Goal: Information Seeking & Learning: Learn about a topic

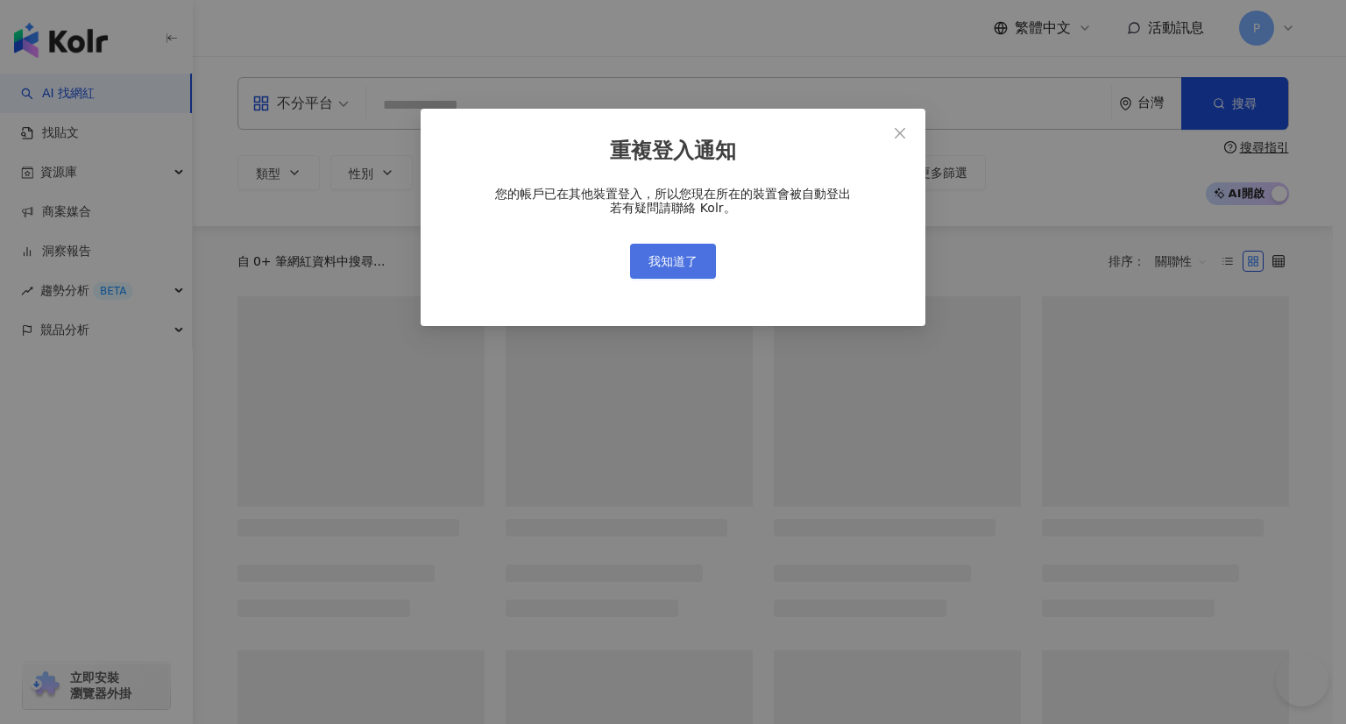
click at [670, 257] on span "我知道了" at bounding box center [672, 261] width 49 height 14
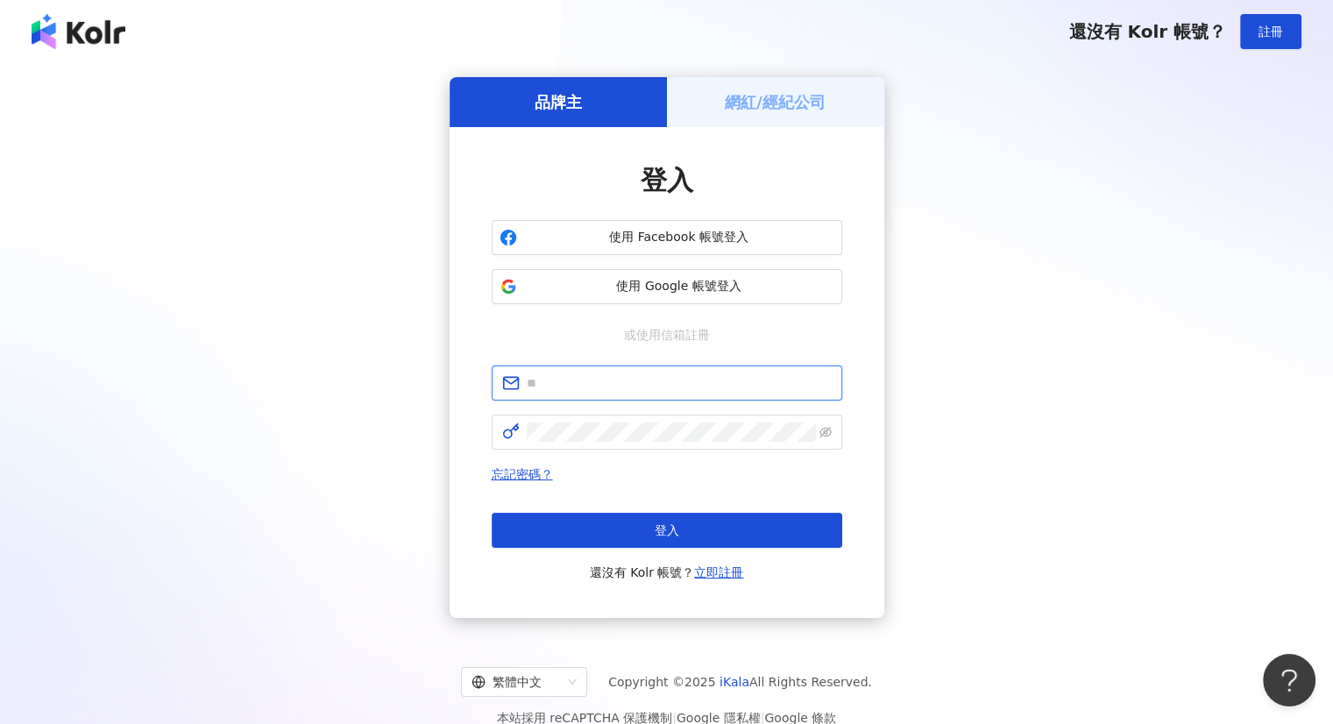
type input "**********"
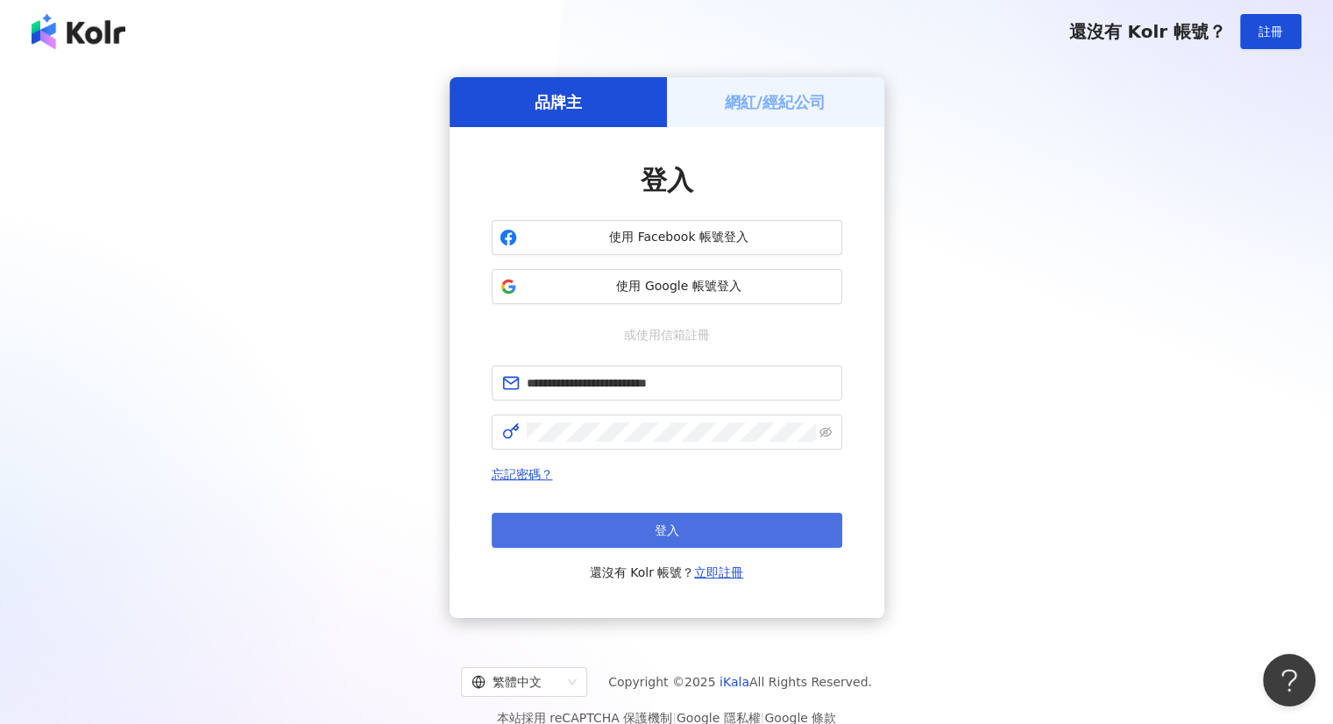
click at [677, 523] on span "登入" at bounding box center [667, 530] width 25 height 14
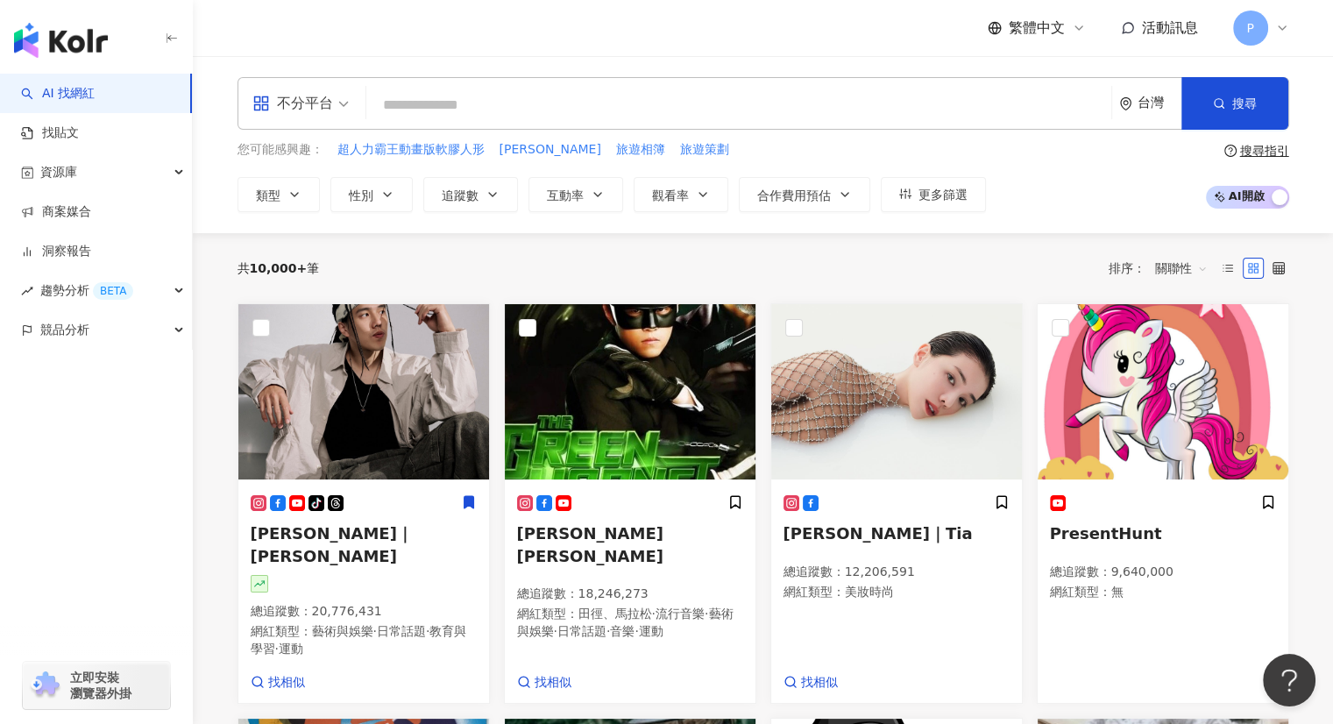
click at [452, 103] on input "search" at bounding box center [738, 105] width 731 height 33
click at [74, 124] on link "找貼文" at bounding box center [50, 133] width 58 height 18
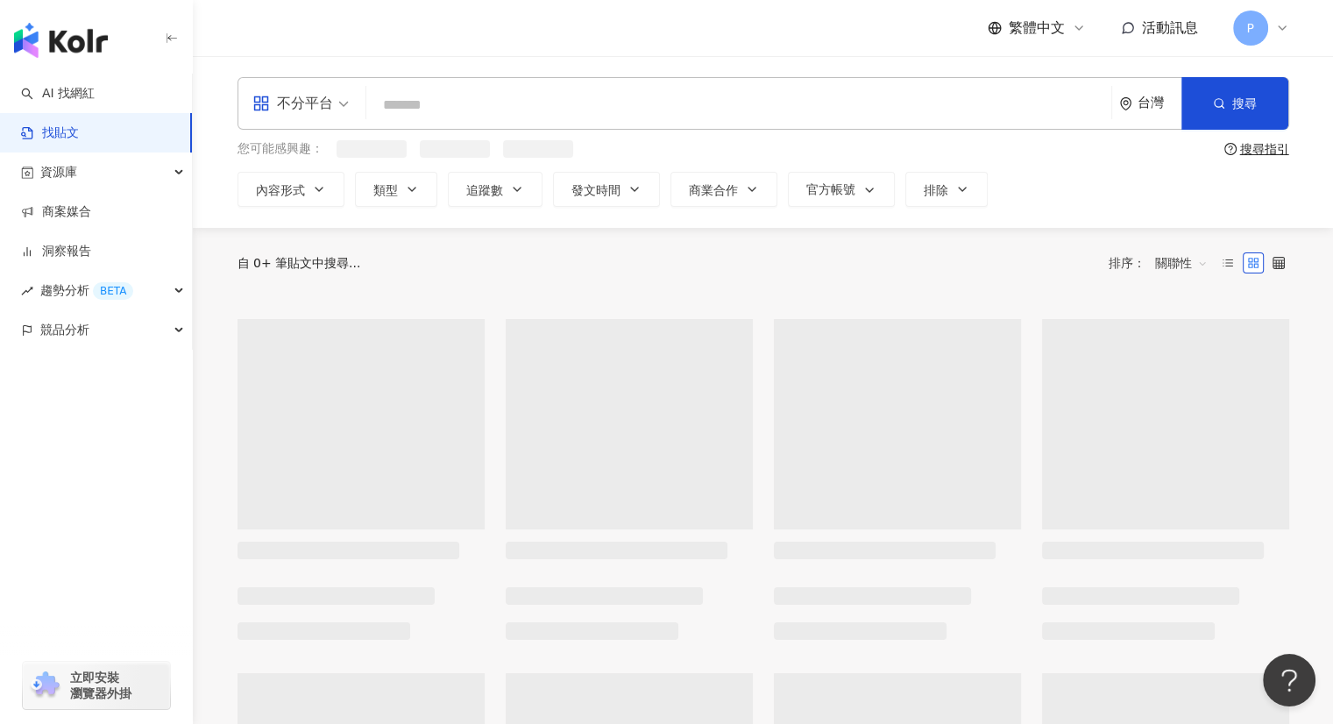
click at [532, 111] on input "search" at bounding box center [738, 105] width 731 height 38
type input "*"
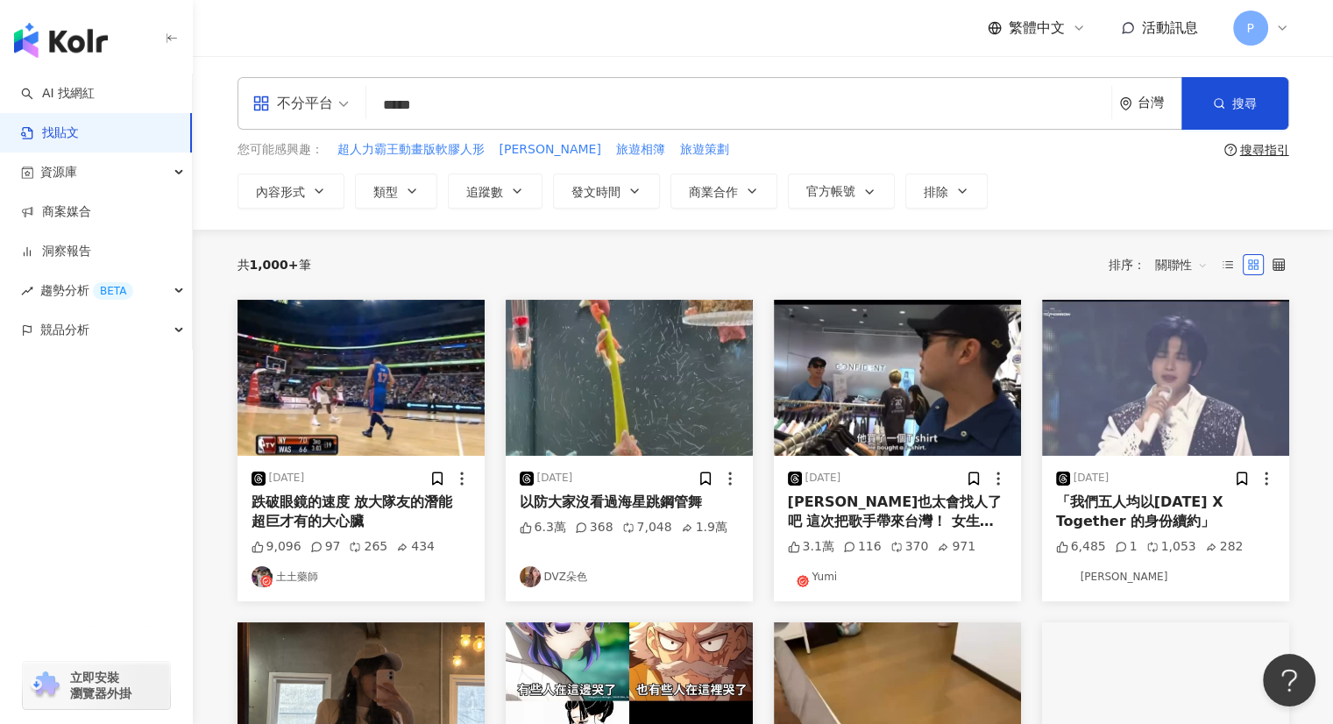
type input "*****"
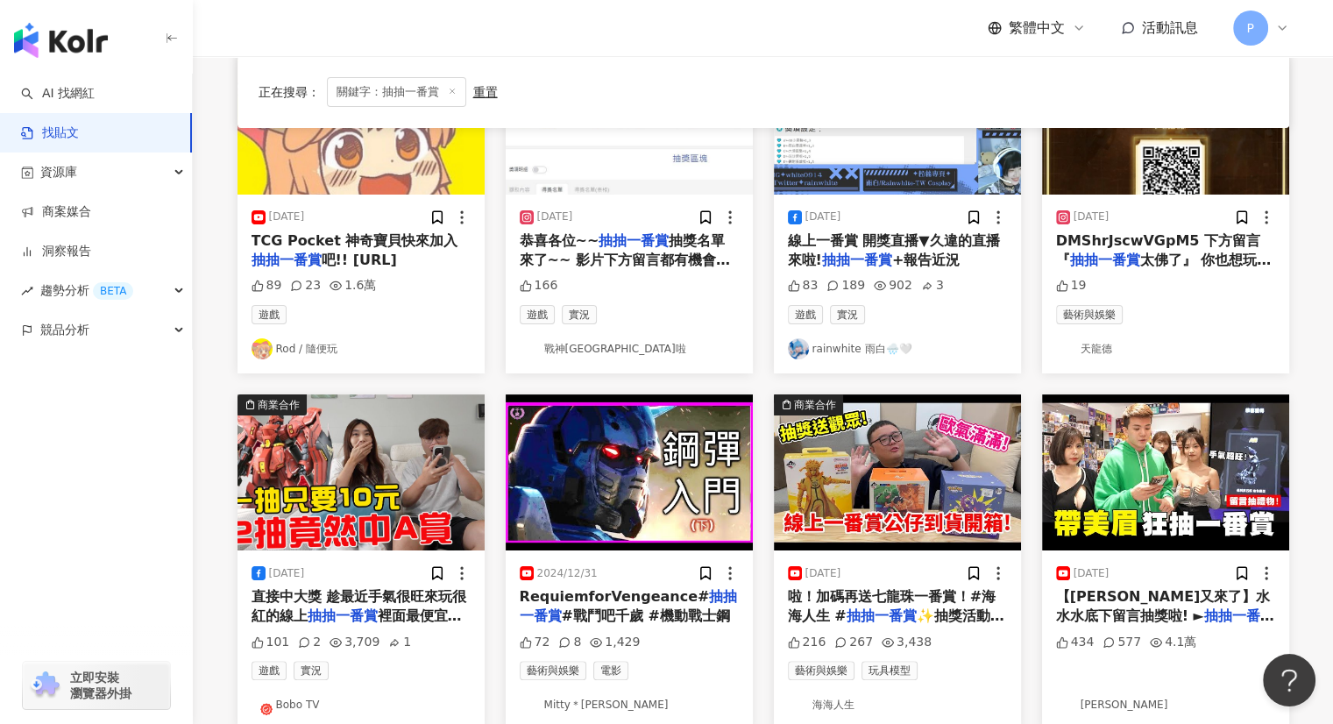
scroll to position [438, 0]
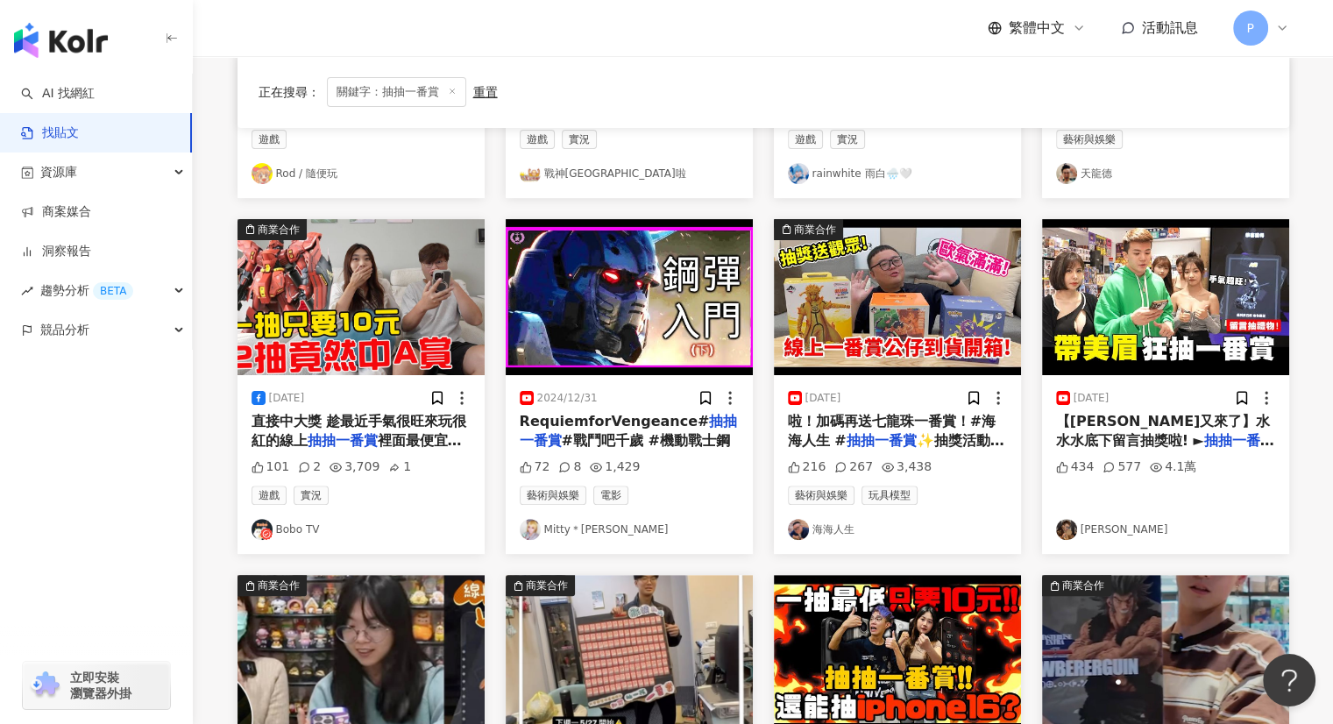
click at [1239, 425] on span "【[PERSON_NAME]又來了】水水水底下留言抽獎啦! ►" at bounding box center [1163, 431] width 215 height 36
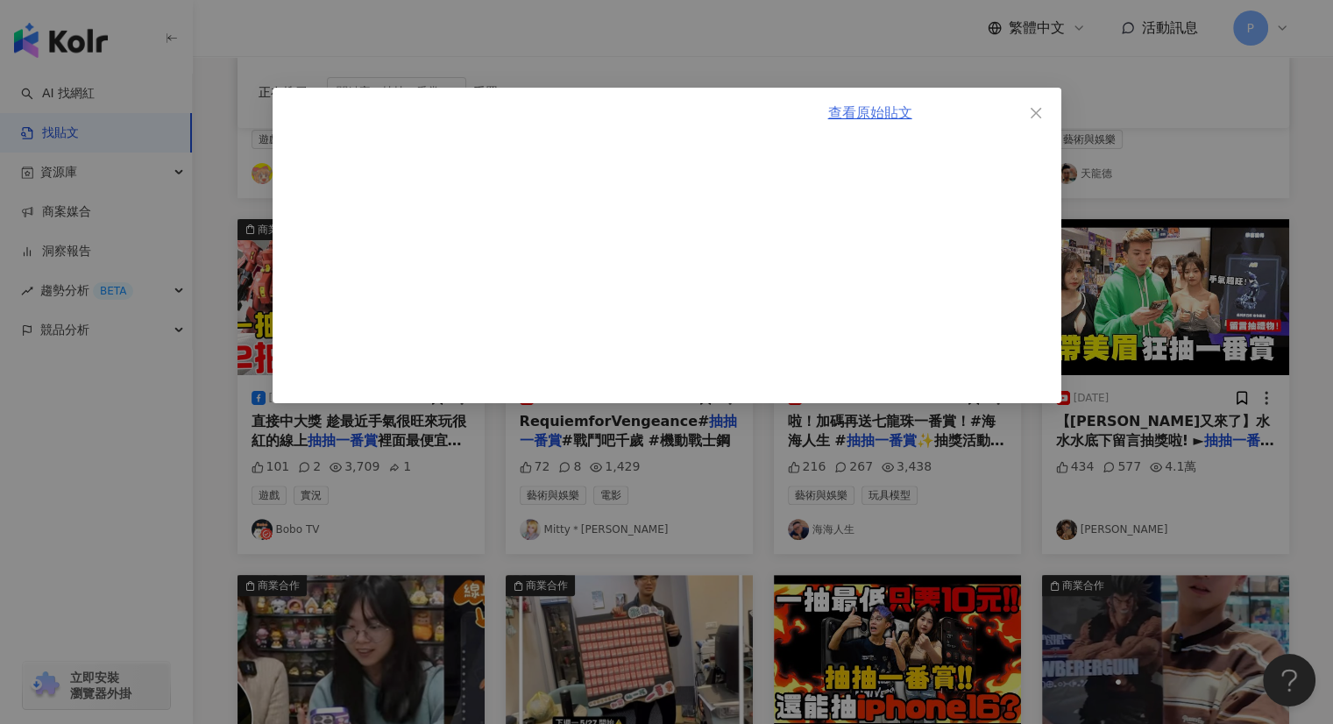
click at [894, 111] on link "查看原始貼文" at bounding box center [870, 112] width 84 height 17
click at [1042, 116] on icon "close" at bounding box center [1036, 113] width 14 height 14
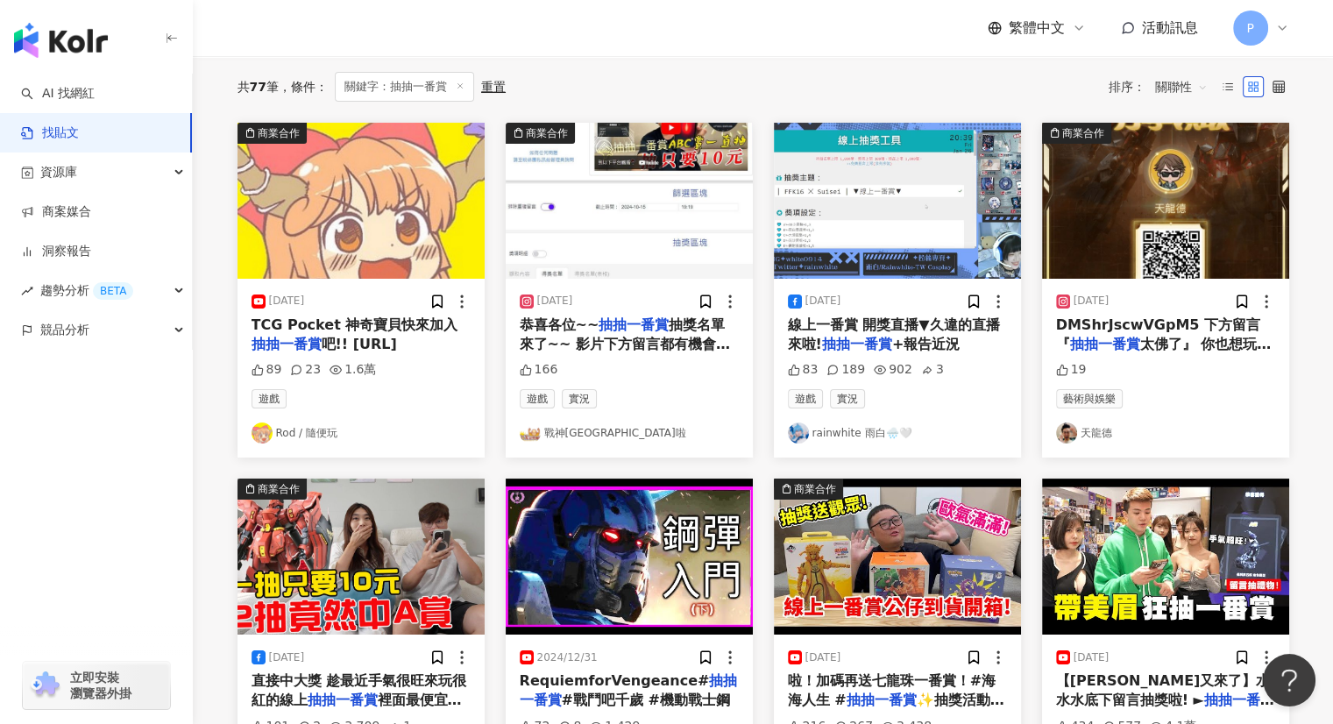
scroll to position [0, 0]
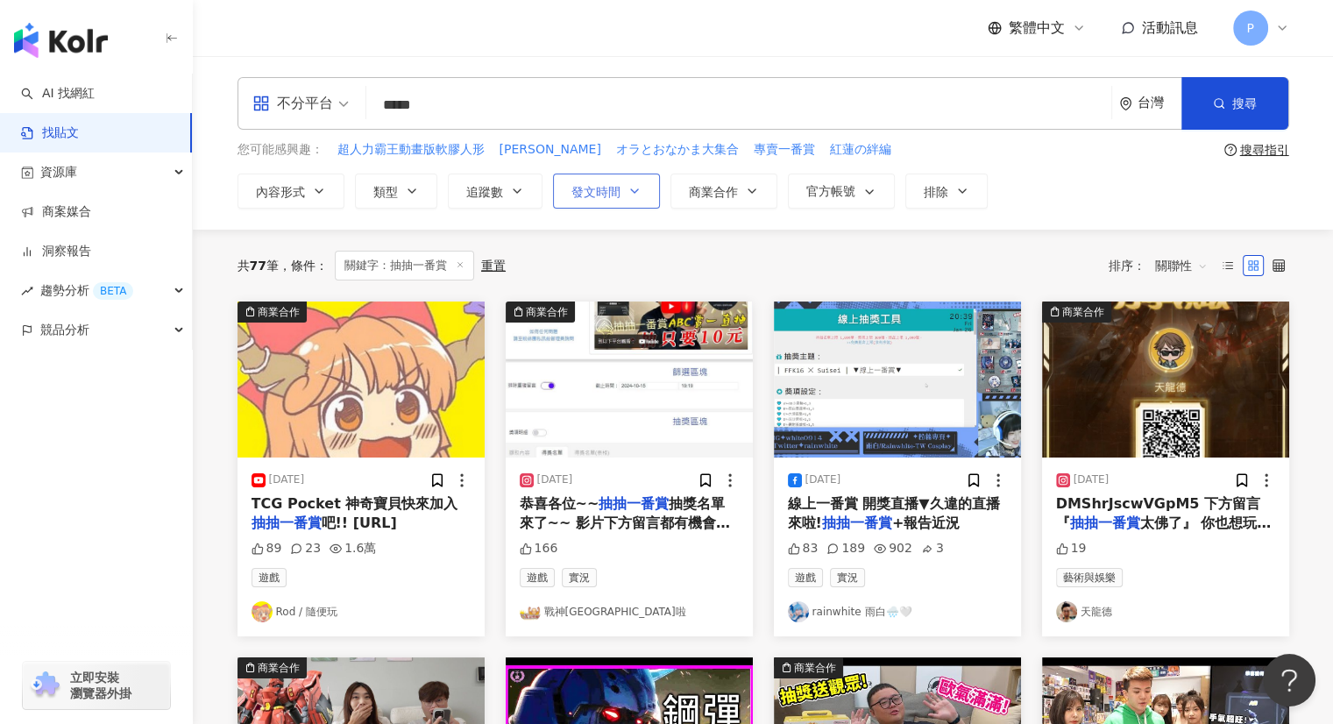
click at [561, 190] on button "發文時間" at bounding box center [606, 191] width 107 height 35
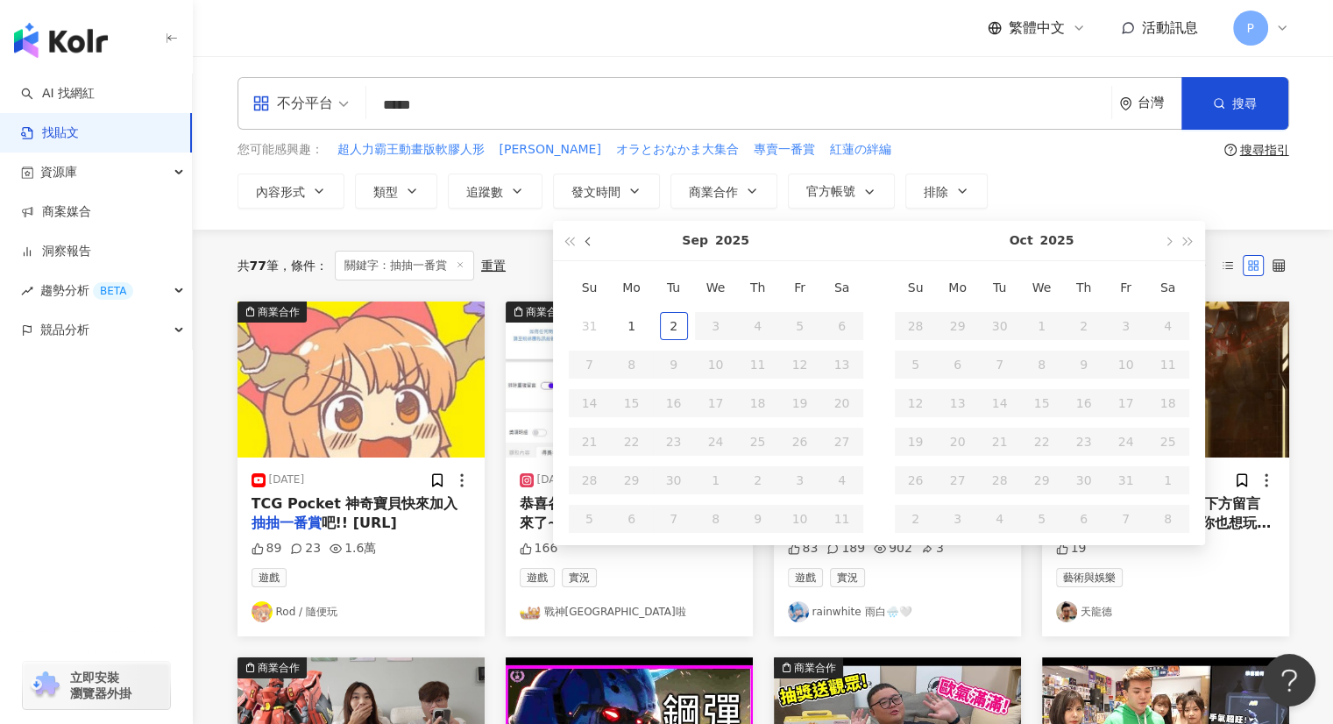
click at [586, 246] on button "button" at bounding box center [588, 240] width 19 height 39
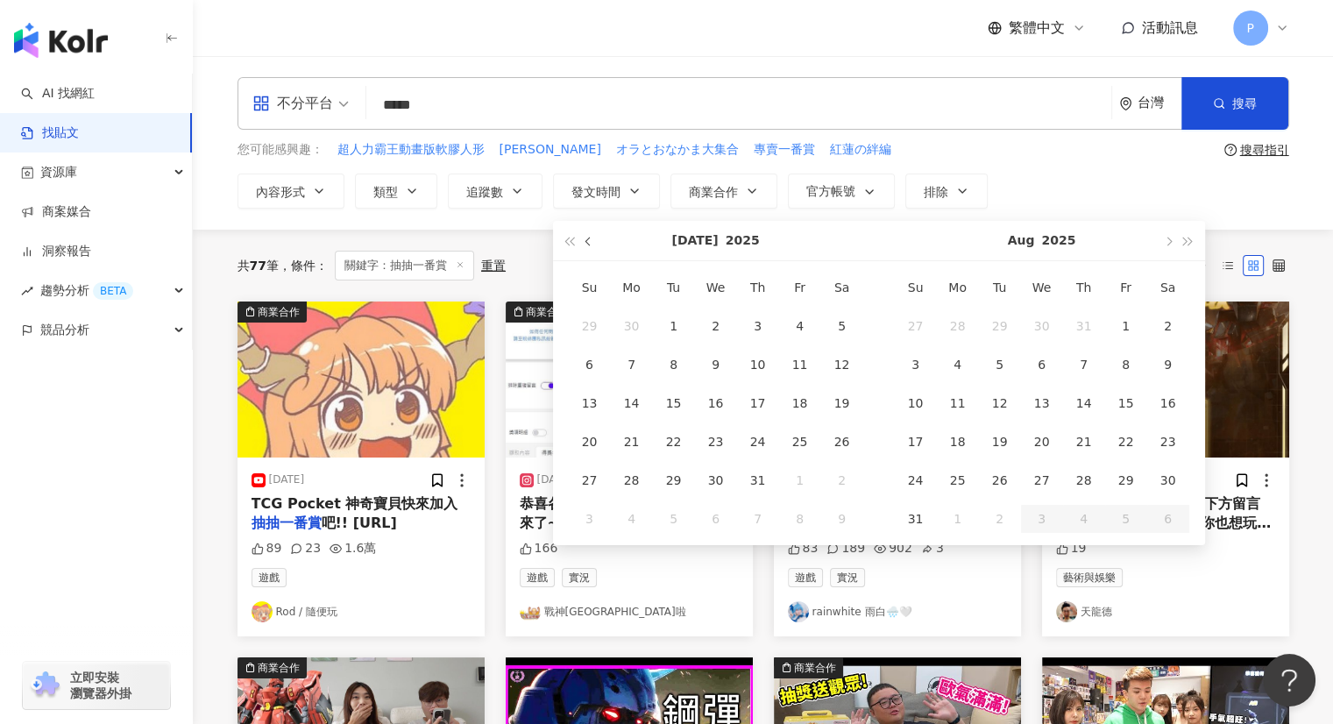
click at [586, 246] on button "button" at bounding box center [588, 240] width 19 height 39
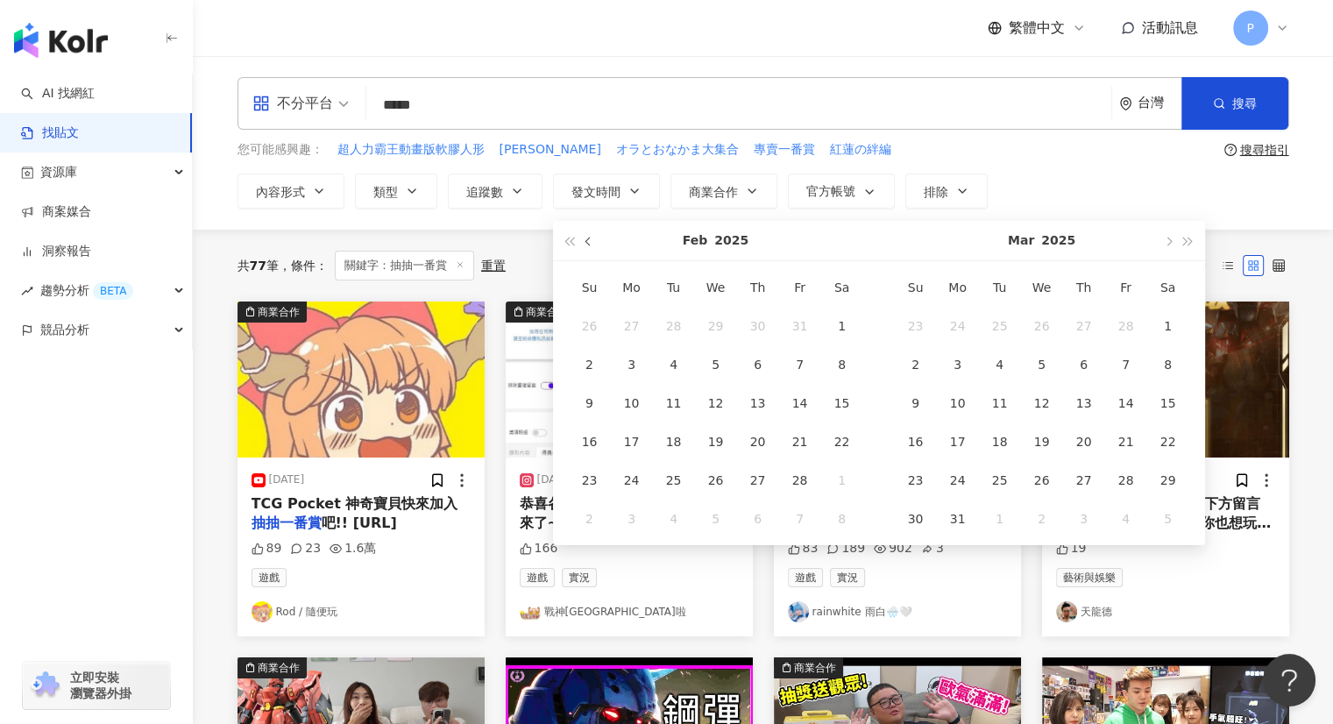
click at [586, 246] on button "button" at bounding box center [588, 240] width 19 height 39
type input "**********"
click at [715, 324] on div "1" at bounding box center [716, 326] width 28 height 28
type input "**********"
click at [1166, 242] on span "button" at bounding box center [1168, 241] width 9 height 9
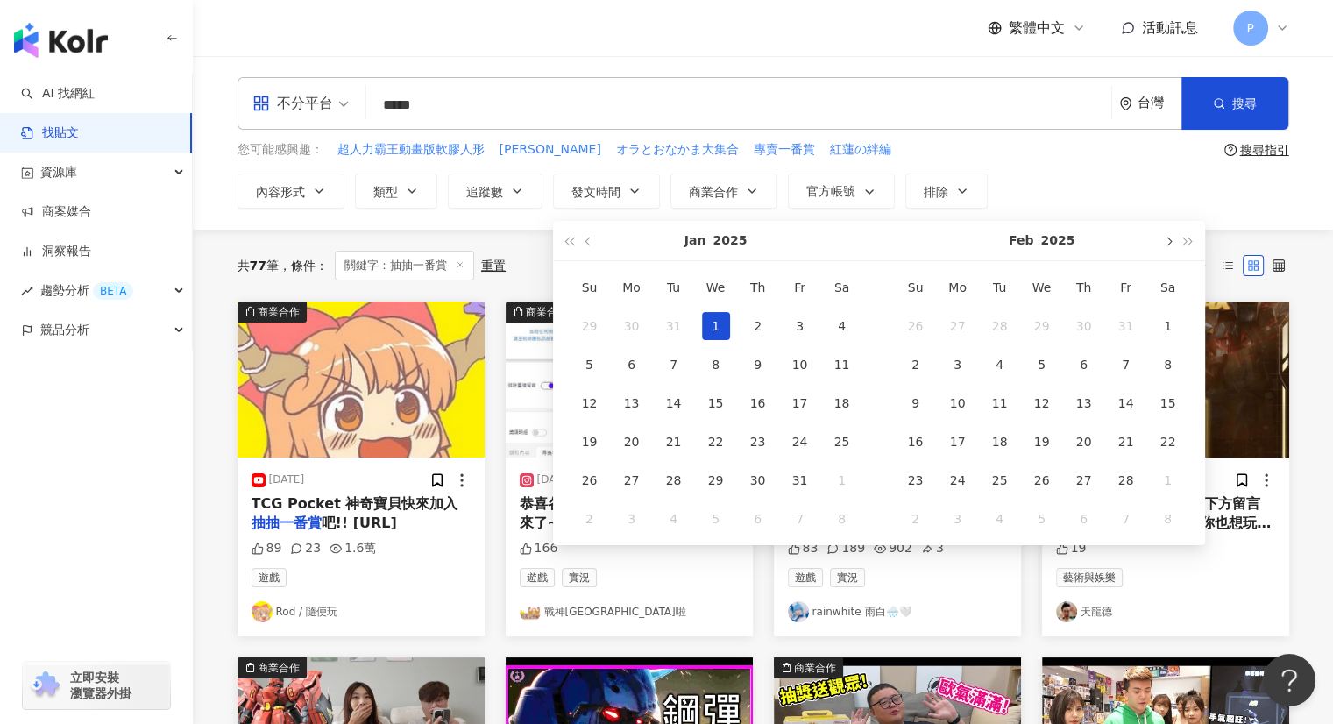
click at [1166, 242] on span "button" at bounding box center [1168, 241] width 9 height 9
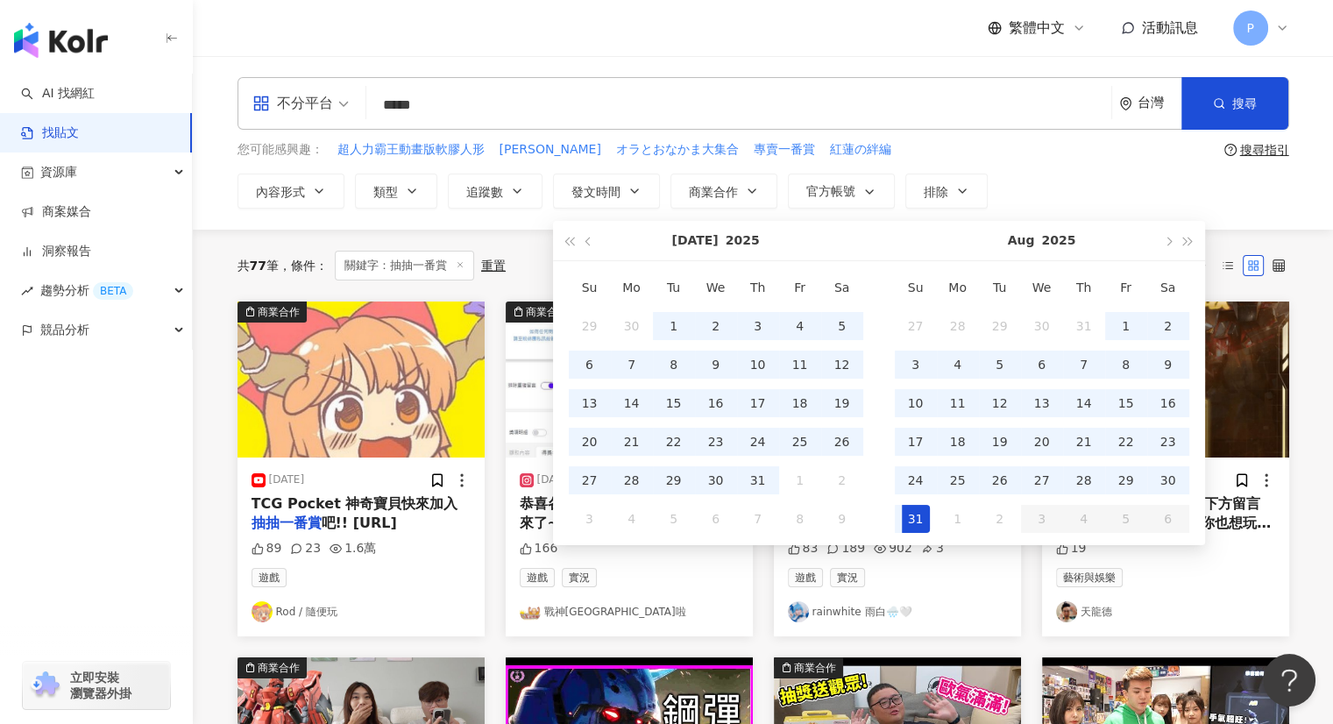
click at [925, 512] on div "31" at bounding box center [916, 519] width 28 height 28
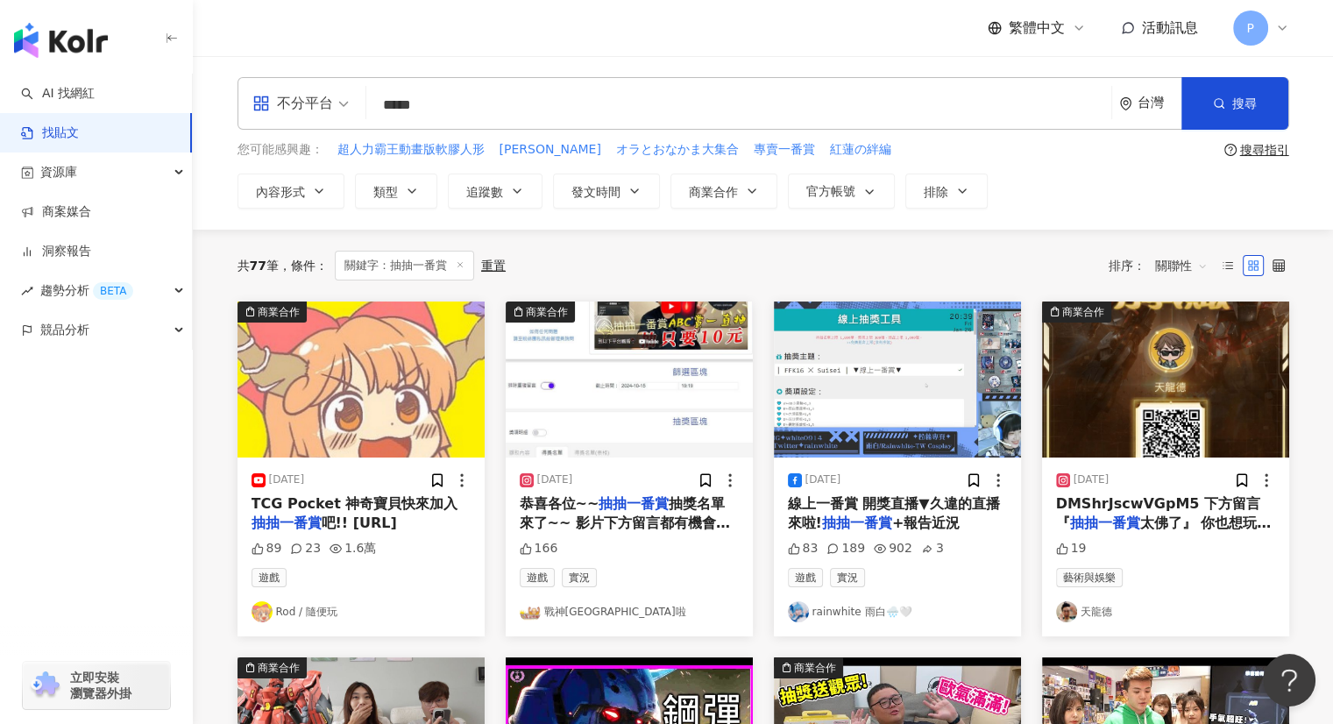
type input "**********"
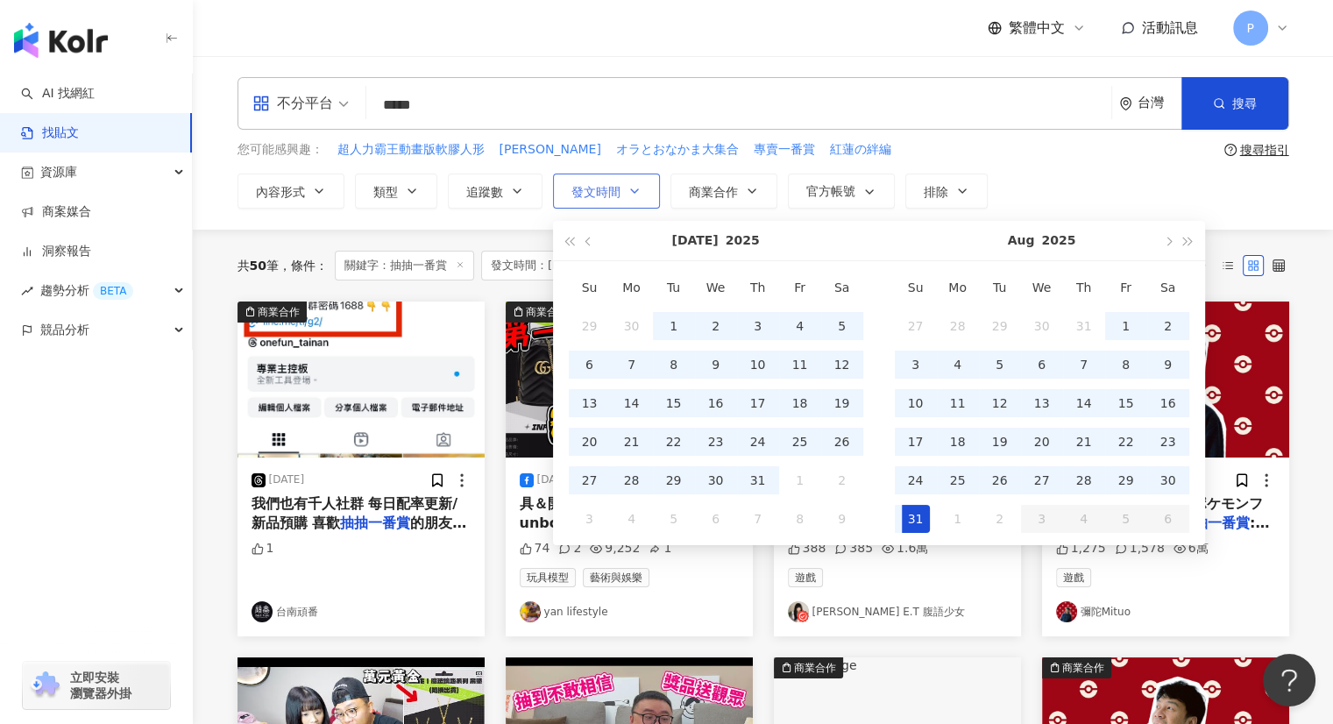
click at [592, 201] on button "發文時間" at bounding box center [606, 191] width 107 height 35
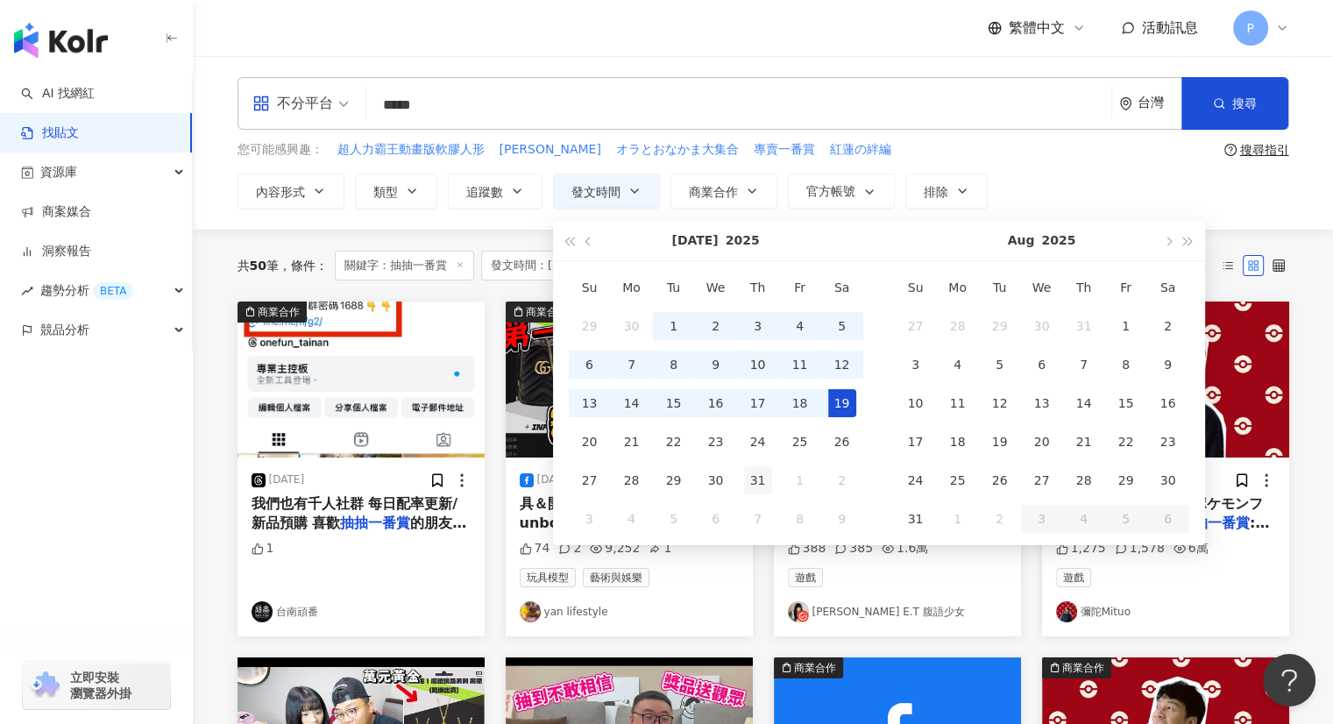
type input "**********"
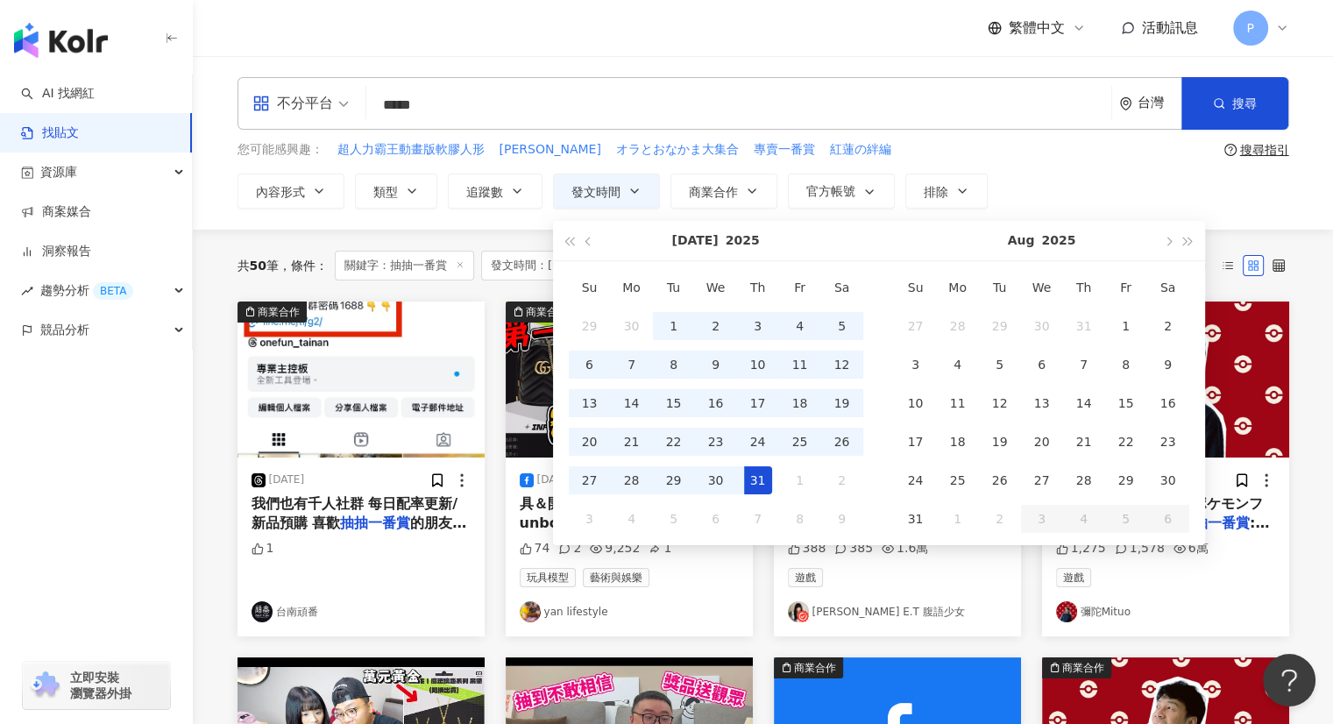
click at [745, 478] on div "31" at bounding box center [758, 480] width 28 height 28
click at [587, 237] on span "button" at bounding box center [589, 241] width 9 height 9
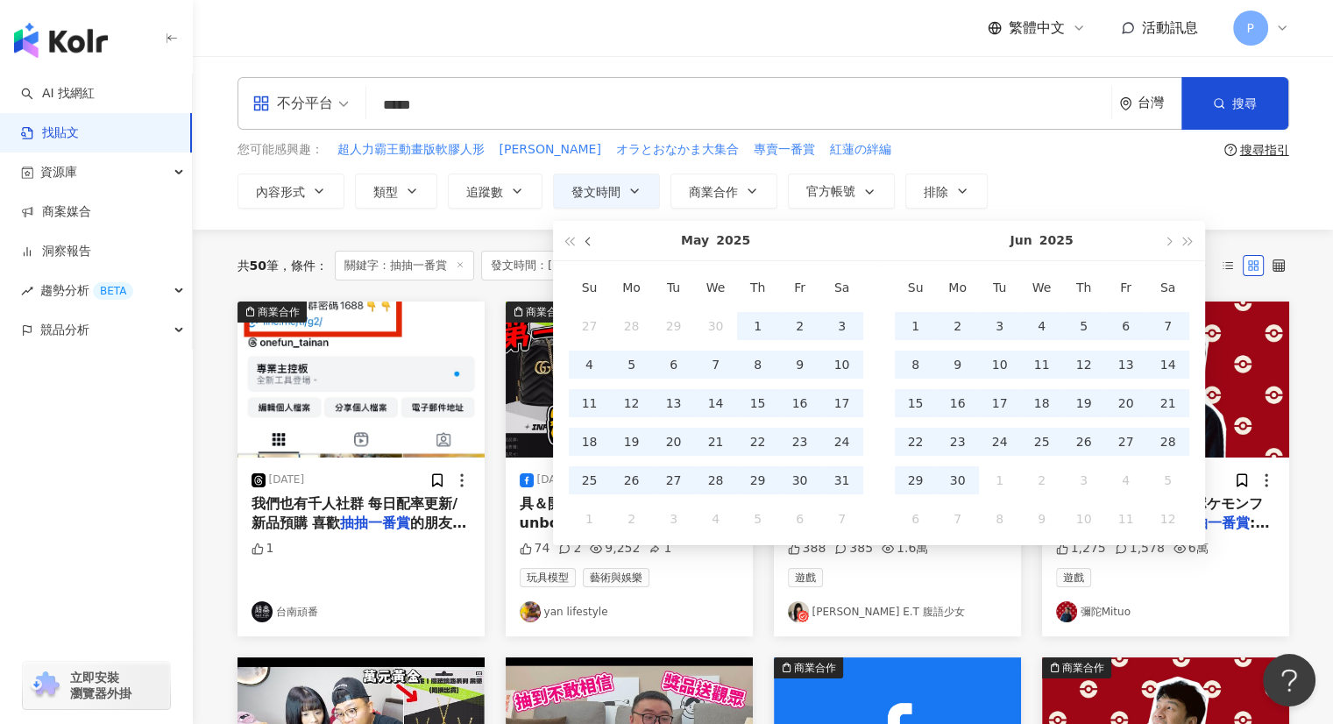
click at [587, 237] on span "button" at bounding box center [589, 241] width 9 height 9
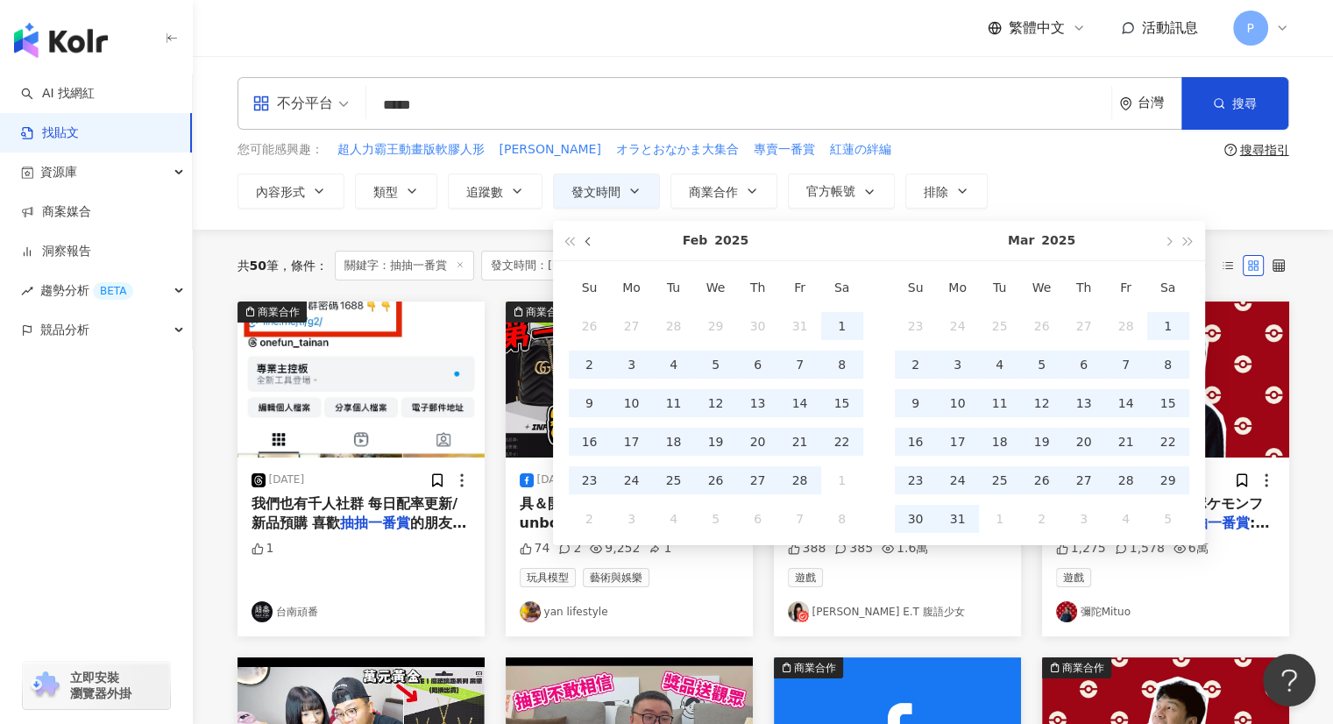
click at [587, 237] on span "button" at bounding box center [589, 241] width 9 height 9
type input "**********"
click at [719, 328] on div "1" at bounding box center [716, 326] width 28 height 28
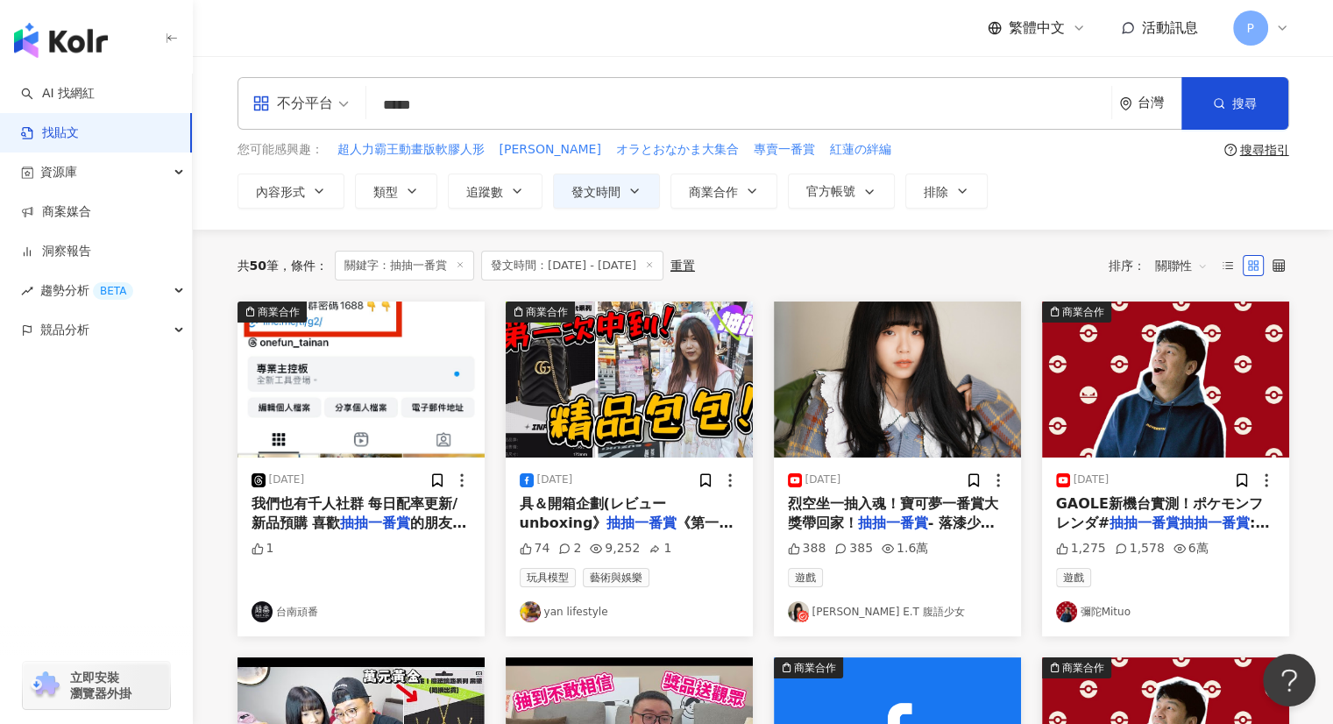
click at [651, 265] on line at bounding box center [649, 264] width 4 height 4
click at [639, 264] on span "發文時間：[DATE] - [DATE]" at bounding box center [572, 266] width 182 height 30
click at [663, 260] on span "發文時間：[DATE] - [DATE]" at bounding box center [572, 266] width 182 height 30
click at [654, 260] on icon at bounding box center [649, 264] width 9 height 9
click at [613, 186] on span "發文時間" at bounding box center [595, 192] width 49 height 14
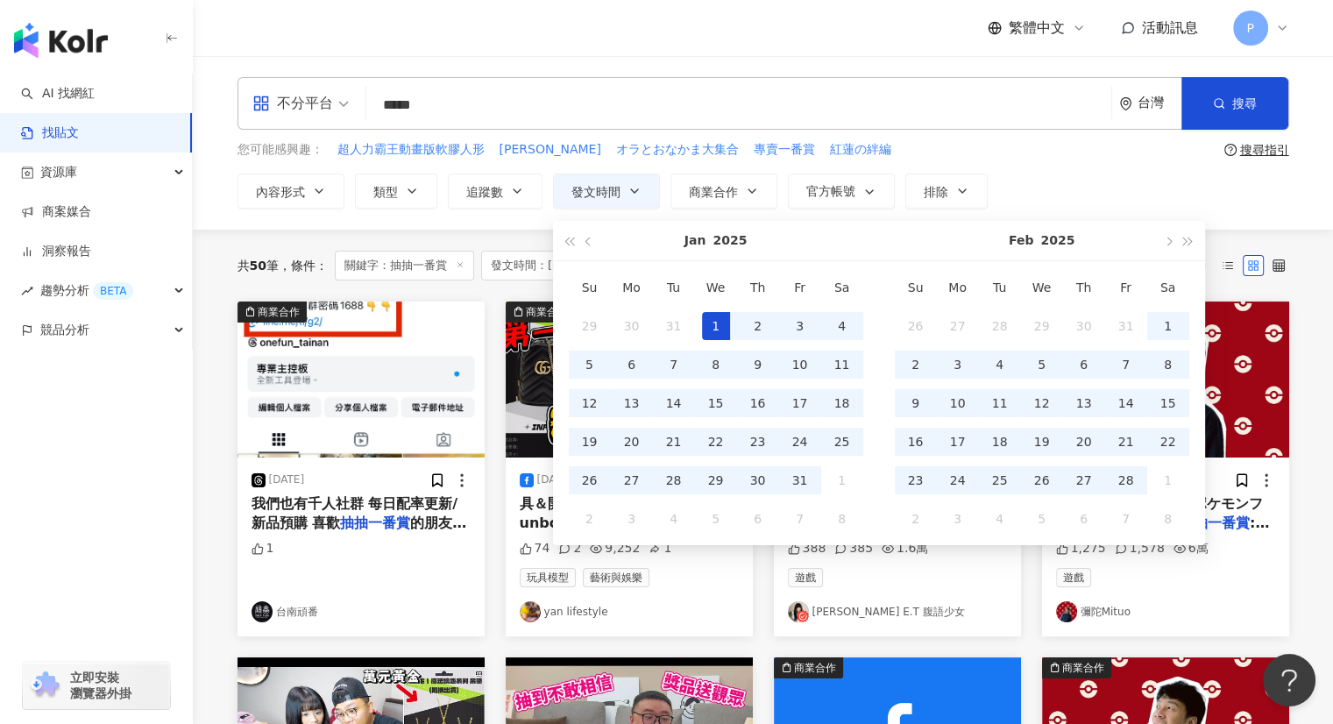
click at [712, 327] on div "1" at bounding box center [716, 326] width 28 height 28
click at [1159, 246] on button "button" at bounding box center [1168, 240] width 19 height 39
click at [1159, 244] on button "button" at bounding box center [1168, 240] width 19 height 39
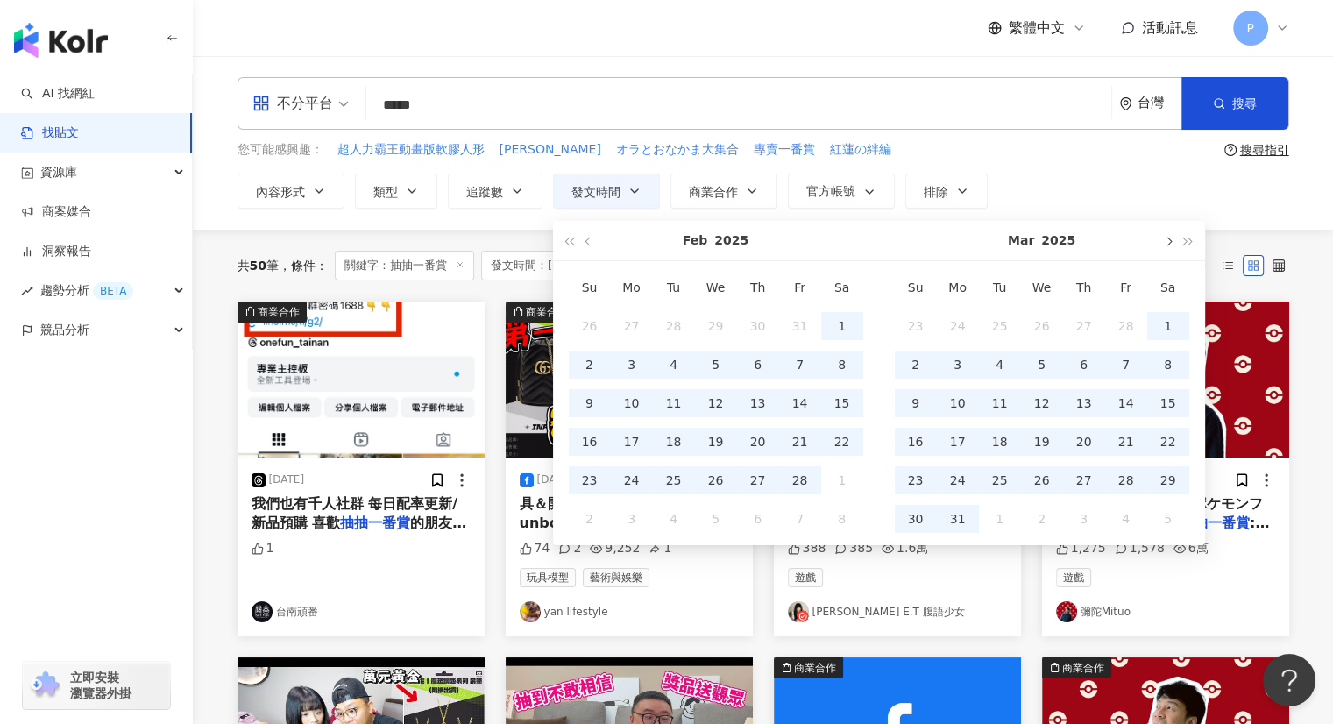
click at [1159, 244] on button "button" at bounding box center [1168, 240] width 19 height 39
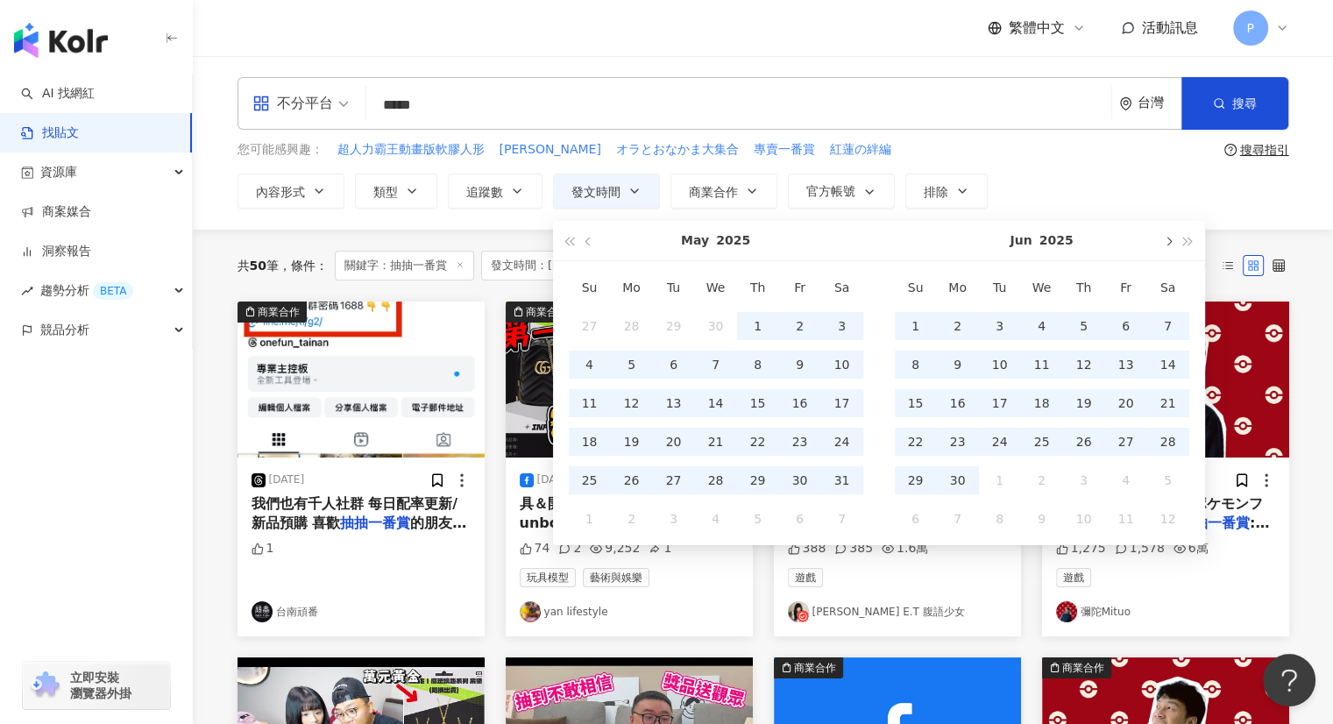
click at [1159, 244] on button "button" at bounding box center [1168, 240] width 19 height 39
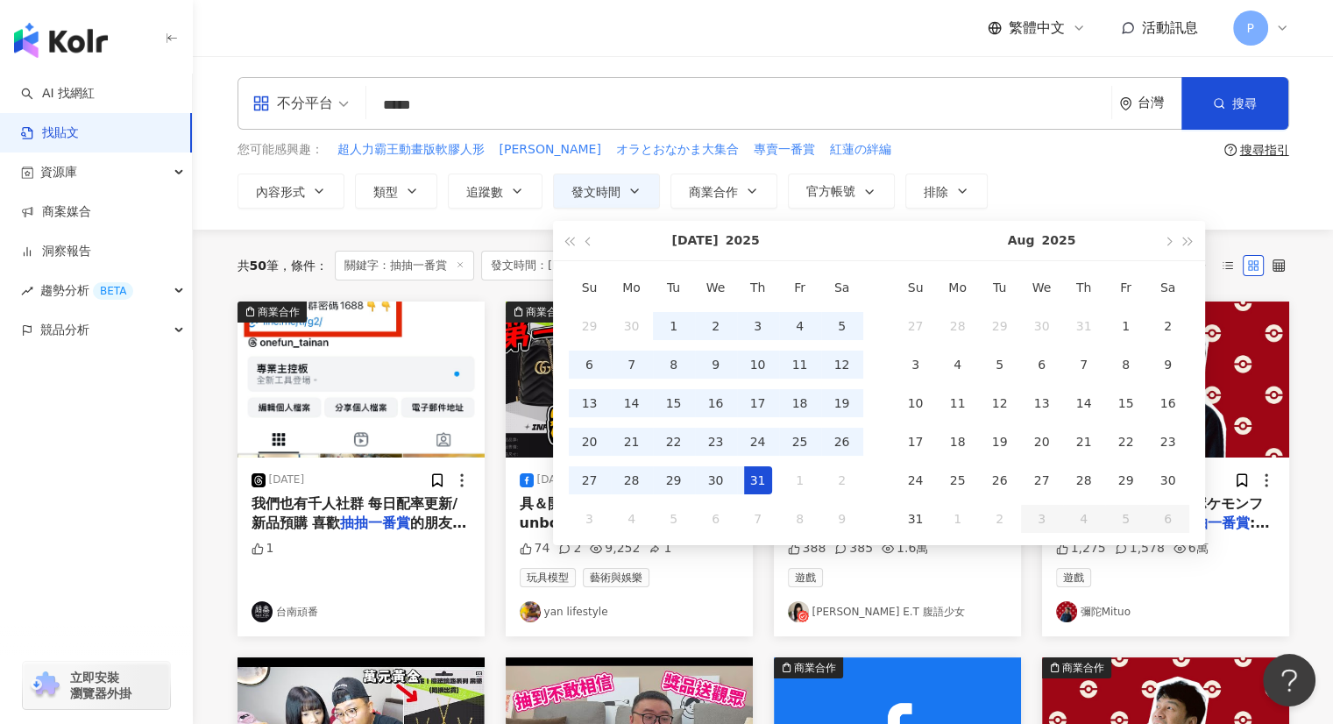
click at [757, 479] on div "31" at bounding box center [758, 480] width 28 height 28
type input "**********"
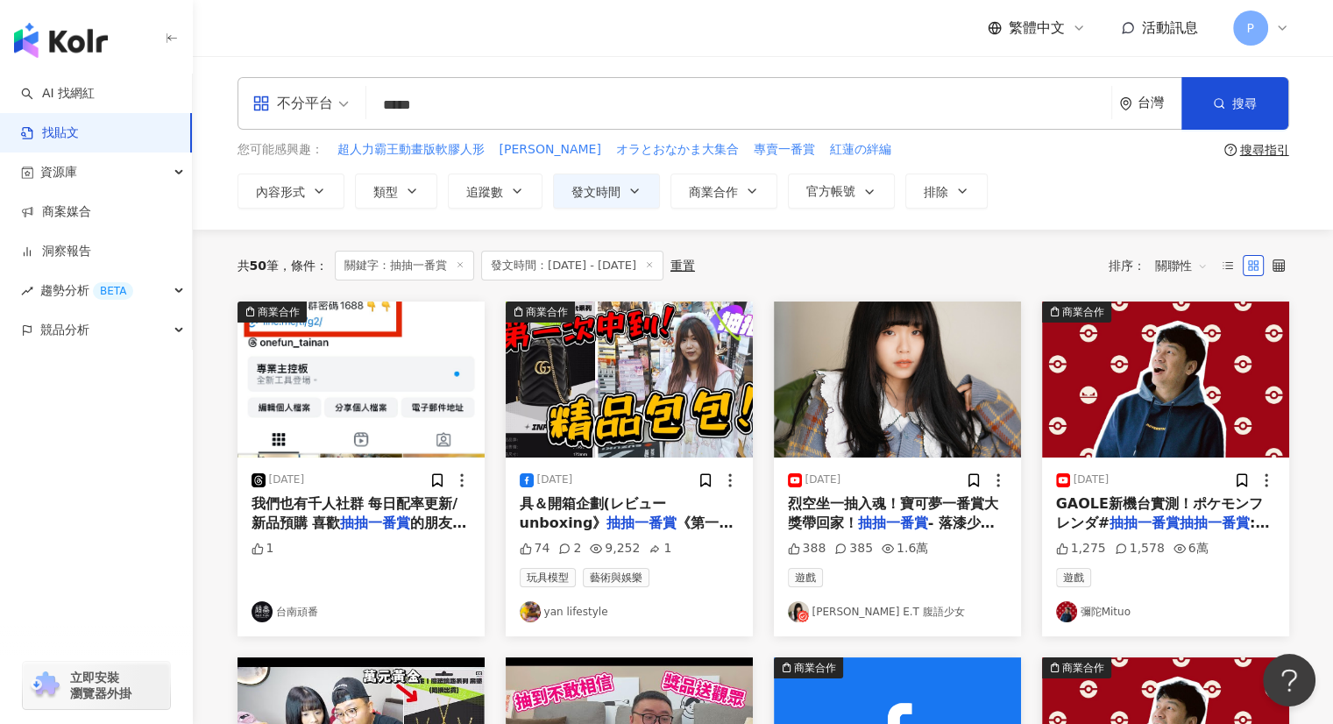
click at [860, 251] on div "共 50 筆 條件 ： 關鍵字：抽抽一番賞 發文時間：2025/1/1 - 2025/8/31 重置 排序： 關聯性" at bounding box center [763, 266] width 1052 height 30
click at [1223, 106] on icon "button" at bounding box center [1219, 103] width 12 height 12
click at [1229, 96] on button "搜尋" at bounding box center [1234, 103] width 107 height 53
click at [663, 269] on span "發文時間：[DATE] - [DATE]" at bounding box center [572, 266] width 182 height 30
click at [654, 265] on icon at bounding box center [649, 264] width 9 height 9
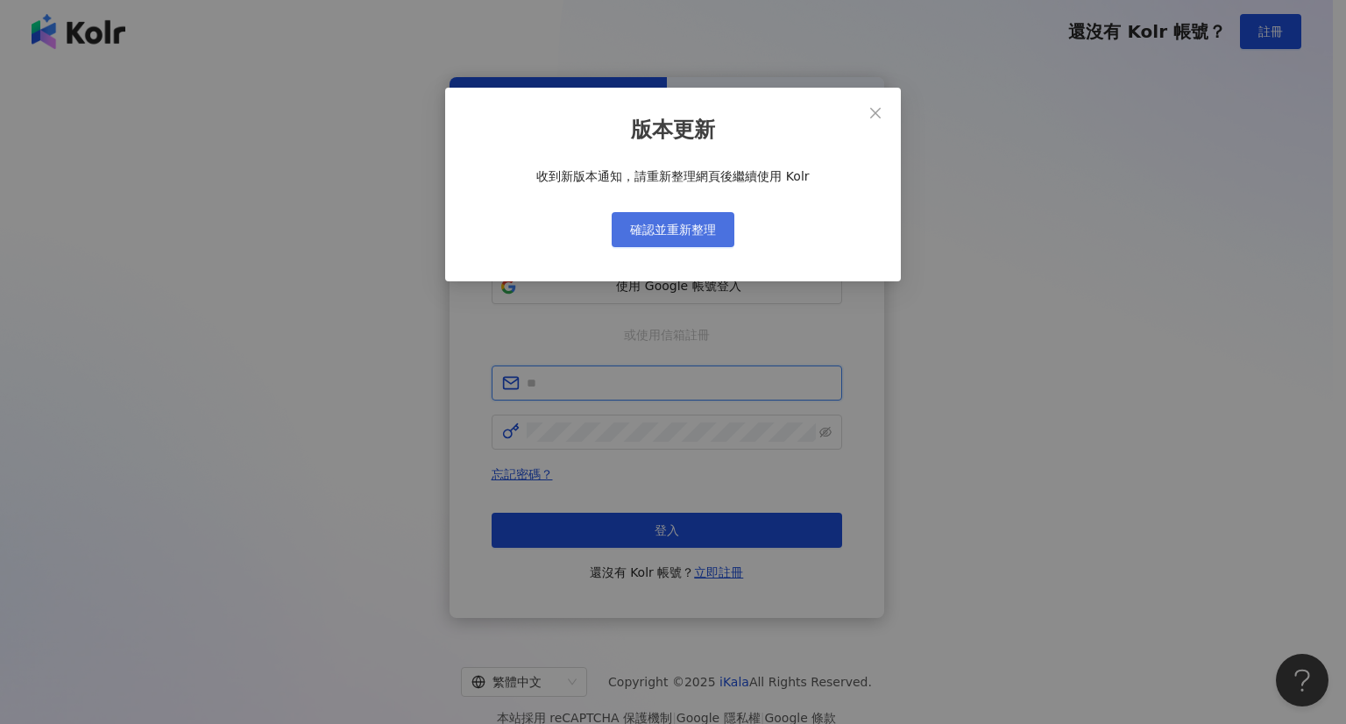
type input "**********"
click at [634, 236] on span "確認並重新整理" at bounding box center [673, 230] width 86 height 14
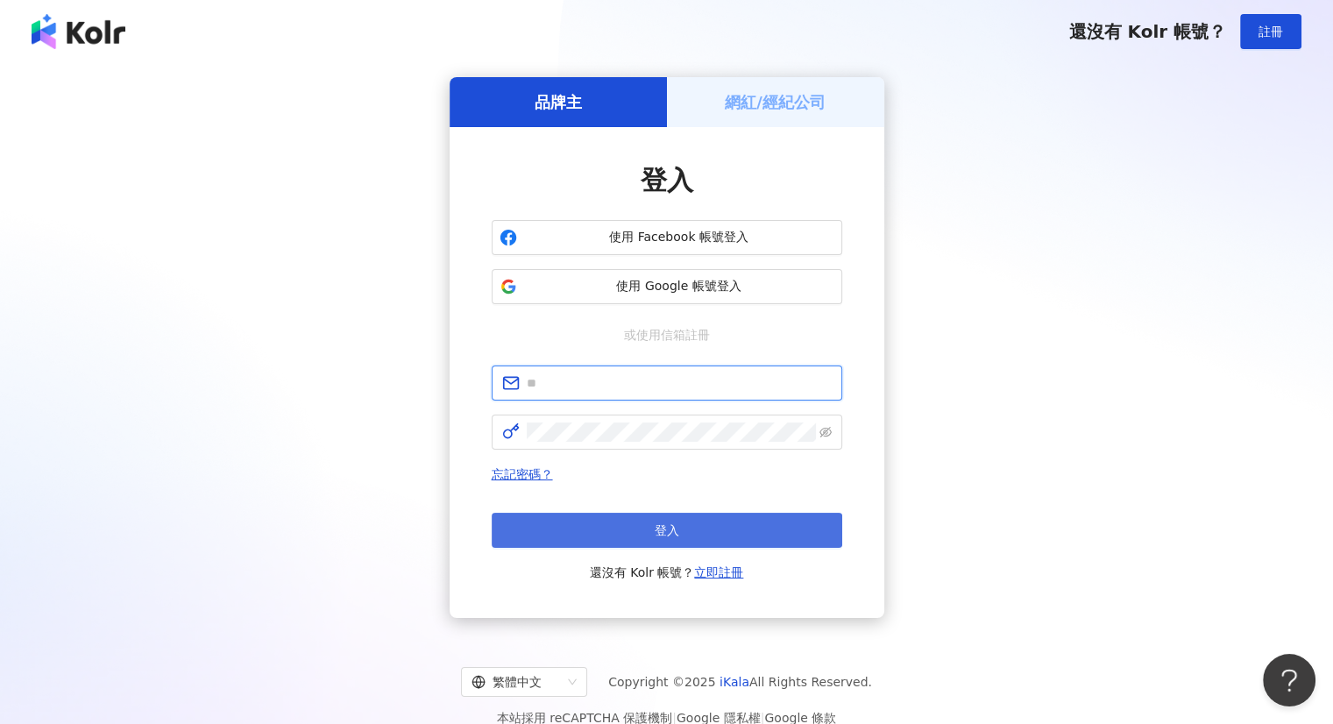
type input "**********"
click at [673, 532] on span "登入" at bounding box center [667, 530] width 25 height 14
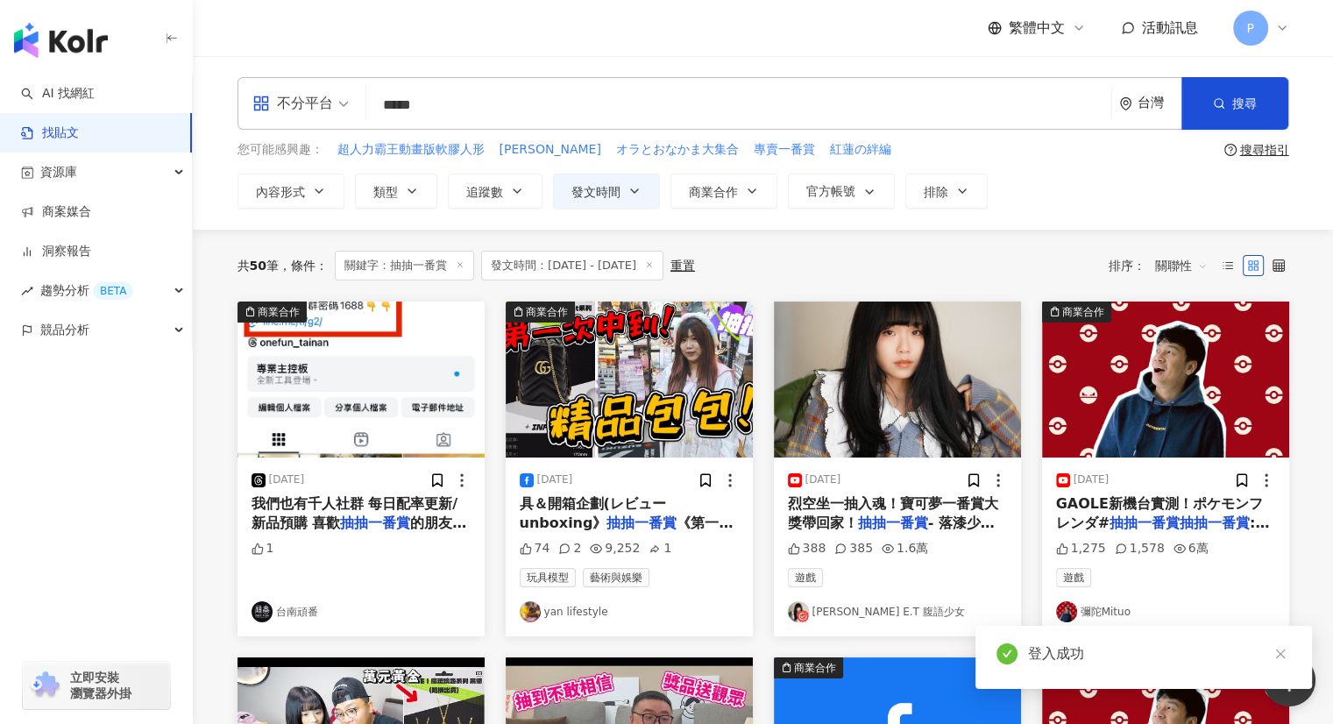
click at [654, 264] on icon at bounding box center [649, 264] width 9 height 9
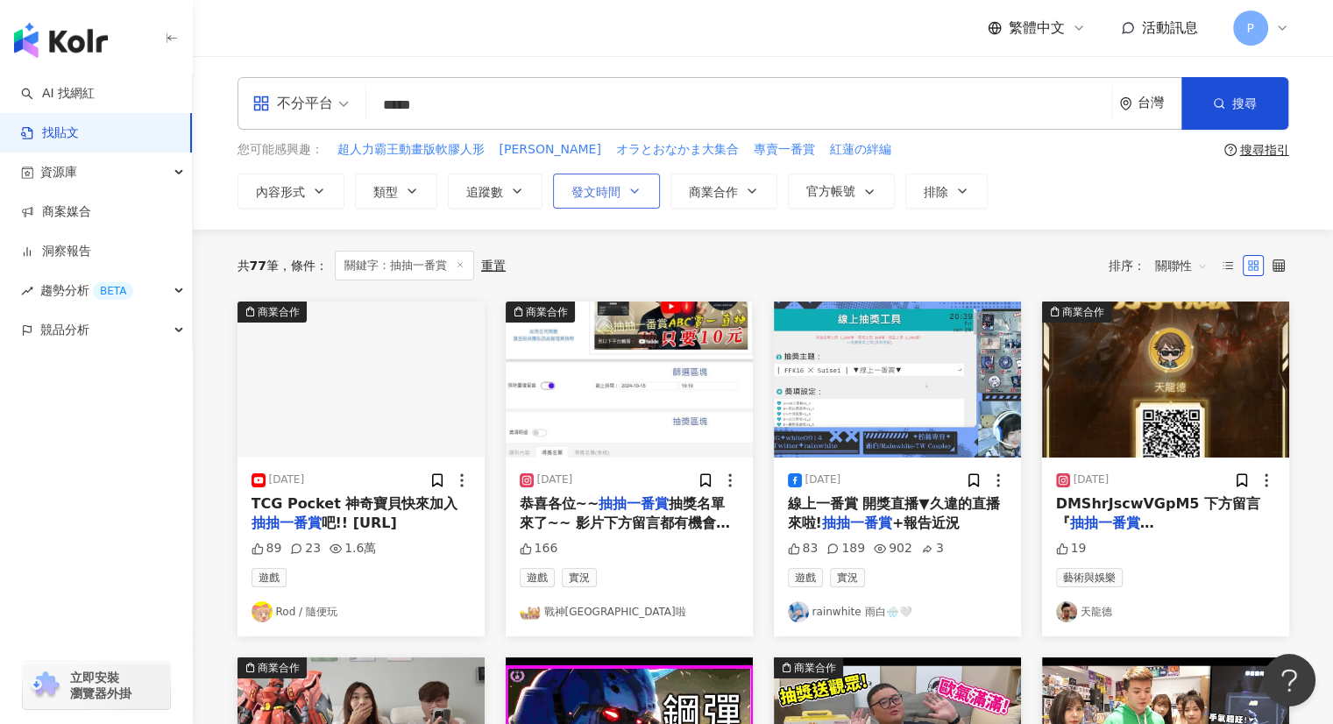
click at [615, 202] on button "發文時間" at bounding box center [606, 191] width 107 height 35
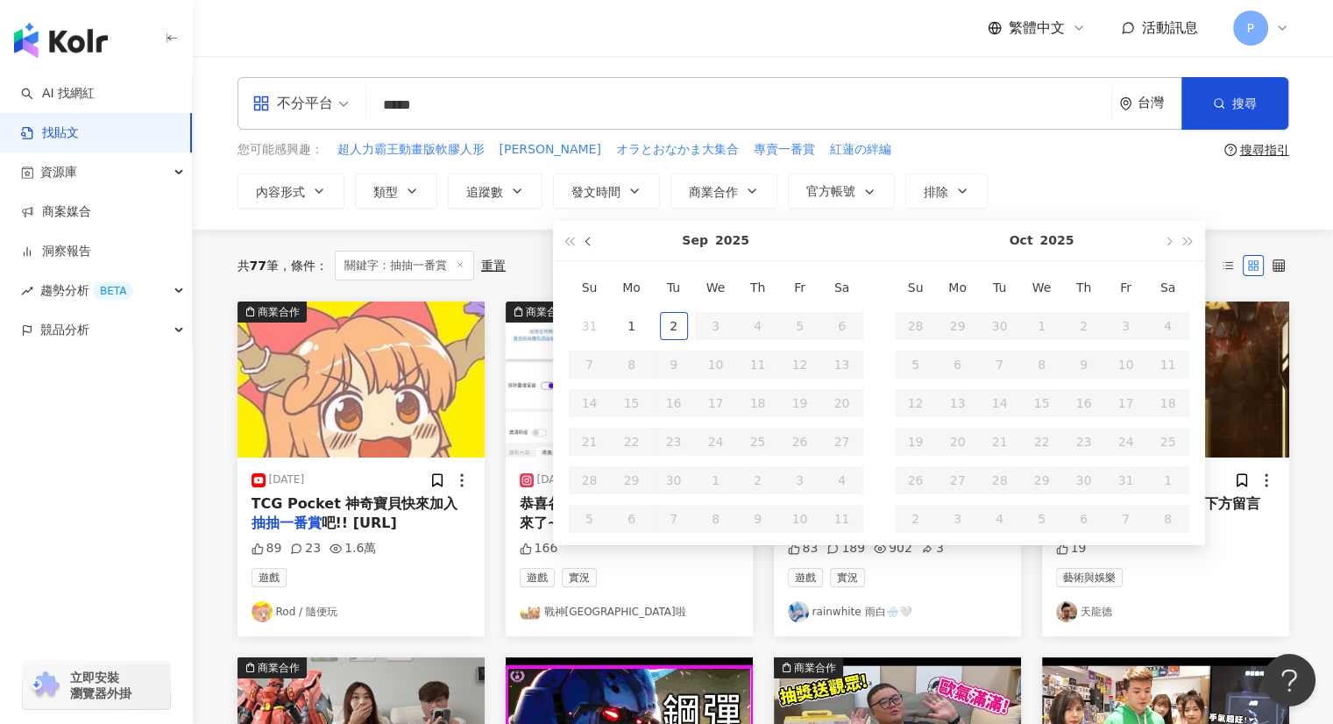
click at [592, 246] on button "button" at bounding box center [588, 240] width 19 height 39
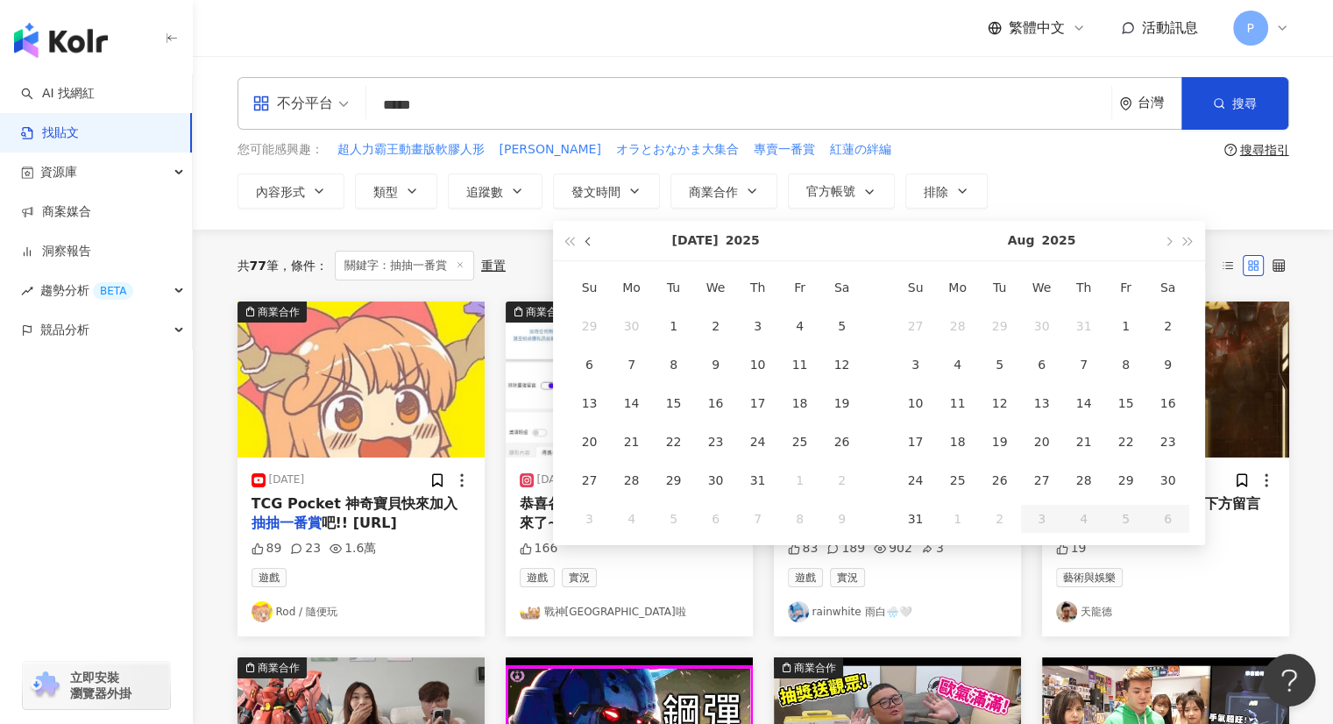
click at [592, 246] on button "button" at bounding box center [588, 240] width 19 height 39
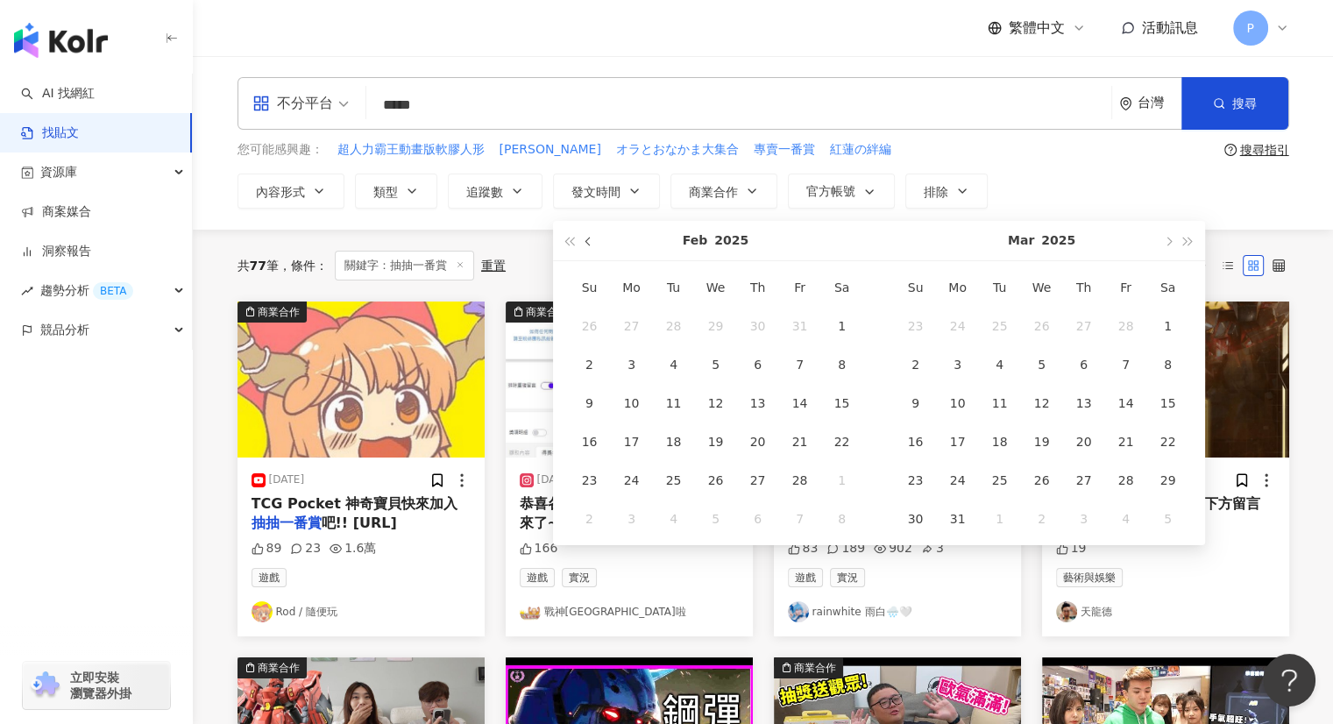
click at [592, 246] on button "button" at bounding box center [588, 240] width 19 height 39
type input "**********"
click at [712, 321] on div "1" at bounding box center [716, 326] width 28 height 28
type input "**********"
click at [1169, 244] on button "button" at bounding box center [1168, 240] width 19 height 39
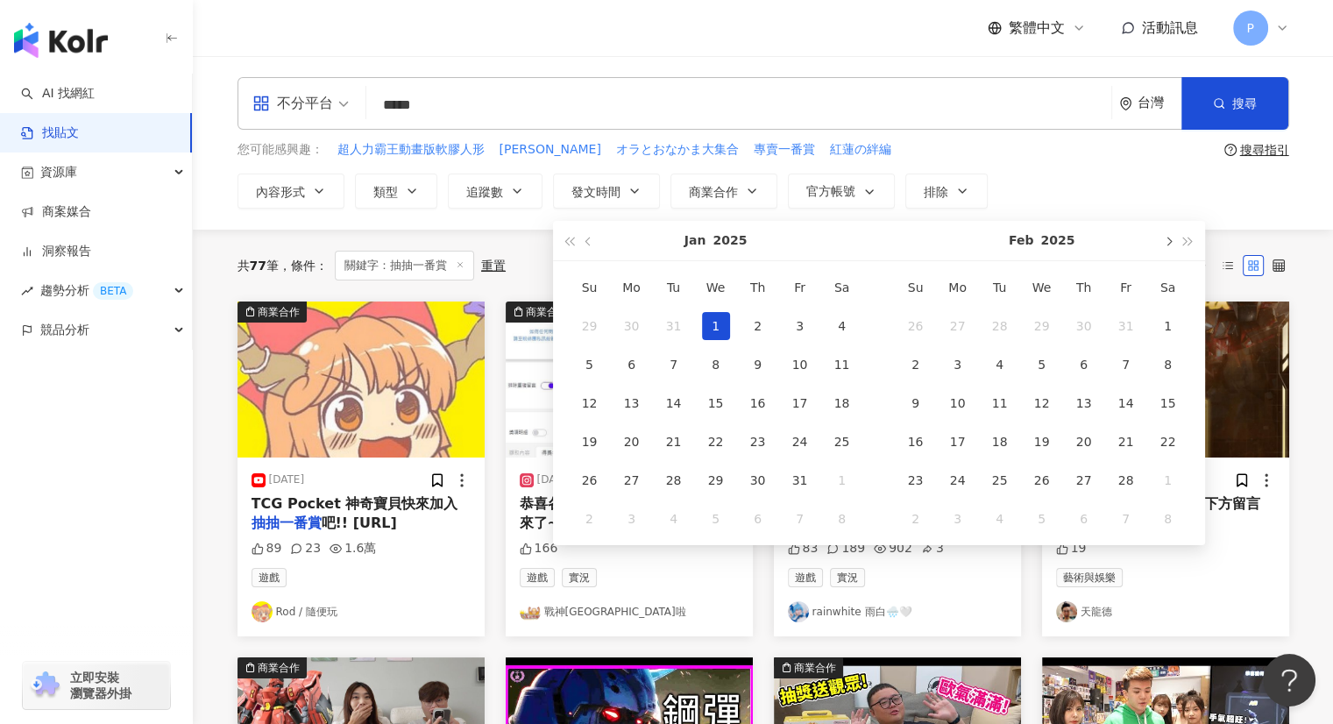
click at [1169, 244] on button "button" at bounding box center [1168, 240] width 19 height 39
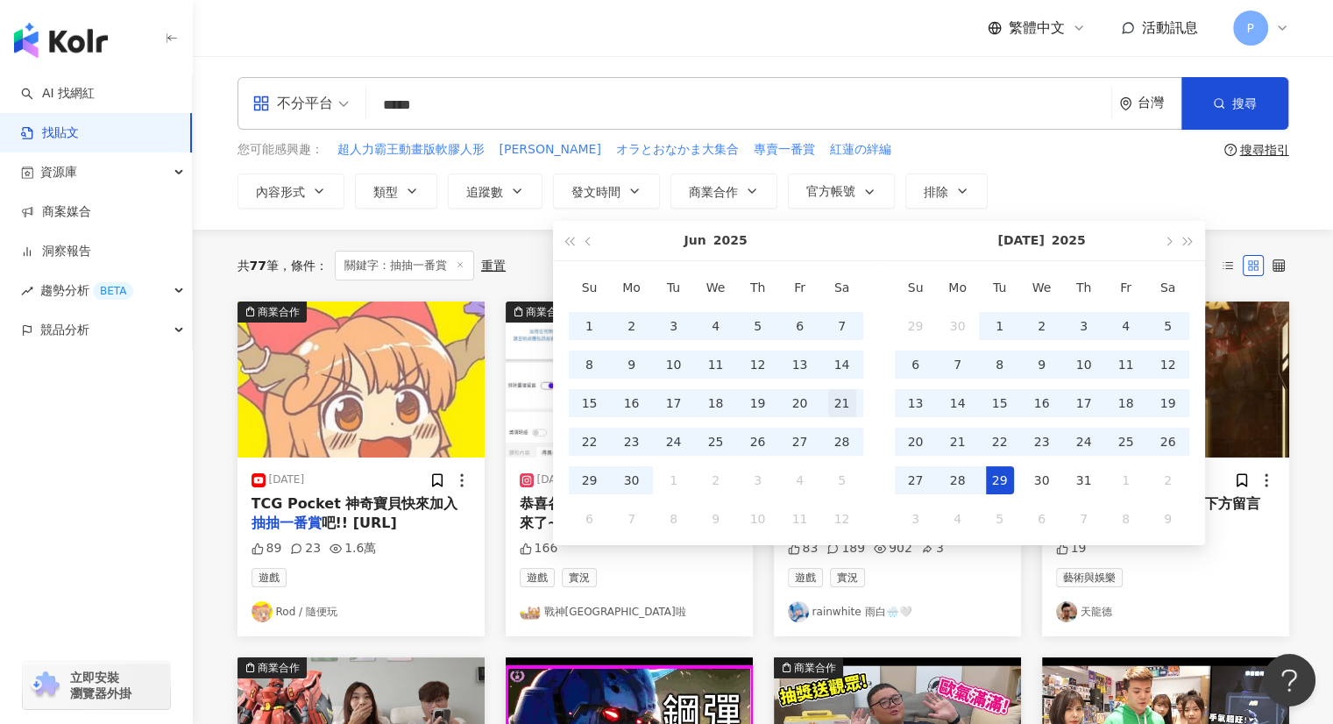
type input "**********"
click at [1085, 486] on div "31" at bounding box center [1084, 480] width 28 height 28
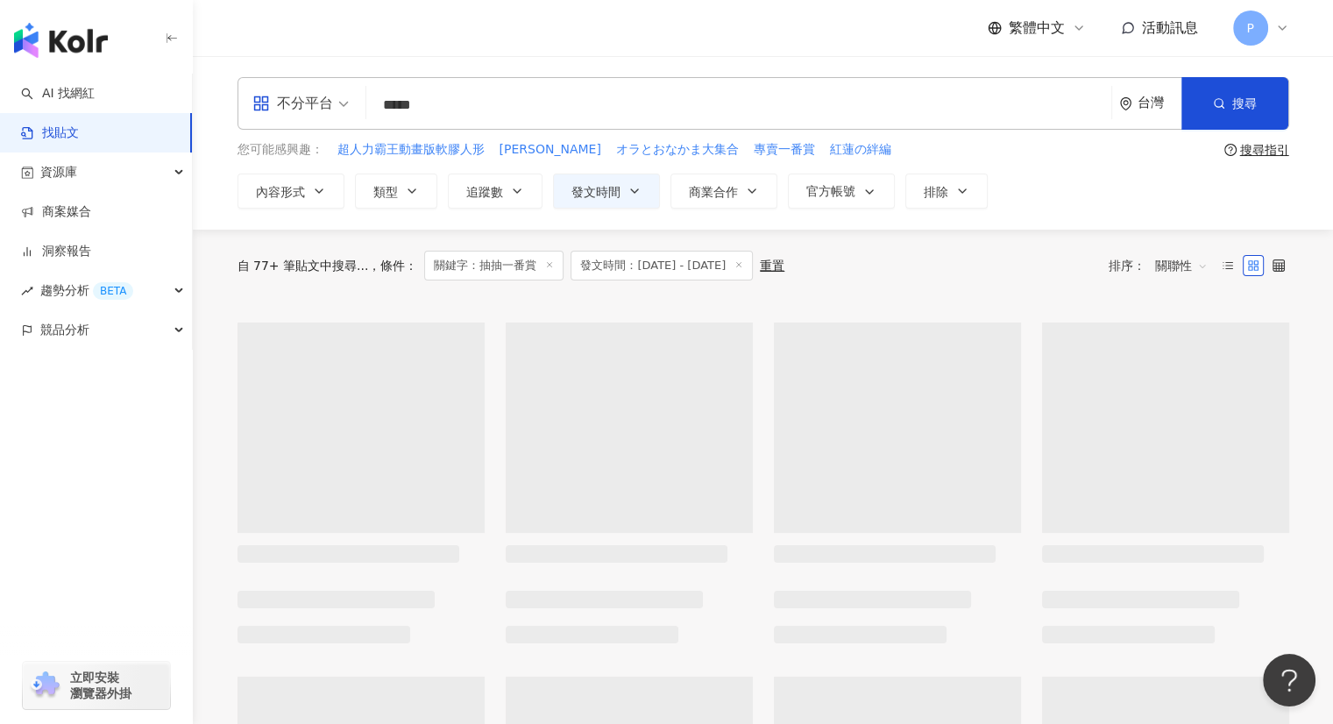
type input "**********"
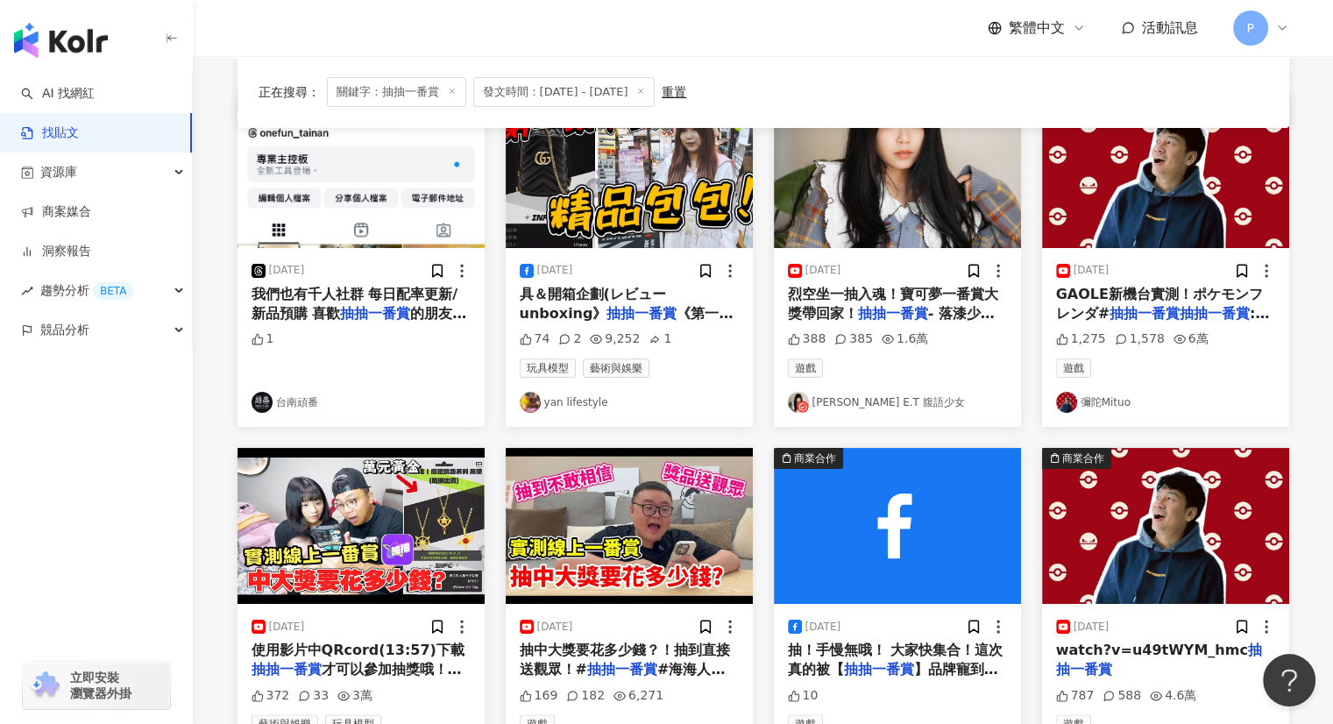
scroll to position [263, 0]
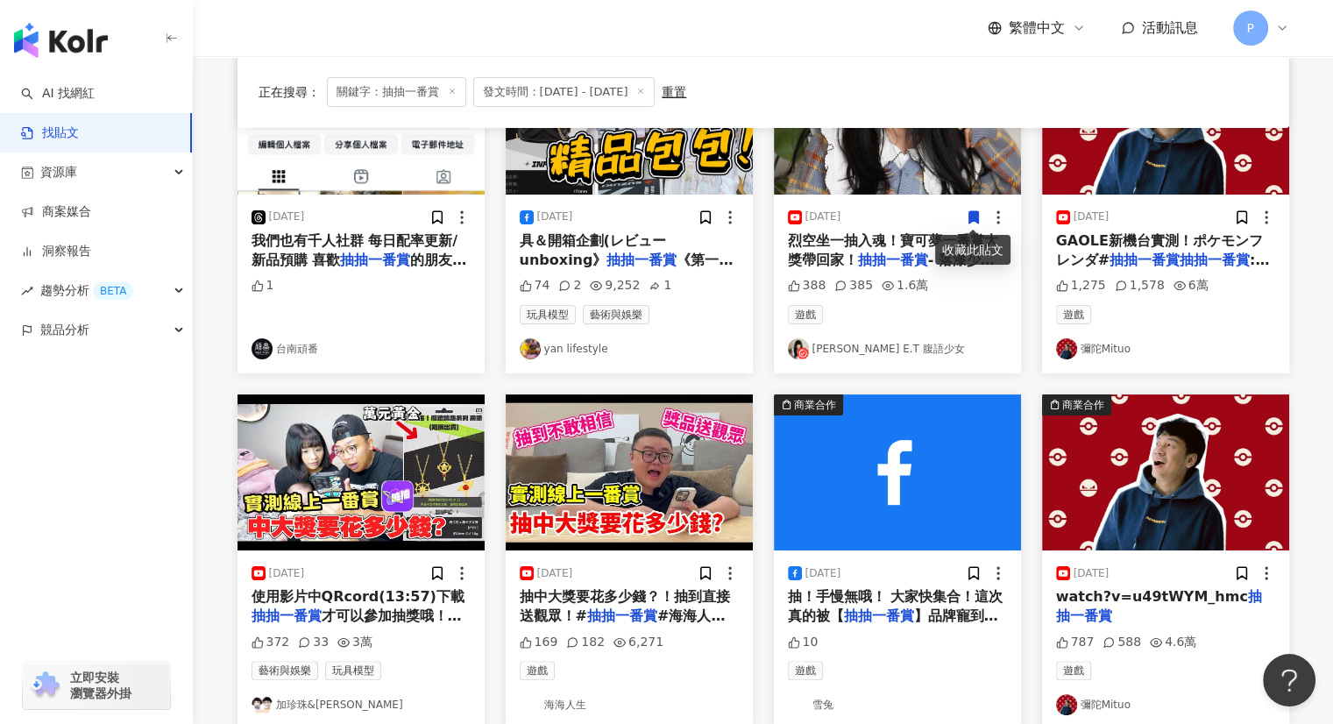
click at [370, 252] on mark "抽抽一番賞" at bounding box center [375, 260] width 70 height 17
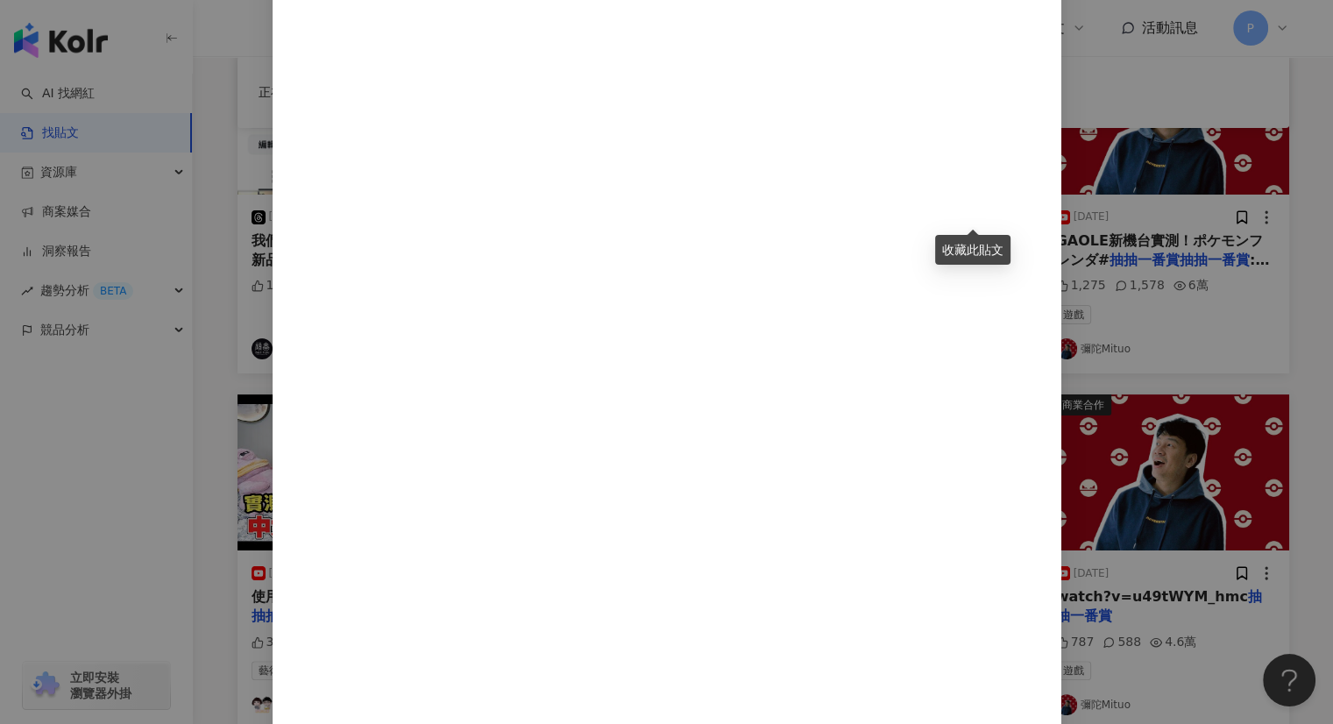
scroll to position [527, 0]
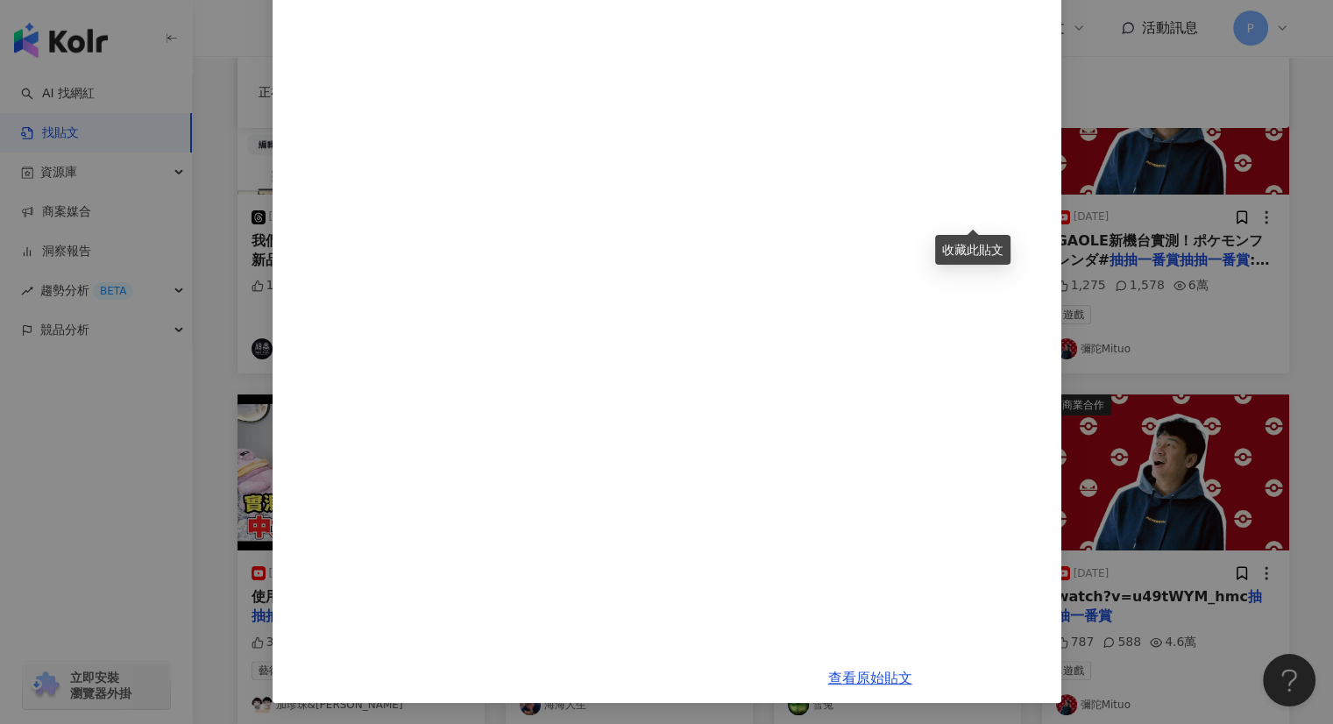
click at [1074, 230] on div "台南頑番 [DATE] 我們也有千人社群 每日配率更新/新品預購 喜歡抽抽一番賞的朋友 歡迎加入我們的行列 1 查看原始貼文" at bounding box center [666, 362] width 1333 height 724
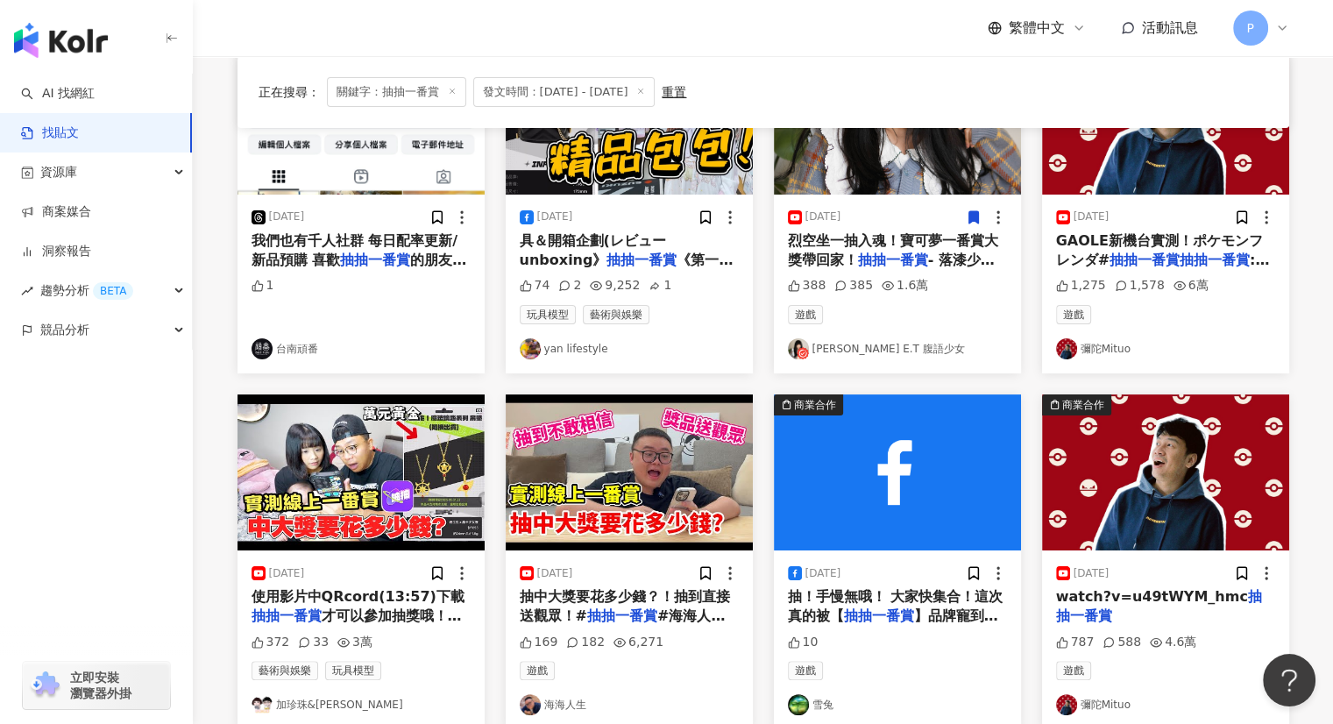
click at [595, 281] on icon at bounding box center [596, 286] width 12 height 12
click at [604, 267] on span "《第一次中精品包包！》 繼續挑" at bounding box center [627, 270] width 214 height 36
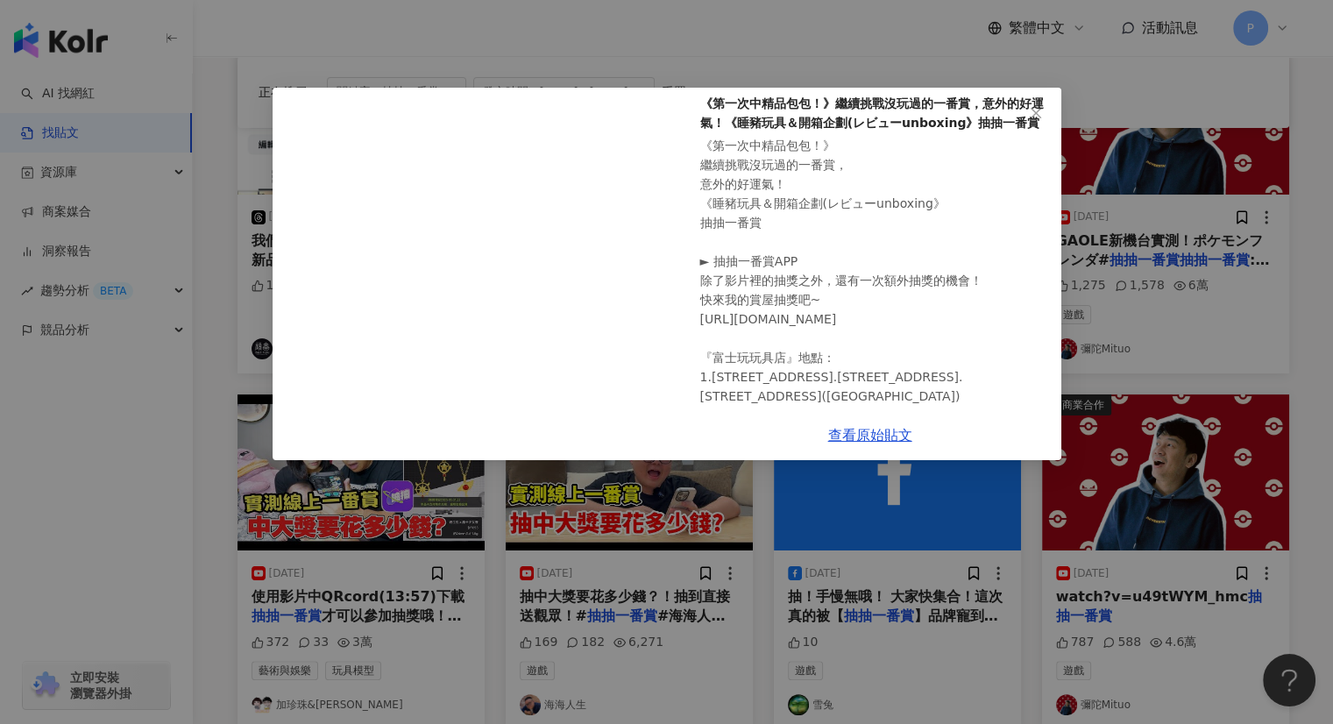
scroll to position [167, 0]
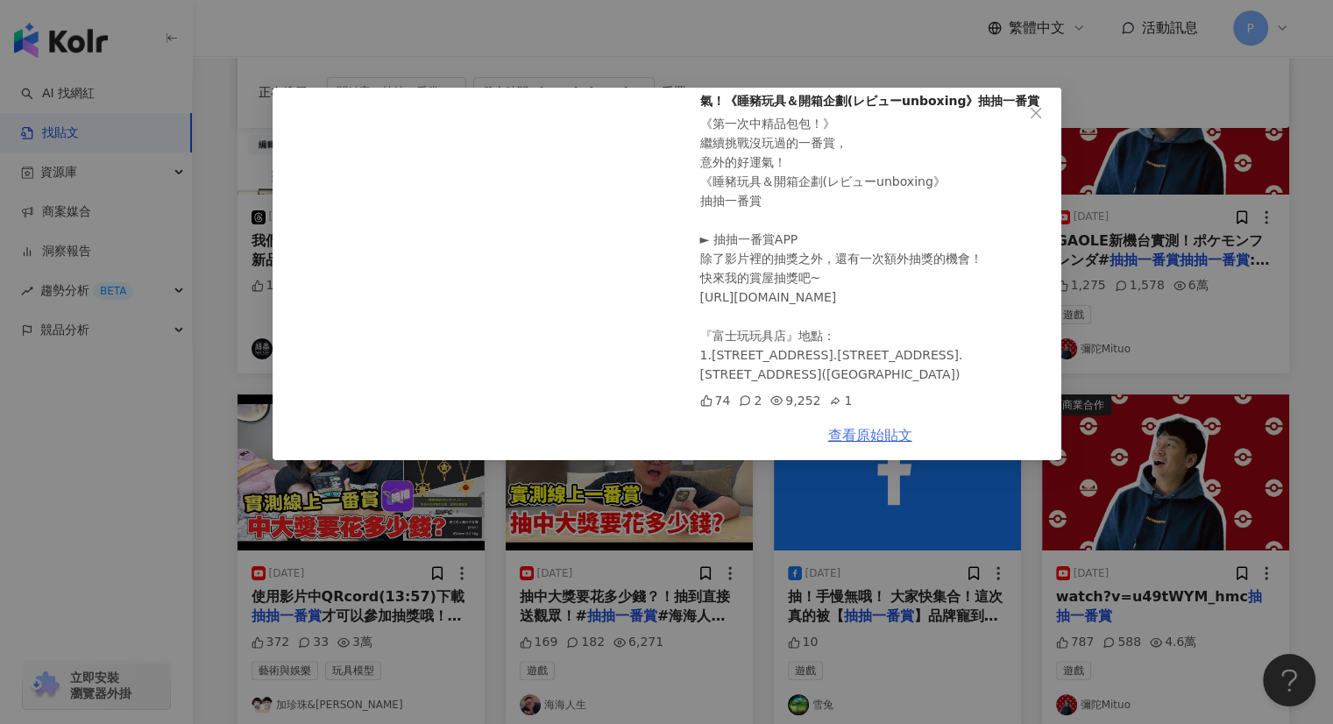
click at [841, 429] on link "查看原始貼文" at bounding box center [870, 435] width 84 height 17
drag, startPoint x: 1040, startPoint y: 110, endPoint x: 1016, endPoint y: 127, distance: 30.2
click at [1038, 110] on icon "close" at bounding box center [1036, 113] width 14 height 14
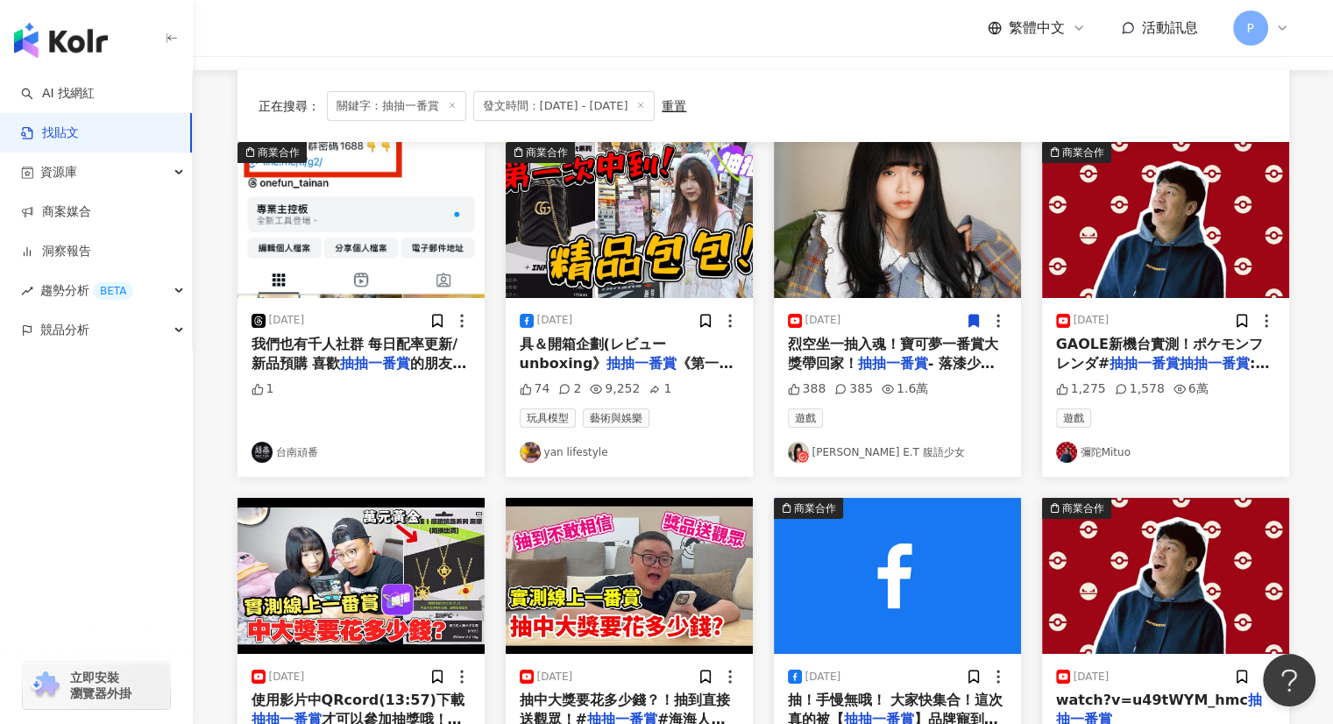
scroll to position [0, 0]
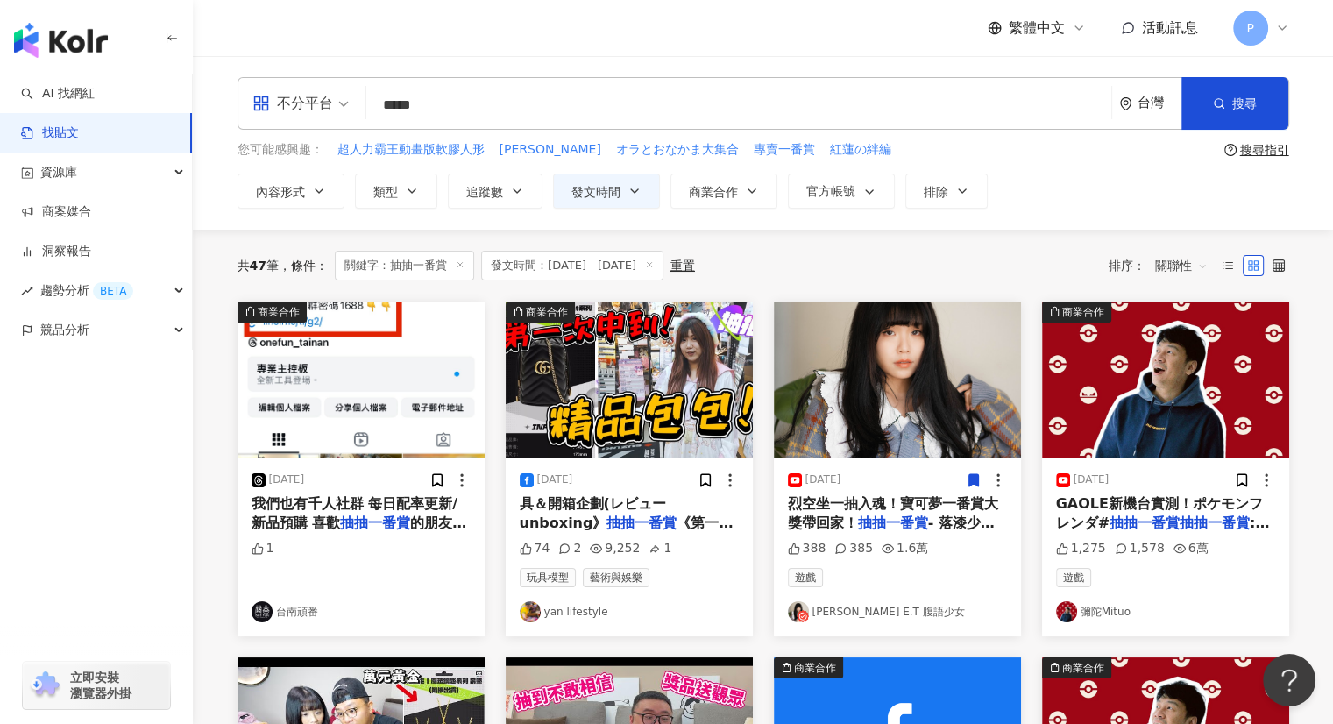
click at [849, 395] on img at bounding box center [897, 379] width 247 height 156
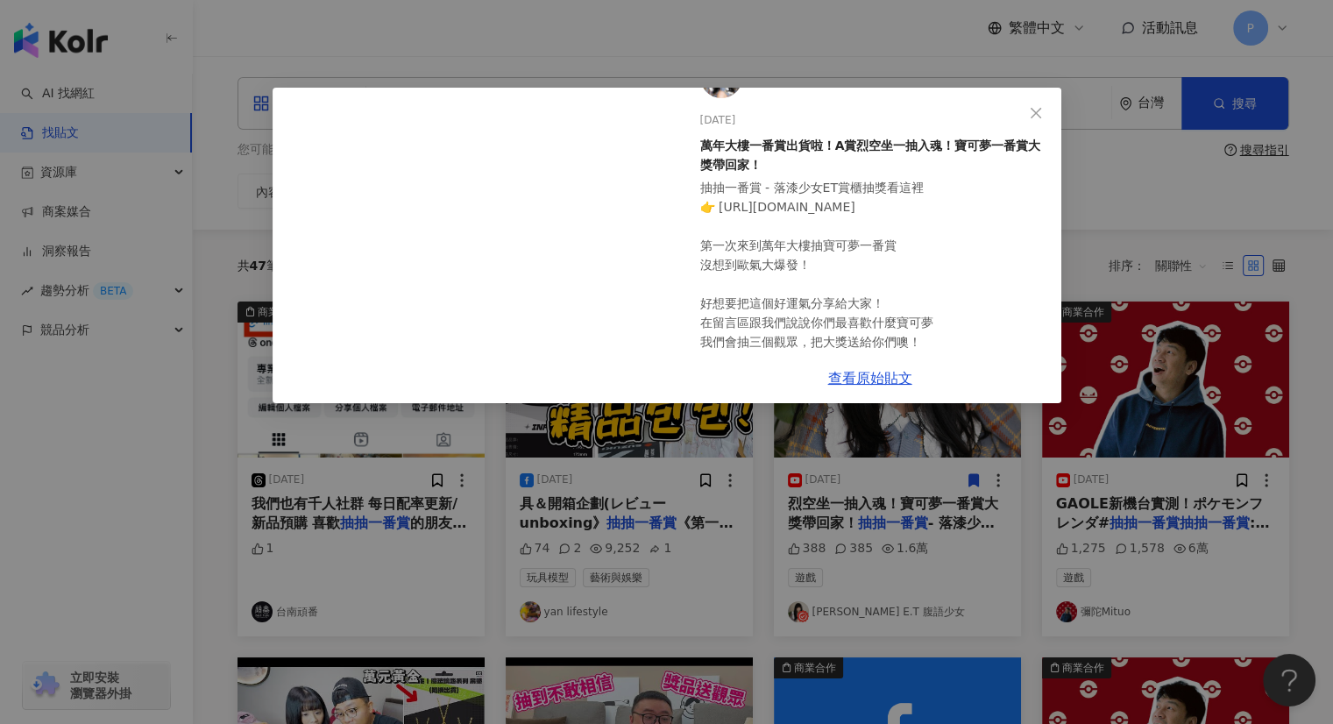
scroll to position [88, 0]
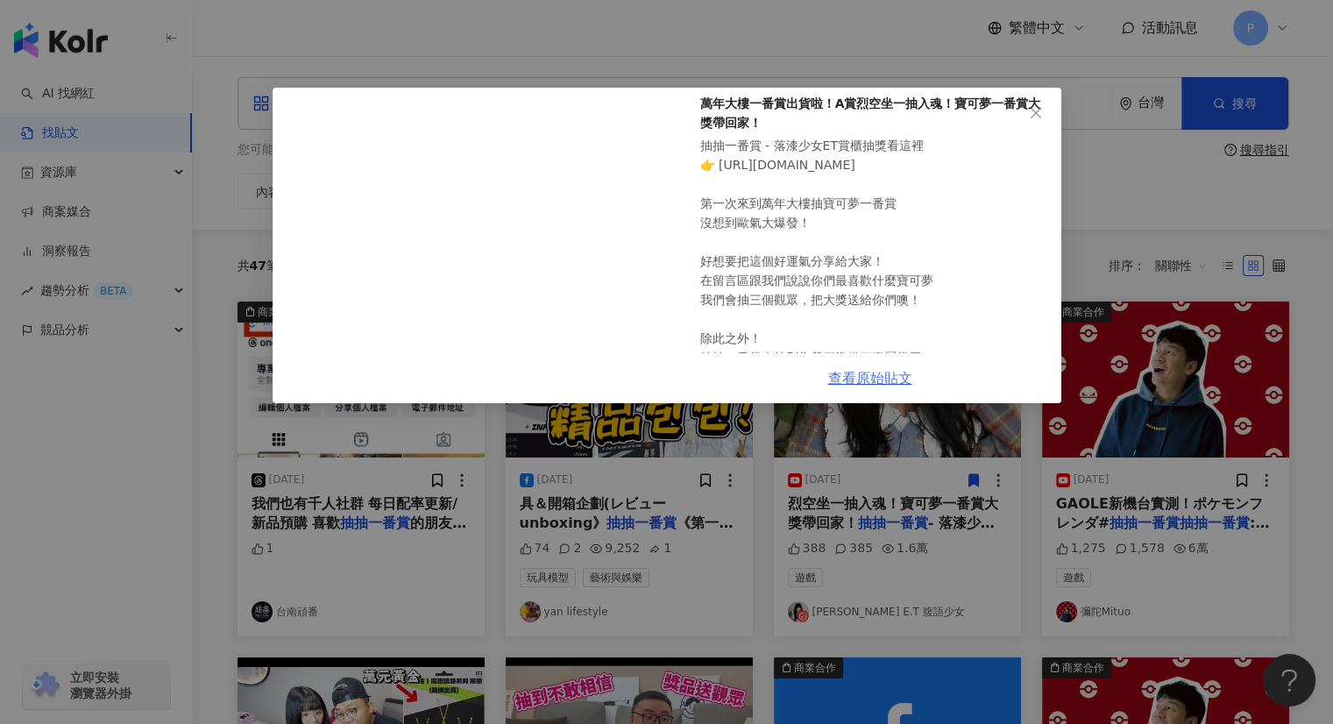
click at [877, 372] on link "查看原始貼文" at bounding box center [870, 378] width 84 height 17
click at [1041, 113] on icon "close" at bounding box center [1036, 113] width 14 height 14
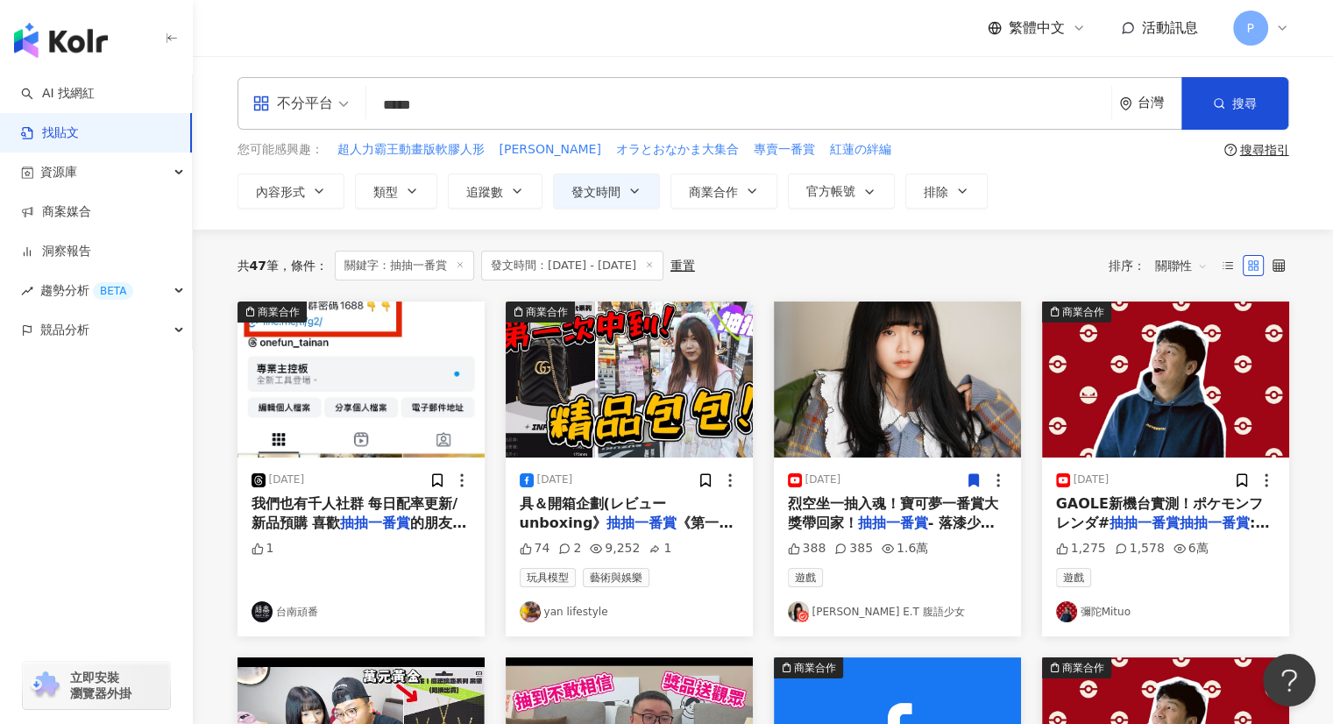
click at [1199, 425] on img at bounding box center [1165, 379] width 247 height 156
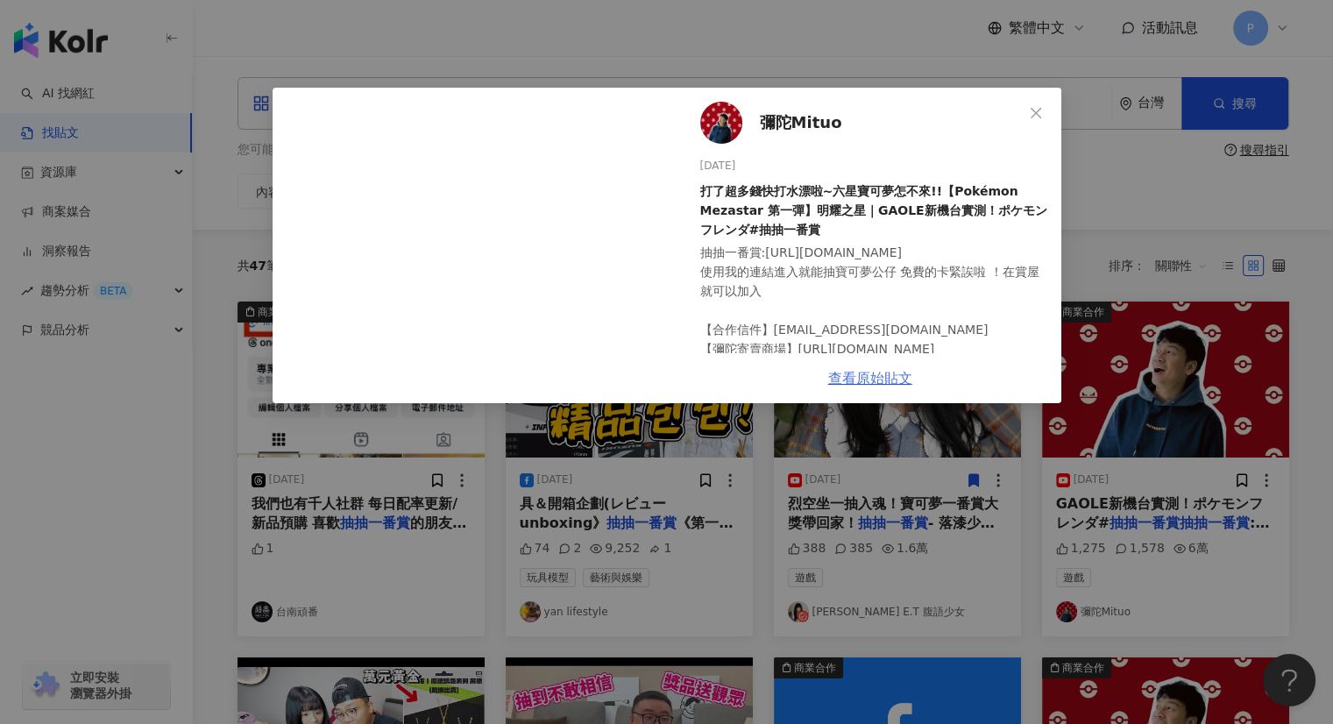
click at [871, 381] on link "查看原始貼文" at bounding box center [870, 378] width 84 height 17
click at [1034, 115] on icon "close" at bounding box center [1036, 112] width 11 height 11
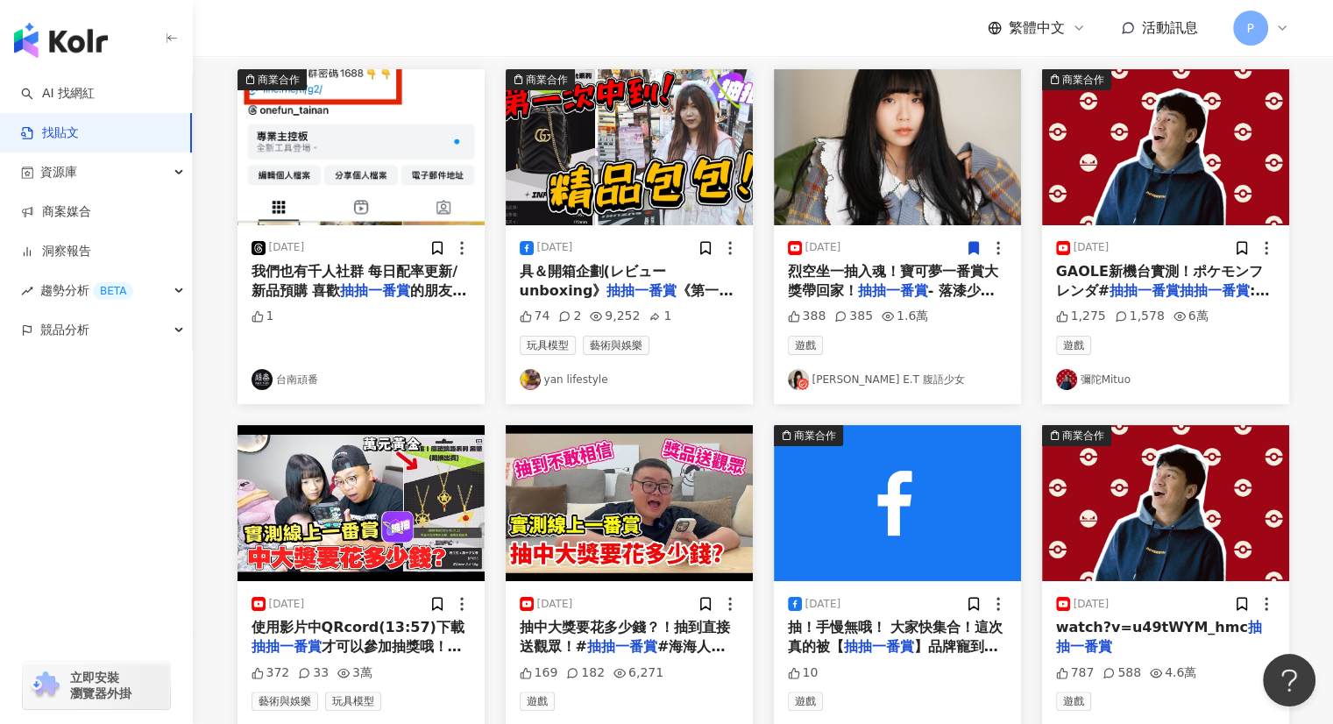
scroll to position [263, 0]
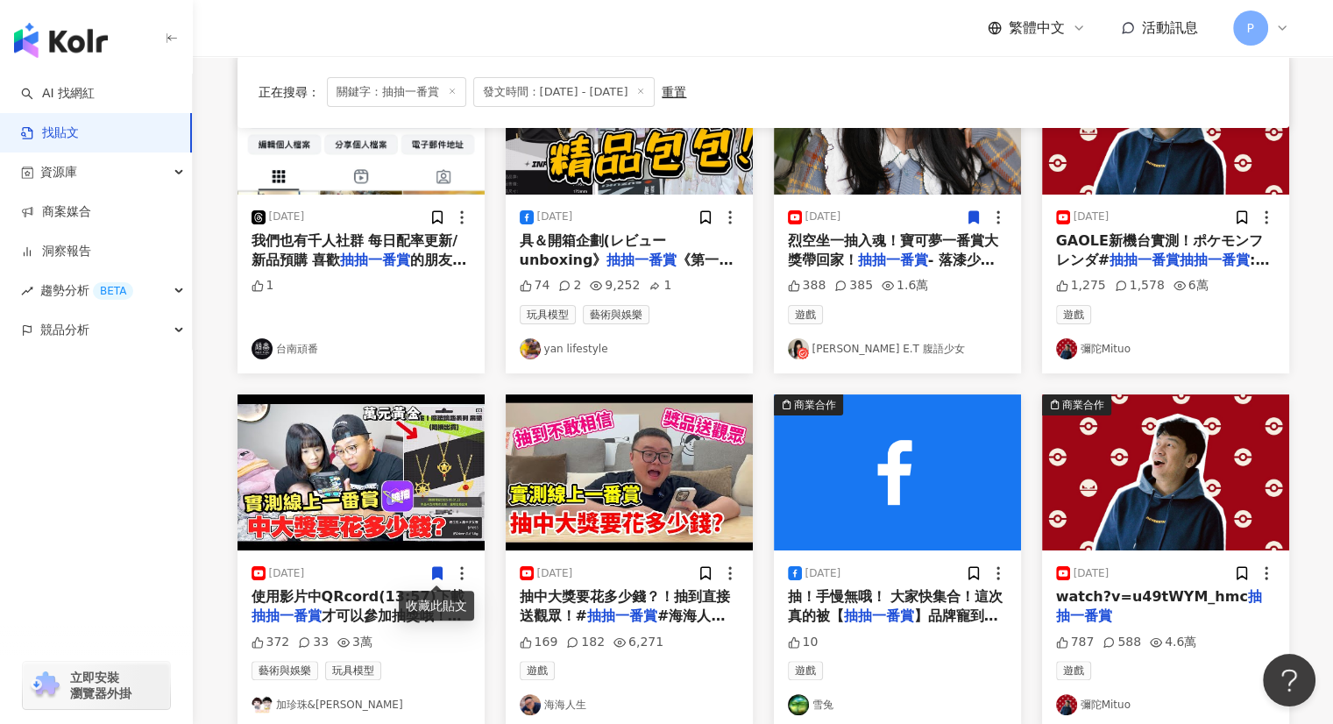
click at [340, 592] on span "使用影片中QRcord(13:57)下載" at bounding box center [358, 596] width 213 height 17
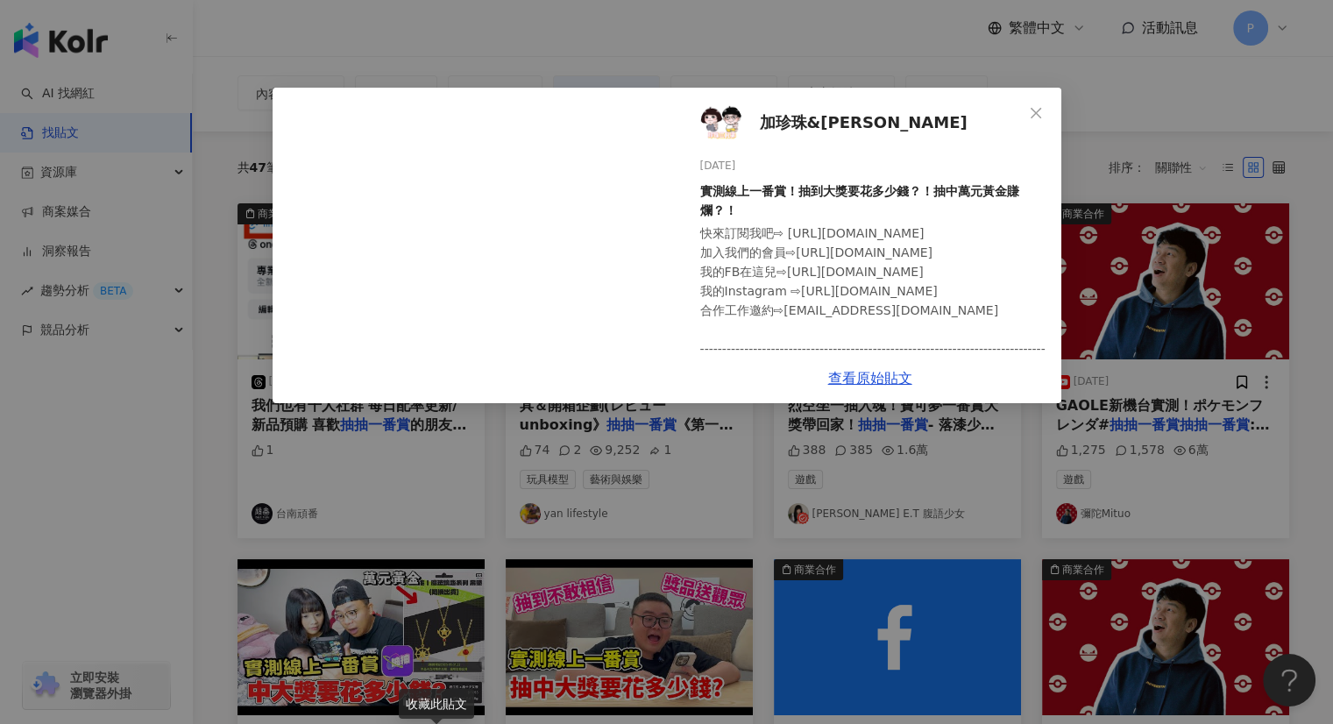
scroll to position [88, 0]
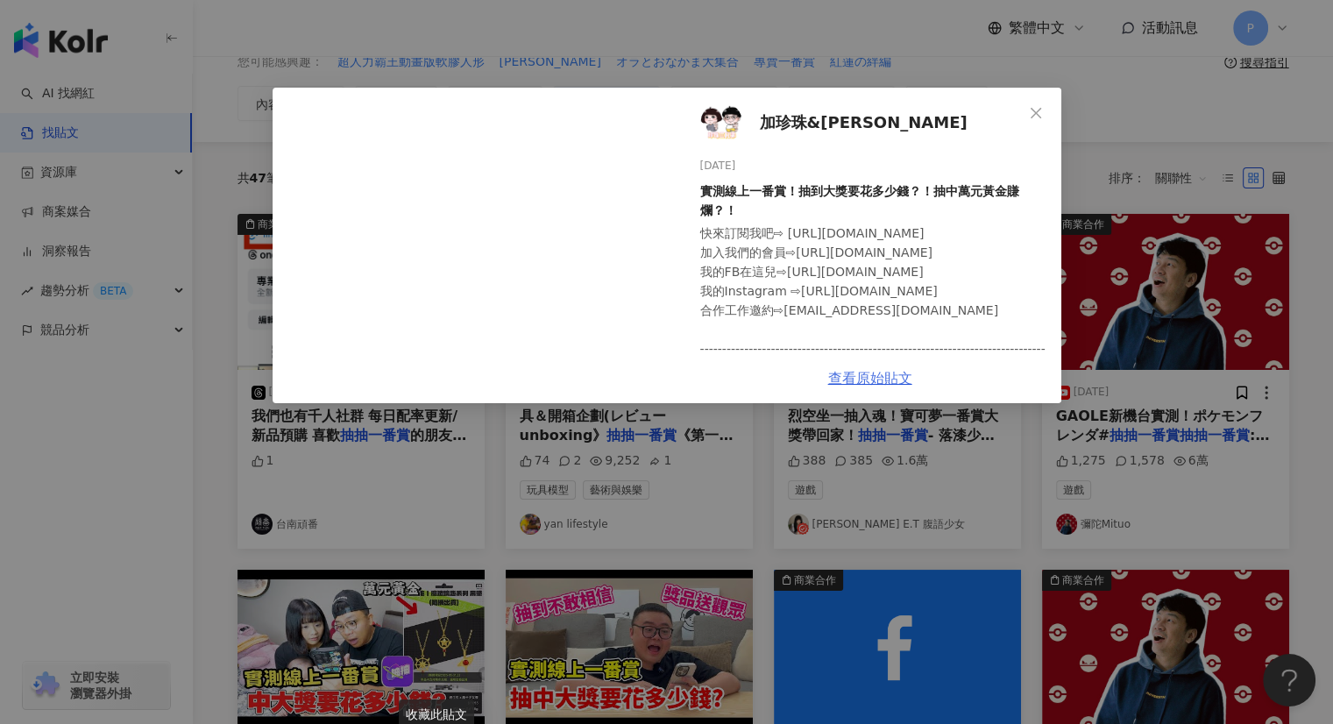
click at [872, 376] on link "查看原始貼文" at bounding box center [870, 378] width 84 height 17
click at [1037, 101] on button "Close" at bounding box center [1035, 113] width 35 height 35
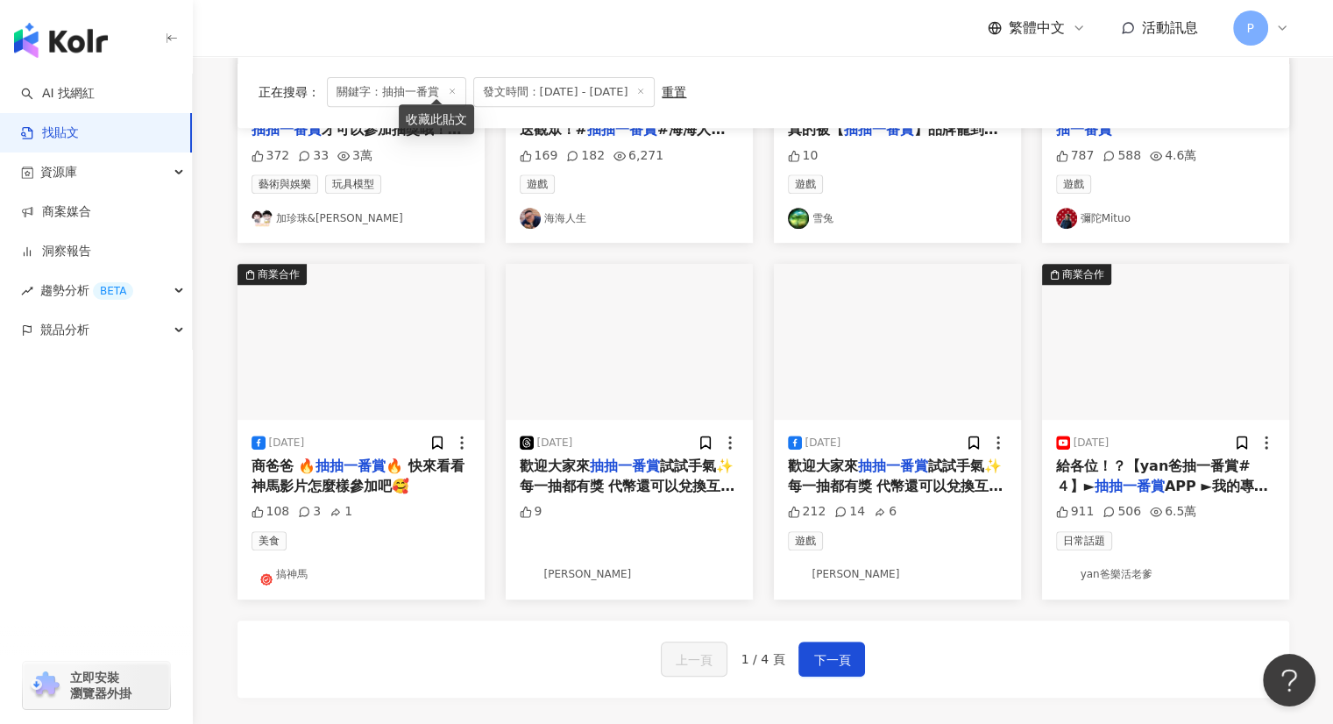
scroll to position [434, 0]
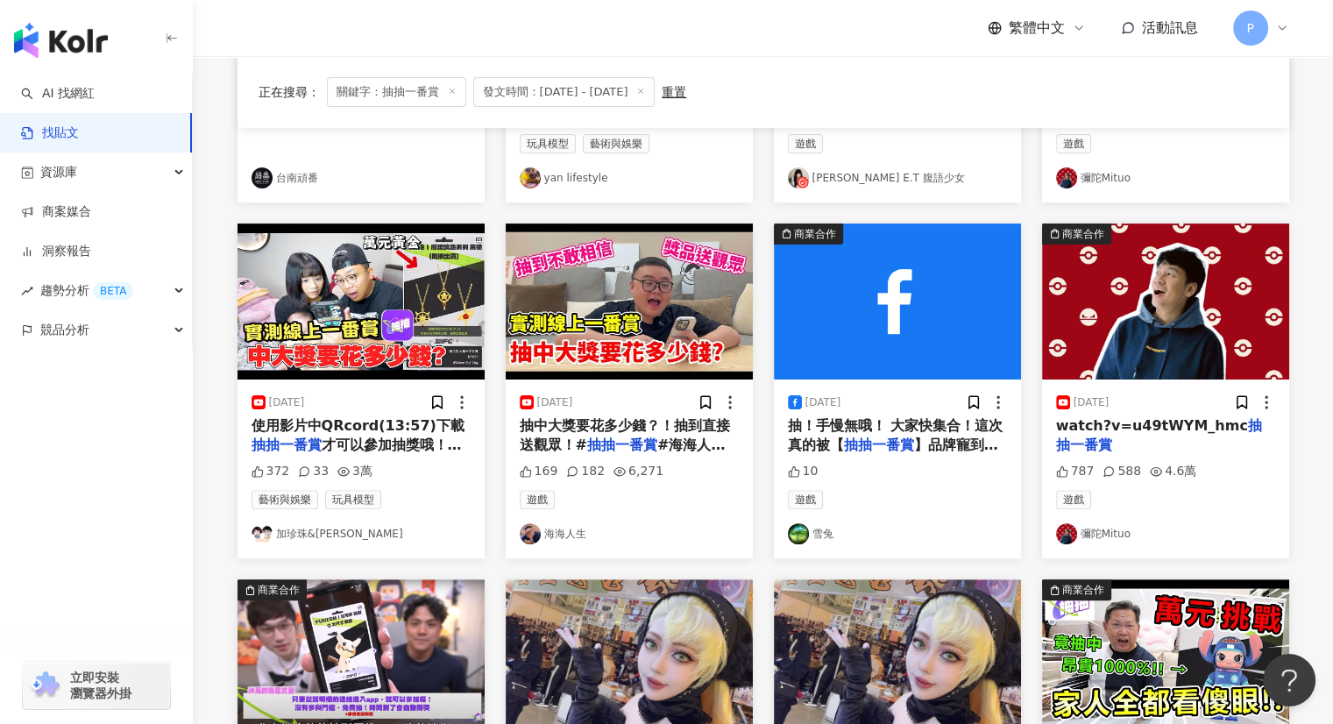
click at [895, 430] on span "抽！手慢無哦！ 大家快集合！這次真的被【" at bounding box center [896, 435] width 216 height 36
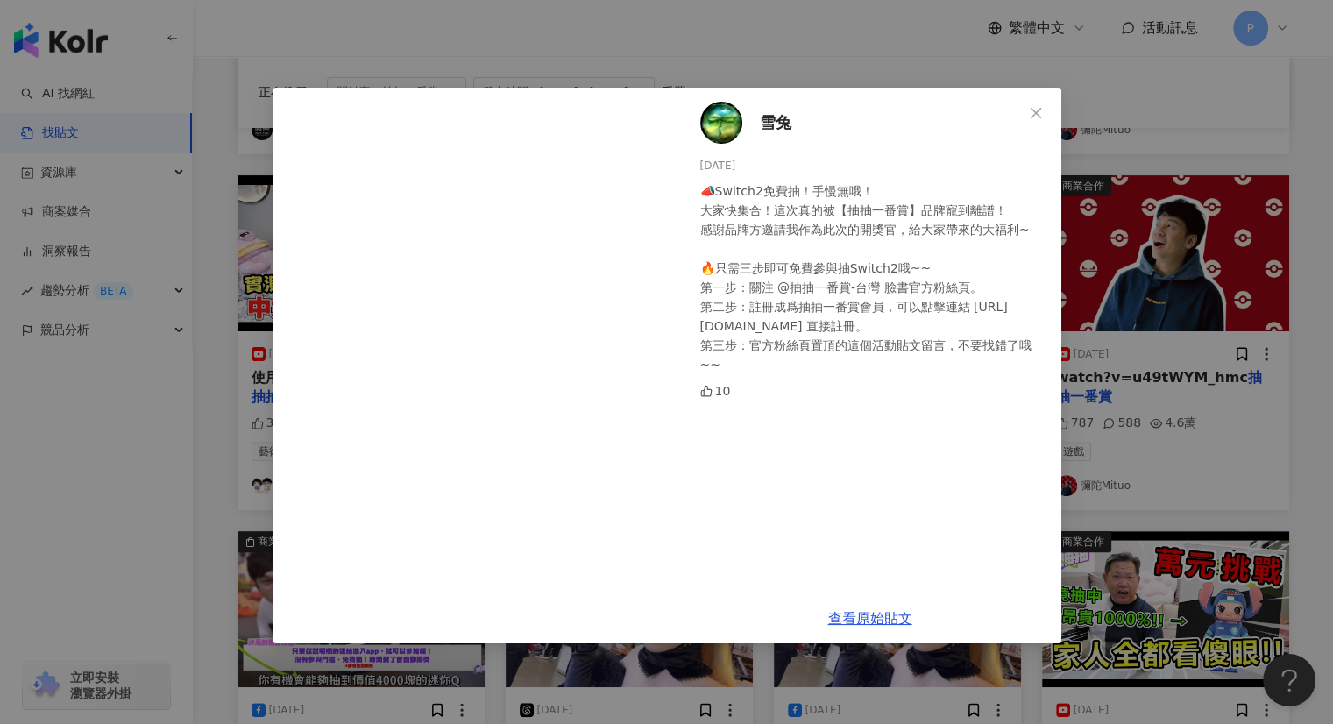
scroll to position [521, 0]
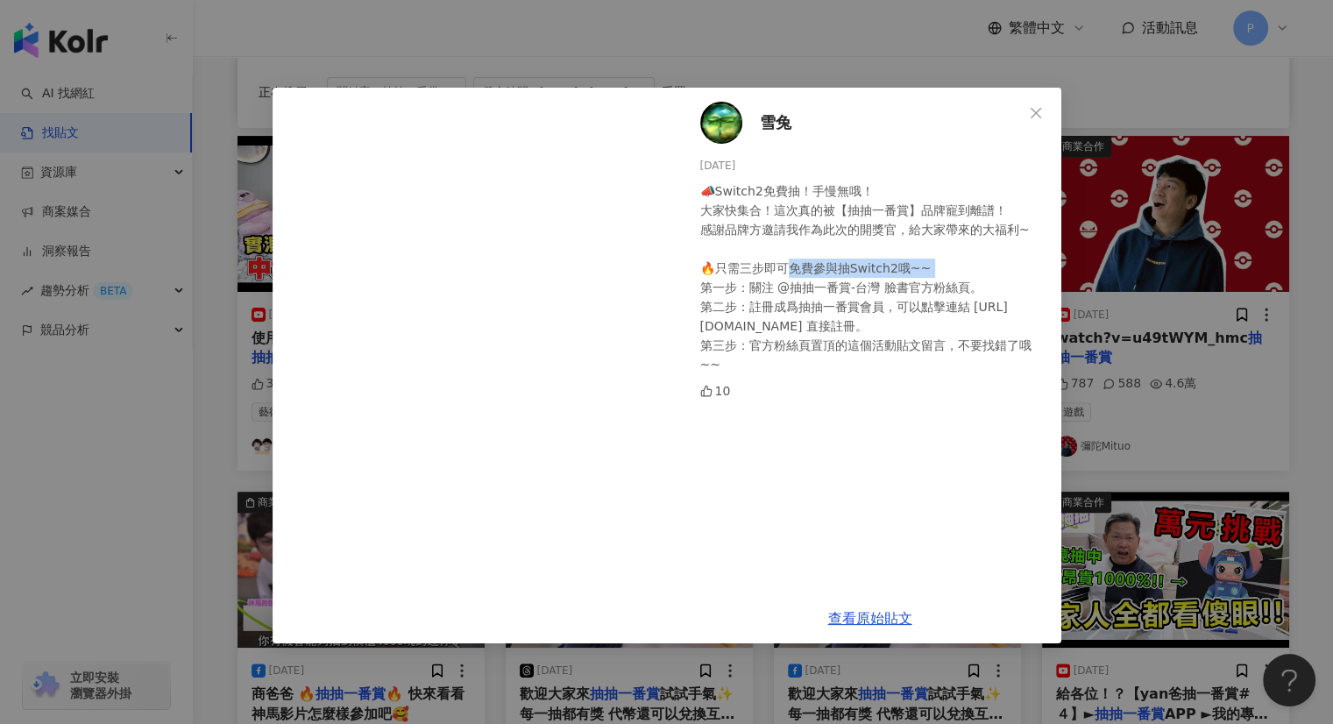
drag, startPoint x: 778, startPoint y: 264, endPoint x: 921, endPoint y: 281, distance: 143.9
click at [916, 270] on div "📣Switch2免費抽！手慢無哦！ 大家快集合！這次真的被【抽抽一番賞】品牌寵到離譜！ 感謝品牌方邀請我作為此次的開獎官，給大家帶來的大福利~ 🔥只需三步即可…" at bounding box center [873, 277] width 347 height 193
click at [925, 302] on div "📣Switch2免費抽！手慢無哦！ 大家快集合！這次真的被【抽抽一番賞】品牌寵到離譜！ 感謝品牌方邀請我作為此次的開獎官，給大家帶來的大福利~ 🔥只需三步即可…" at bounding box center [873, 277] width 347 height 193
click at [1195, 103] on div "雪兔 [DATE] 📣Switch2免費抽！手慢無哦！ 大家快集合！這次真的被【抽抽一番賞】品牌寵到離譜！ 感謝品牌方邀請我作為此次的開獎官，給大家帶來的大福…" at bounding box center [666, 362] width 1333 height 724
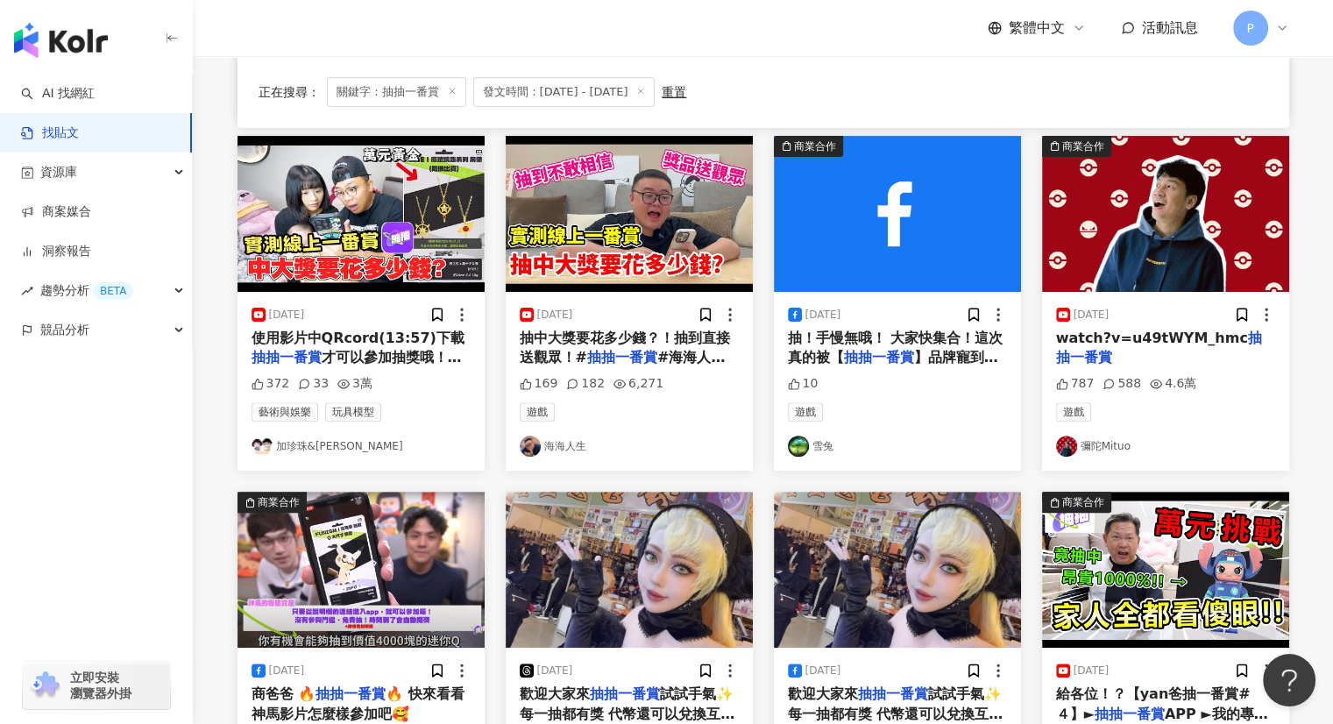
click at [1167, 239] on img at bounding box center [1165, 214] width 247 height 156
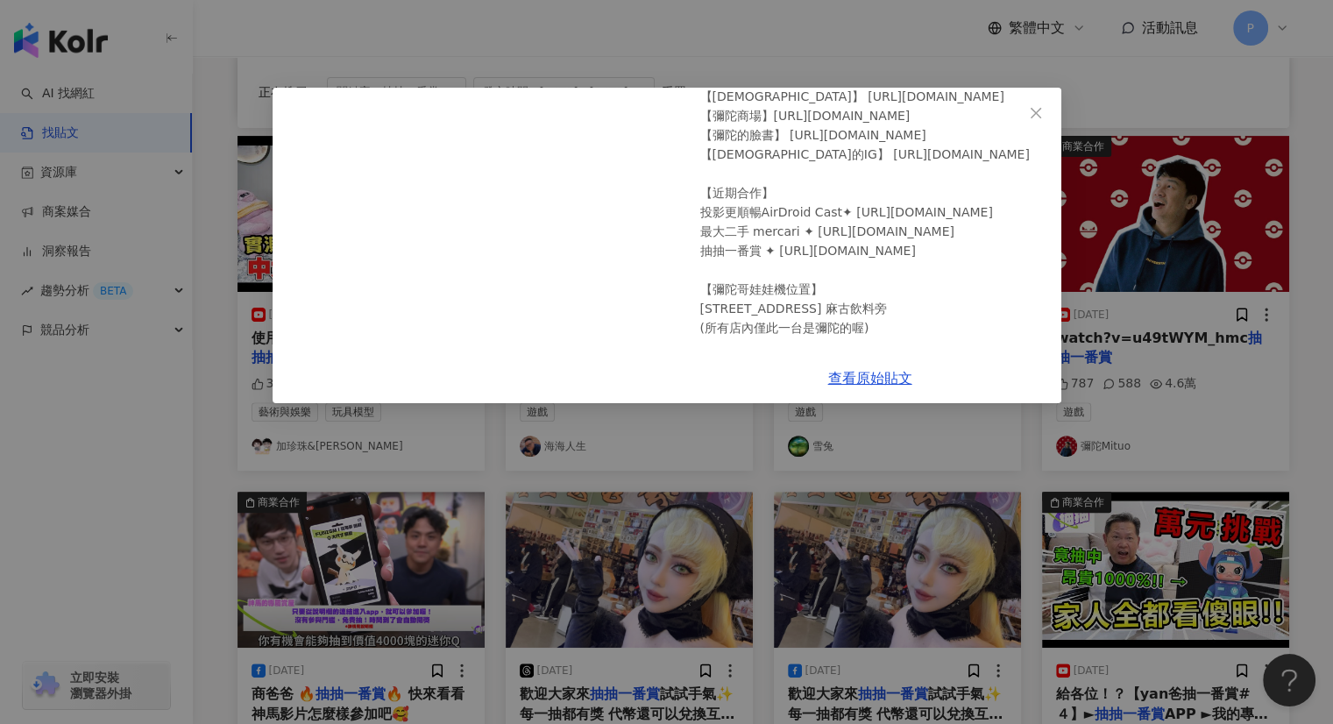
scroll to position [263, 0]
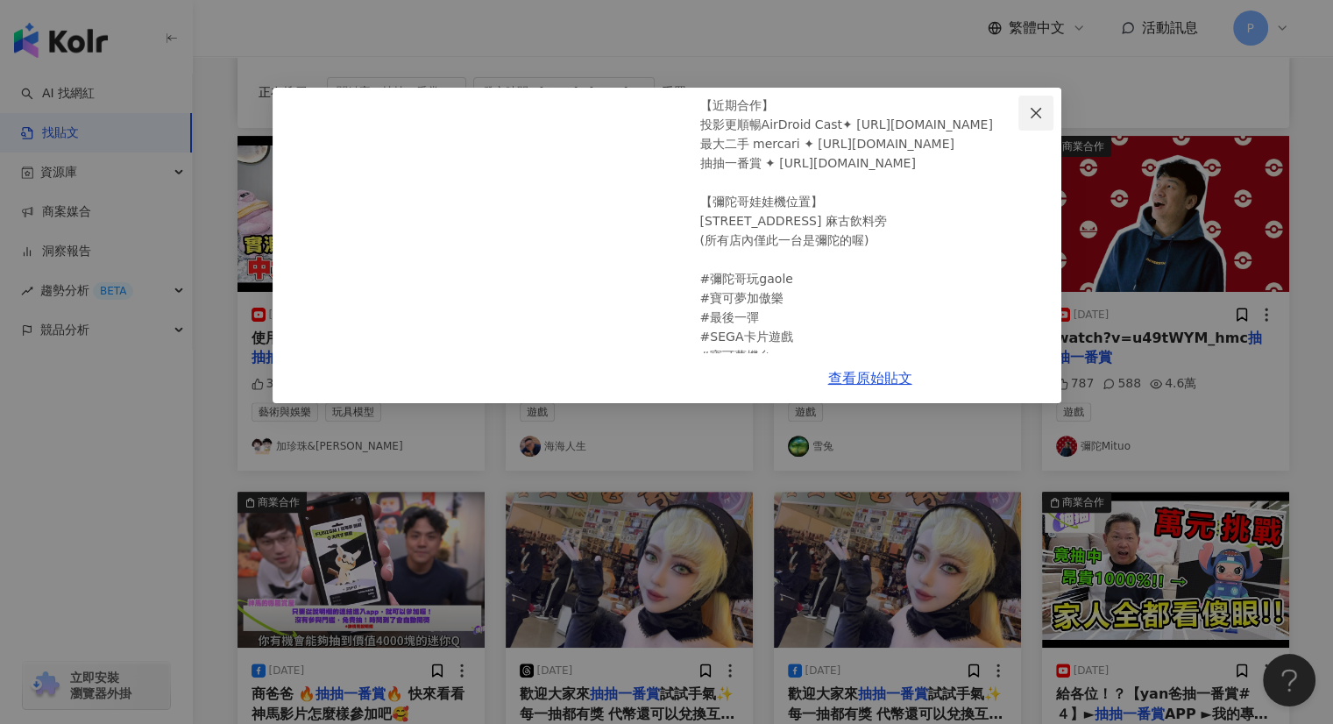
click at [1039, 111] on icon "close" at bounding box center [1036, 113] width 14 height 14
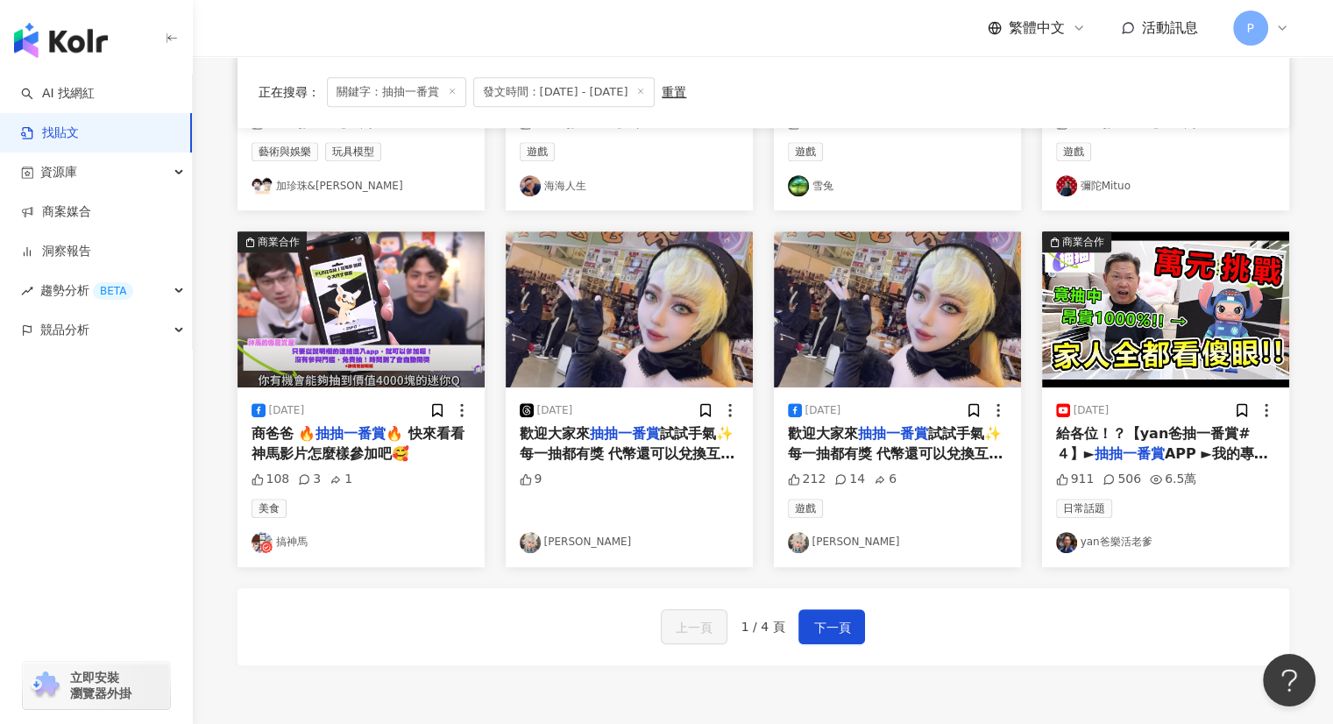
scroll to position [784, 0]
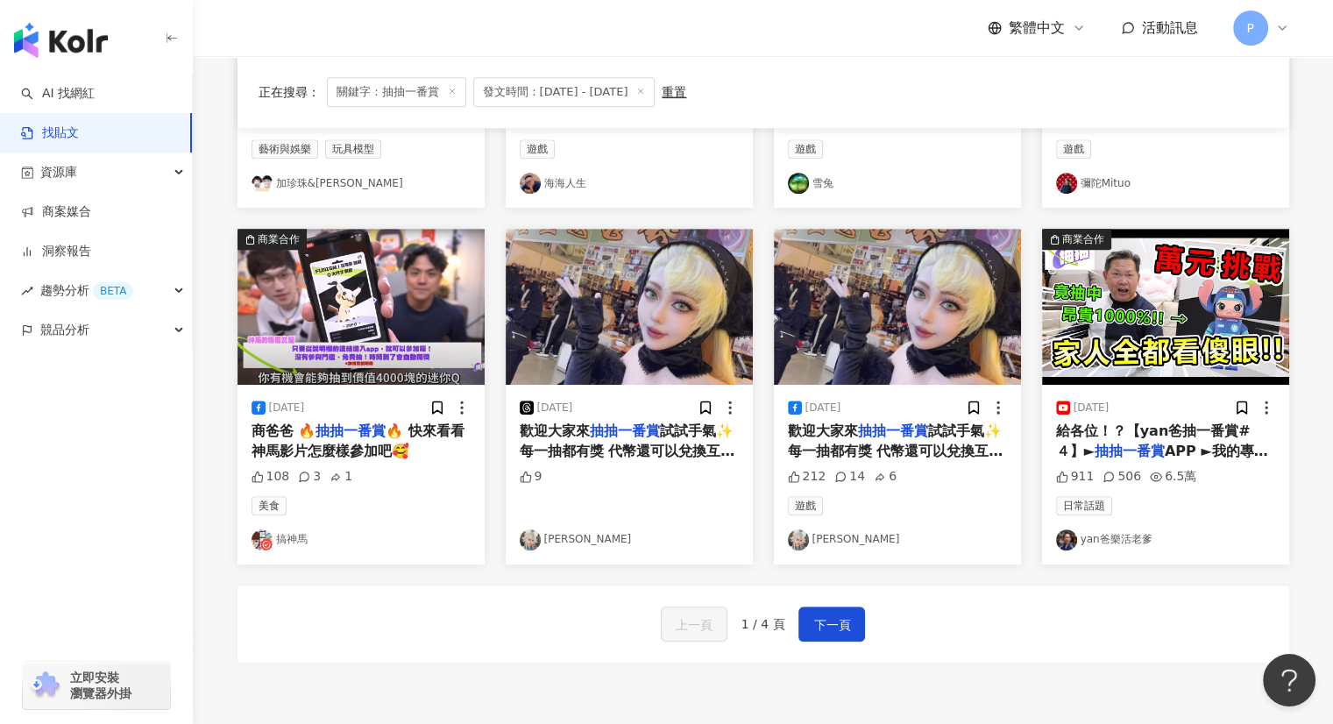
click at [381, 335] on img at bounding box center [360, 307] width 247 height 156
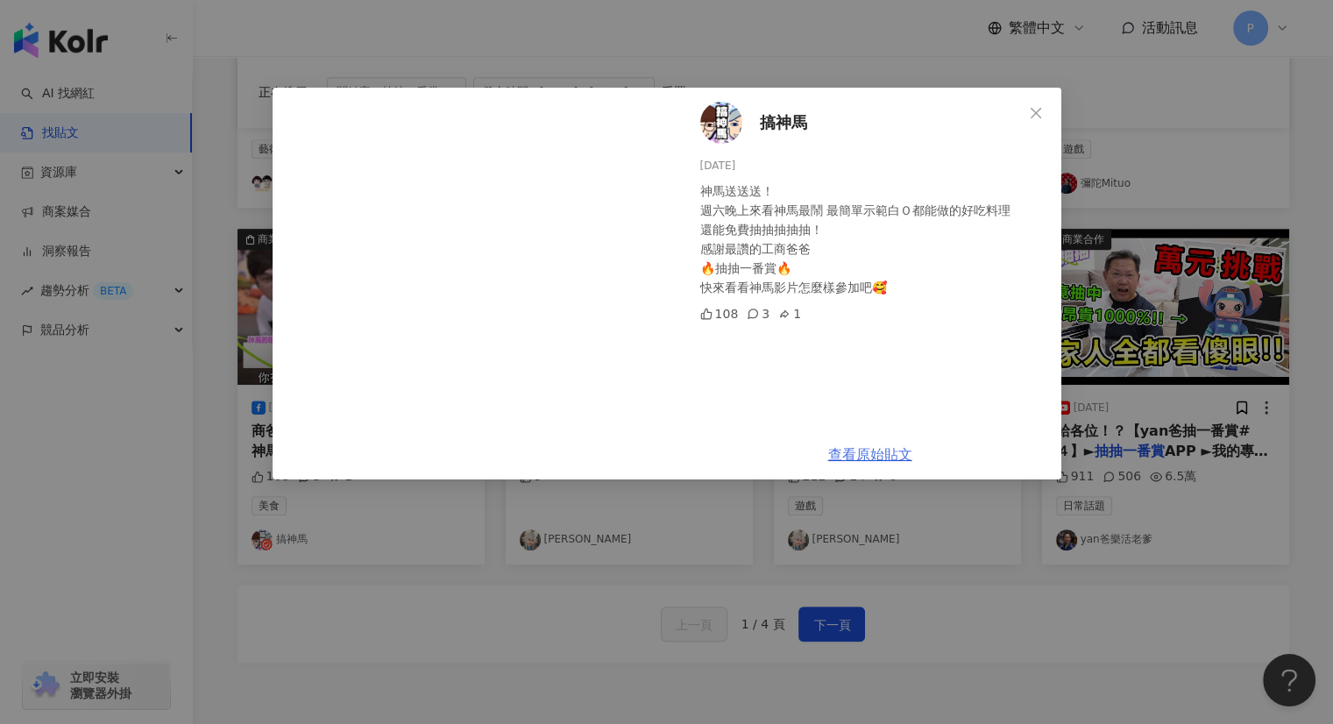
click at [874, 450] on link "查看原始貼文" at bounding box center [870, 454] width 84 height 17
click at [710, 536] on div "搞神馬 [DATE] 神馬送送送！ 週六晚上來看神馬最鬧 最簡單示範白Ｏ都能做的好吃料理 還能免費抽抽抽抽抽！ 感謝最讚的工商爸爸 🔥抽抽一番賞🔥 快來看看神…" at bounding box center [666, 362] width 1333 height 724
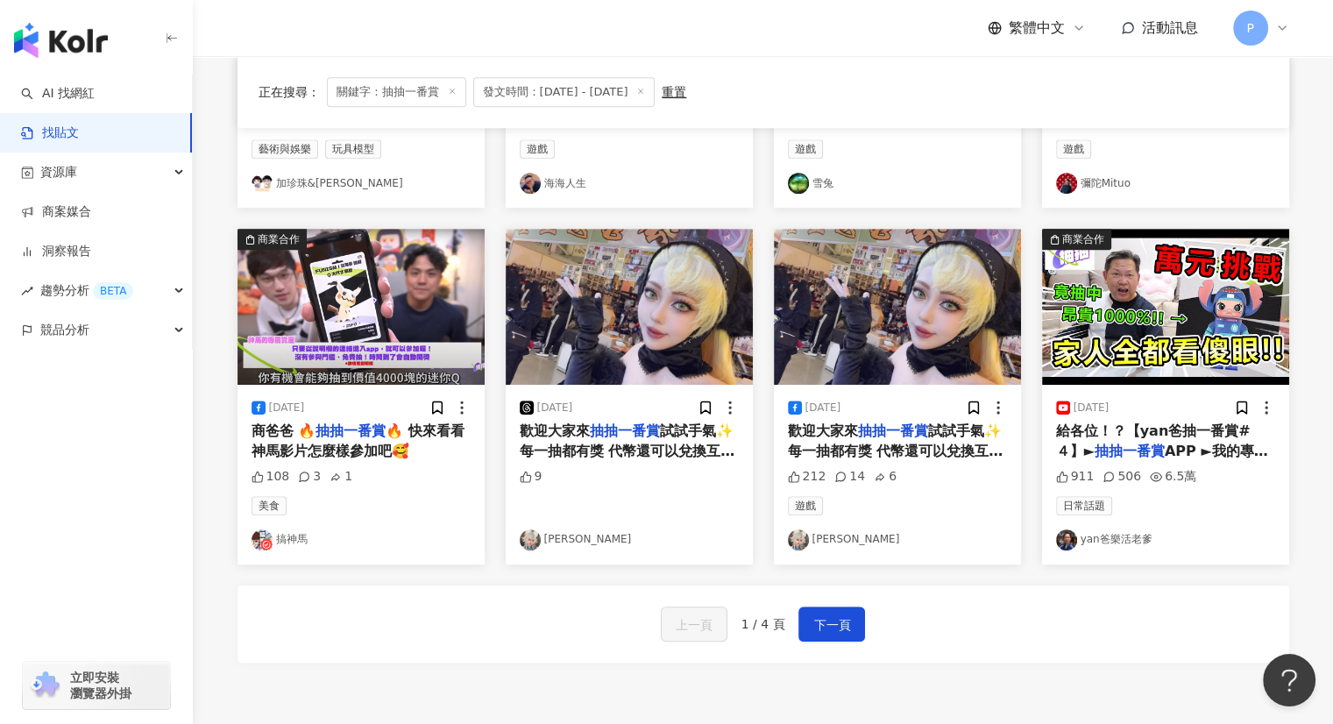
click at [632, 471] on div "9" at bounding box center [629, 493] width 219 height 51
click at [613, 432] on mark "抽抽一番賞" at bounding box center [625, 430] width 70 height 17
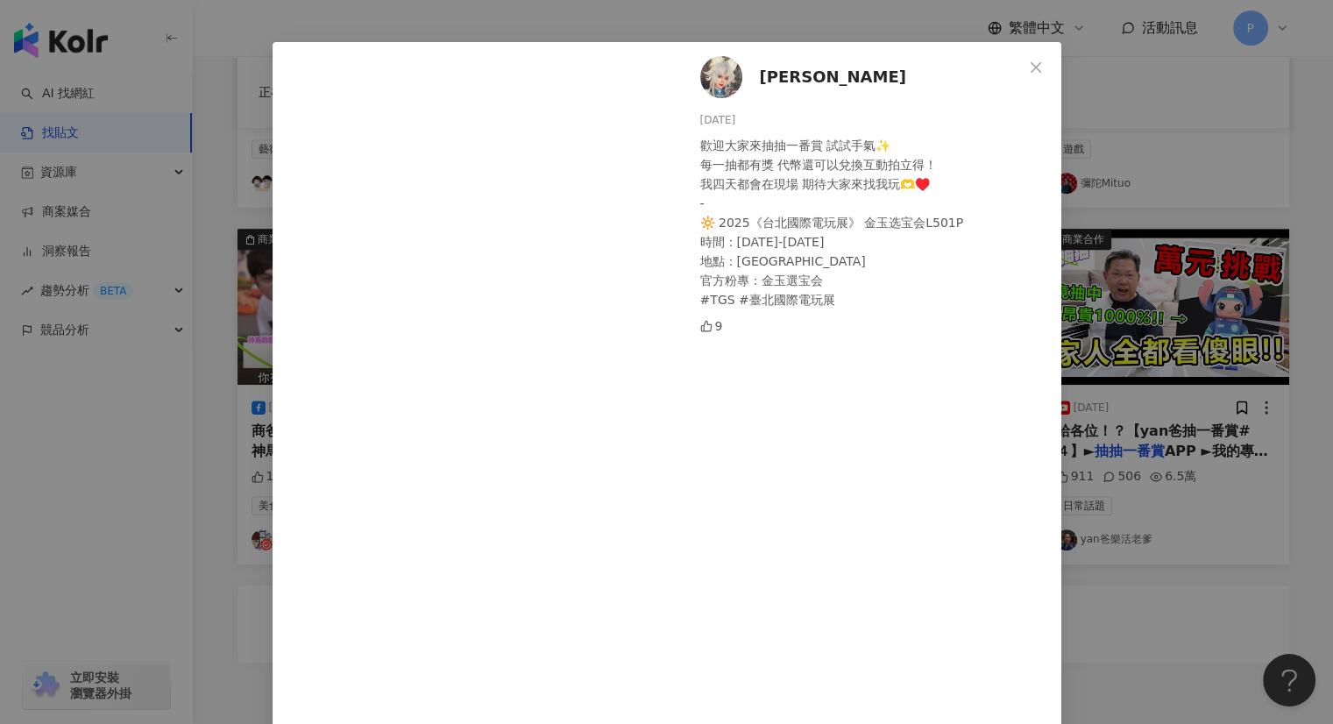
scroll to position [101, 0]
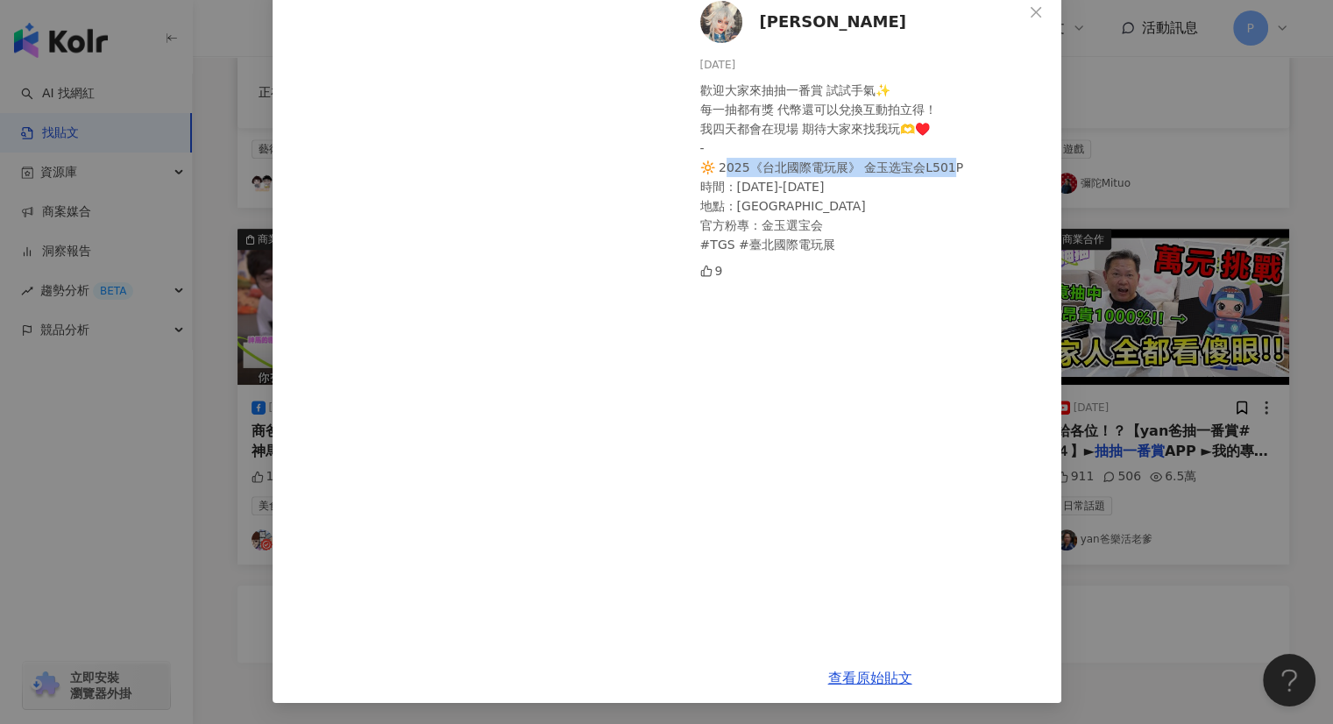
drag, startPoint x: 716, startPoint y: 166, endPoint x: 929, endPoint y: 163, distance: 213.0
click at [958, 161] on div "歡迎大家來抽抽一番賞 試試手氣✨ 每一抽都有獎 代幣還可以兌換互動拍立得！ 我四天都會在現場 期待大家來找我玩🫶♥️ - 🔆 2025《台北國際電玩展》 金玉…" at bounding box center [873, 168] width 347 height 174
click at [784, 180] on div "歡迎大家來抽抽一番賞 試試手氣✨ 每一抽都有獎 代幣還可以兌換互動拍立得！ 我四天都會在現場 期待大家來找我玩🫶♥️ - 🔆 2025《台北國際電玩展》 金玉…" at bounding box center [873, 168] width 347 height 174
drag, startPoint x: 713, startPoint y: 166, endPoint x: 974, endPoint y: 152, distance: 261.5
click at [975, 167] on div "歡迎大家來抽抽一番賞 試試手氣✨ 每一抽都有獎 代幣還可以兌換互動拍立得！ 我四天都會在現場 期待大家來找我玩🫶♥️ - 🔆 2025《台北國際電玩展》 金玉…" at bounding box center [873, 168] width 347 height 174
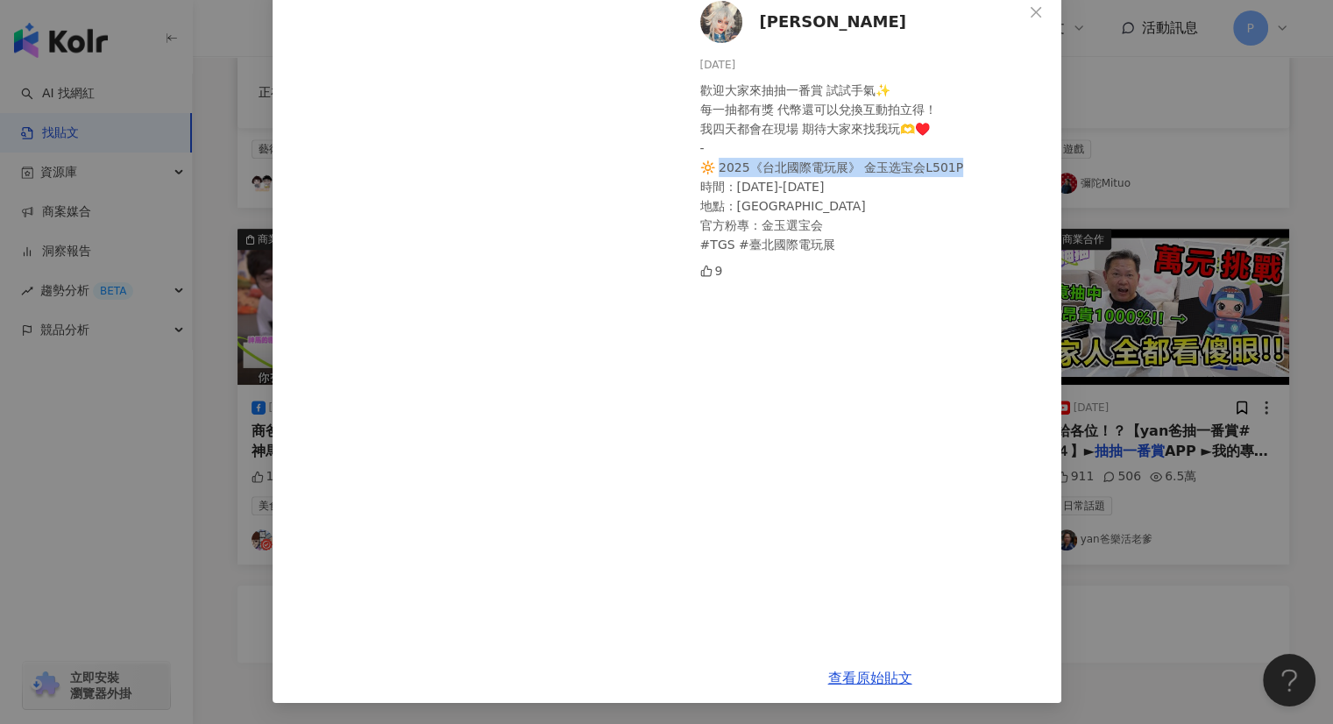
copy div "25《台北國際電玩展》 金玉选宝会L501P 時"
click at [879, 670] on link "查看原始貼文" at bounding box center [870, 678] width 84 height 17
click at [1145, 153] on div "[PERSON_NAME] [DATE] 歡迎大家來抽抽一番賞 試試手氣✨ 每一抽都有獎 代幣還可以兌換互動拍立得！ 我四天都會在現場 期待大家來找我玩🫶♥️…" at bounding box center [666, 362] width 1333 height 724
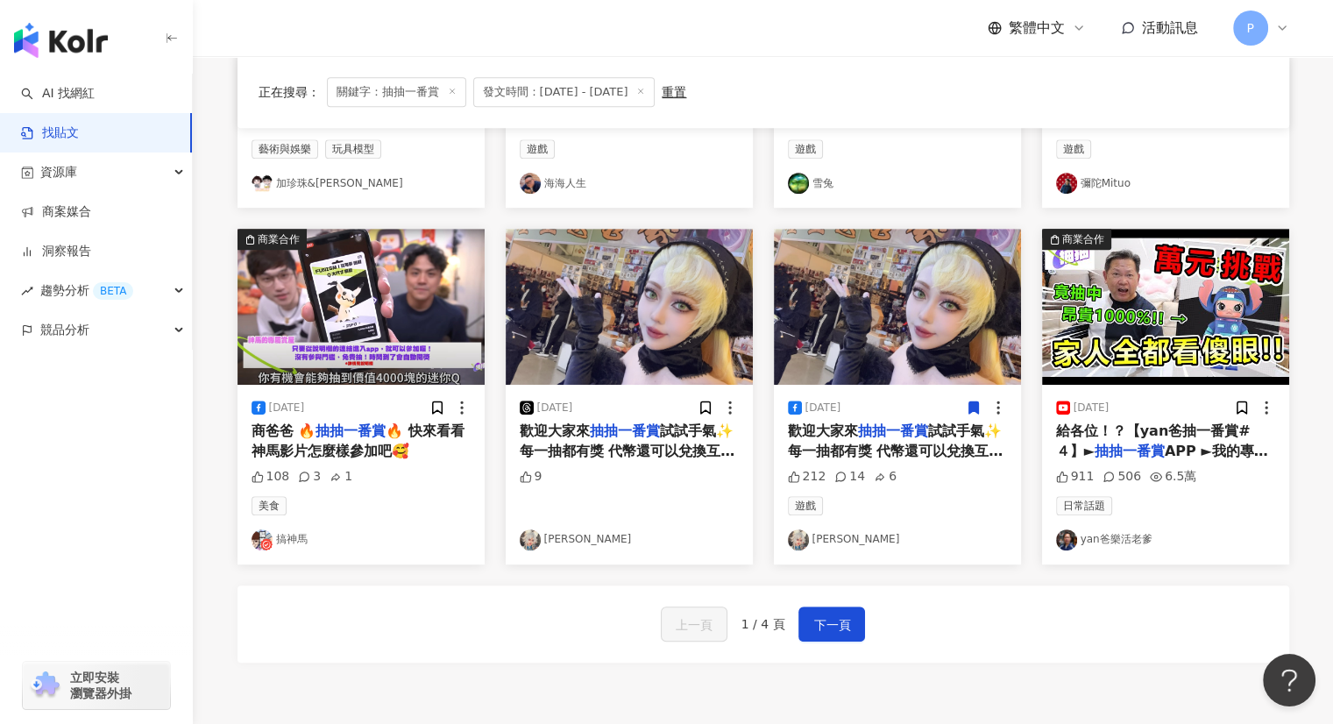
click at [897, 355] on img at bounding box center [897, 307] width 247 height 156
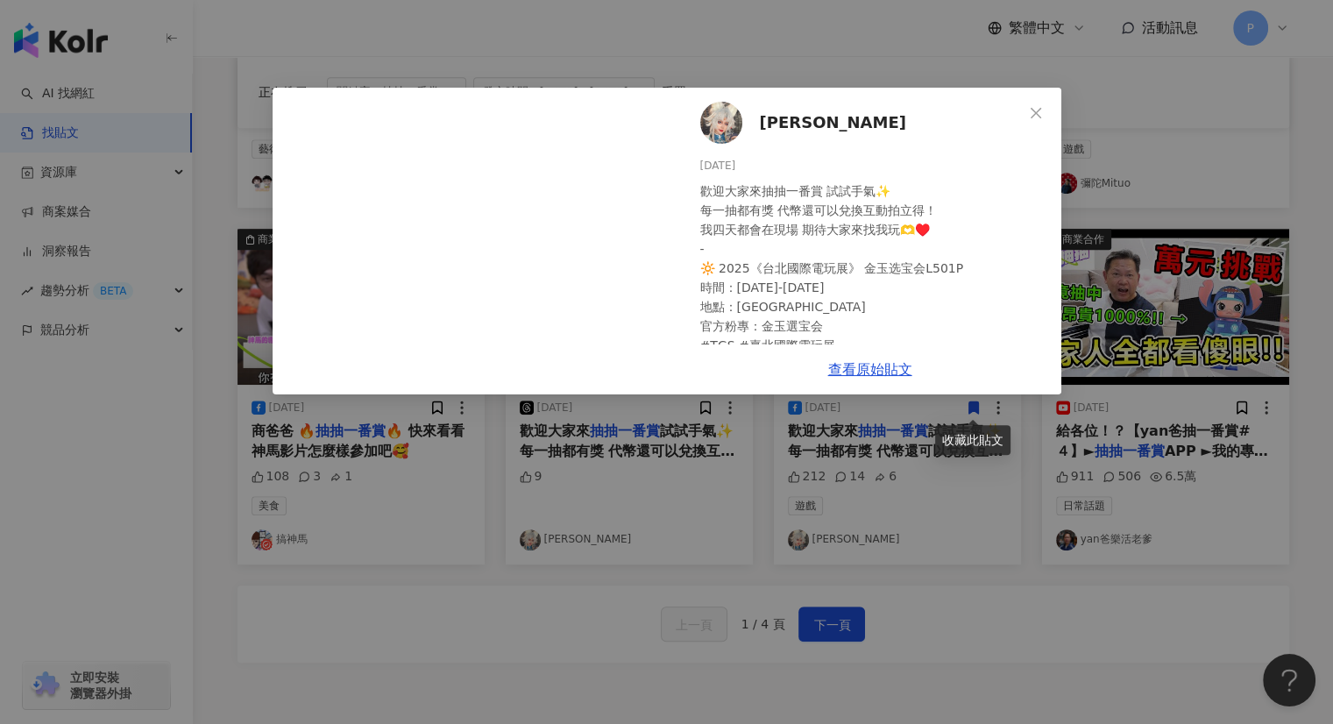
click at [1118, 355] on div "[PERSON_NAME] [DATE] 歡迎大家來抽抽一番賞 試試手氣✨ 每一抽都有獎 代幣還可以兌換互動拍立得！ 我四天都會在現場 期待大家來找我玩🫶♥️…" at bounding box center [666, 362] width 1333 height 724
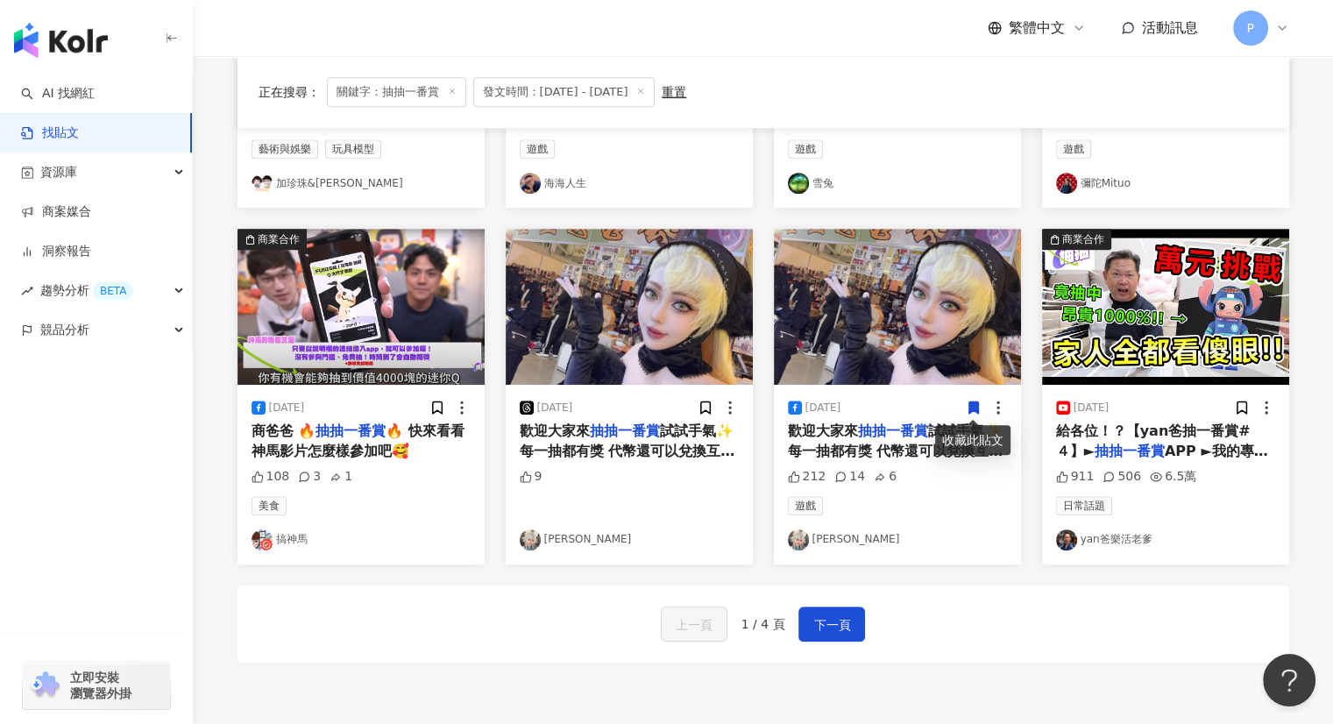
click at [1087, 414] on div "[DATE]" at bounding box center [1082, 408] width 53 height 18
click at [1168, 287] on img at bounding box center [1165, 307] width 247 height 156
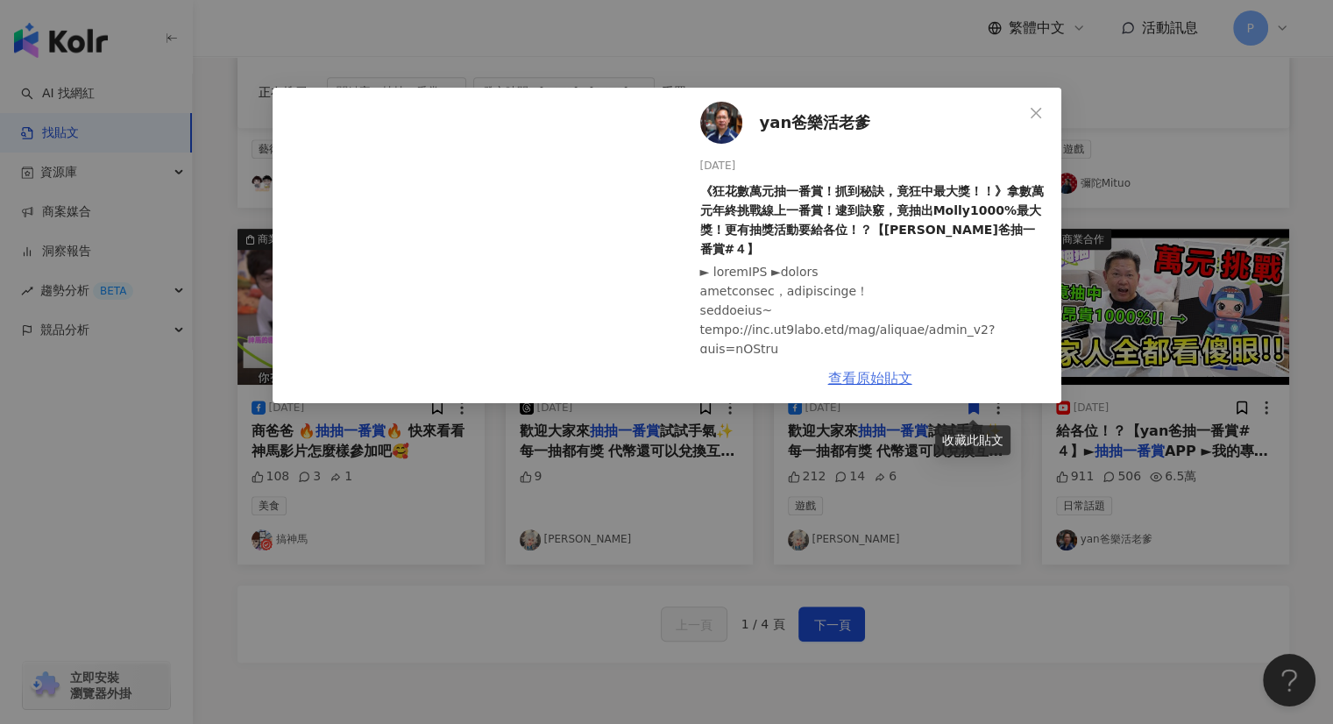
click at [875, 379] on link "查看原始貼文" at bounding box center [870, 378] width 84 height 17
click at [1143, 371] on div "yan爸樂活老爹 [DATE] 《狂花數萬元抽一番賞！抓到秘訣，竟狂中最大獎！！》拿數萬元年終挑戰線上一番賞！逮到訣竅，竟抽出Molly1000%最大獎！更有…" at bounding box center [666, 362] width 1333 height 724
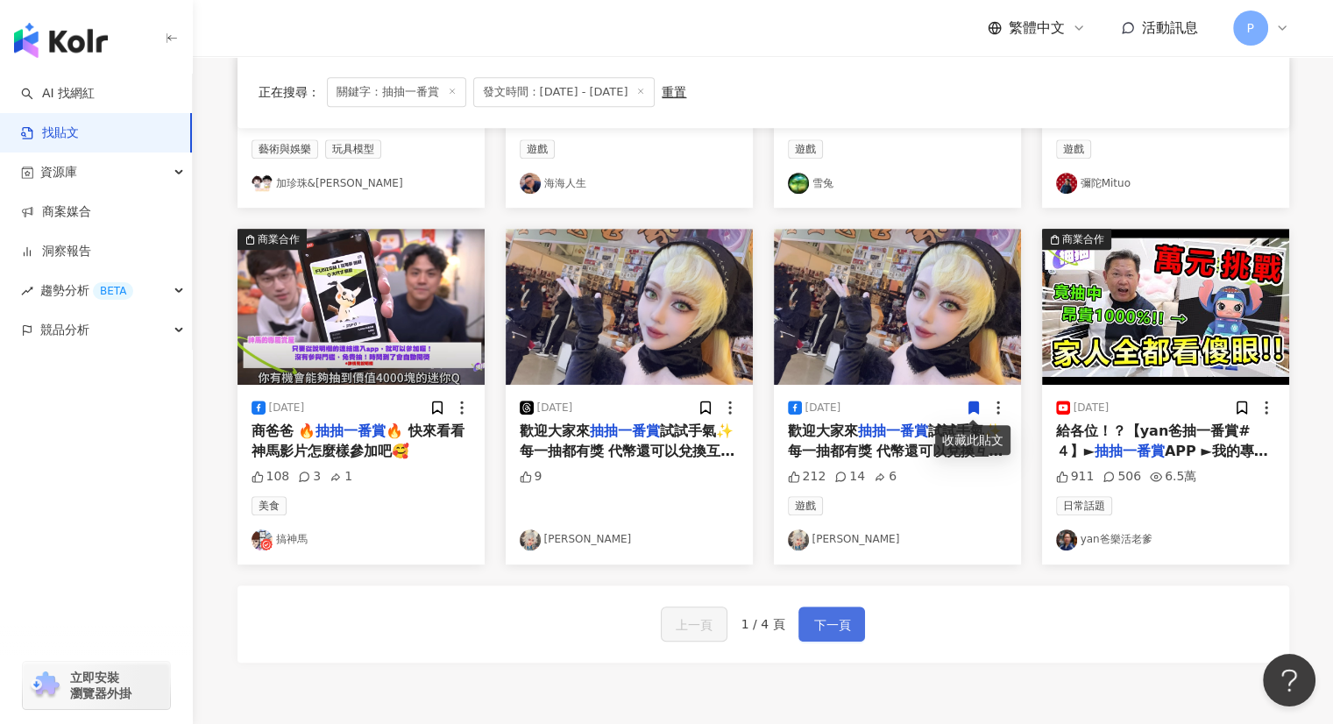
click at [815, 624] on span "下一頁" at bounding box center [831, 624] width 37 height 21
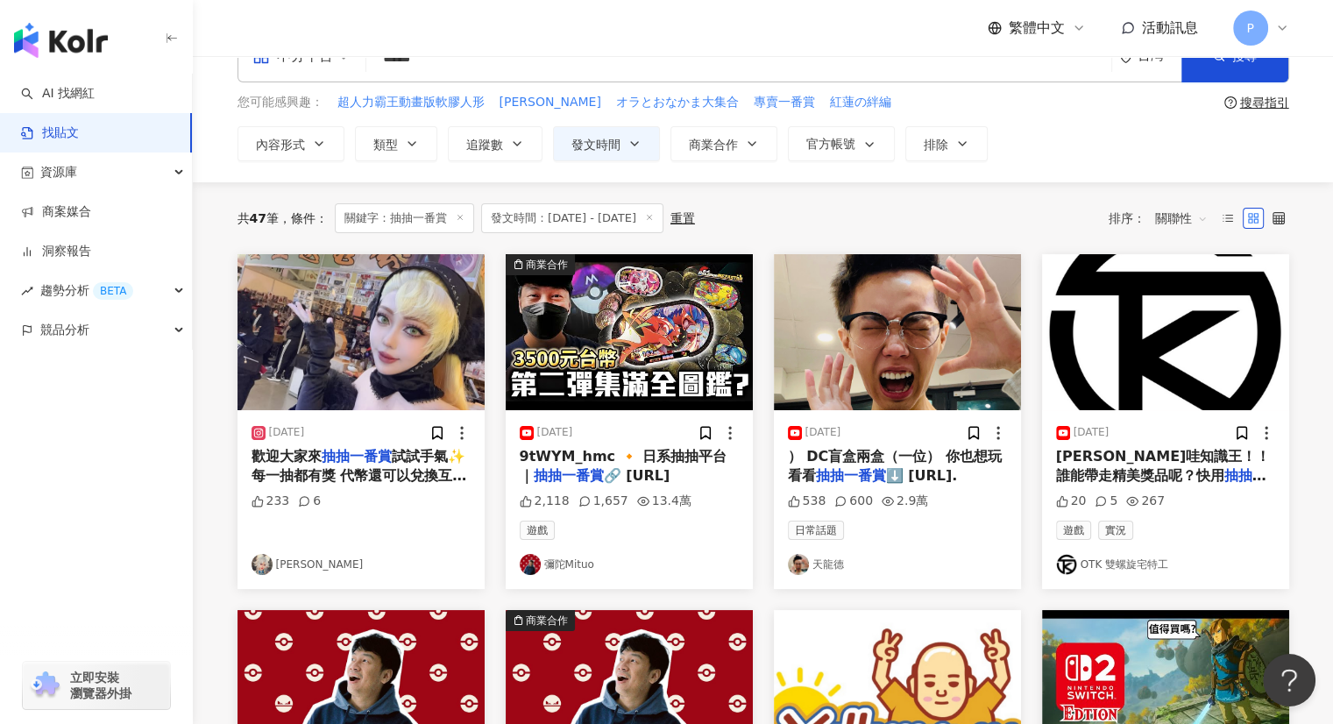
scroll to position [88, 0]
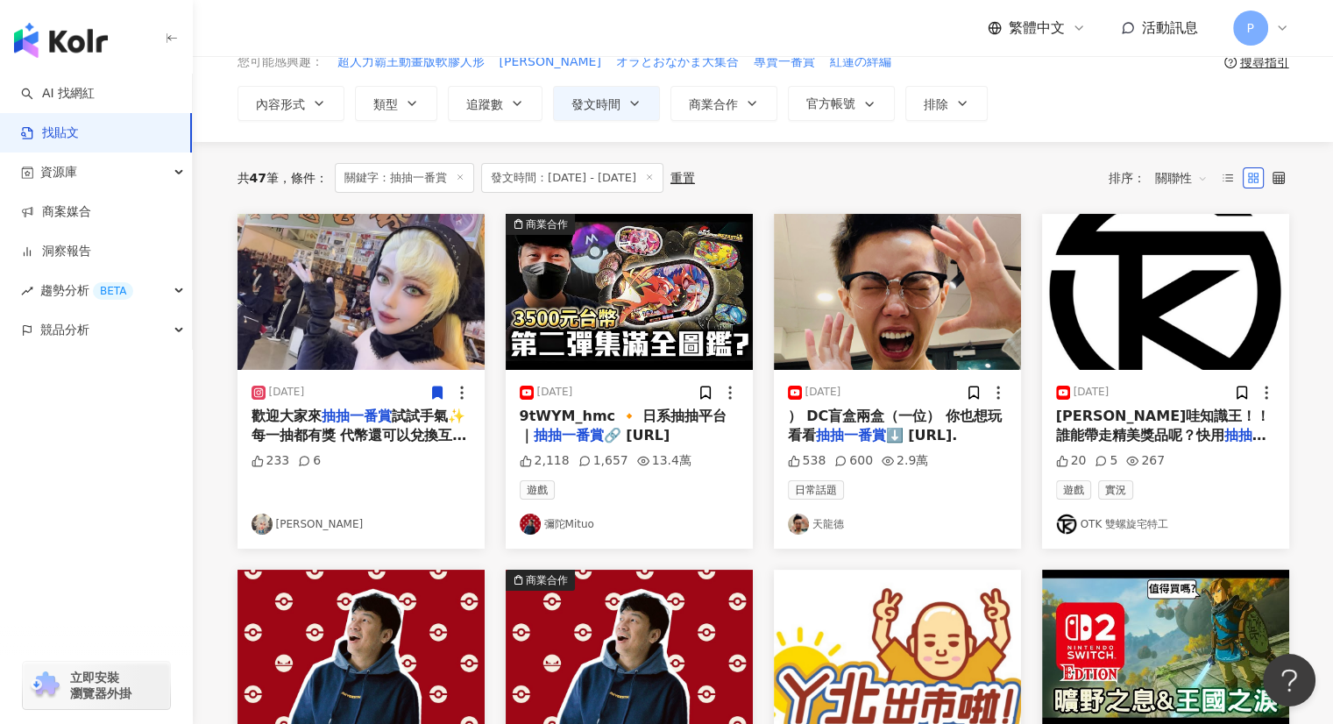
click at [386, 430] on span "試試手氣✨ 每一抽都有獎 代幣還可以兌換互動拍立得！ 我四天都會在現場 期待大家來找我玩🫶♥️ - 🔆 2025《台北國際電玩展》 金玉选宝会L501P 時間…" at bounding box center [361, 494] width 219 height 174
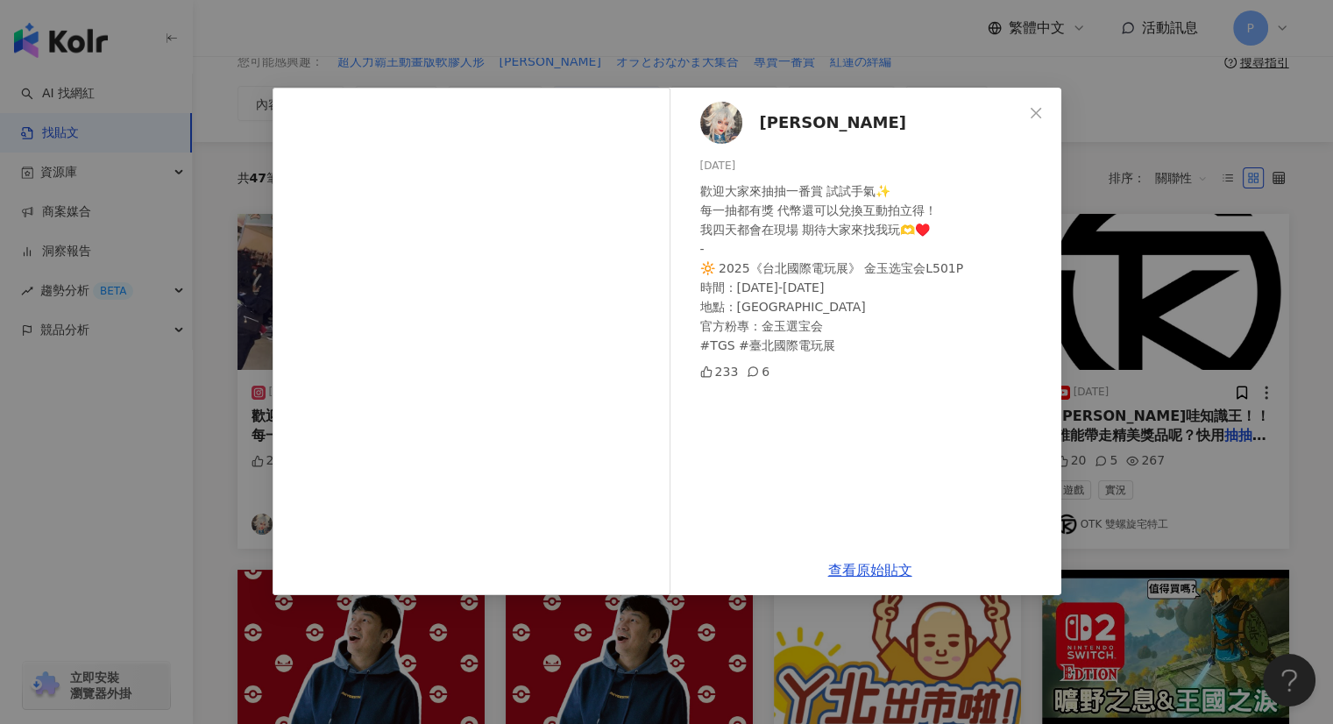
click at [1144, 124] on div "[PERSON_NAME] [DATE] 歡迎大家來抽抽一番賞 試試手氣✨ 每一抽都有獎 代幣還可以兌換互動拍立得！ 我四天都會在現場 期待大家來找我玩🫶♥️…" at bounding box center [666, 362] width 1333 height 724
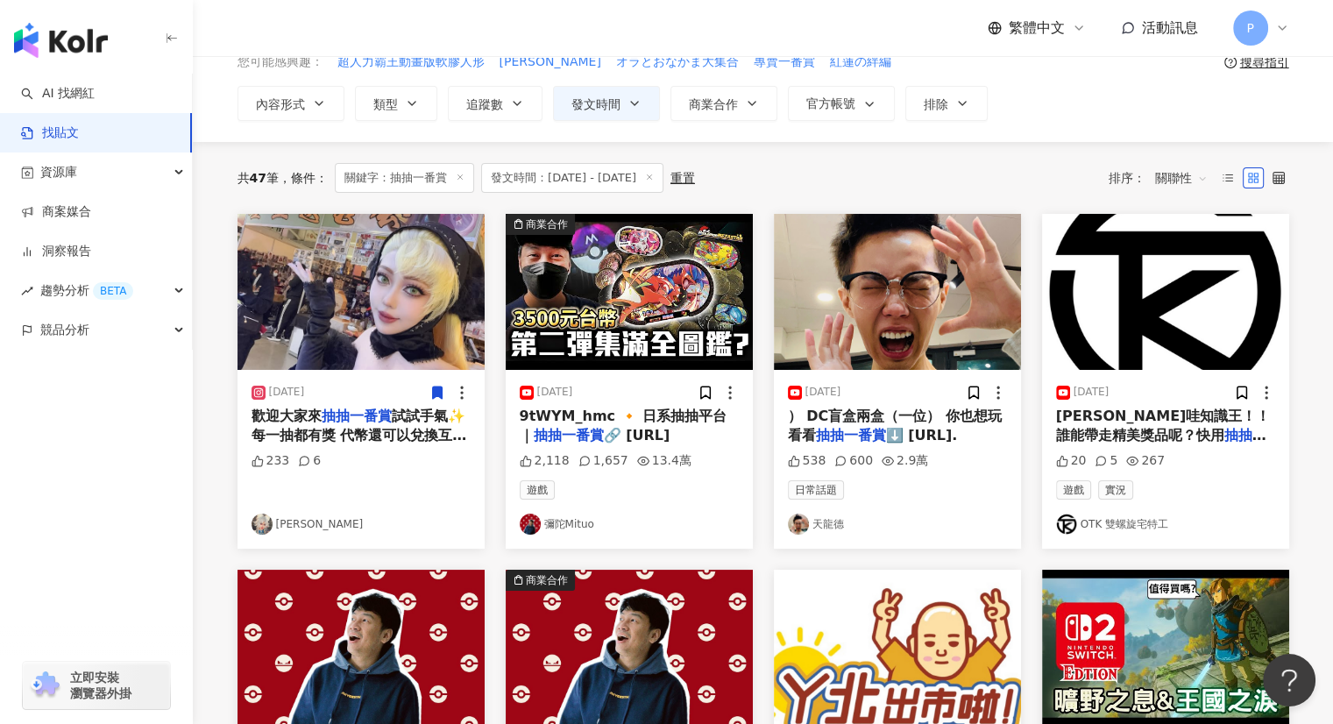
click at [624, 452] on div "2,118 1,657 13.4萬" at bounding box center [629, 461] width 219 height 18
click at [630, 431] on span "🔗 [URL]" at bounding box center [637, 435] width 67 height 17
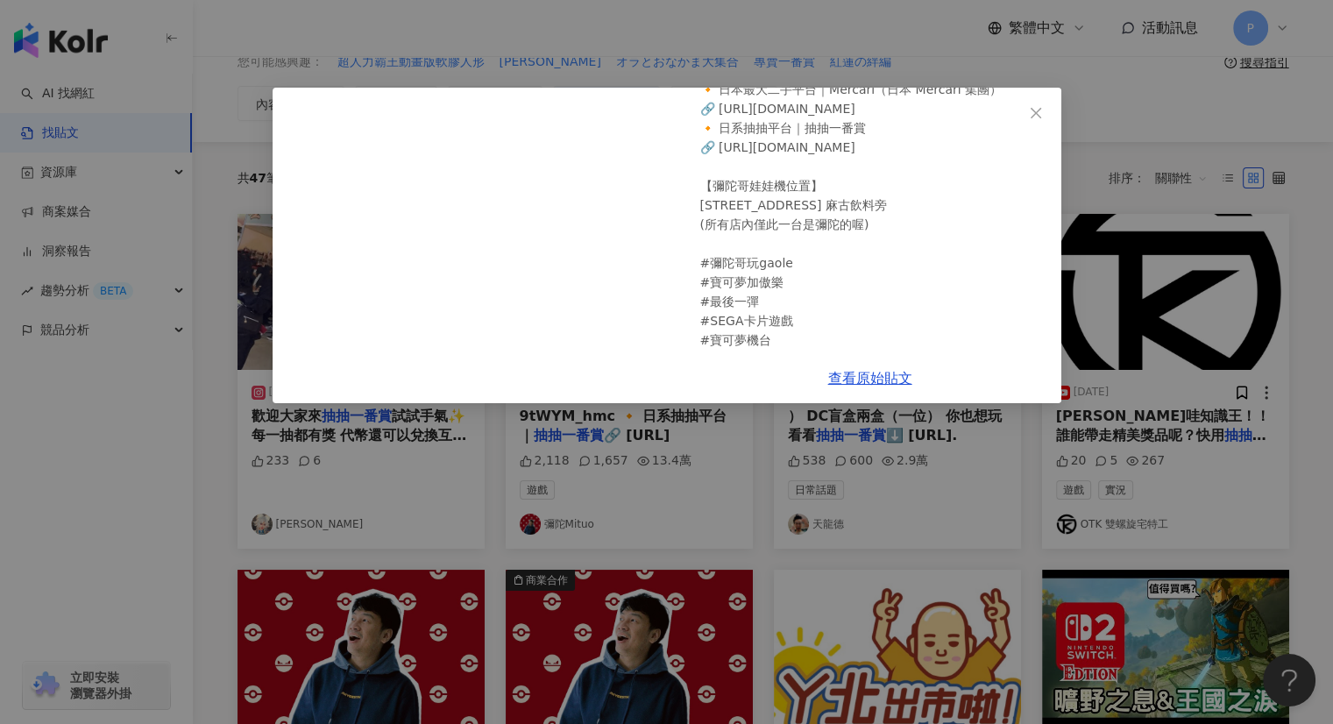
scroll to position [436, 0]
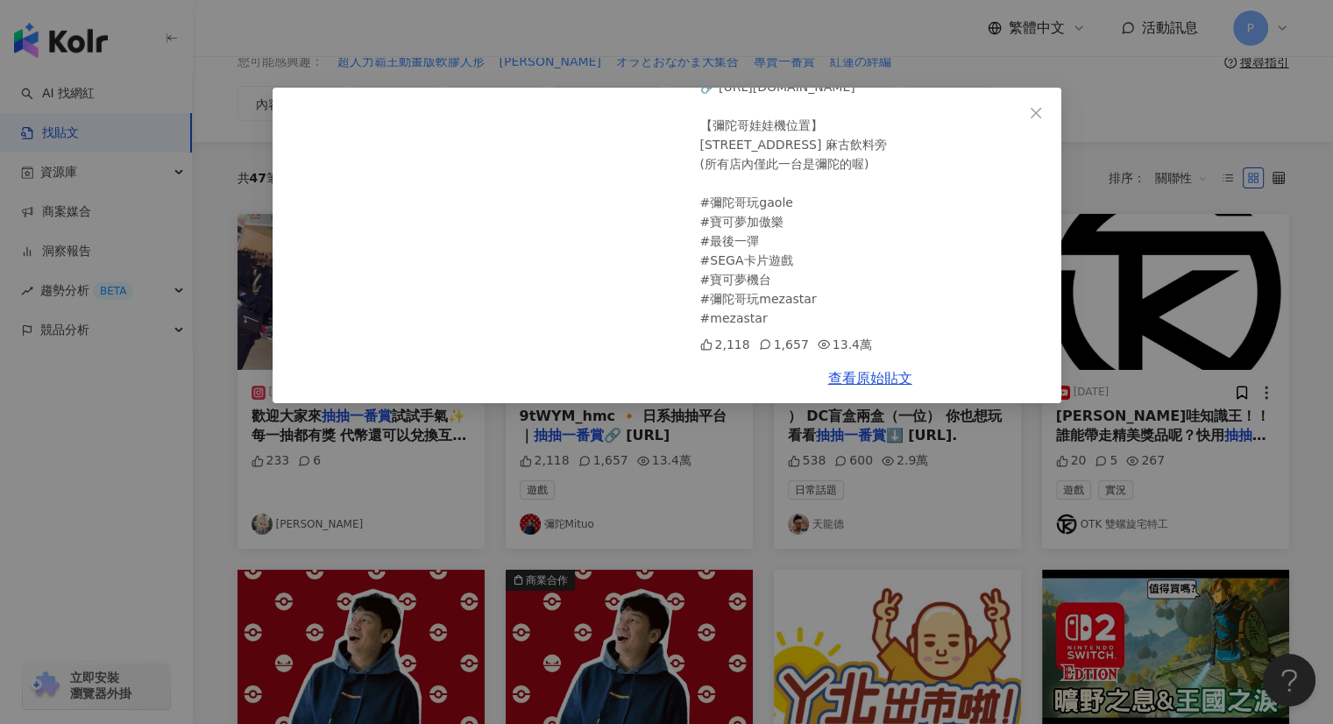
click at [1137, 159] on div "彌陀Mituo [DATE] 3500元挑戰極限全圖鑑！差點錯過超神卡?【Pokémon Mezastar 第二彈】明耀之星｜GAOLE新機台！ポケモンフレン…" at bounding box center [666, 362] width 1333 height 724
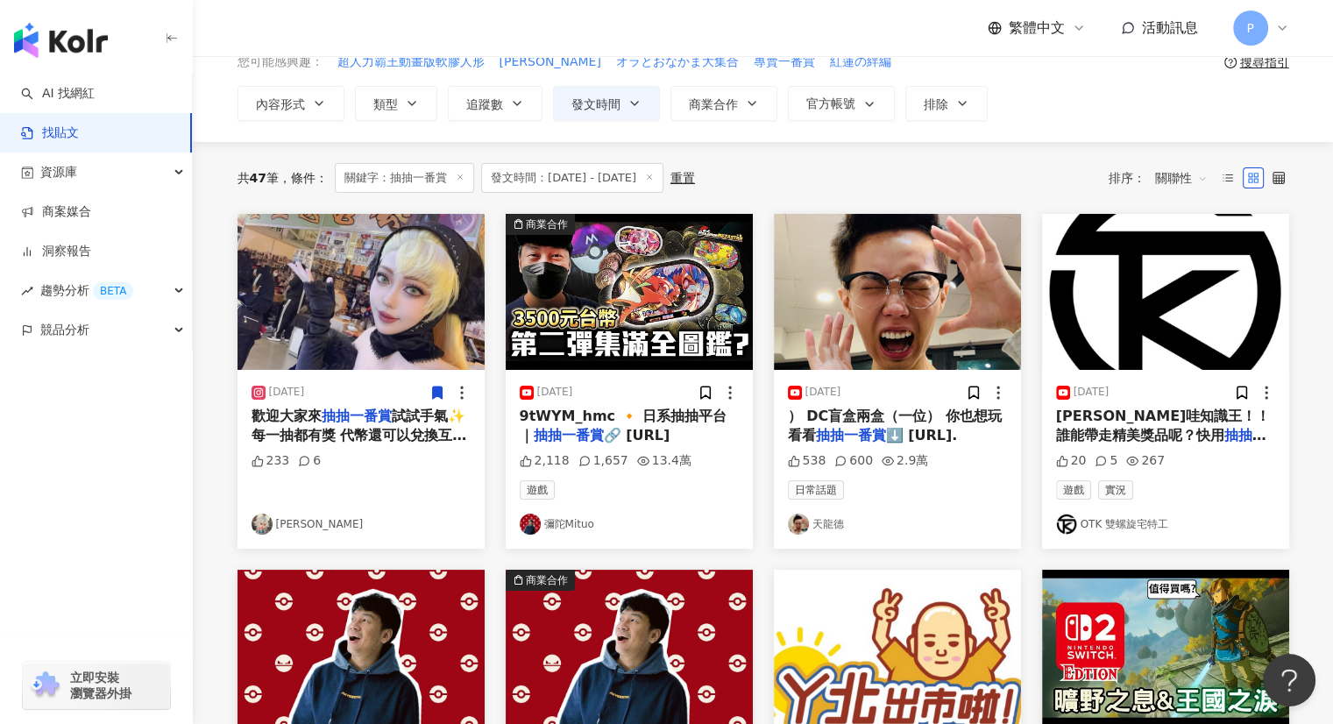
click at [924, 279] on img at bounding box center [897, 292] width 247 height 156
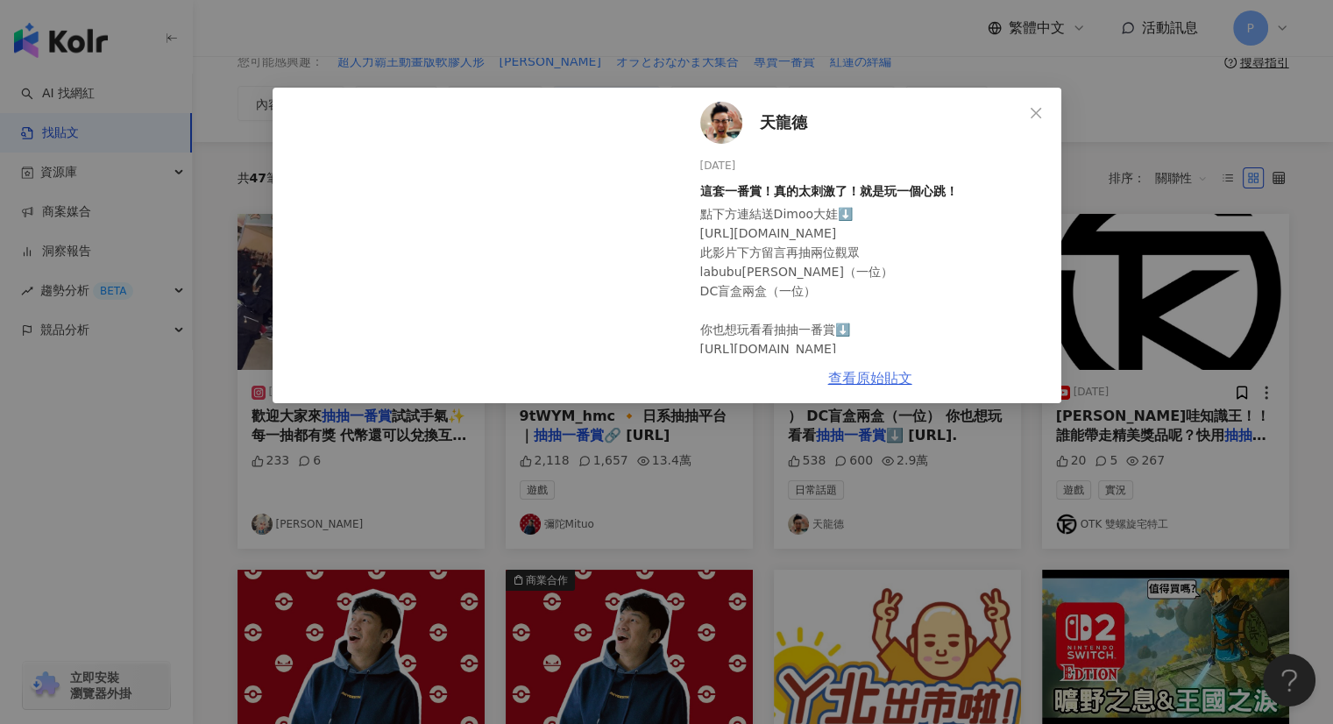
click at [868, 377] on link "查看原始貼文" at bounding box center [870, 378] width 84 height 17
click at [861, 383] on link "查看原始貼文" at bounding box center [870, 378] width 84 height 17
click at [1037, 111] on icon "close" at bounding box center [1036, 112] width 11 height 11
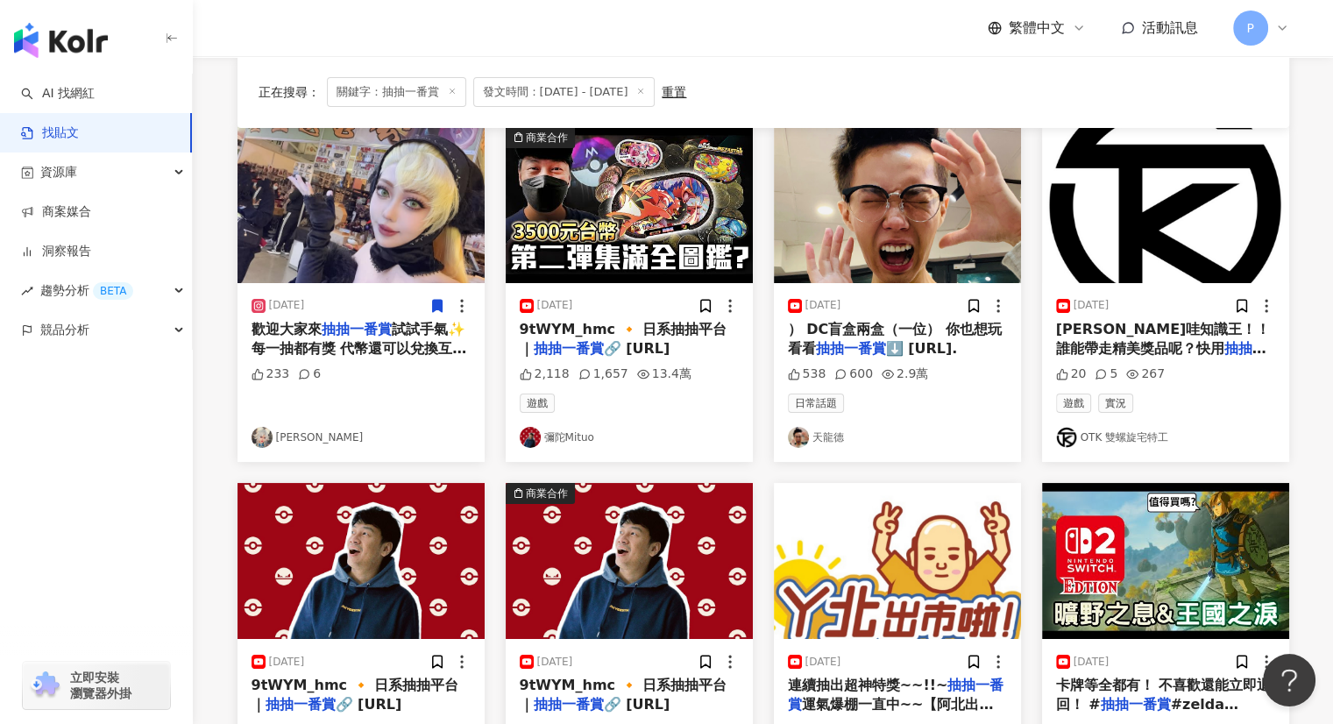
scroll to position [175, 0]
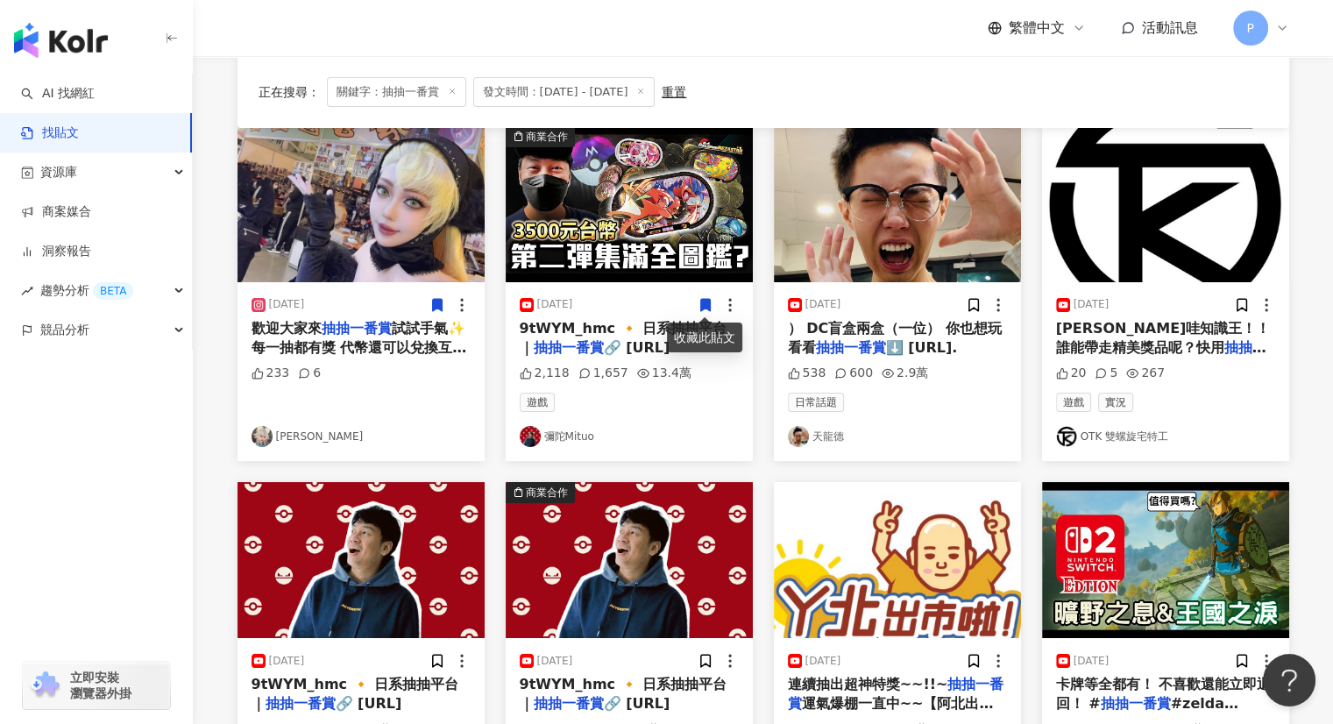
click at [1135, 348] on mark "抽抽一番賞" at bounding box center [1161, 357] width 210 height 36
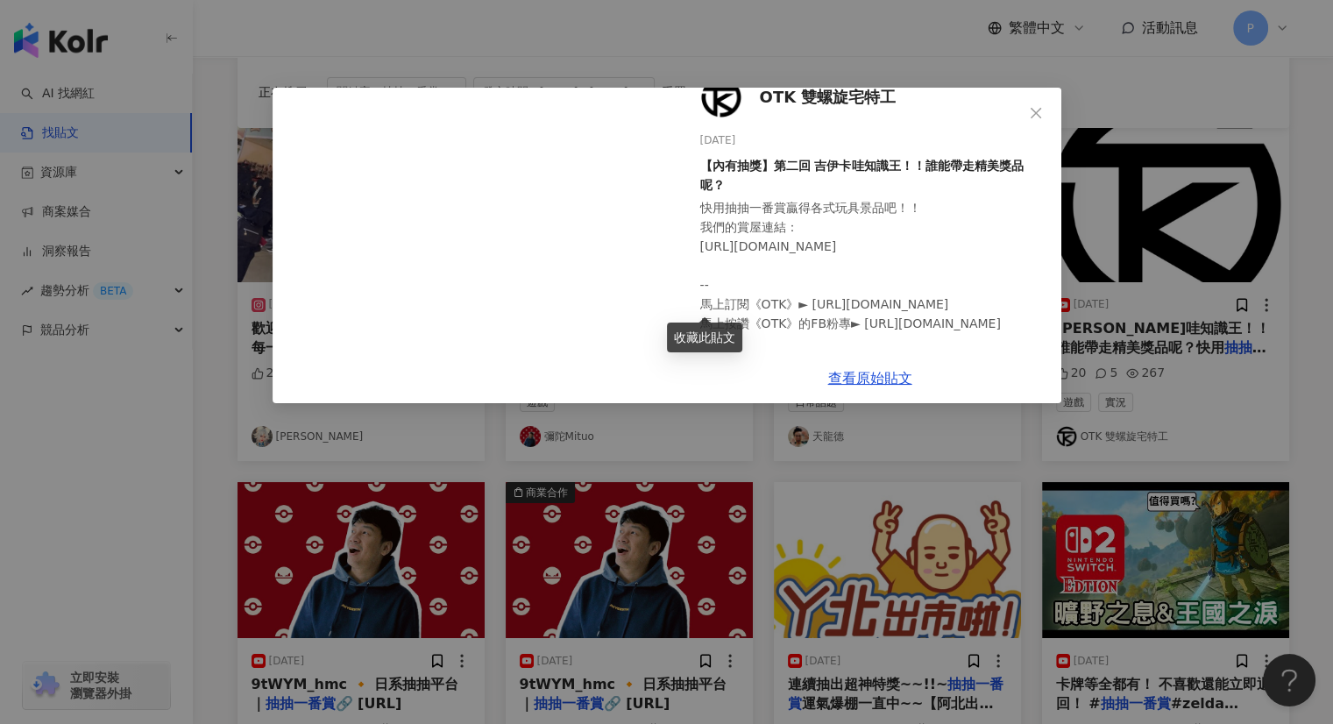
scroll to position [0, 0]
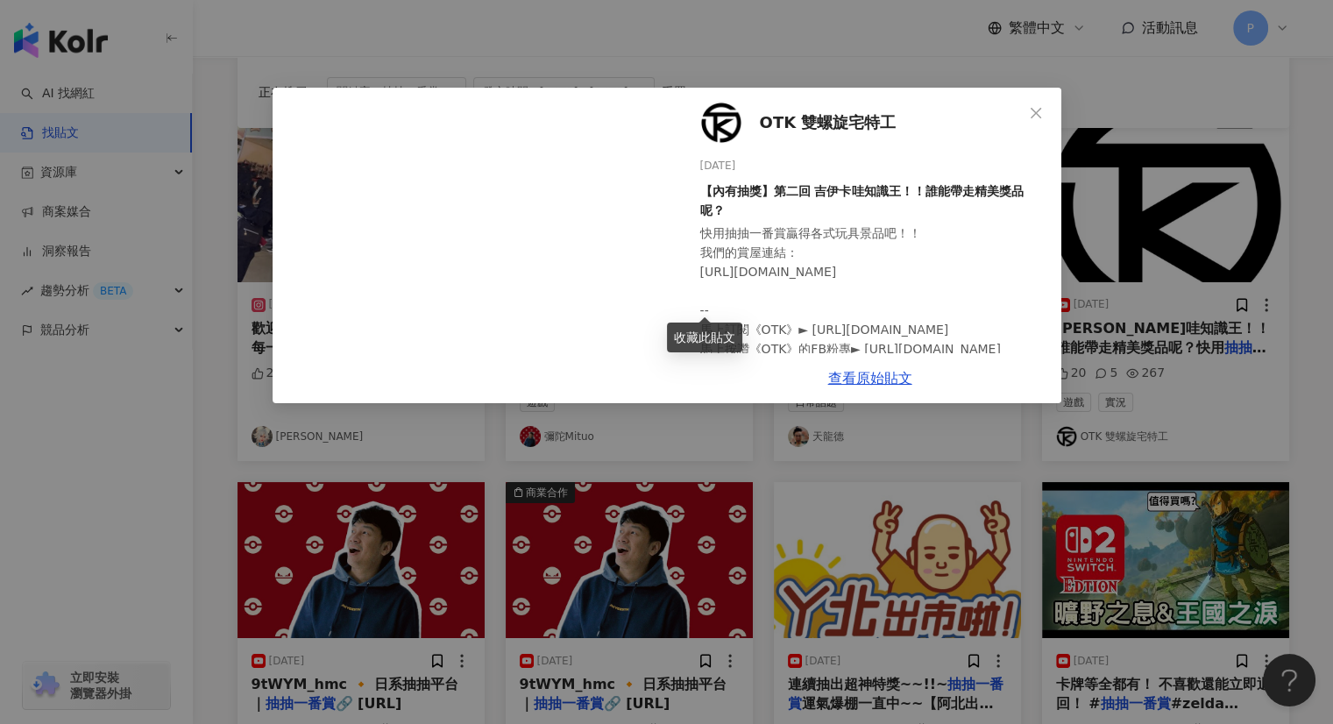
click at [887, 260] on div "快用抽抽一番賞贏得各式玩具景品吧！！ 我們的賞屋連結： [URL][DOMAIN_NAME] -- 馬上訂閱《OTK》► [URL][DOMAIN_NAME]…" at bounding box center [873, 367] width 347 height 289
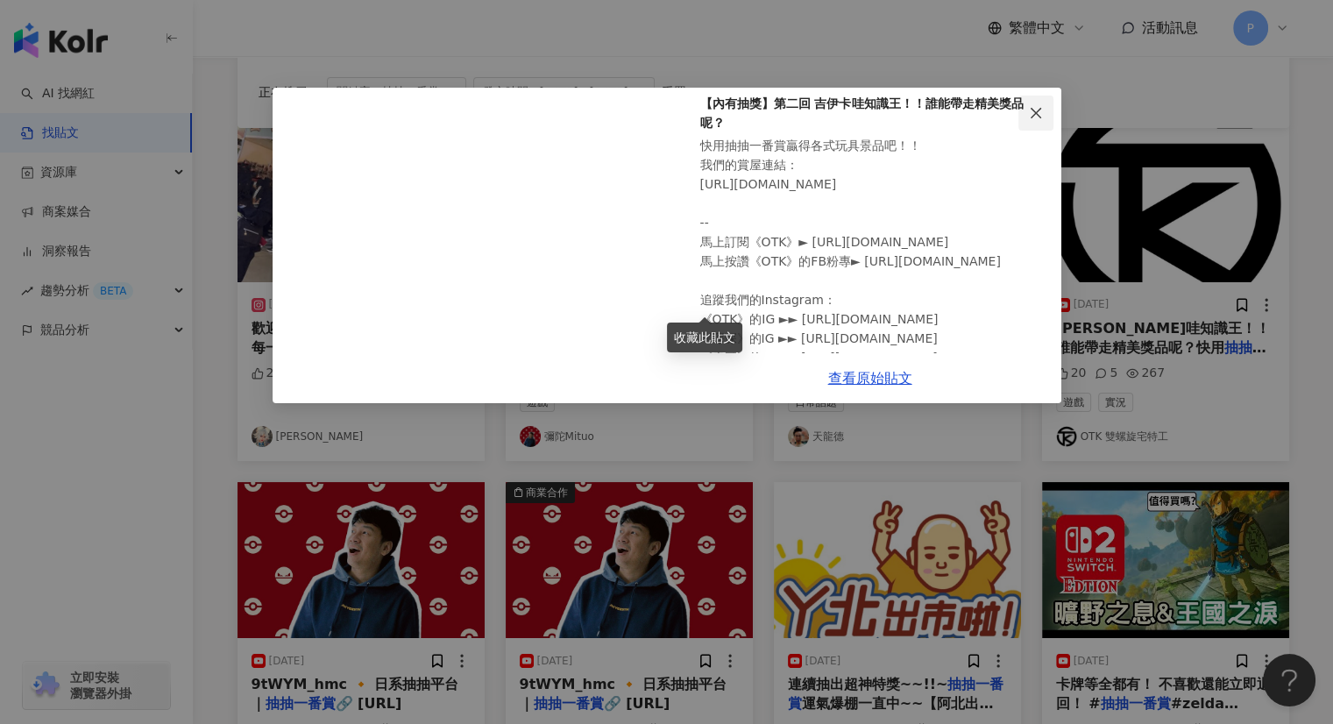
click at [1034, 107] on icon "close" at bounding box center [1036, 113] width 14 height 14
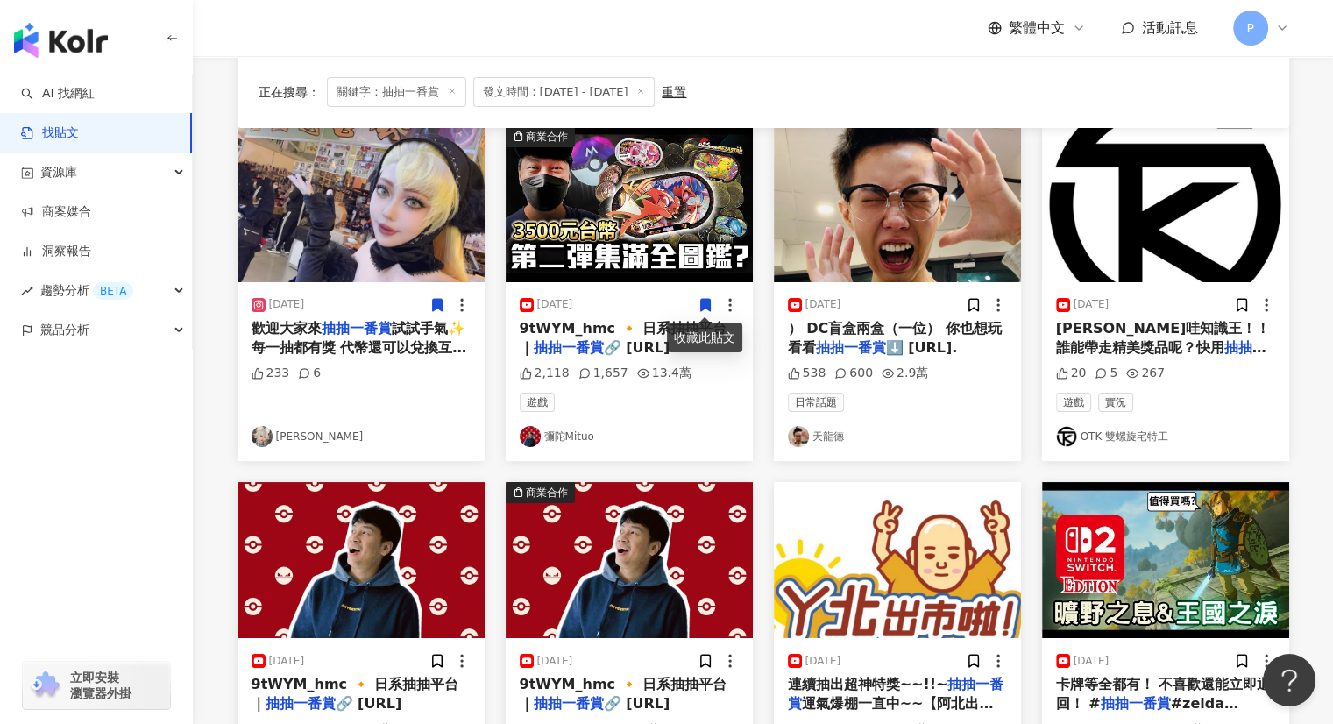
click at [878, 306] on div "[DATE]" at bounding box center [897, 305] width 219 height 18
click at [862, 305] on div "[DATE]" at bounding box center [897, 305] width 219 height 18
click at [876, 354] on mark "抽抽一番賞" at bounding box center [851, 347] width 70 height 17
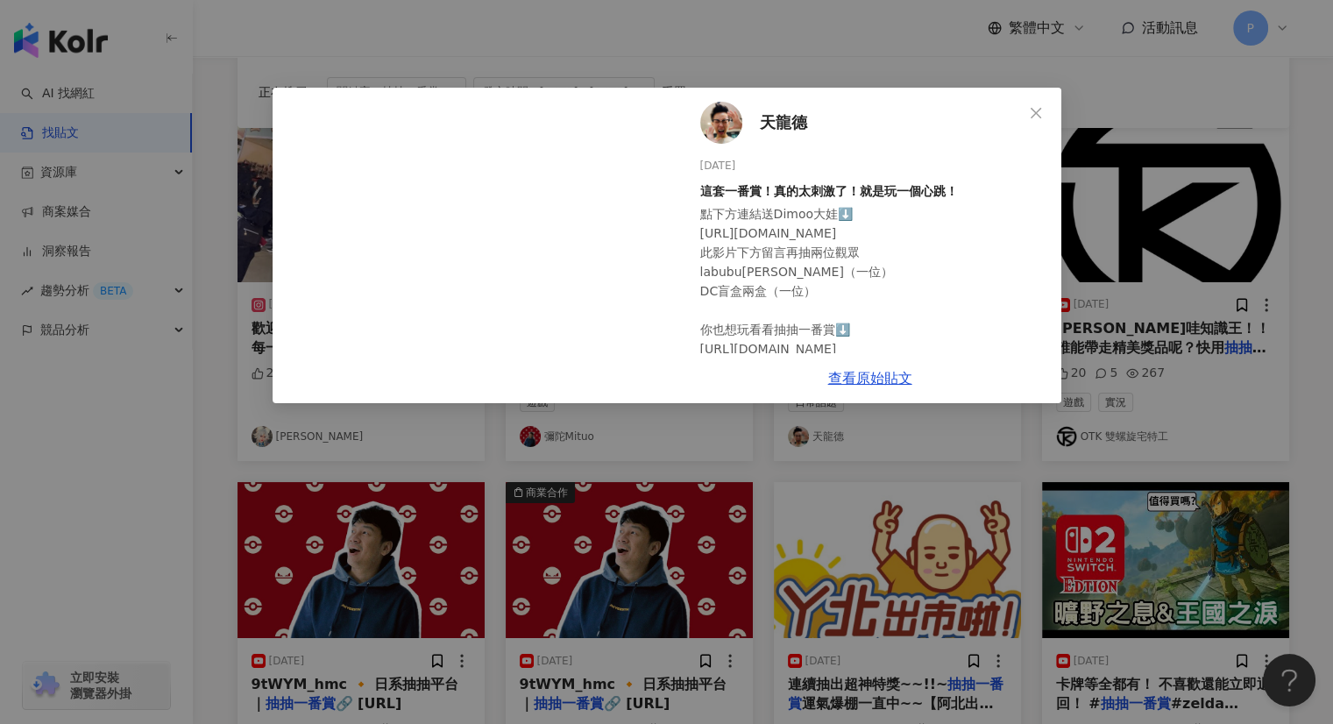
click at [1113, 96] on div "天龍德 [DATE] 這套一番賞！真的太刺激了！就是玩一個心跳！ 點下方連結送Dimoo大娃⬇️ [URL][DOMAIN_NAME] 此影片下方留言再抽兩位…" at bounding box center [666, 362] width 1333 height 724
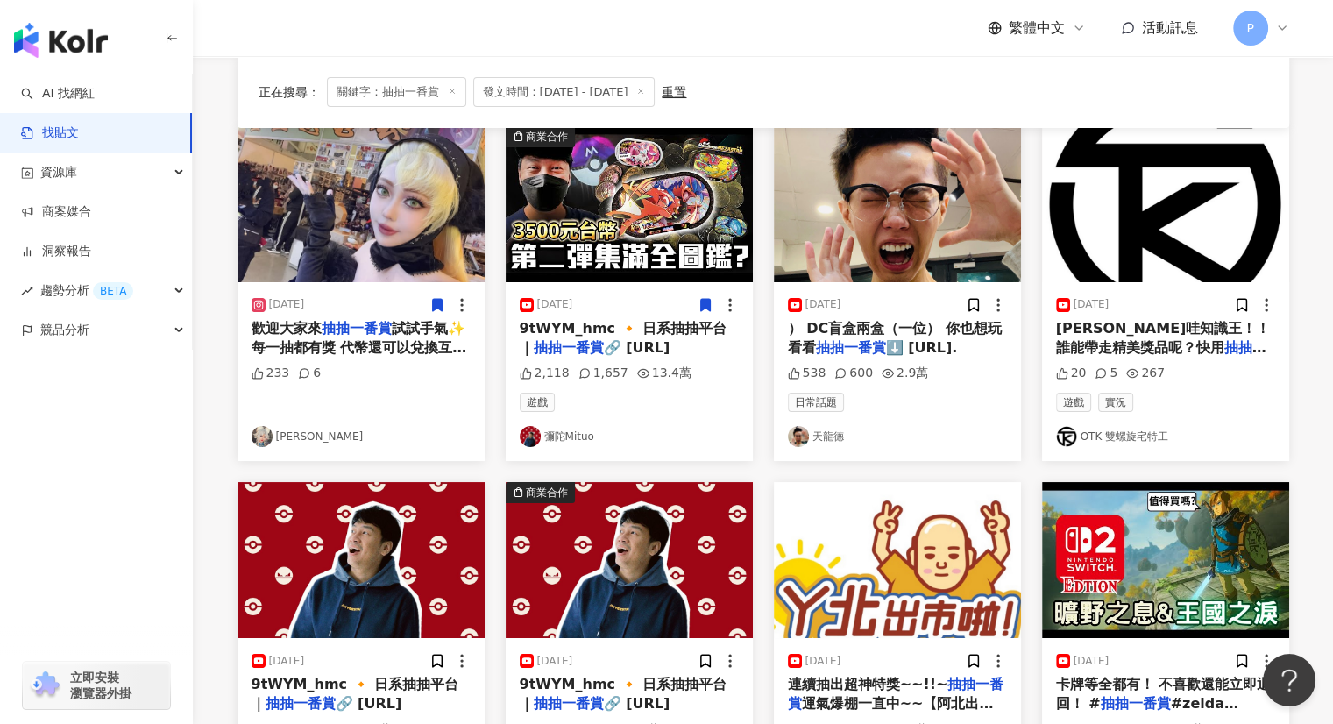
click at [1136, 350] on mark "抽抽一番賞" at bounding box center [1161, 357] width 210 height 36
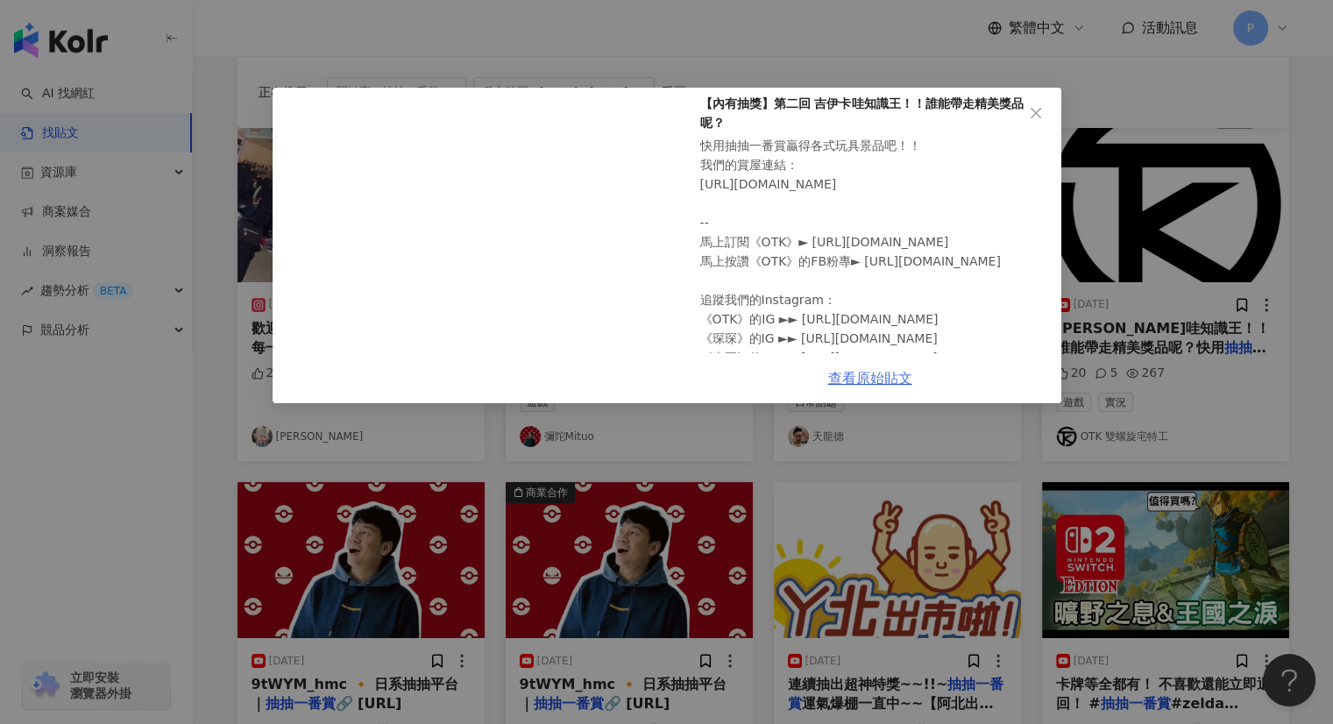
click at [879, 373] on link "查看原始貼文" at bounding box center [870, 378] width 84 height 17
click at [1033, 106] on icon "close" at bounding box center [1036, 113] width 14 height 14
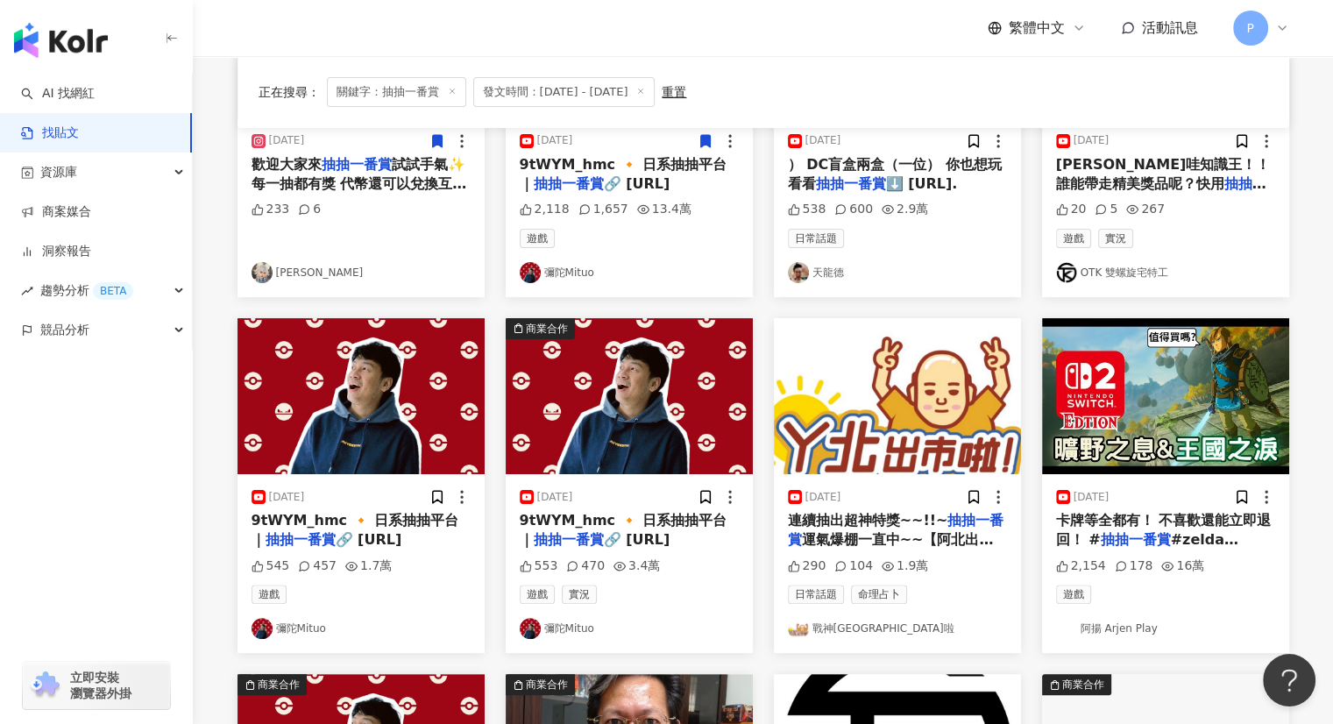
scroll to position [351, 0]
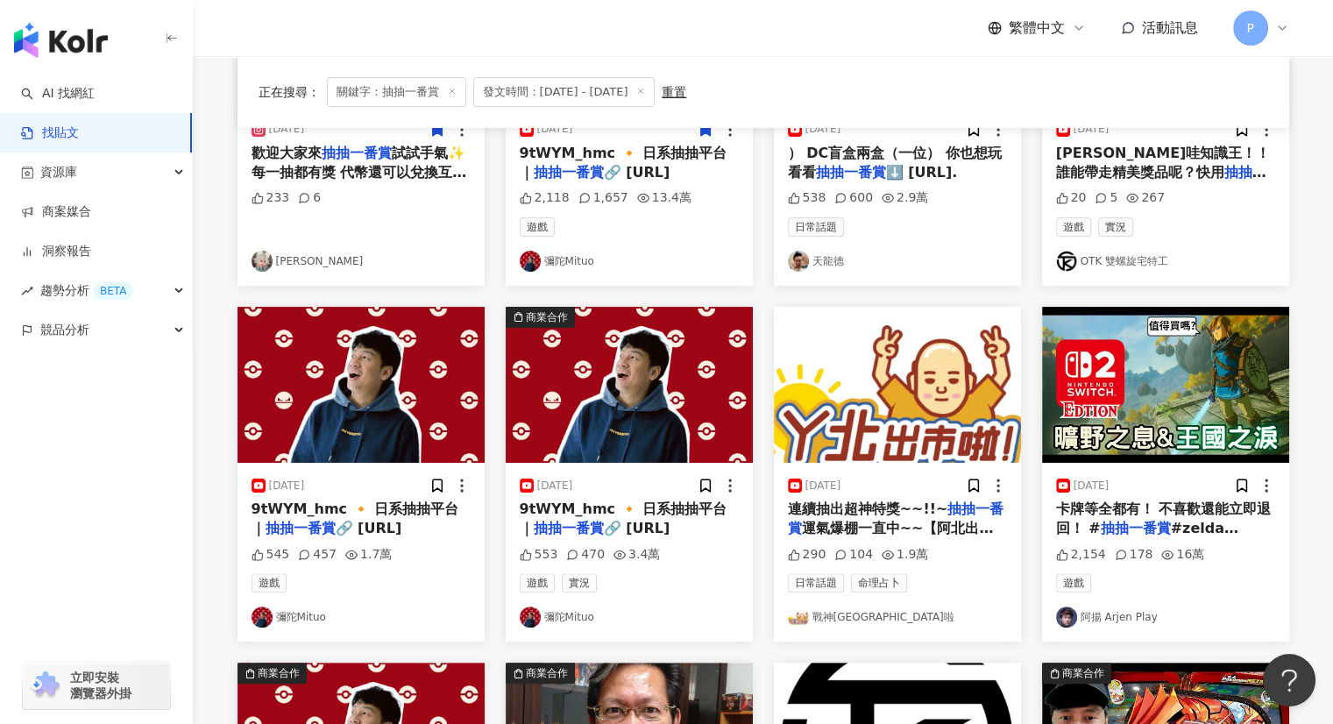
click at [373, 507] on span "9tWYM_hmc 🔸 日系抽抽平台｜" at bounding box center [356, 518] width 208 height 36
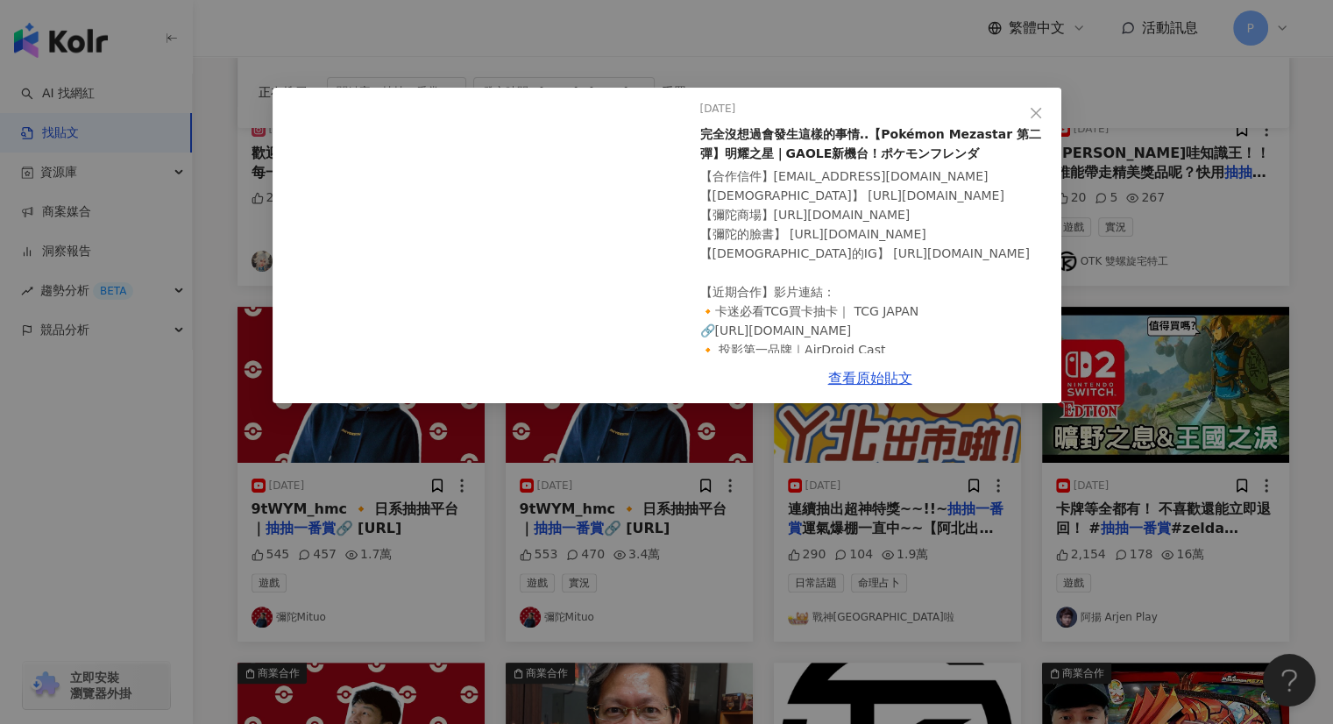
scroll to position [88, 0]
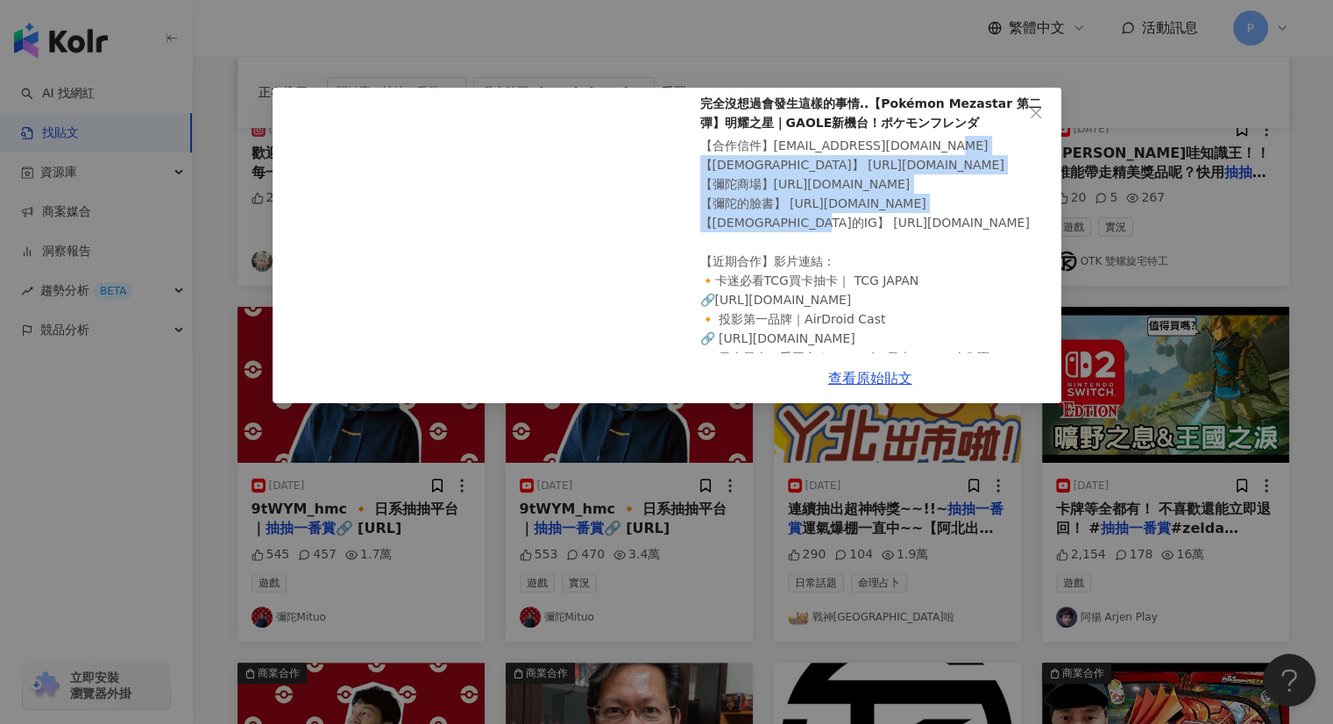
drag, startPoint x: 772, startPoint y: 156, endPoint x: 876, endPoint y: 223, distance: 124.2
click at [869, 218] on div "【合作信件】[EMAIL_ADDRESS][DOMAIN_NAME] 【[DEMOGRAPHIC_DATA]】 [URL][DOMAIN_NAME] 【彌陀商…" at bounding box center [873, 396] width 347 height 521
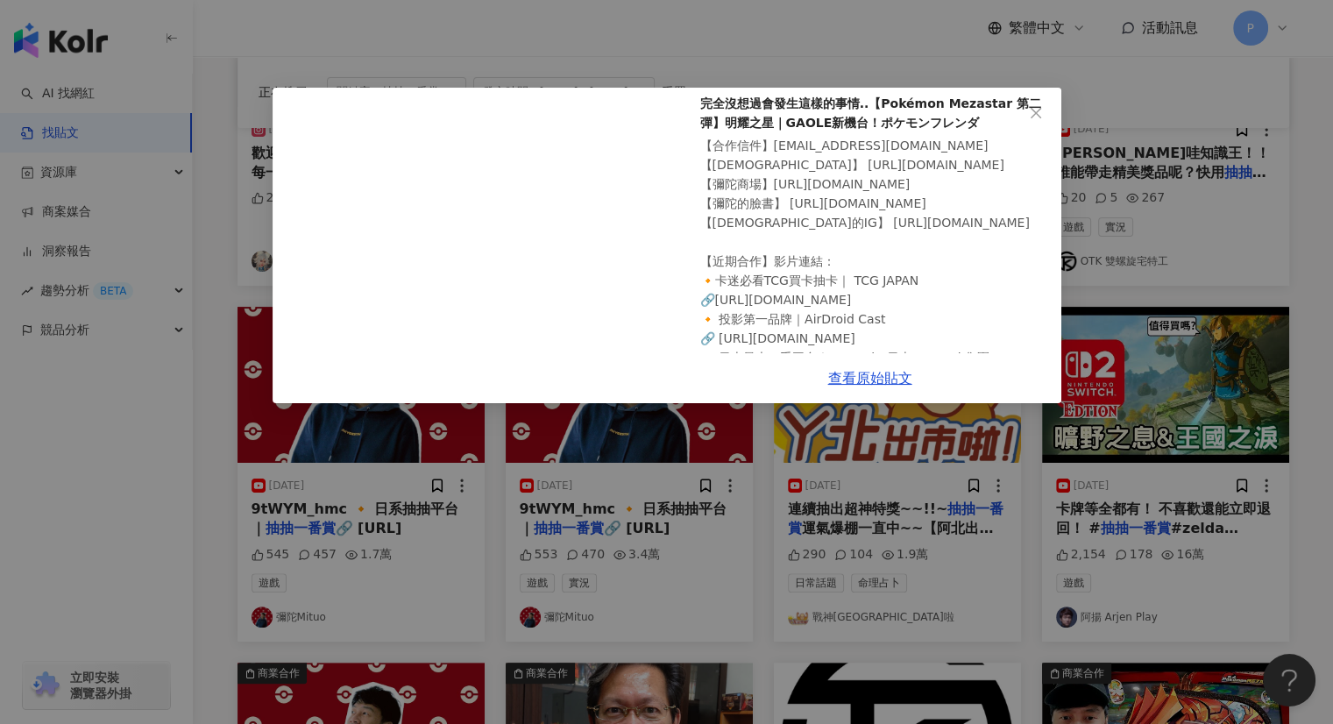
click at [890, 228] on div "【合作信件】[EMAIL_ADDRESS][DOMAIN_NAME] 【[DEMOGRAPHIC_DATA]】 [URL][DOMAIN_NAME] 【彌陀商…" at bounding box center [873, 396] width 347 height 521
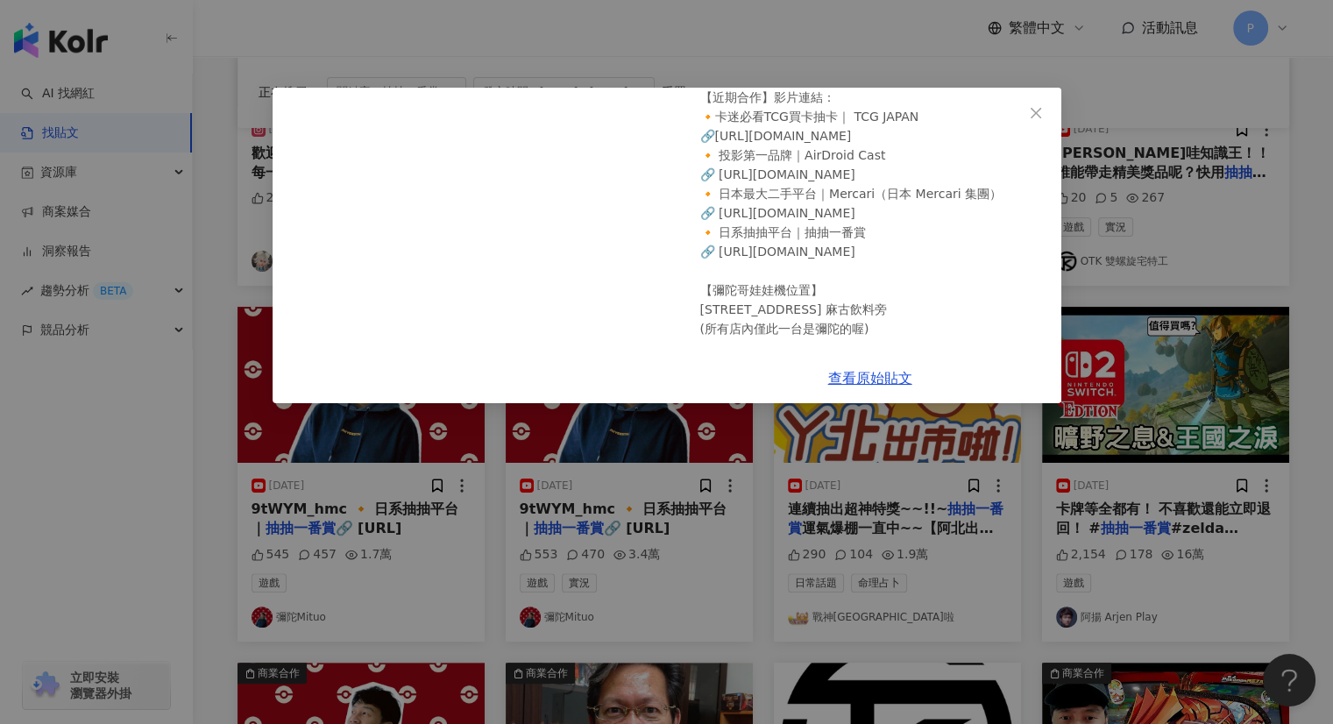
scroll to position [263, 0]
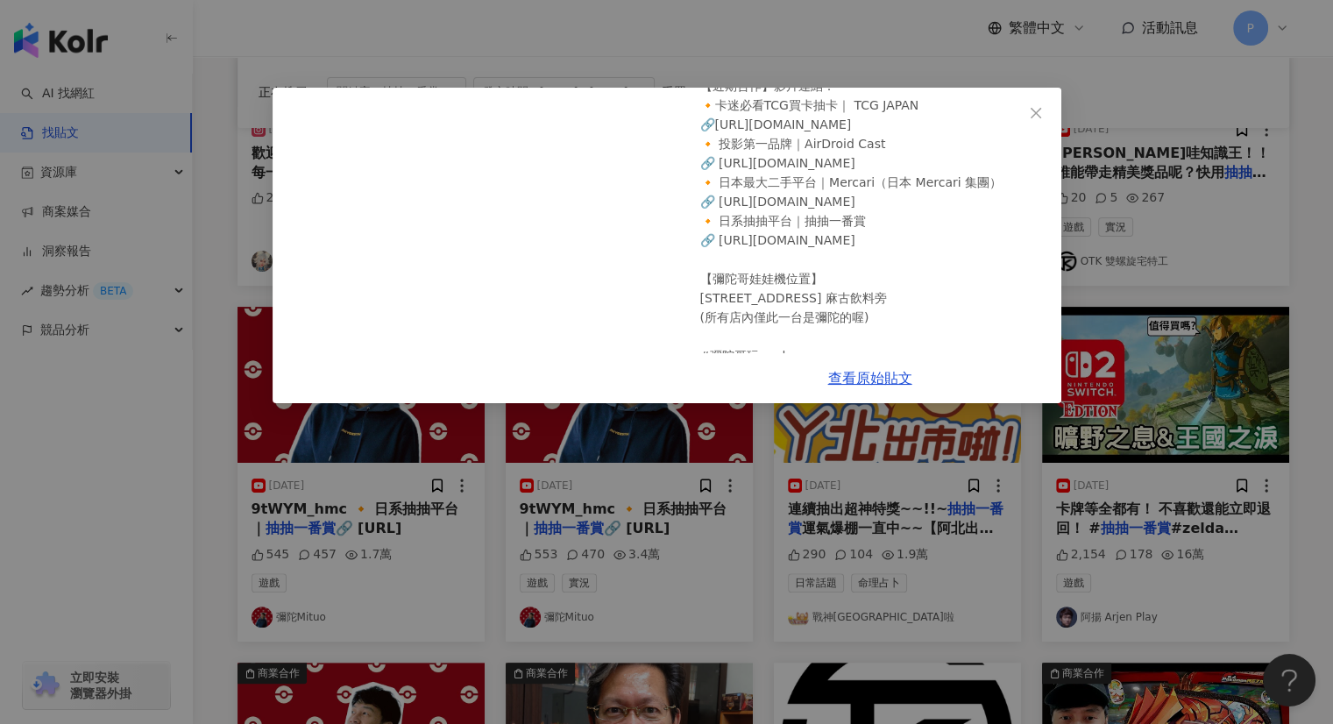
click at [1115, 201] on div "彌陀Mituo [DATE] 完全沒想過會發生這樣的事情..【Pokémon Mezastar 第二彈】明耀之星｜GAOLE新機台！ポケモンフレンダ 545 …" at bounding box center [666, 362] width 1333 height 724
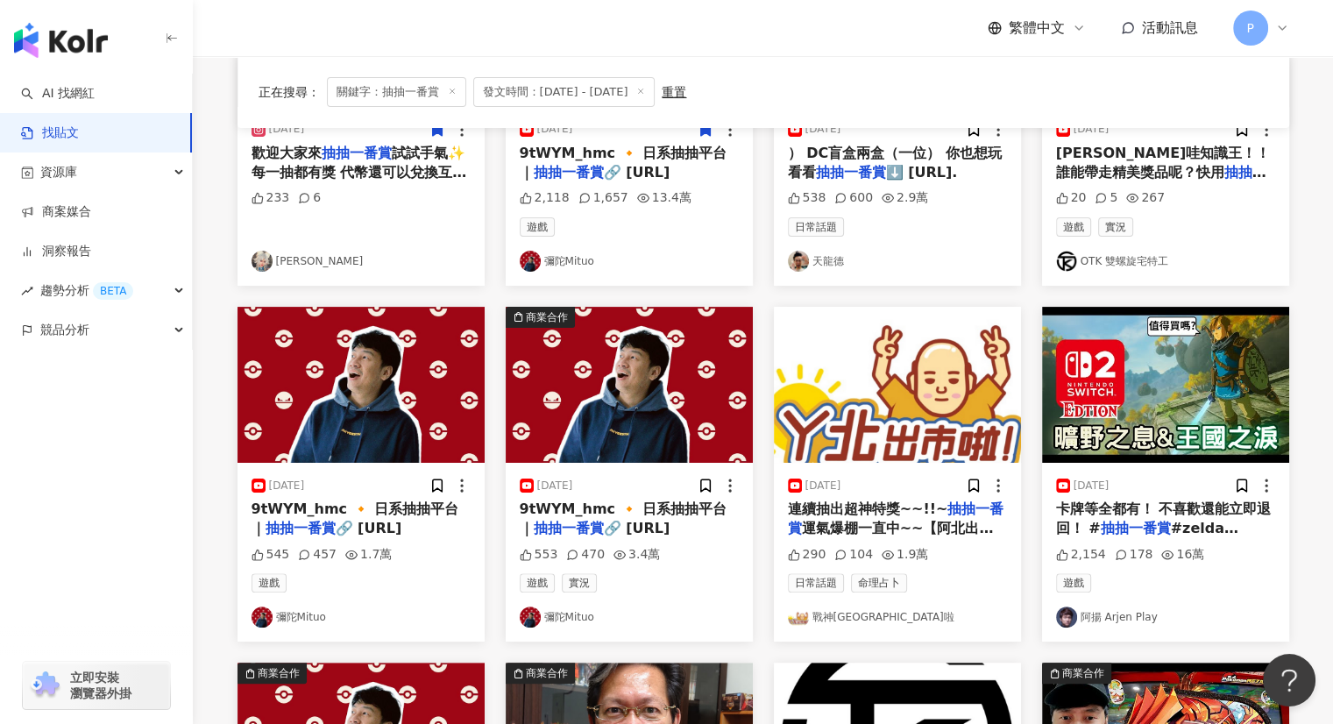
click at [792, 515] on span "連續抽出超神特獎~~!!~" at bounding box center [868, 508] width 160 height 17
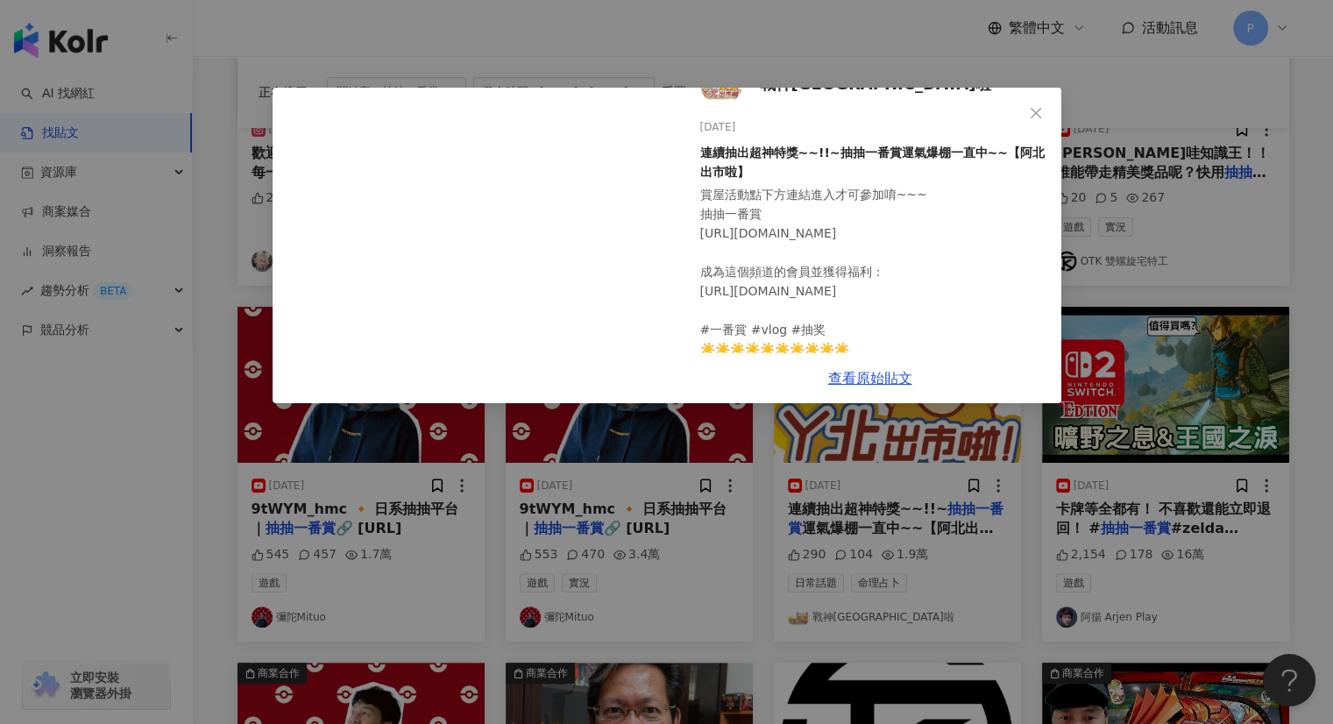
scroll to position [0, 0]
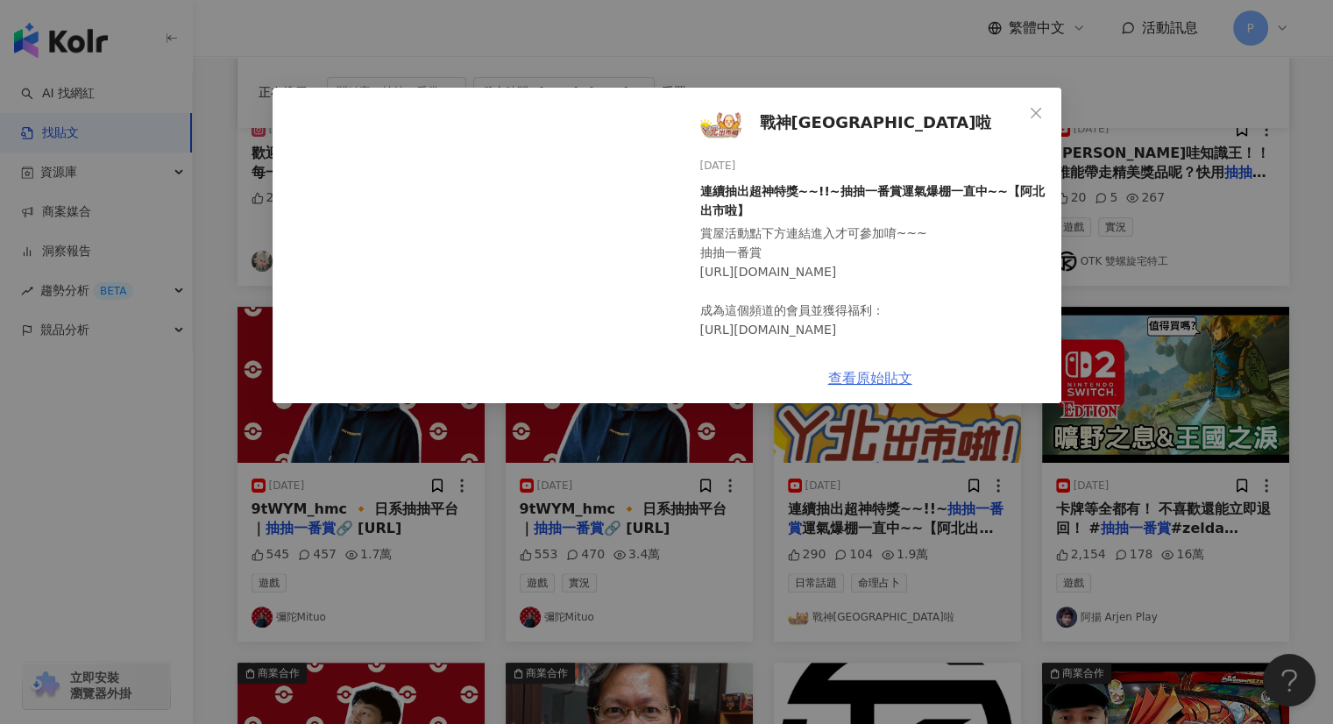
click at [858, 371] on link "查看原始貼文" at bounding box center [870, 378] width 84 height 17
click at [1038, 120] on button "Close" at bounding box center [1035, 113] width 35 height 35
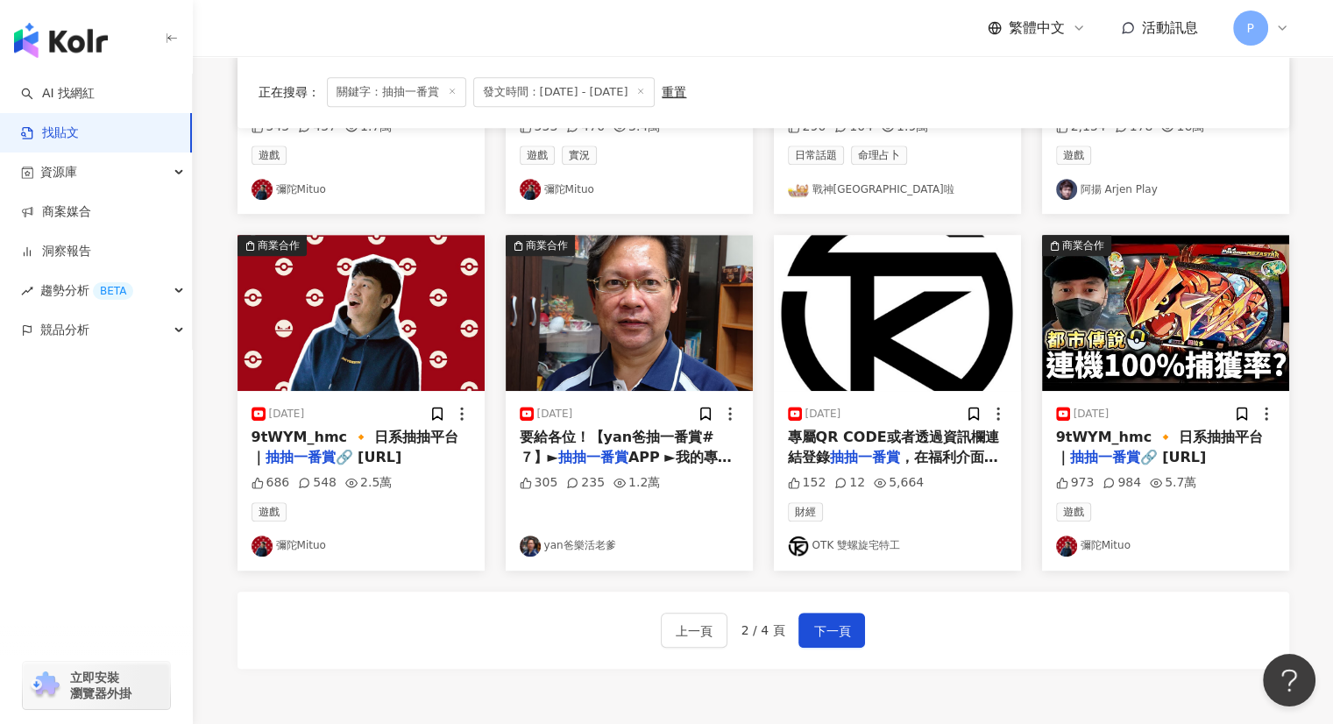
scroll to position [789, 0]
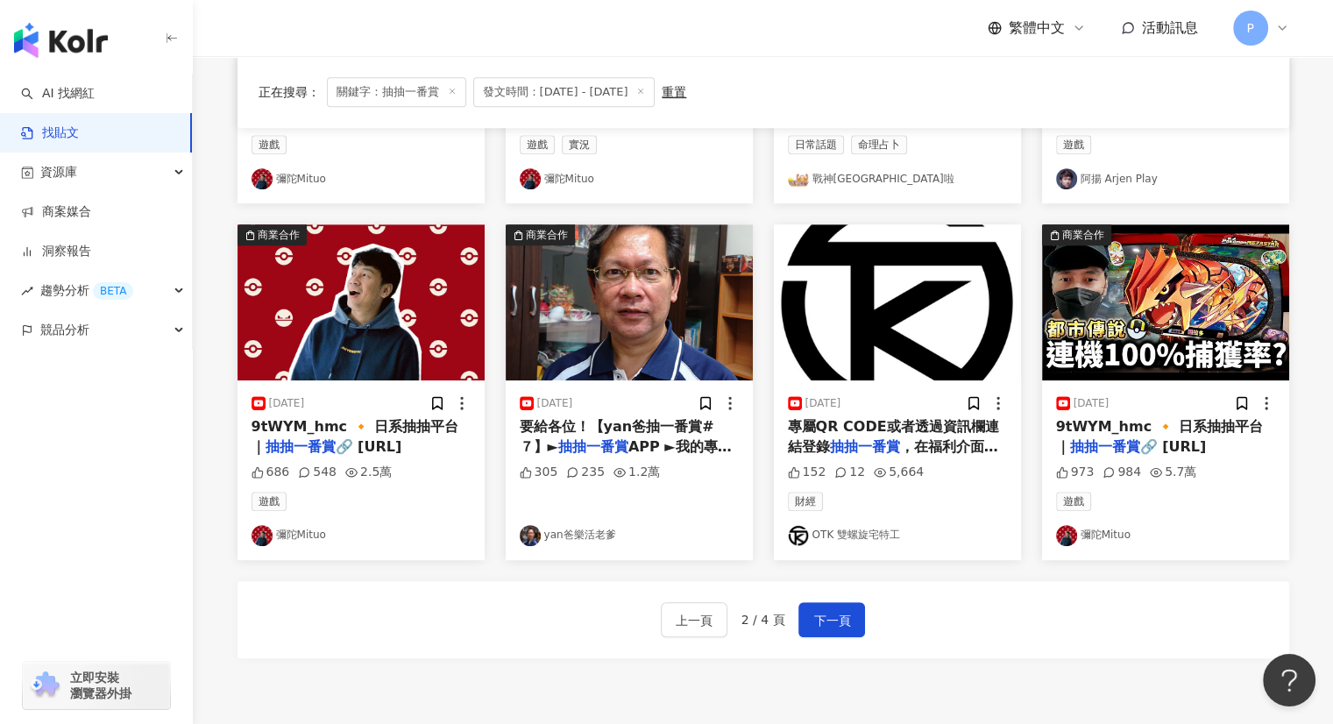
click at [353, 341] on img at bounding box center [360, 302] width 247 height 156
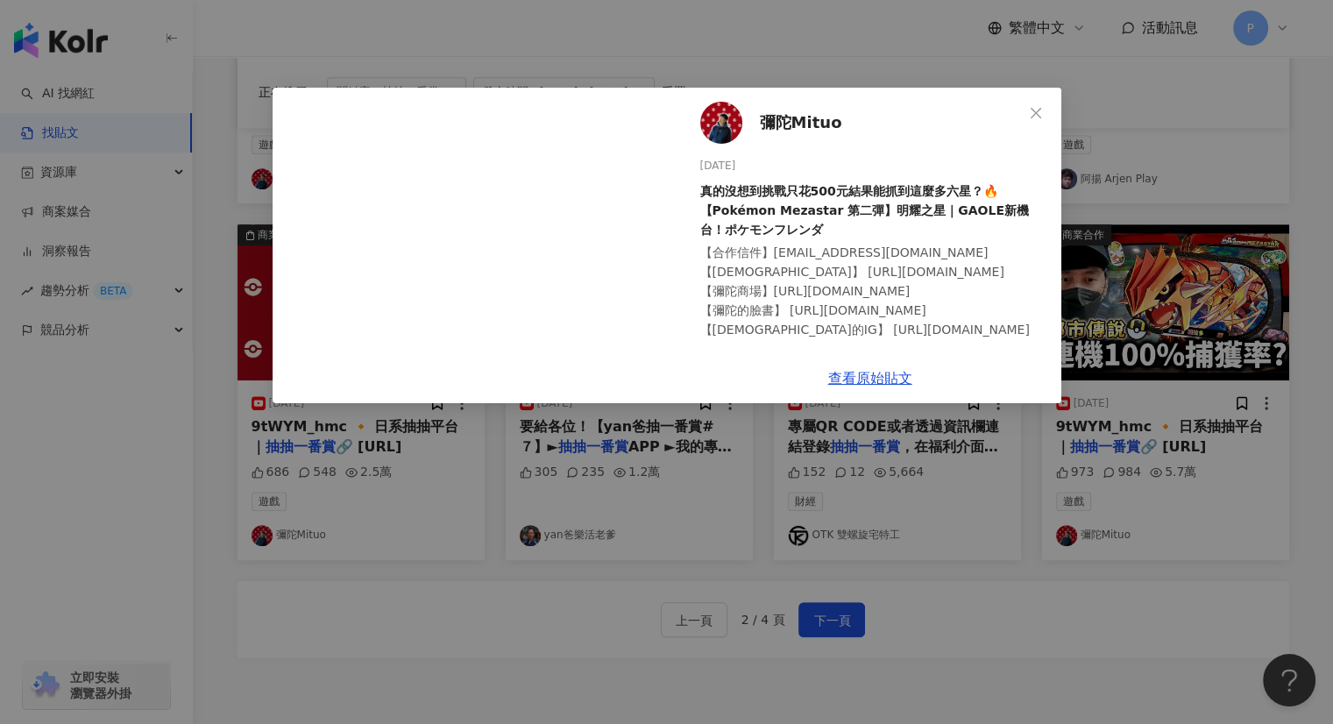
click at [1248, 270] on div "[PERSON_NAME] [DATE] 真的沒想到挑戰只花500元結果能抓到這麼多六星？🔥【Pokémon Mezastar 第二彈】明耀之星｜GAOLE新…" at bounding box center [666, 362] width 1333 height 724
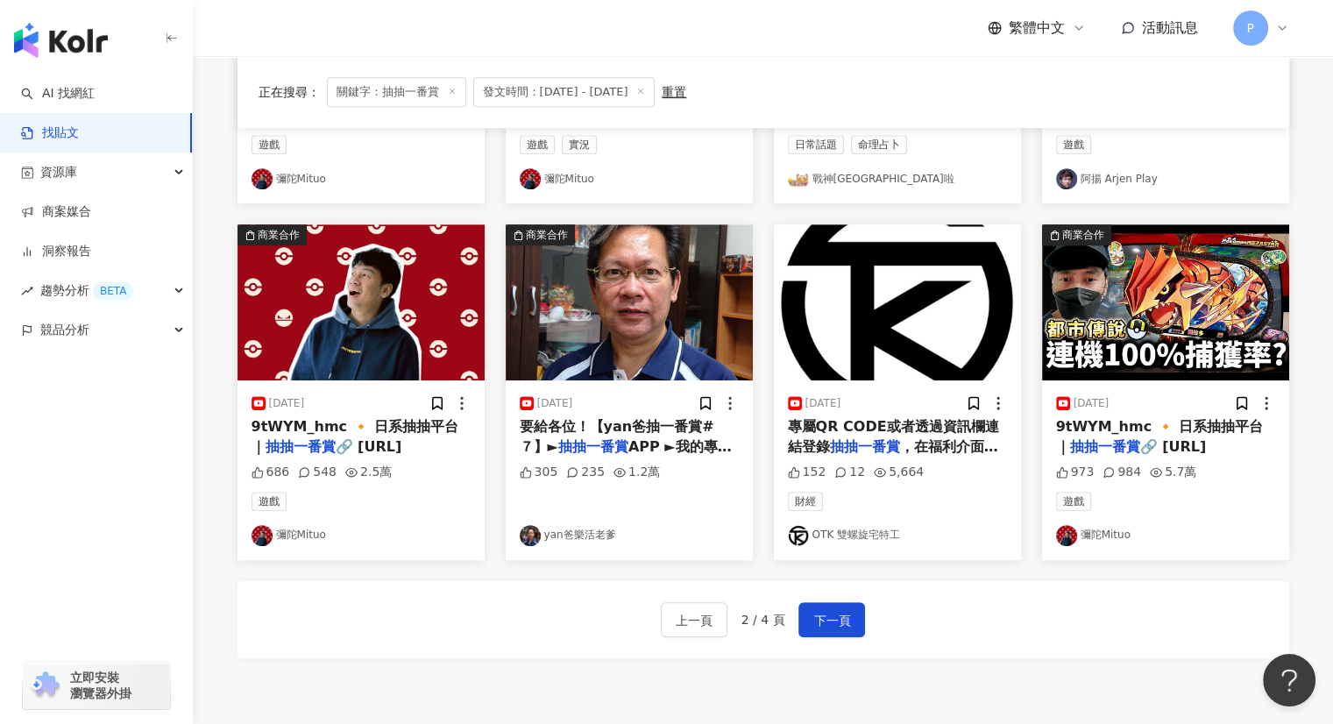
click at [834, 635] on div "上一頁 2 / 4 頁 下一頁" at bounding box center [763, 619] width 1052 height 77
click at [890, 427] on span "專屬QR CODE或者透過資訊欄連結登錄" at bounding box center [893, 436] width 211 height 36
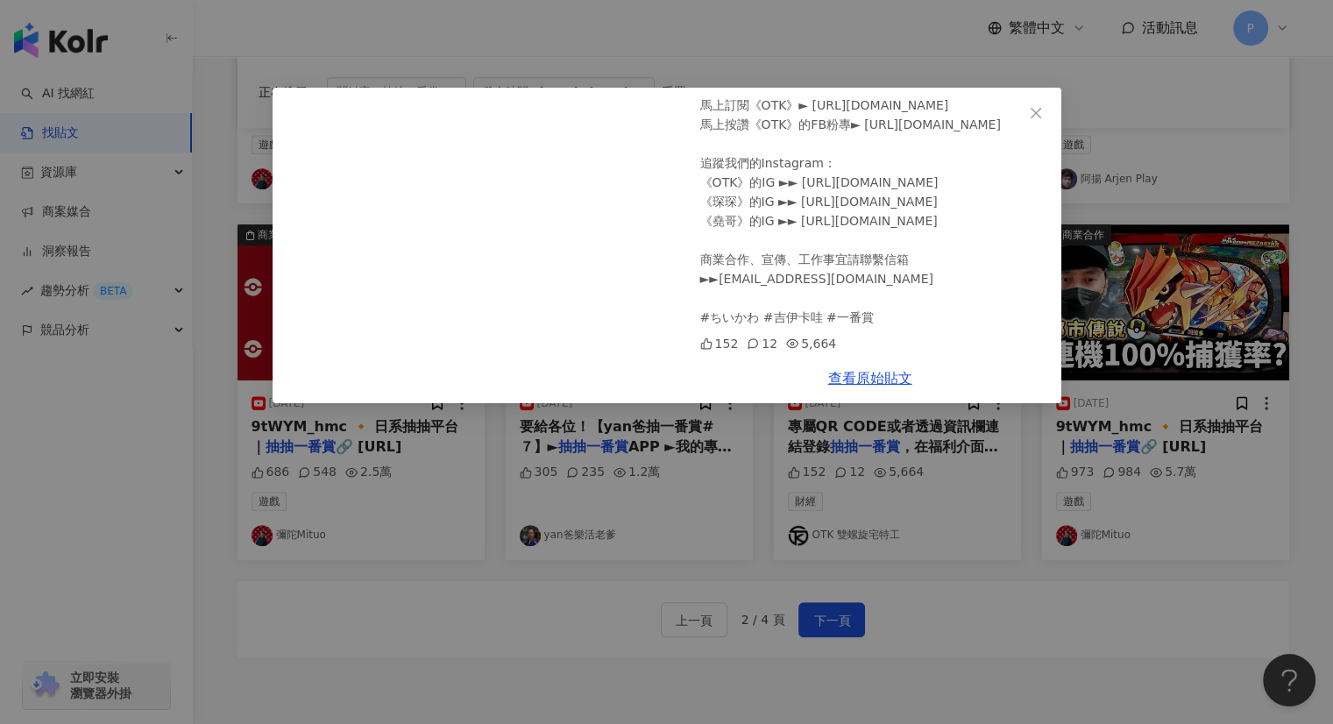
scroll to position [0, 0]
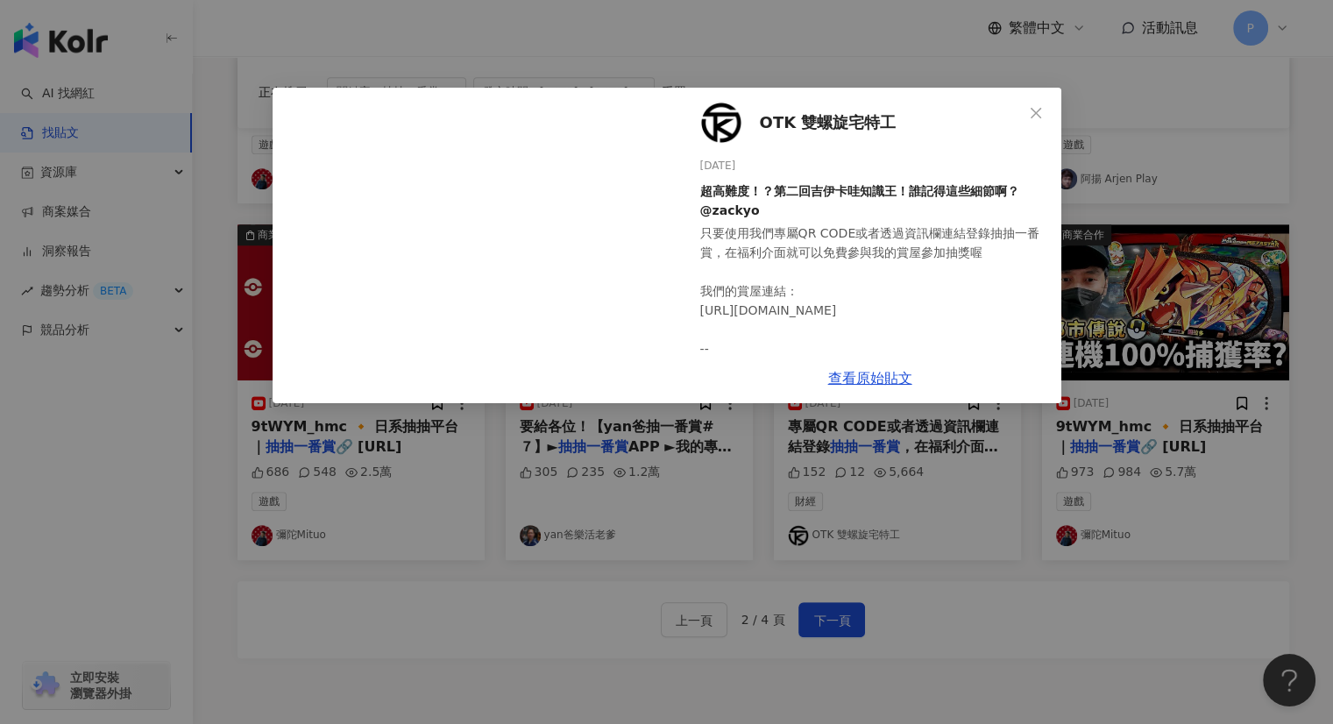
click at [1223, 163] on div "OTK 雙螺旋宅特工 [DATE] 超高難度！？第二回吉伊卡哇知識王！誰記得這些細節啊？　@zackyo 只要使用我們專屬QR CODE或者透過資訊欄連結登錄…" at bounding box center [666, 362] width 1333 height 724
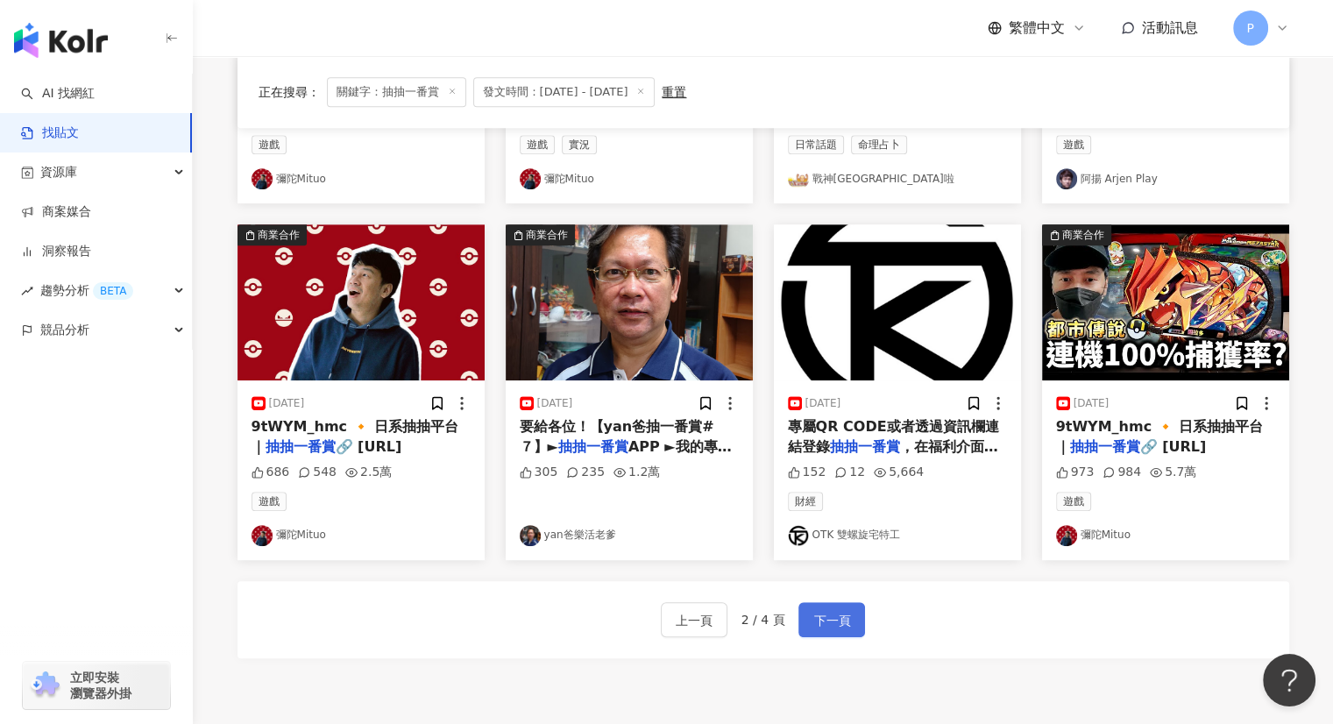
click at [827, 619] on span "下一頁" at bounding box center [831, 620] width 37 height 21
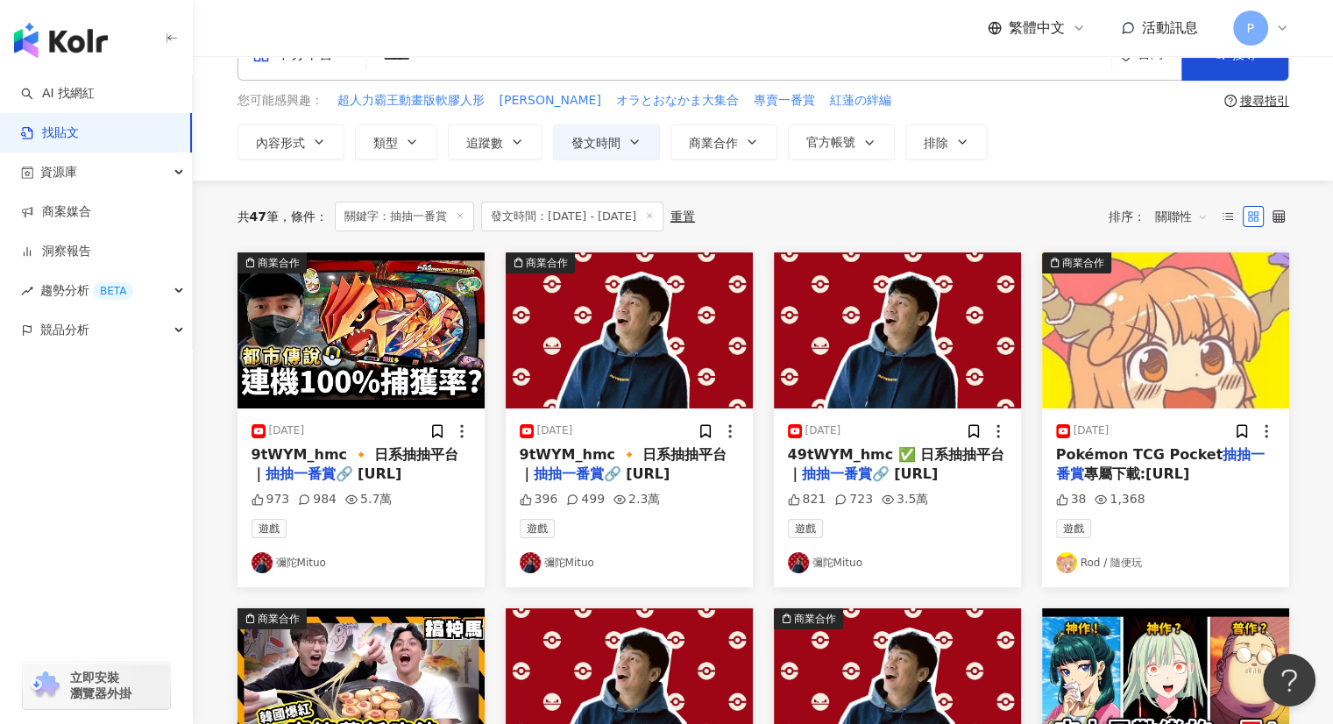
scroll to position [88, 0]
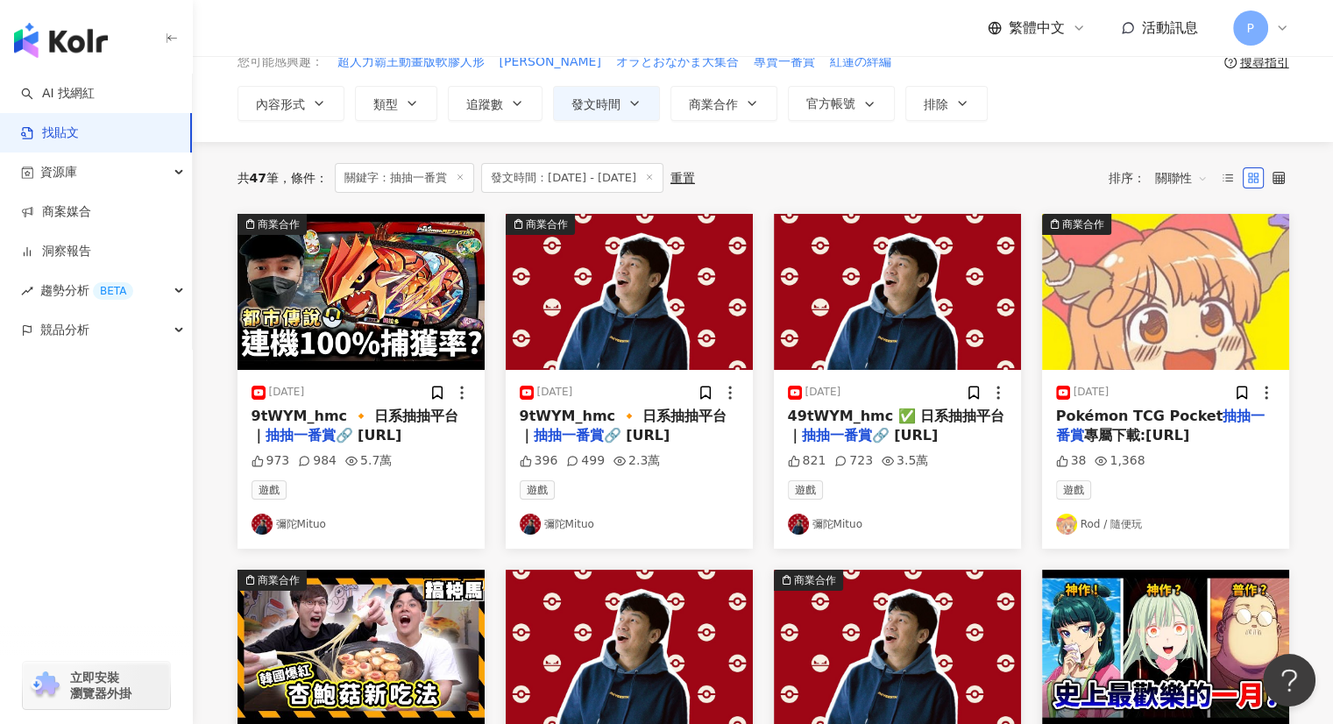
click at [908, 185] on div "共 47 筆 條件 ： 關鍵字：抽抽一番賞 發文時間：[DATE] - [DATE] 重置 排序： 關聯性" at bounding box center [763, 178] width 1052 height 30
click at [1228, 293] on img at bounding box center [1165, 292] width 247 height 156
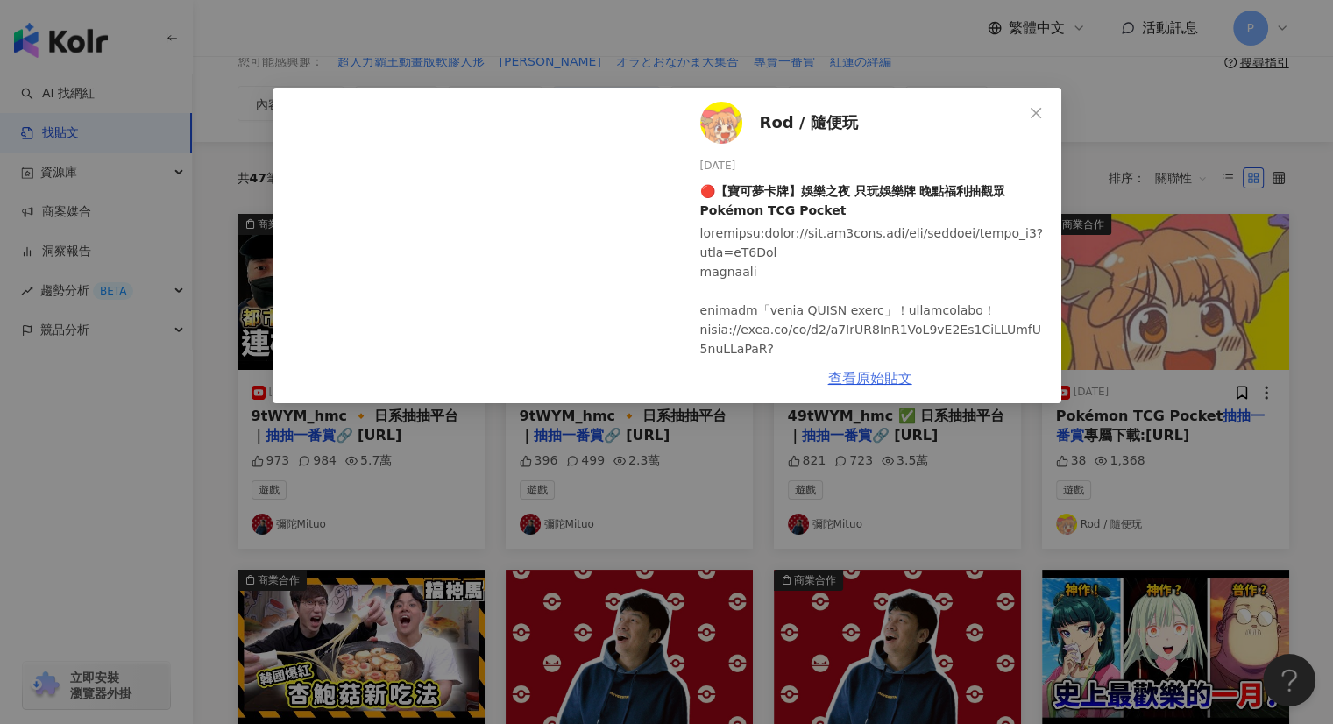
click at [882, 382] on link "查看原始貼文" at bounding box center [870, 378] width 84 height 17
click at [1031, 109] on icon "close" at bounding box center [1036, 113] width 14 height 14
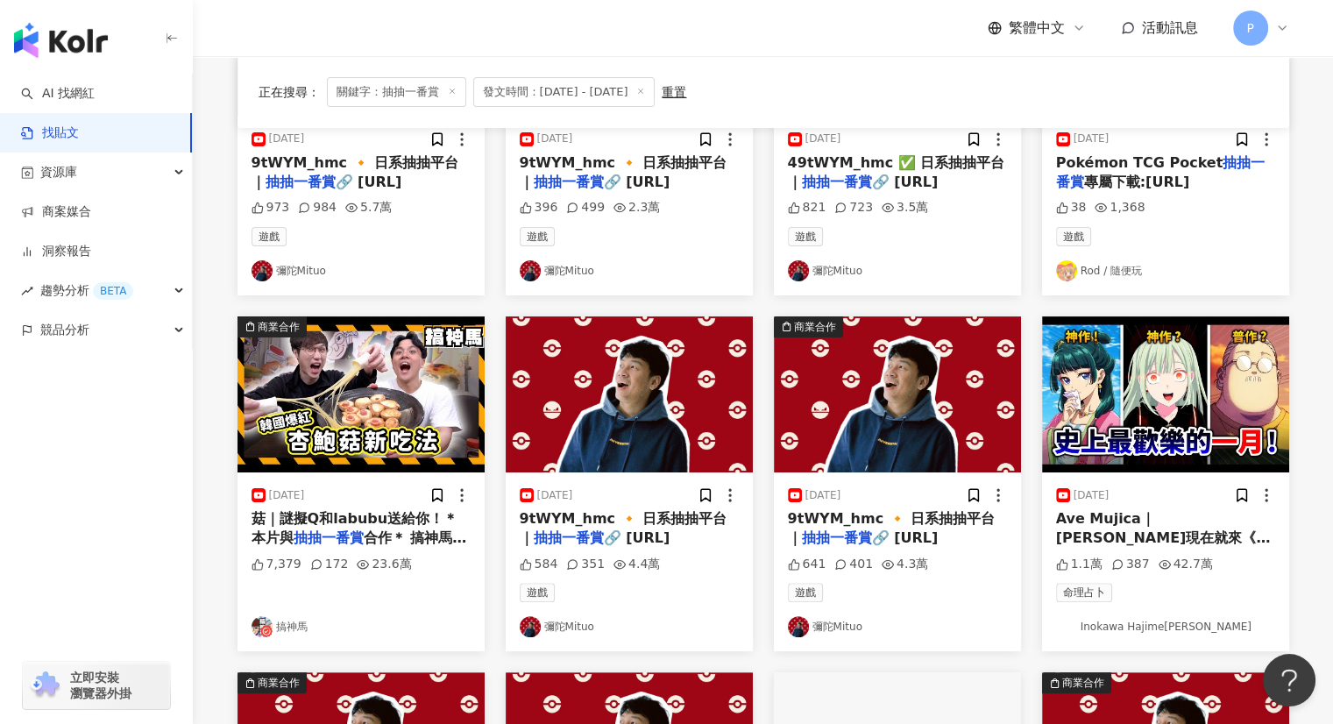
scroll to position [351, 0]
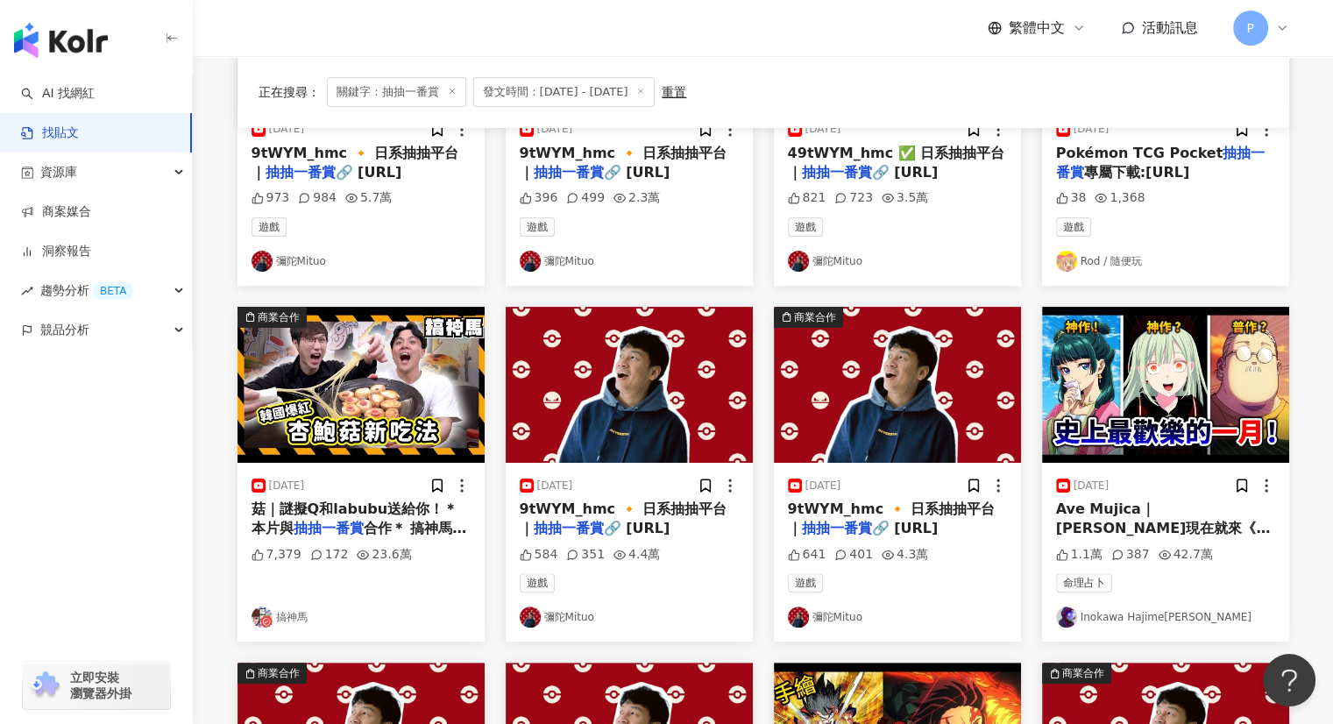
click at [321, 400] on img at bounding box center [360, 385] width 247 height 156
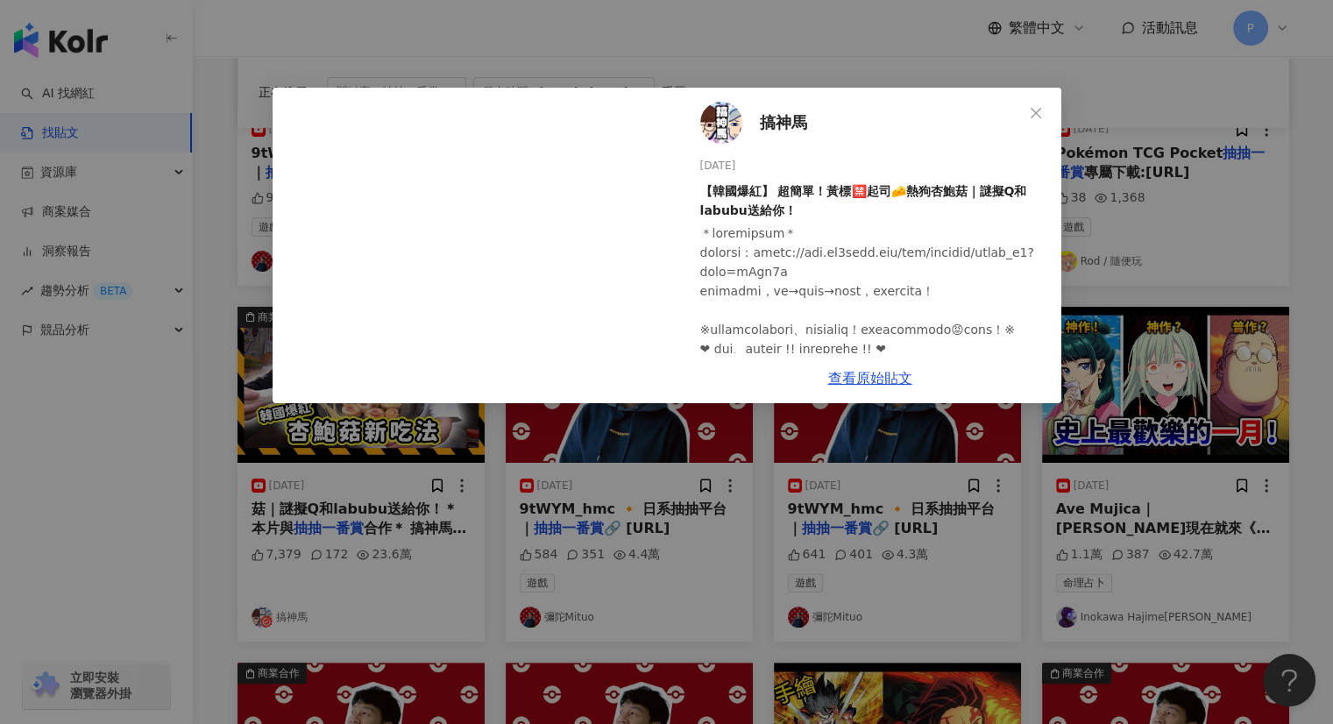
click at [1159, 141] on div "搞神馬 [DATE] 【韓國爆紅】 超簡單！黃標🈲️起司🧀️熱狗杏鮑菇｜謎擬Q和labubu送給你！ 7,379 172 23.6萬 查看原始貼文" at bounding box center [666, 362] width 1333 height 724
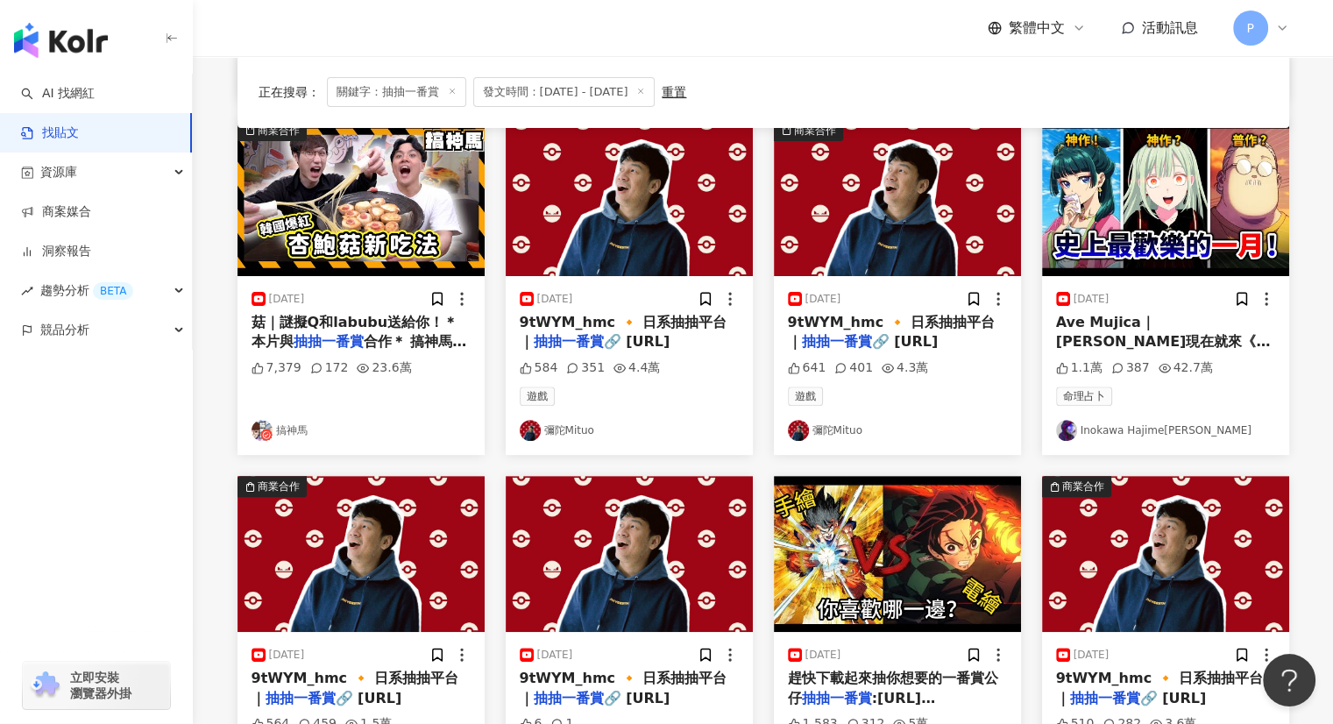
scroll to position [613, 0]
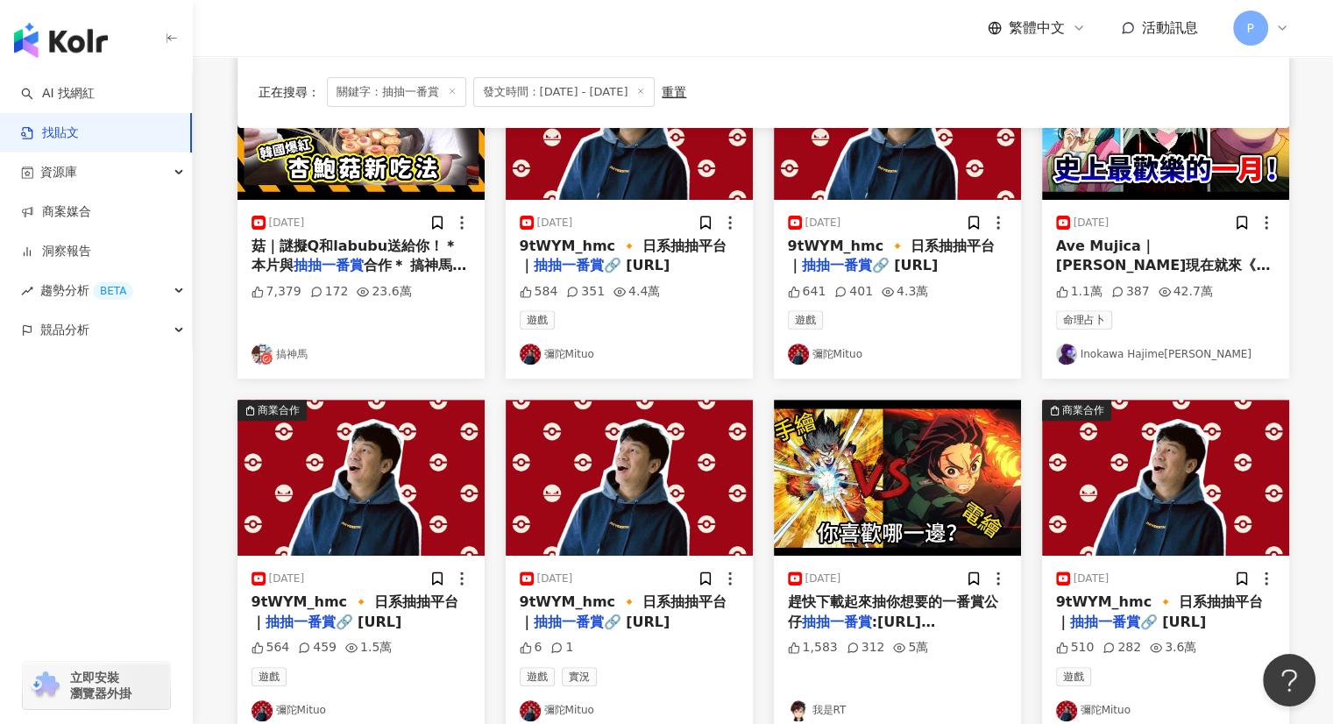
click at [1173, 244] on span "Ave Mujica｜[PERSON_NAME]現在就來《" at bounding box center [1163, 255] width 215 height 36
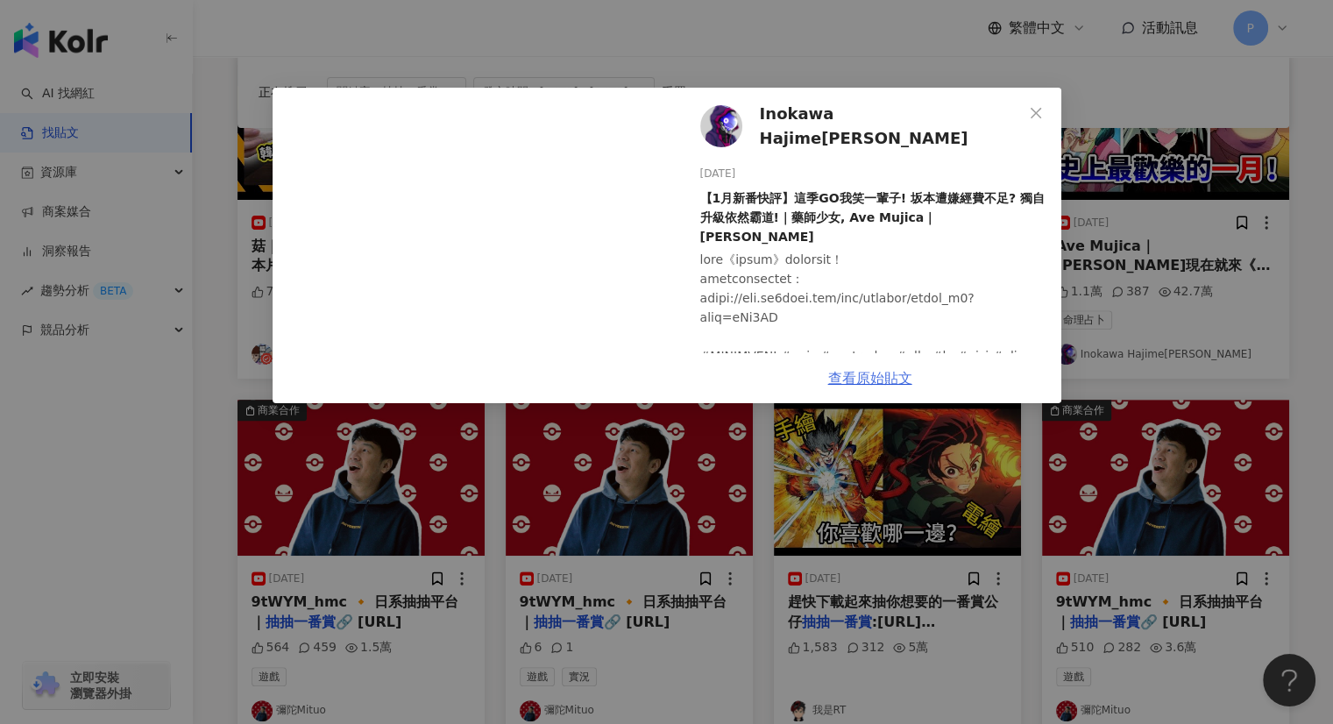
click at [896, 372] on link "查看原始貼文" at bounding box center [870, 378] width 84 height 17
click at [1029, 108] on icon "close" at bounding box center [1036, 113] width 14 height 14
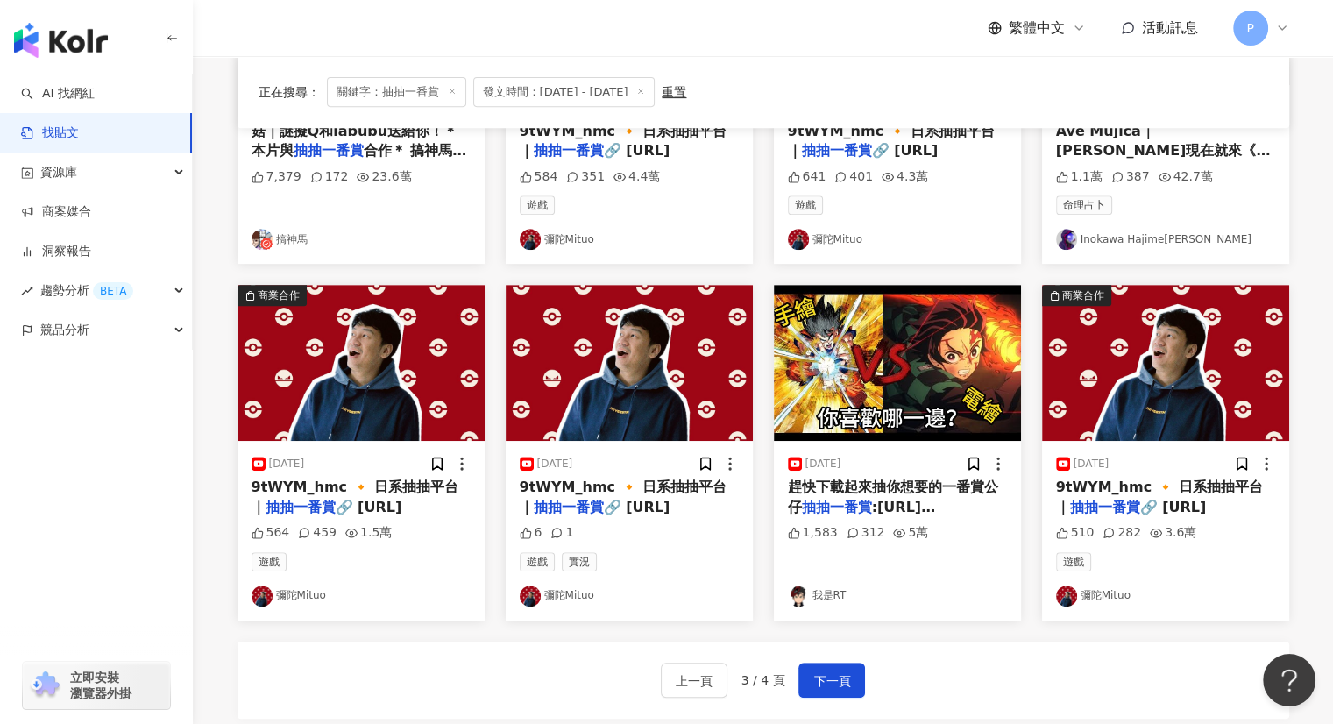
scroll to position [876, 0]
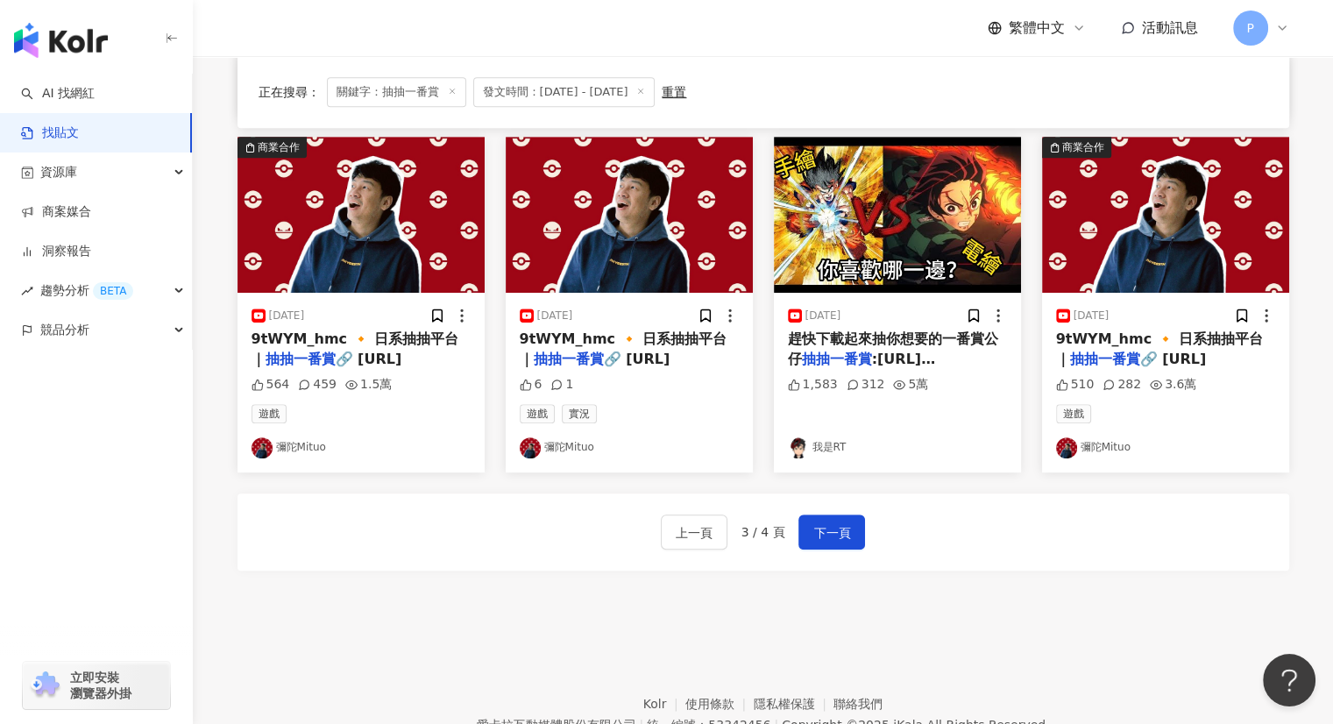
click at [931, 331] on span "趕快下載起來抽你想要的一番賞公仔" at bounding box center [893, 348] width 210 height 36
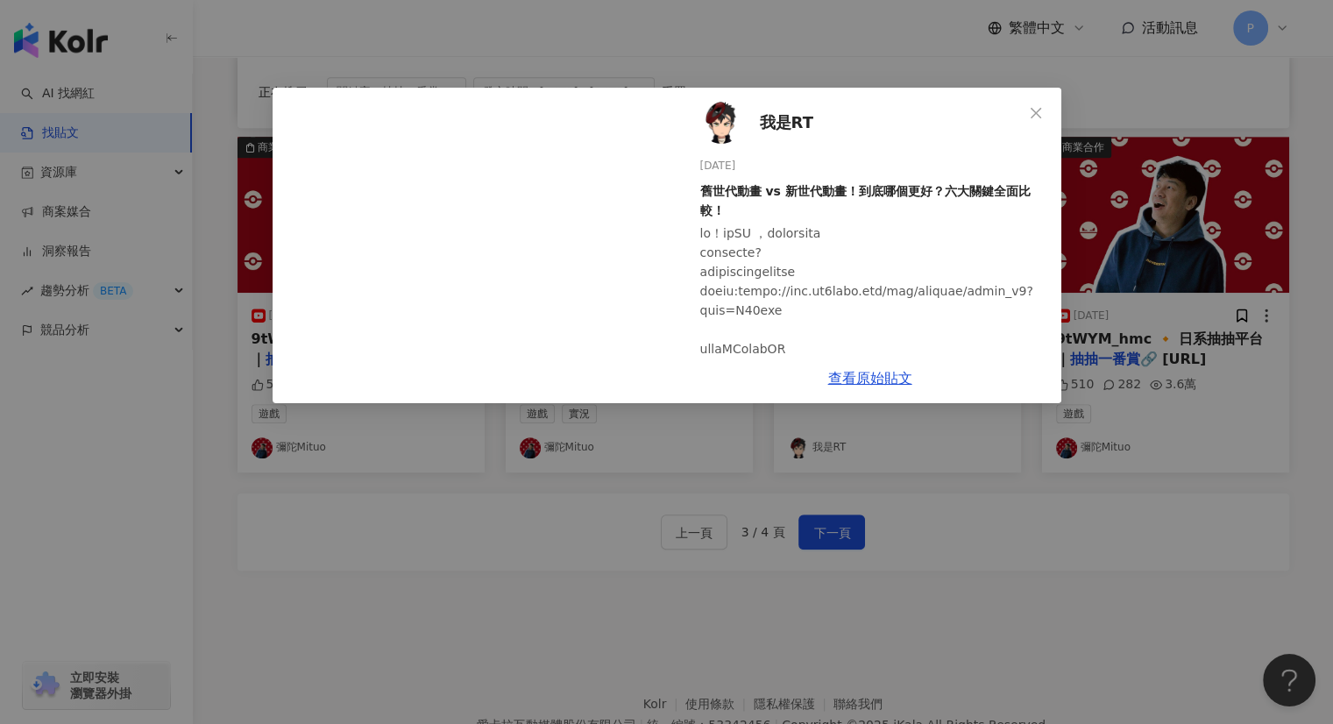
scroll to position [88, 0]
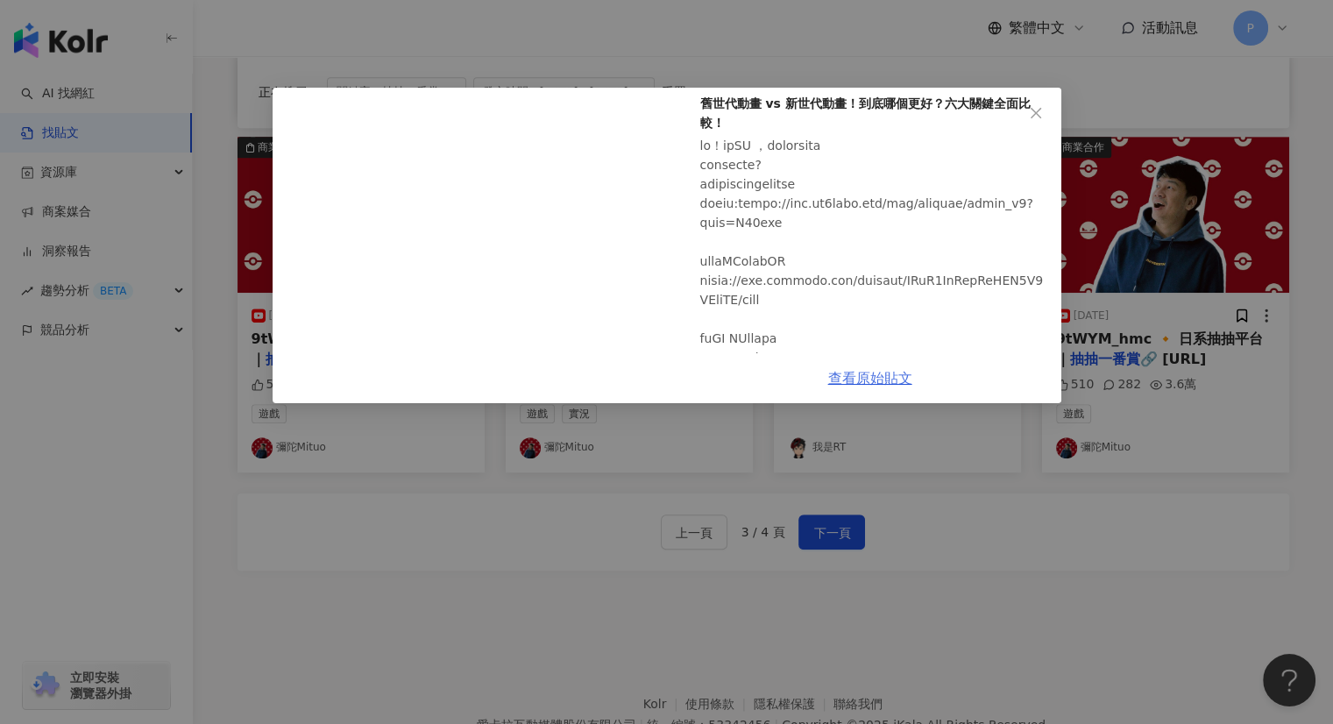
click at [873, 379] on link "查看原始貼文" at bounding box center [870, 378] width 84 height 17
click at [1041, 115] on icon "close" at bounding box center [1036, 113] width 14 height 14
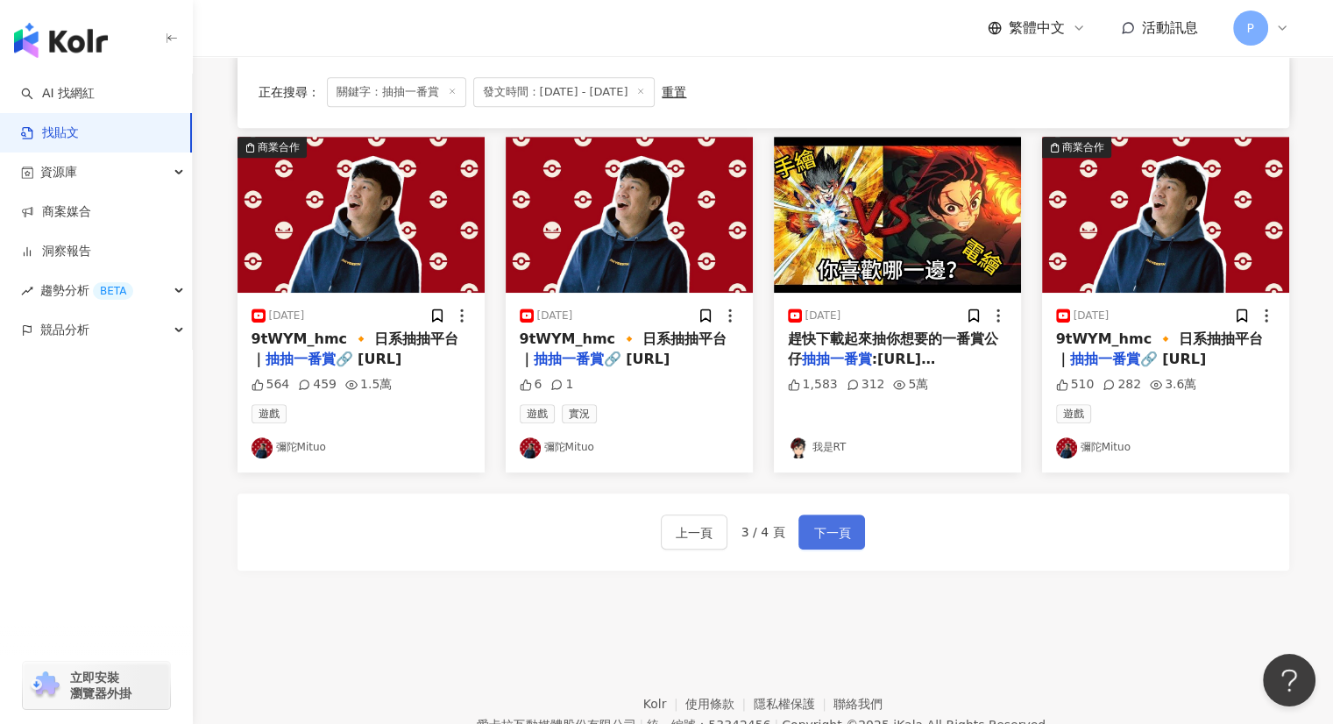
click at [831, 535] on span "下一頁" at bounding box center [831, 532] width 37 height 21
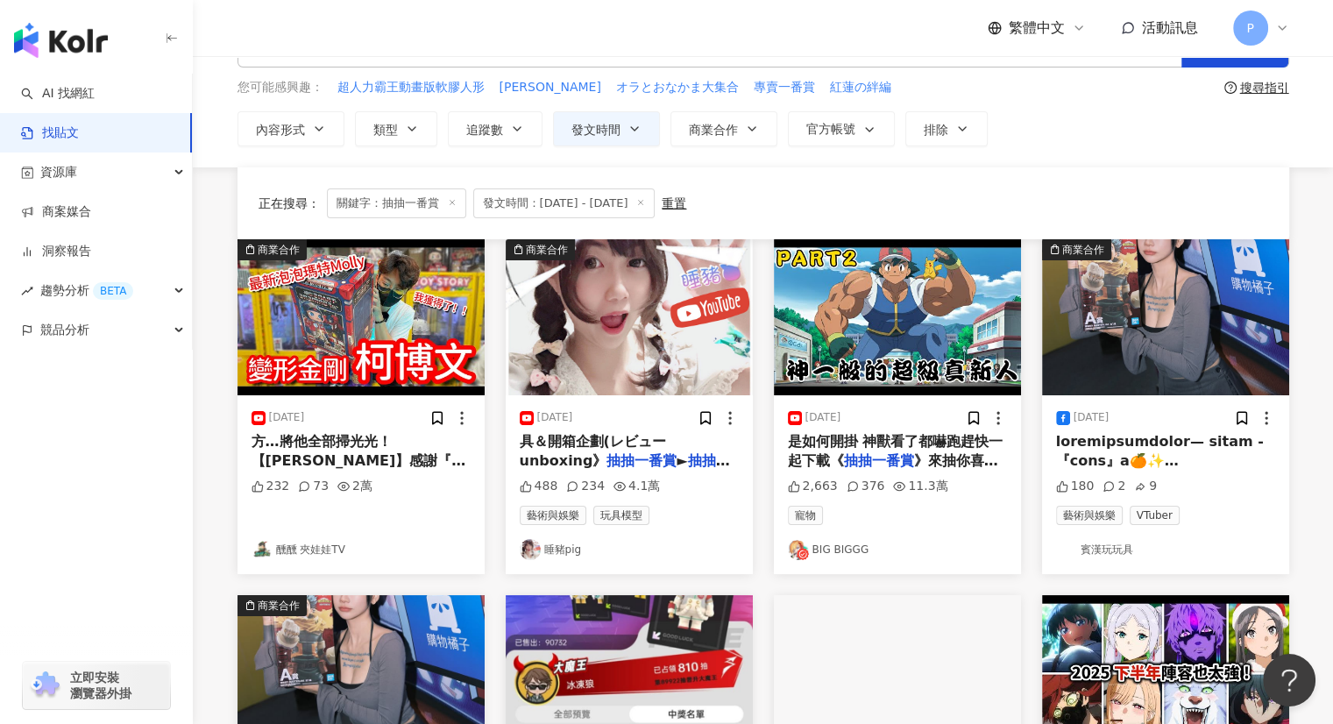
scroll to position [0, 0]
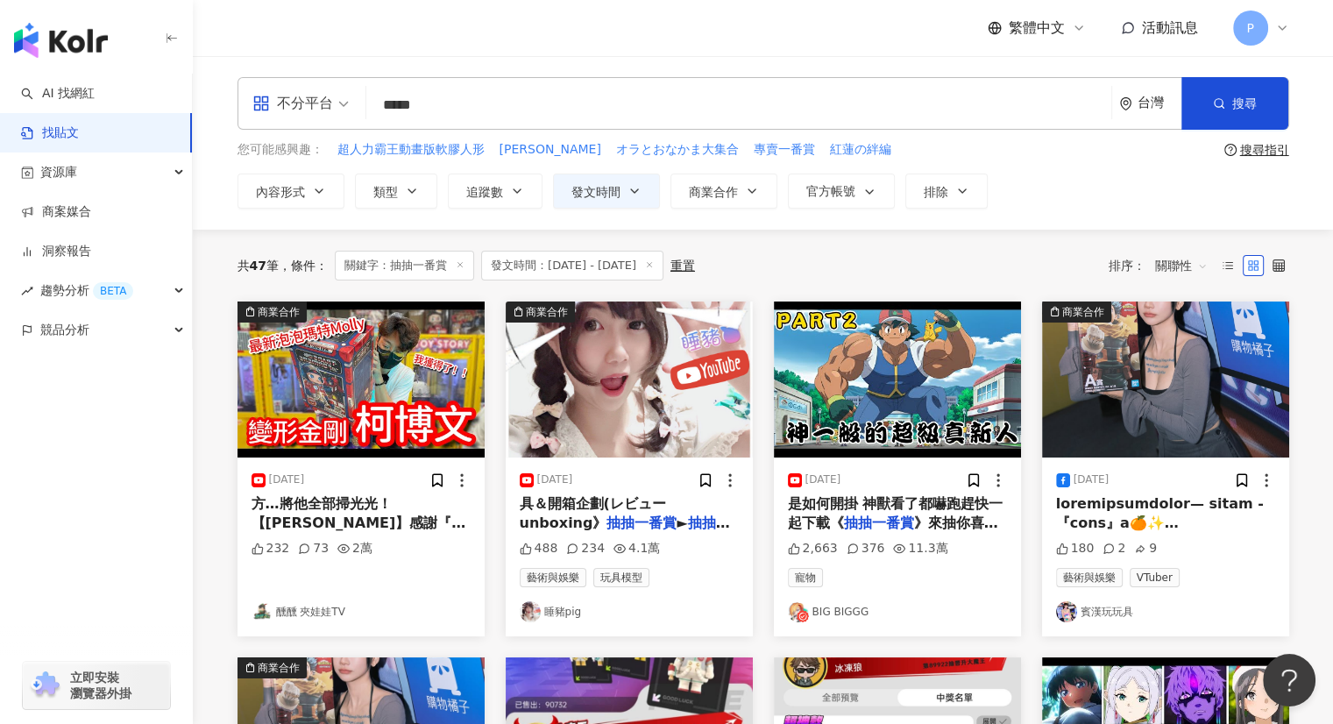
click at [399, 534] on span "』支援線上平台讓我們做互動 只" at bounding box center [357, 552] width 210 height 36
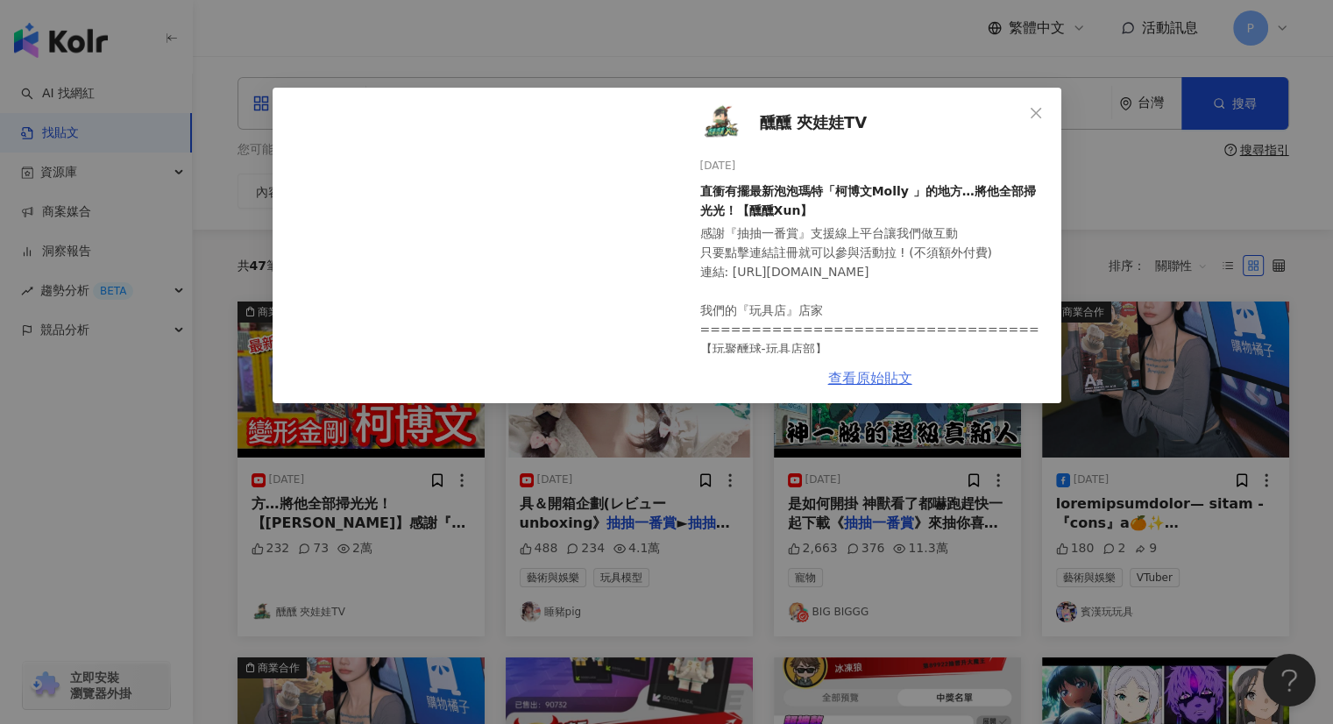
click at [865, 370] on link "查看原始貼文" at bounding box center [870, 378] width 84 height 17
drag, startPoint x: 1035, startPoint y: 106, endPoint x: 930, endPoint y: 143, distance: 111.4
click at [1035, 106] on icon "close" at bounding box center [1036, 113] width 14 height 14
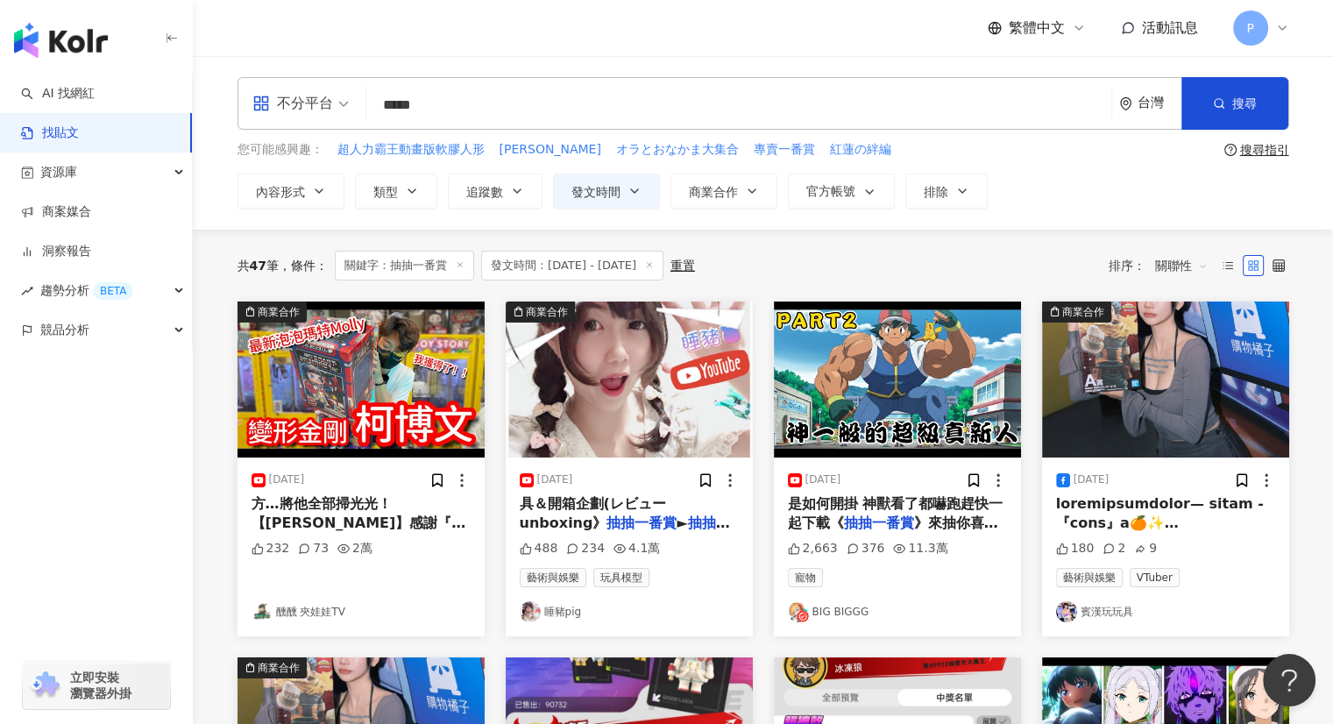
click at [613, 411] on img at bounding box center [629, 379] width 247 height 156
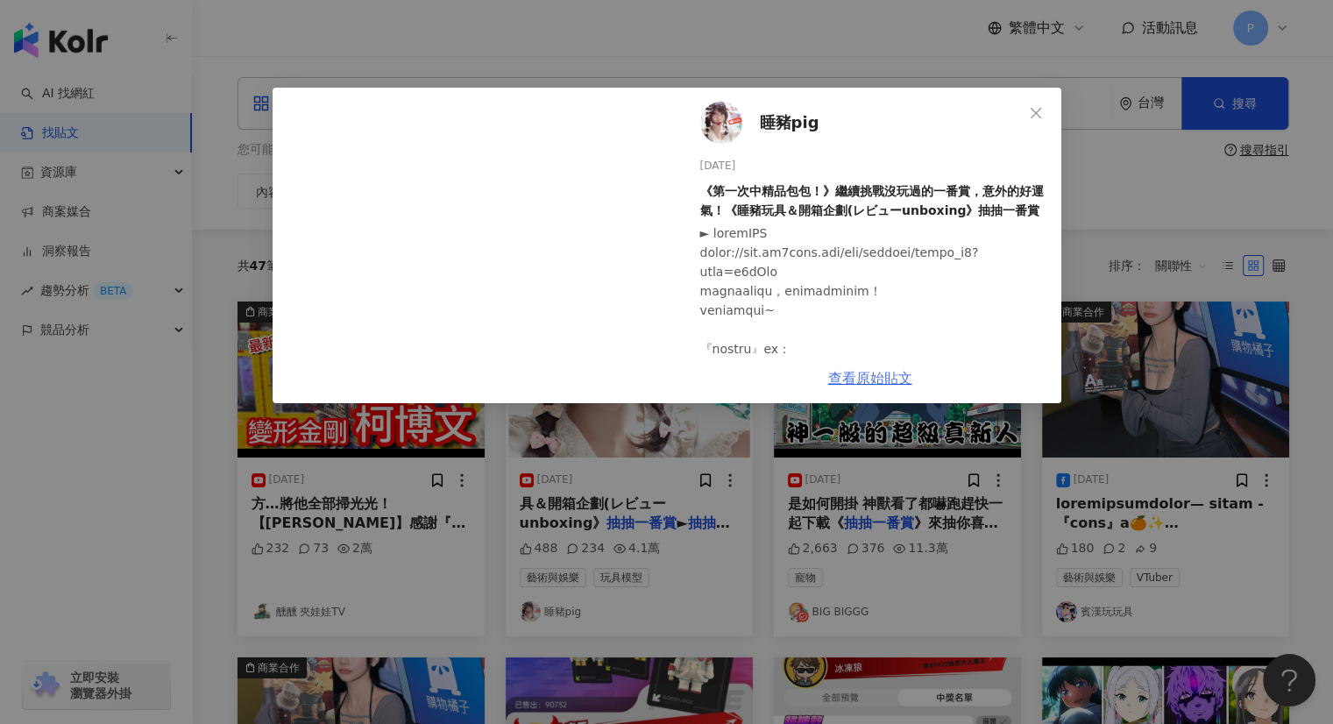
click at [862, 370] on link "查看原始貼文" at bounding box center [870, 378] width 84 height 17
click at [1033, 114] on icon "close" at bounding box center [1036, 112] width 11 height 11
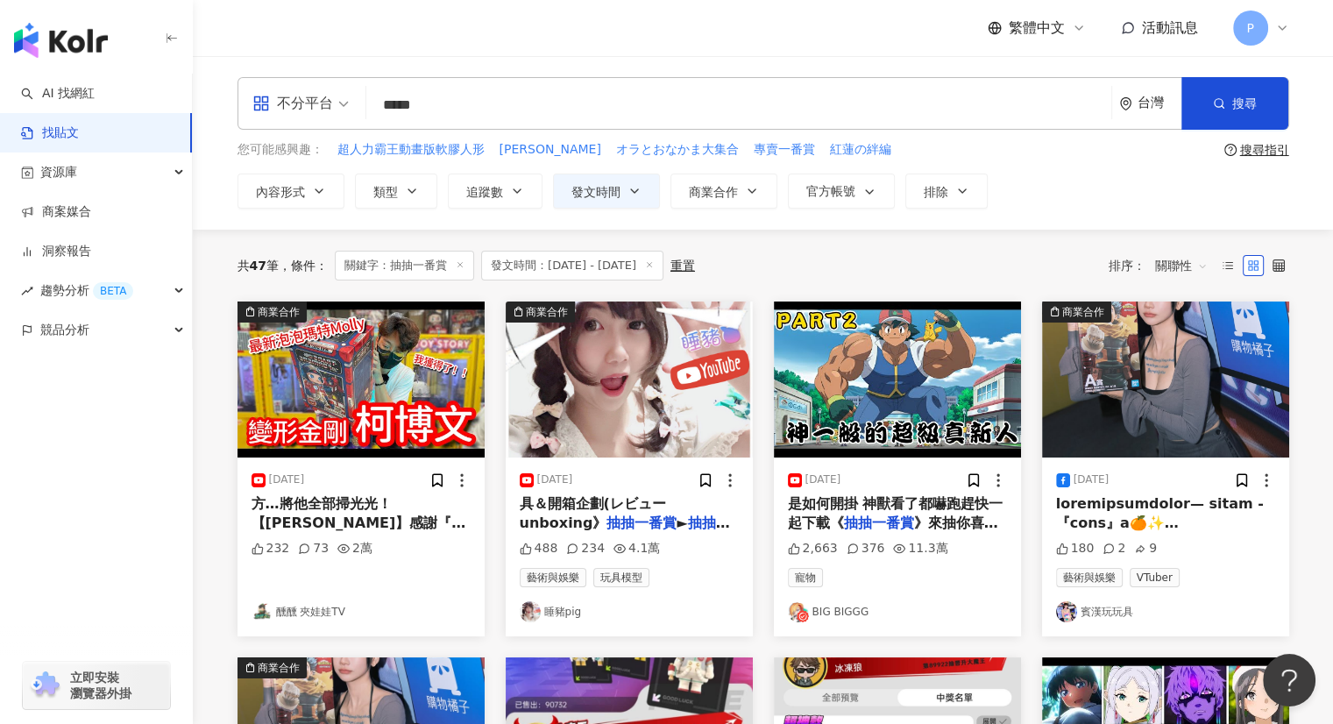
click at [925, 360] on img at bounding box center [897, 379] width 247 height 156
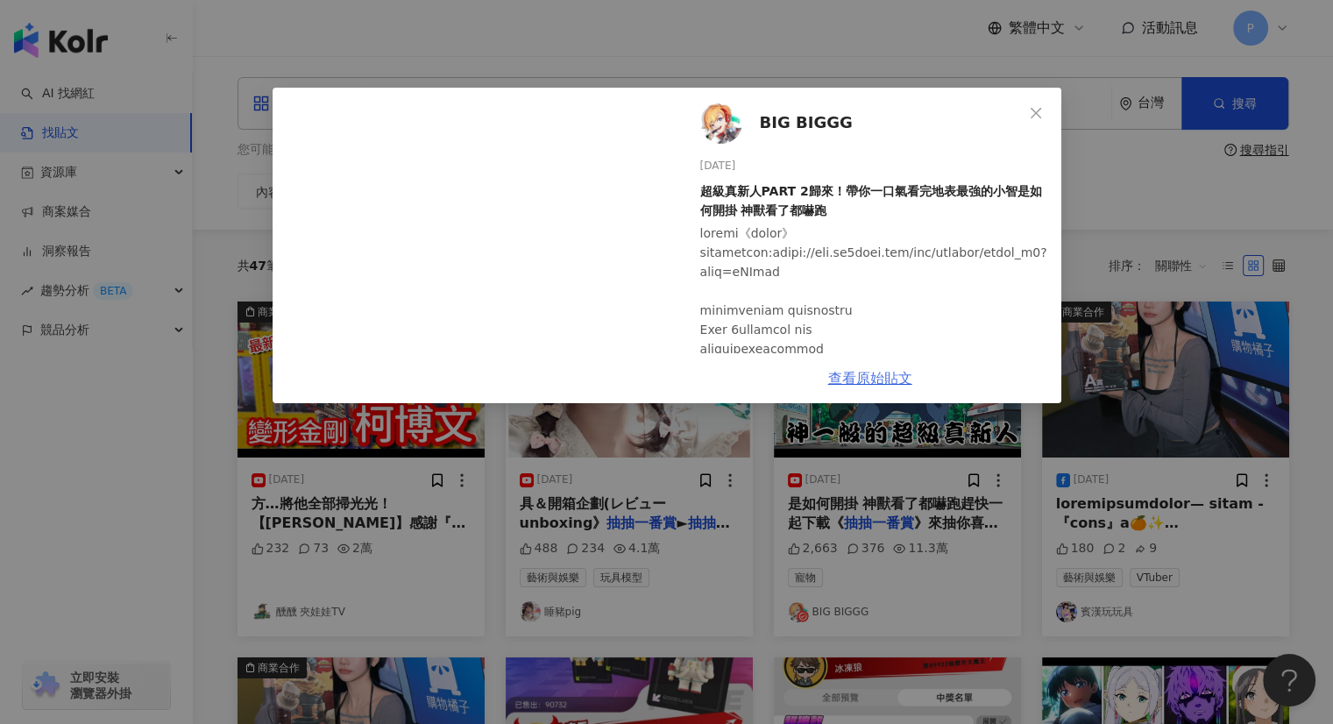
click at [869, 379] on link "查看原始貼文" at bounding box center [870, 378] width 84 height 17
click at [1031, 108] on icon "close" at bounding box center [1036, 112] width 11 height 11
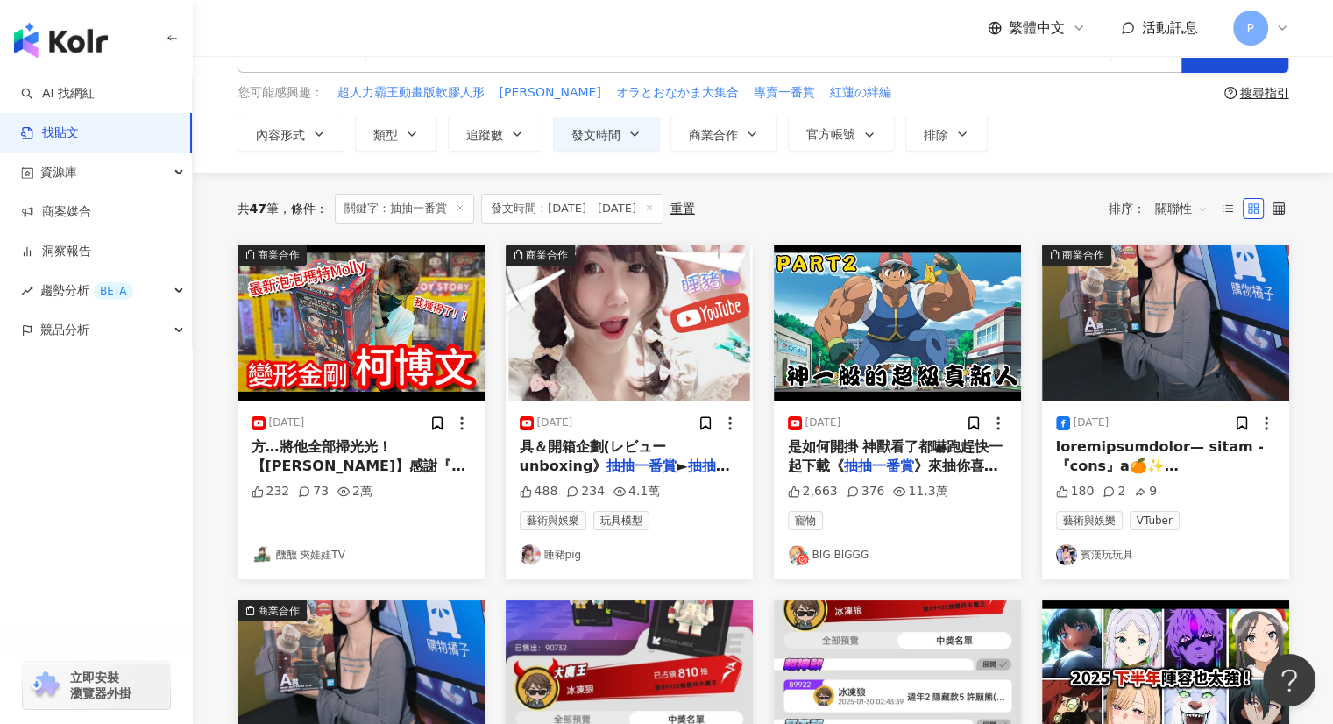
scroll to position [88, 0]
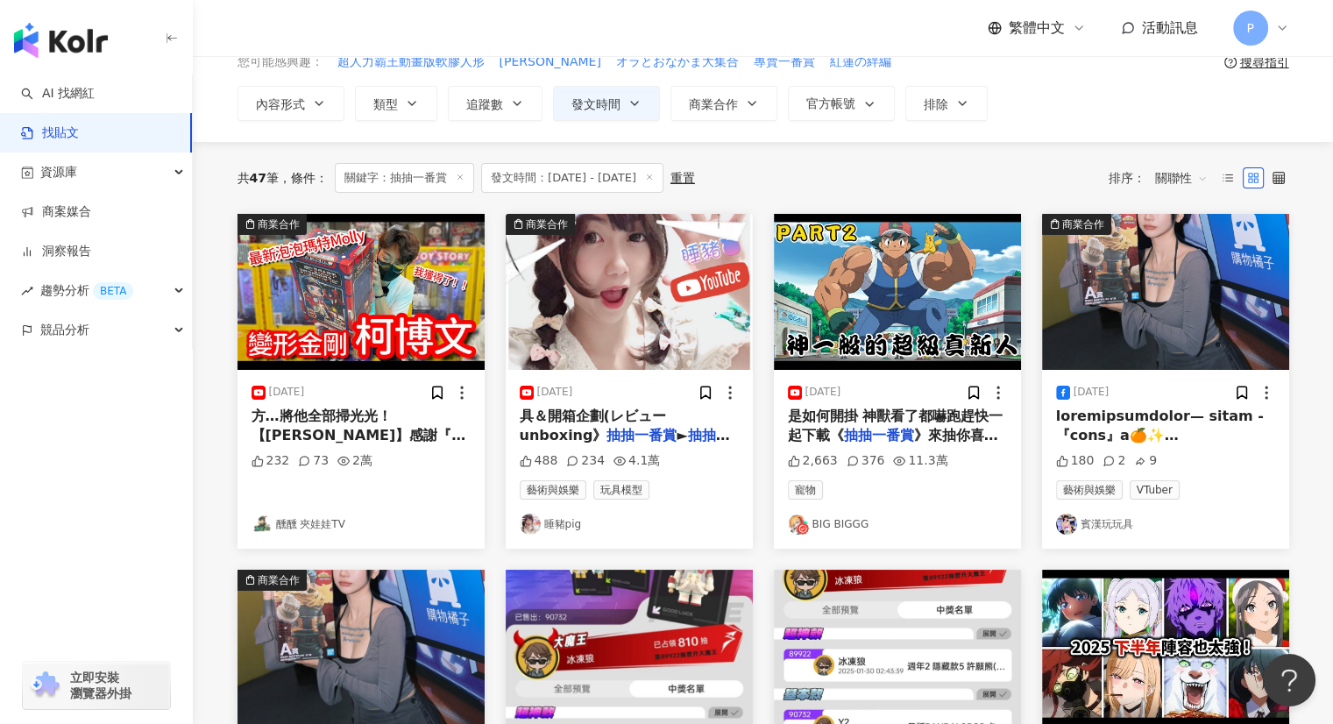
click at [1168, 313] on img at bounding box center [1165, 292] width 247 height 156
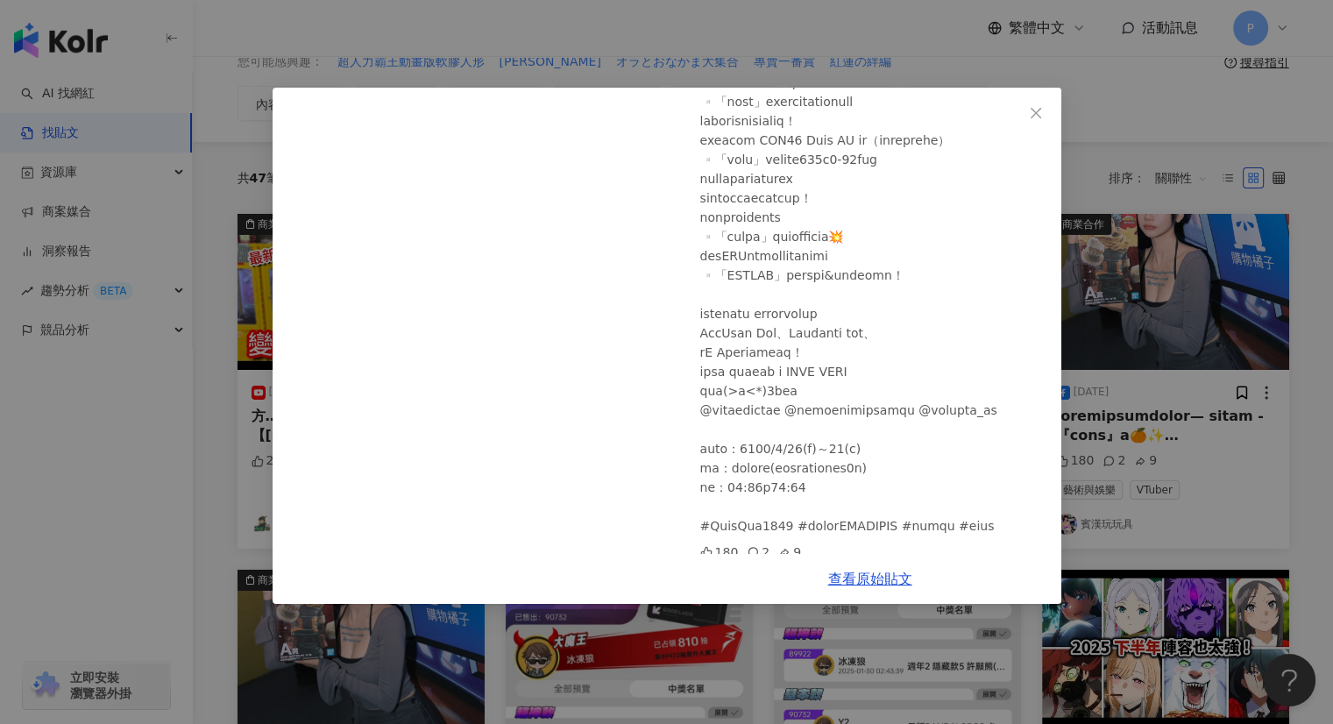
scroll to position [252, 0]
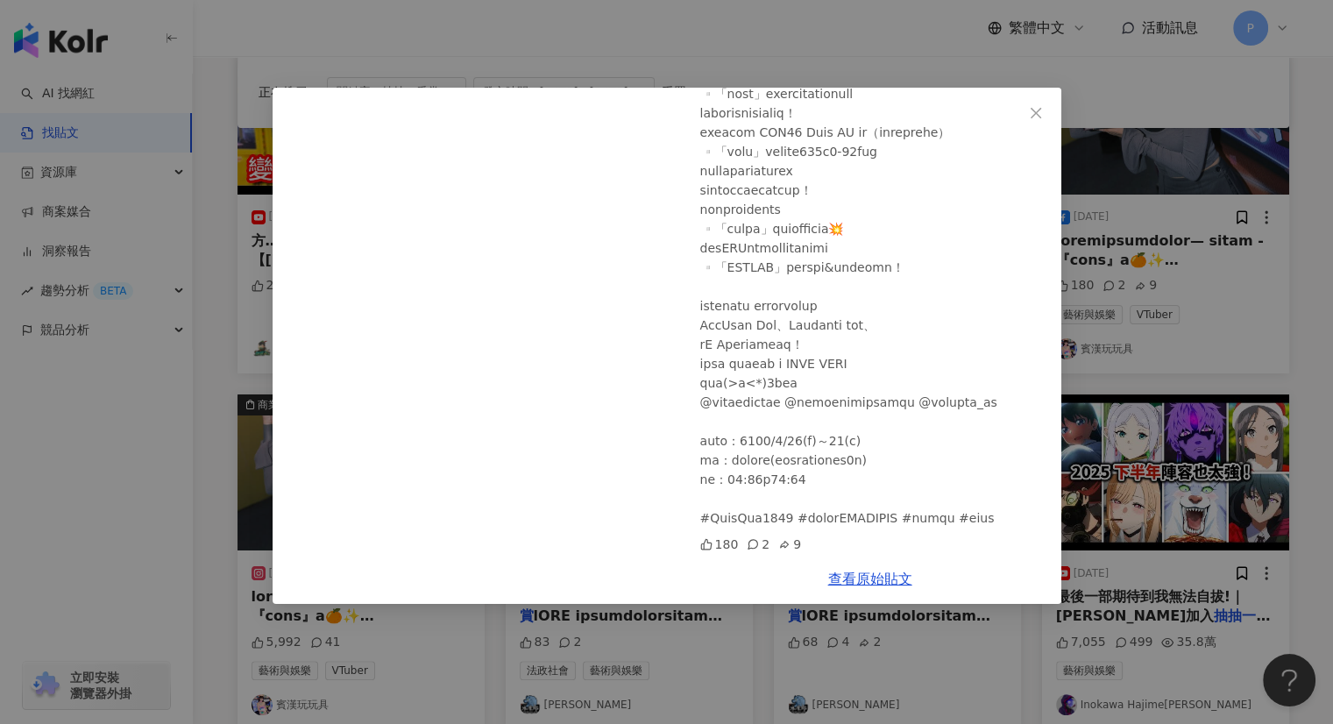
click at [1219, 275] on div "賓漢玩玩具 [DATE] 180 2 9 查看原始貼文" at bounding box center [666, 362] width 1333 height 724
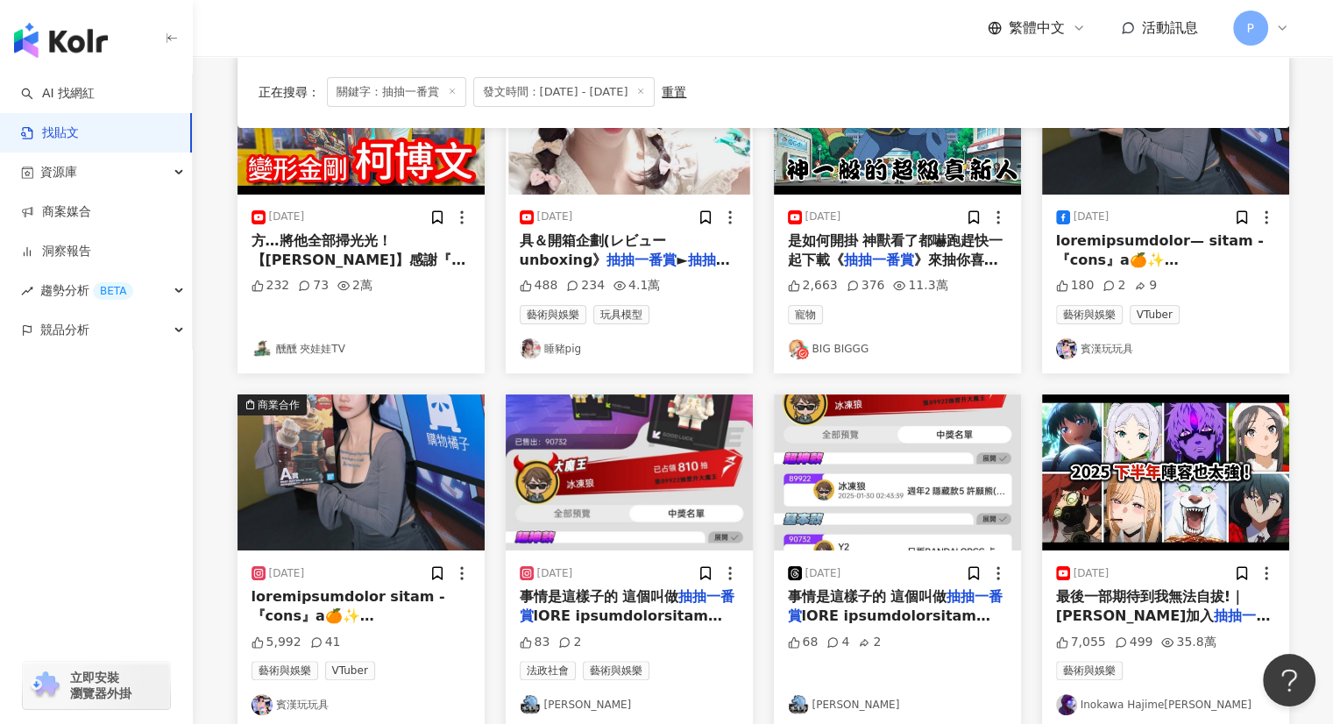
scroll to position [438, 0]
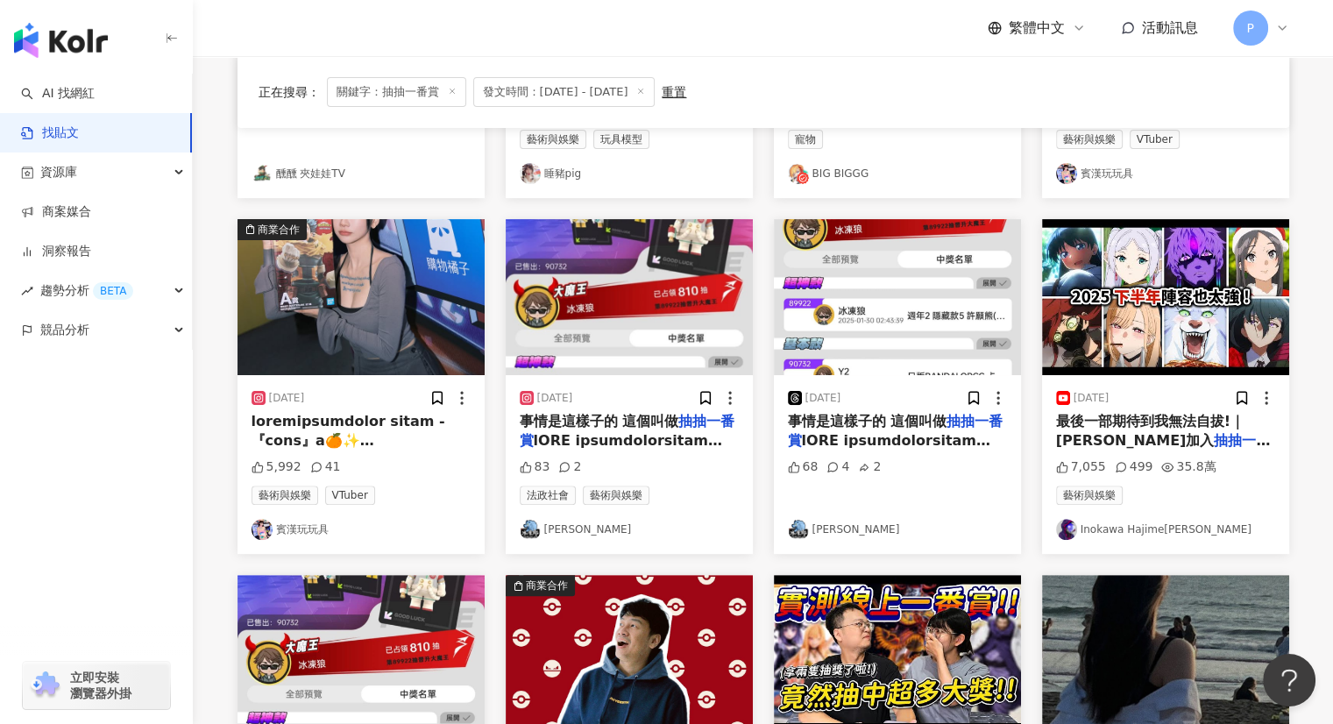
click at [371, 292] on img at bounding box center [360, 297] width 247 height 156
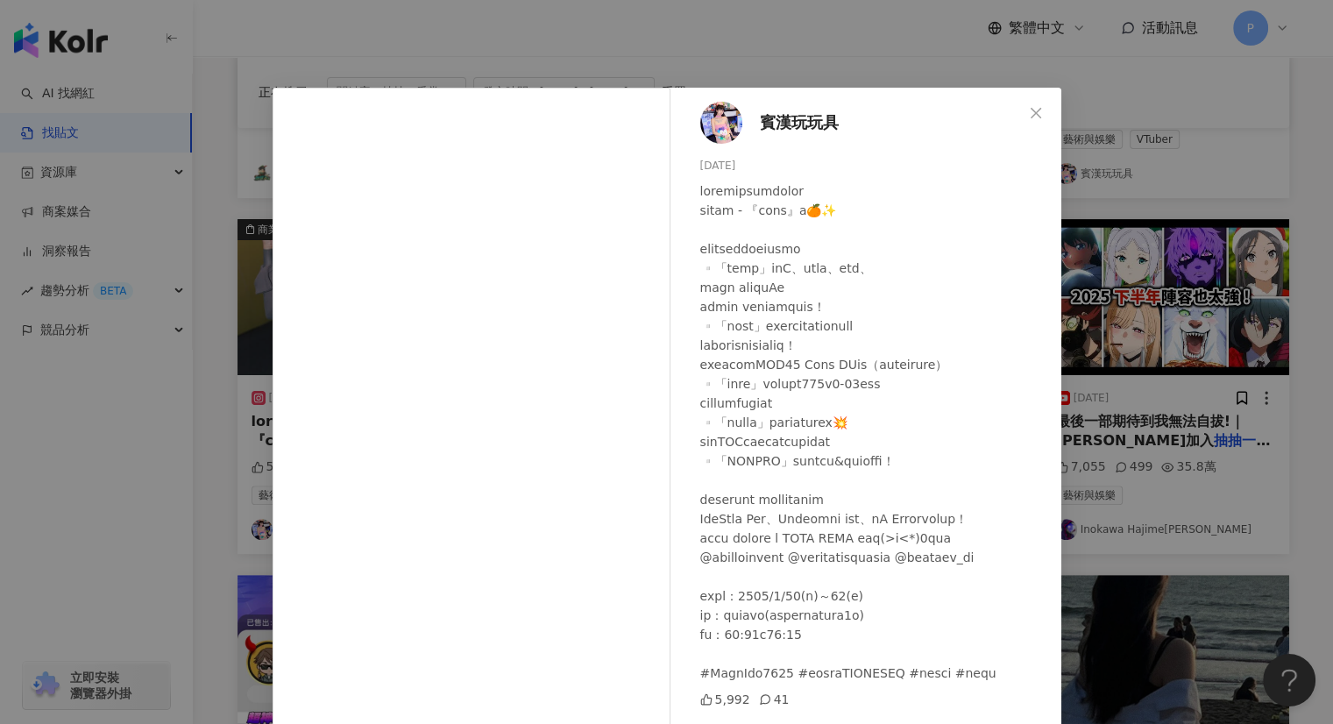
scroll to position [11, 0]
drag, startPoint x: 789, startPoint y: 228, endPoint x: 844, endPoint y: 266, distance: 67.3
click at [844, 266] on div at bounding box center [873, 431] width 347 height 501
click at [869, 378] on div at bounding box center [873, 431] width 347 height 501
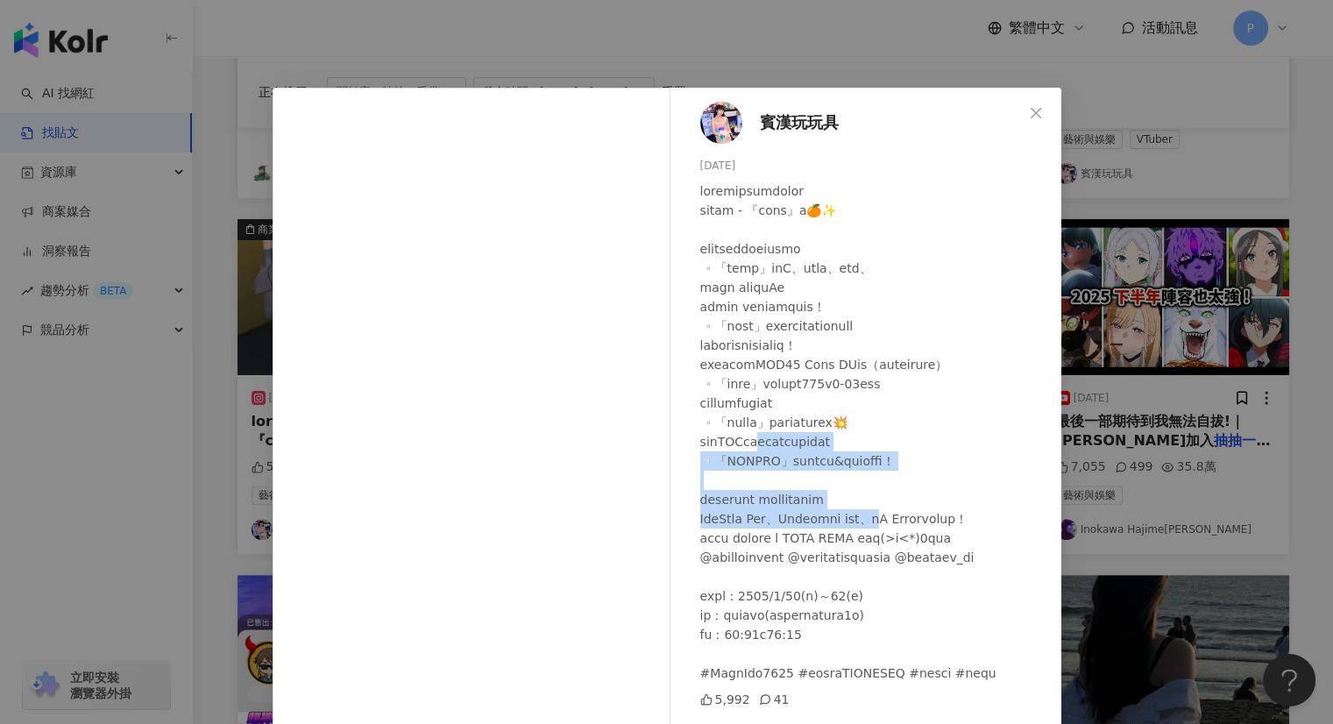
drag, startPoint x: 771, startPoint y: 439, endPoint x: 932, endPoint y: 530, distance: 185.2
click at [921, 528] on div at bounding box center [873, 431] width 347 height 501
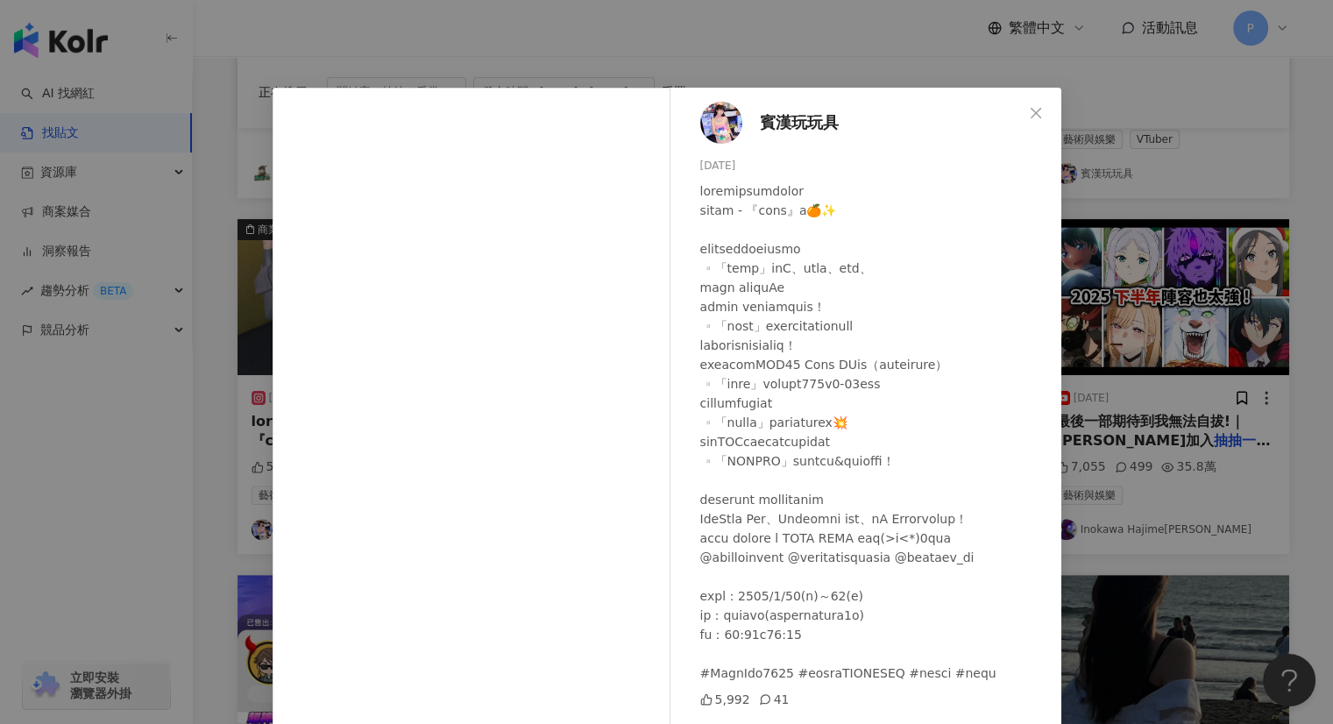
click at [937, 532] on div at bounding box center [873, 431] width 347 height 501
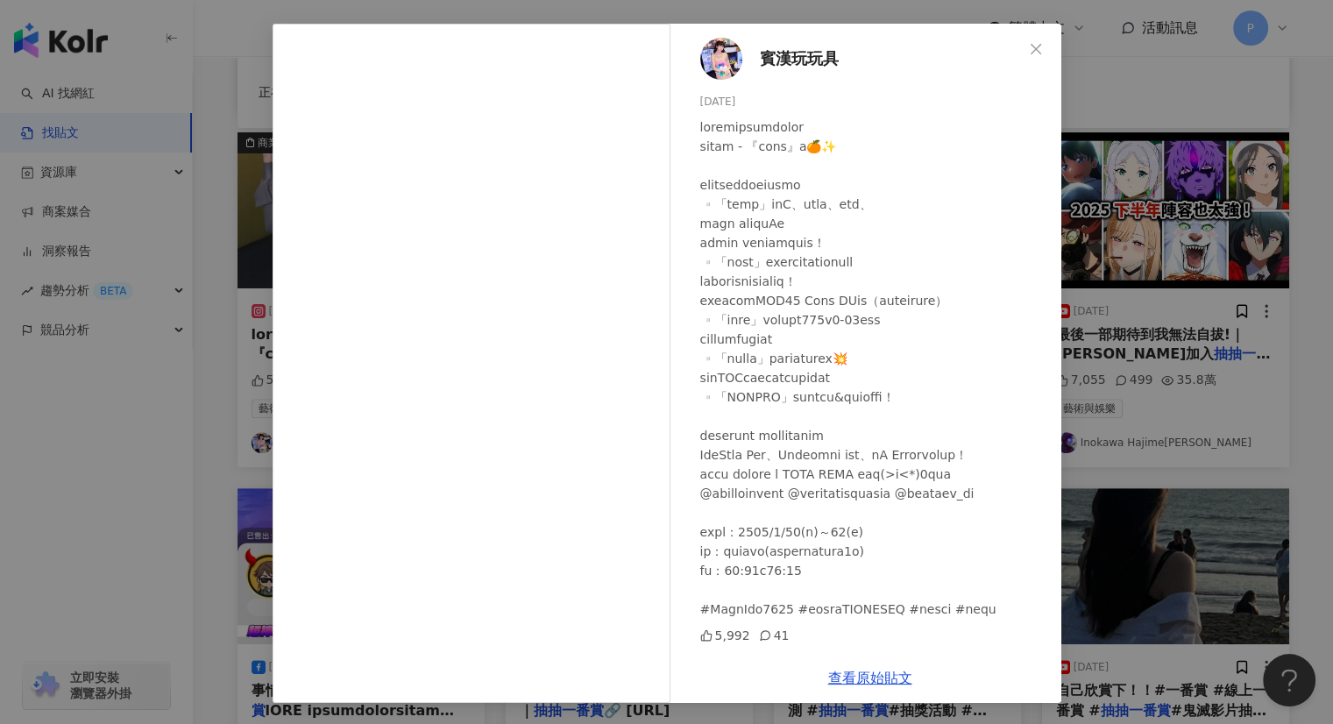
scroll to position [526, 0]
click at [1268, 339] on div "賓漢玩玩具 [DATE] 5,992 41 查看原始貼文" at bounding box center [666, 362] width 1333 height 724
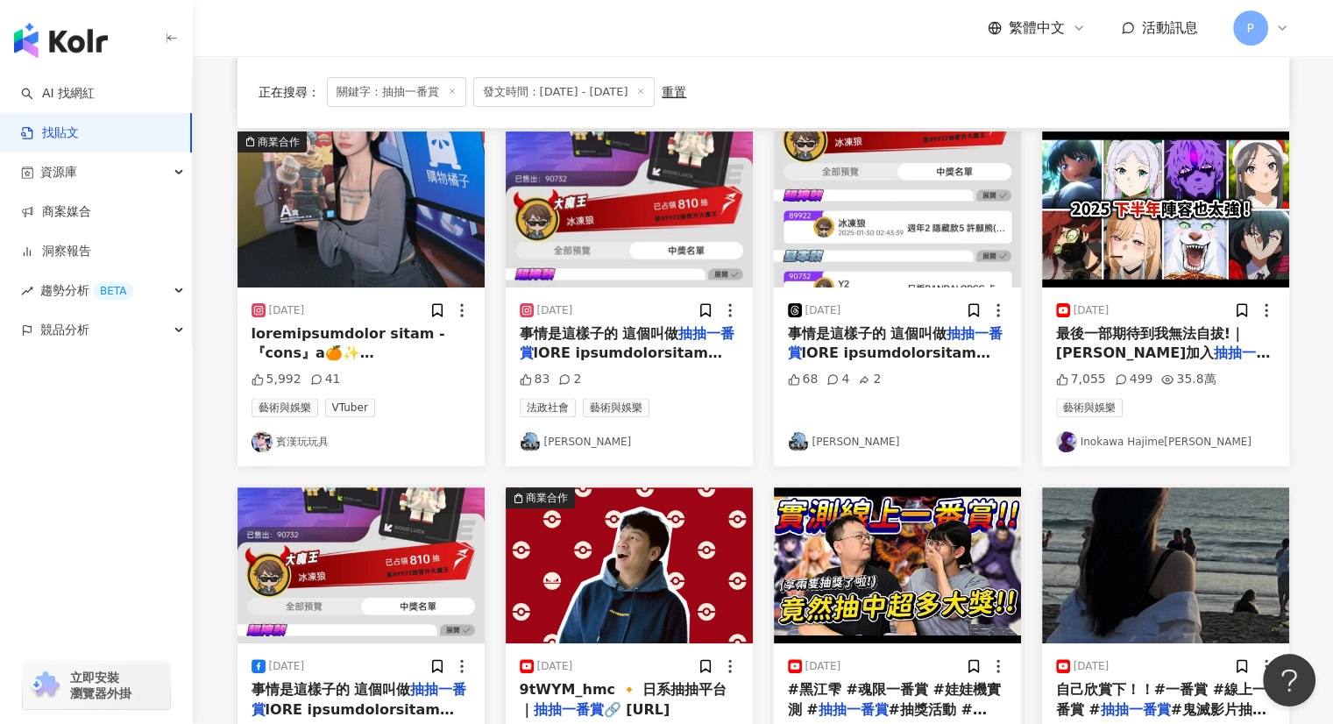
click at [572, 327] on span "事情是這樣子的 這個叫做" at bounding box center [599, 333] width 159 height 17
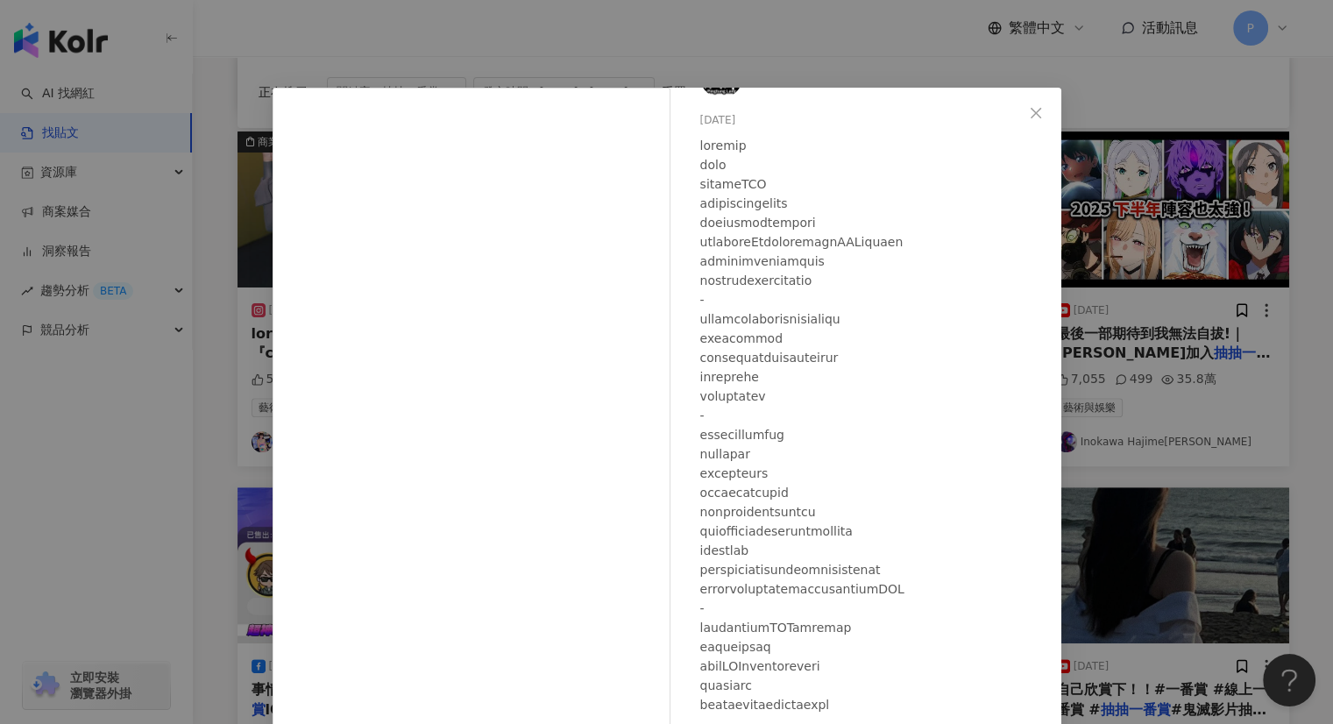
scroll to position [88, 0]
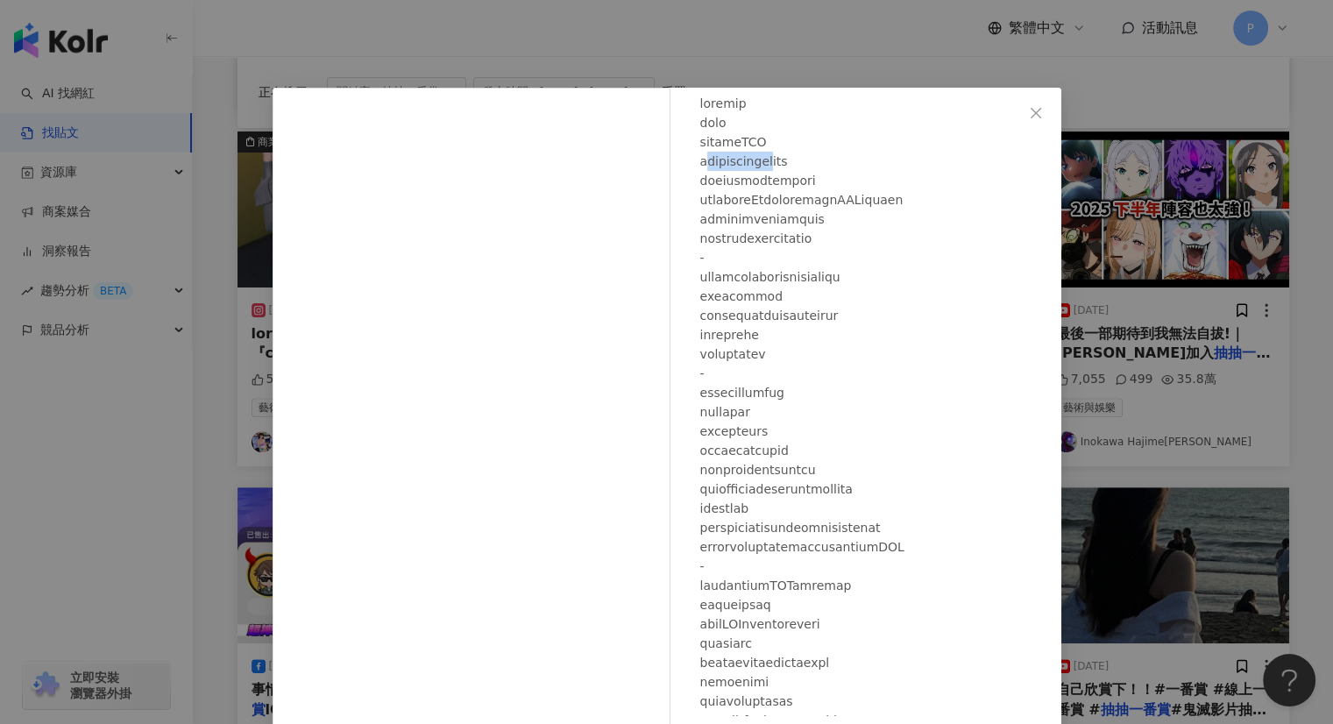
drag, startPoint x: 699, startPoint y: 152, endPoint x: 854, endPoint y: 178, distance: 156.5
click at [838, 160] on div at bounding box center [873, 441] width 347 height 694
click at [886, 213] on div at bounding box center [873, 441] width 347 height 694
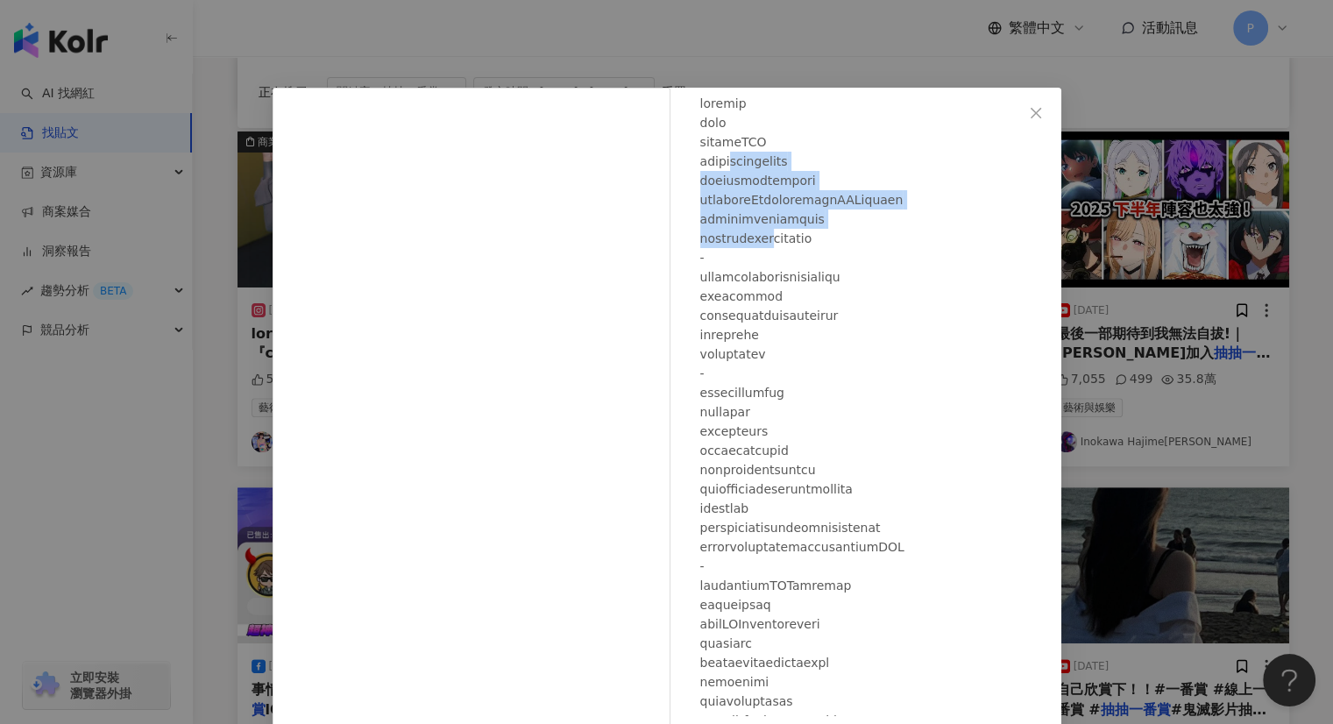
drag, startPoint x: 750, startPoint y: 162, endPoint x: 831, endPoint y: 243, distance: 114.0
click at [830, 243] on div at bounding box center [873, 441] width 347 height 694
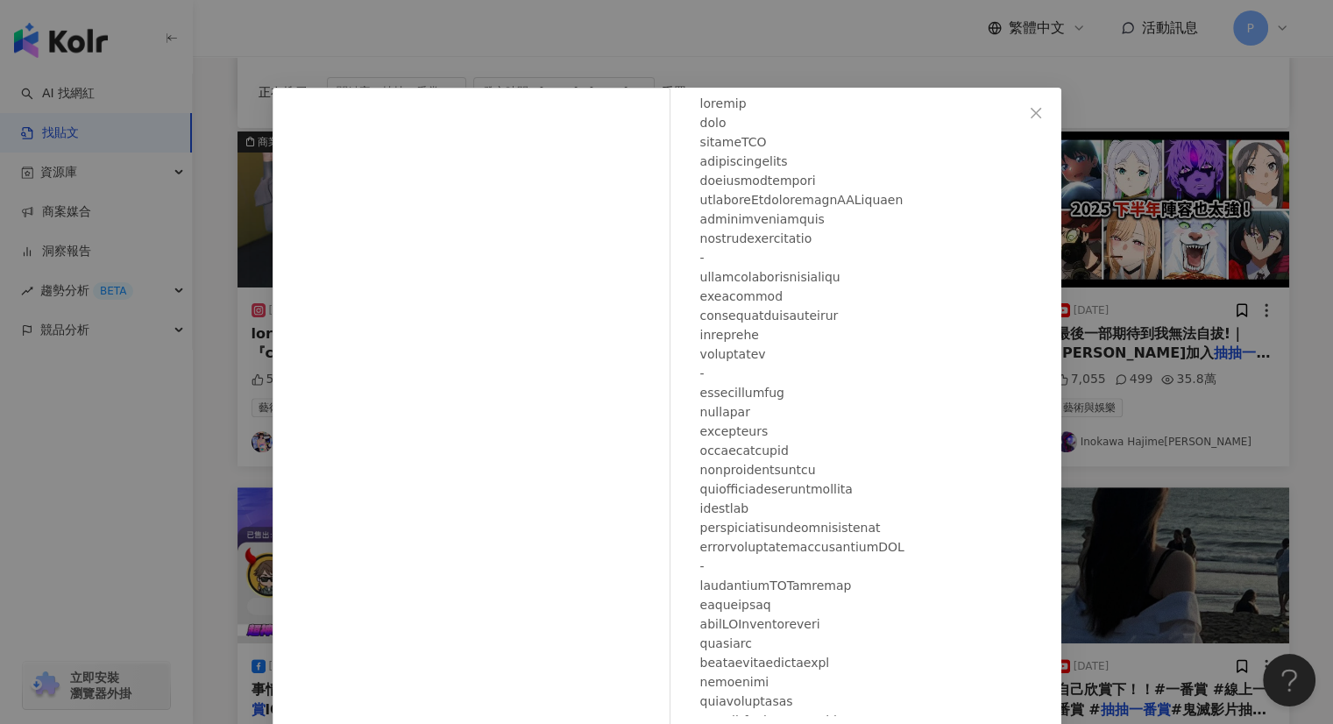
click at [847, 248] on div at bounding box center [873, 441] width 347 height 694
drag, startPoint x: 810, startPoint y: 179, endPoint x: 857, endPoint y: 250, distance: 85.3
click at [857, 250] on div at bounding box center [873, 441] width 347 height 694
click at [860, 264] on div at bounding box center [873, 441] width 347 height 694
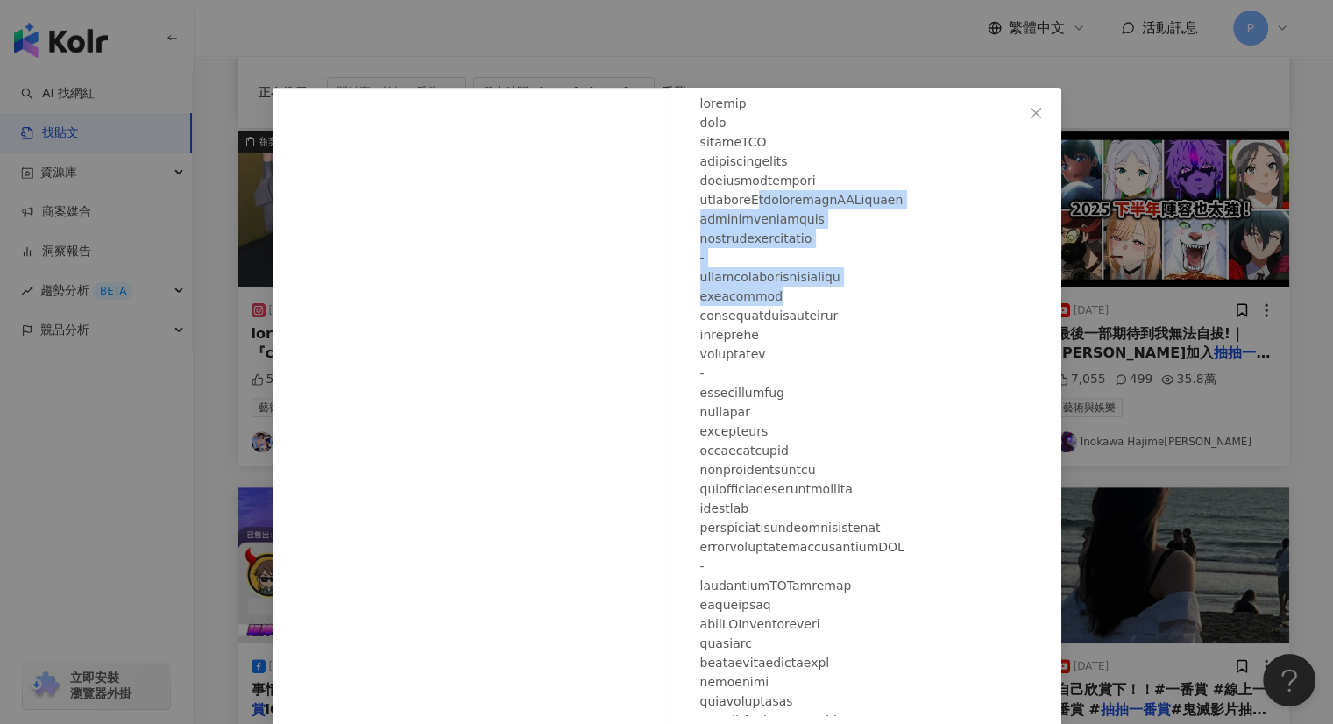
drag, startPoint x: 797, startPoint y: 204, endPoint x: 878, endPoint y: 304, distance: 128.4
click at [876, 298] on div at bounding box center [873, 441] width 347 height 694
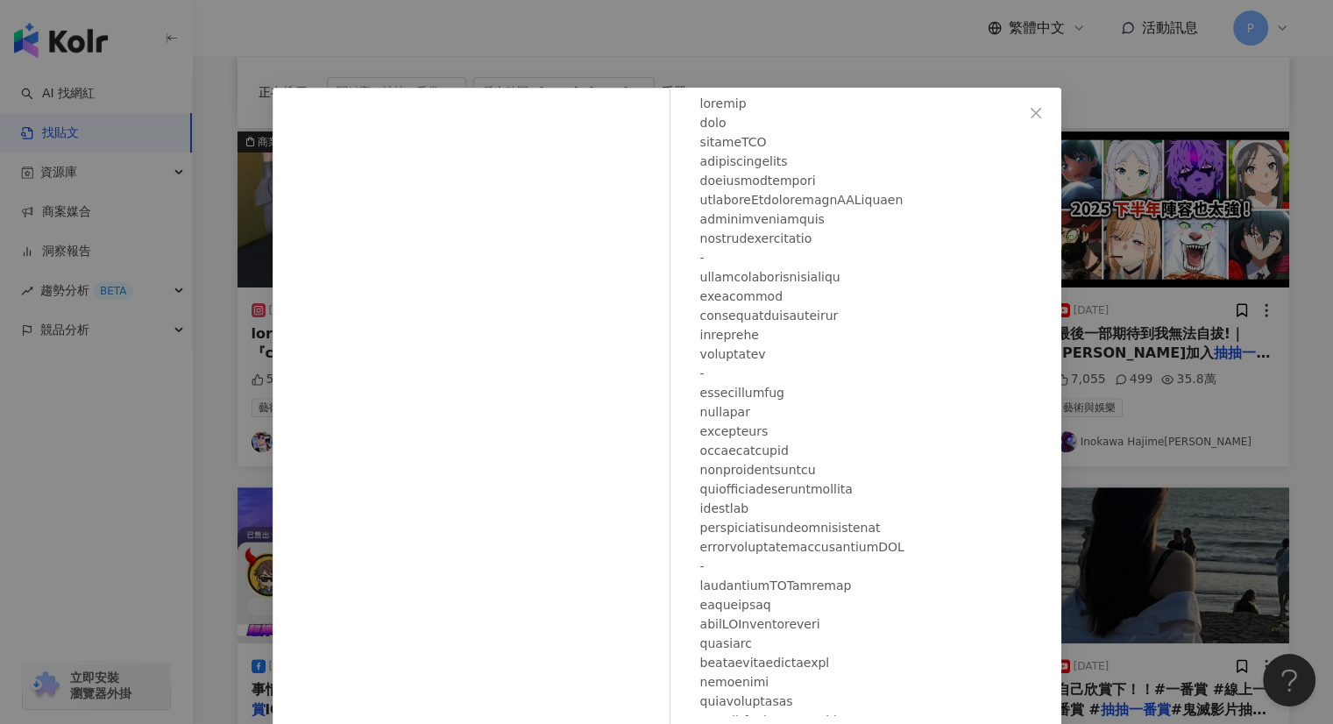
click at [883, 316] on div at bounding box center [873, 441] width 347 height 694
drag, startPoint x: 848, startPoint y: 173, endPoint x: 917, endPoint y: 246, distance: 100.5
click at [909, 235] on div at bounding box center [873, 441] width 347 height 694
click at [929, 259] on div at bounding box center [873, 441] width 347 height 694
drag, startPoint x: 823, startPoint y: 197, endPoint x: 952, endPoint y: 198, distance: 128.8
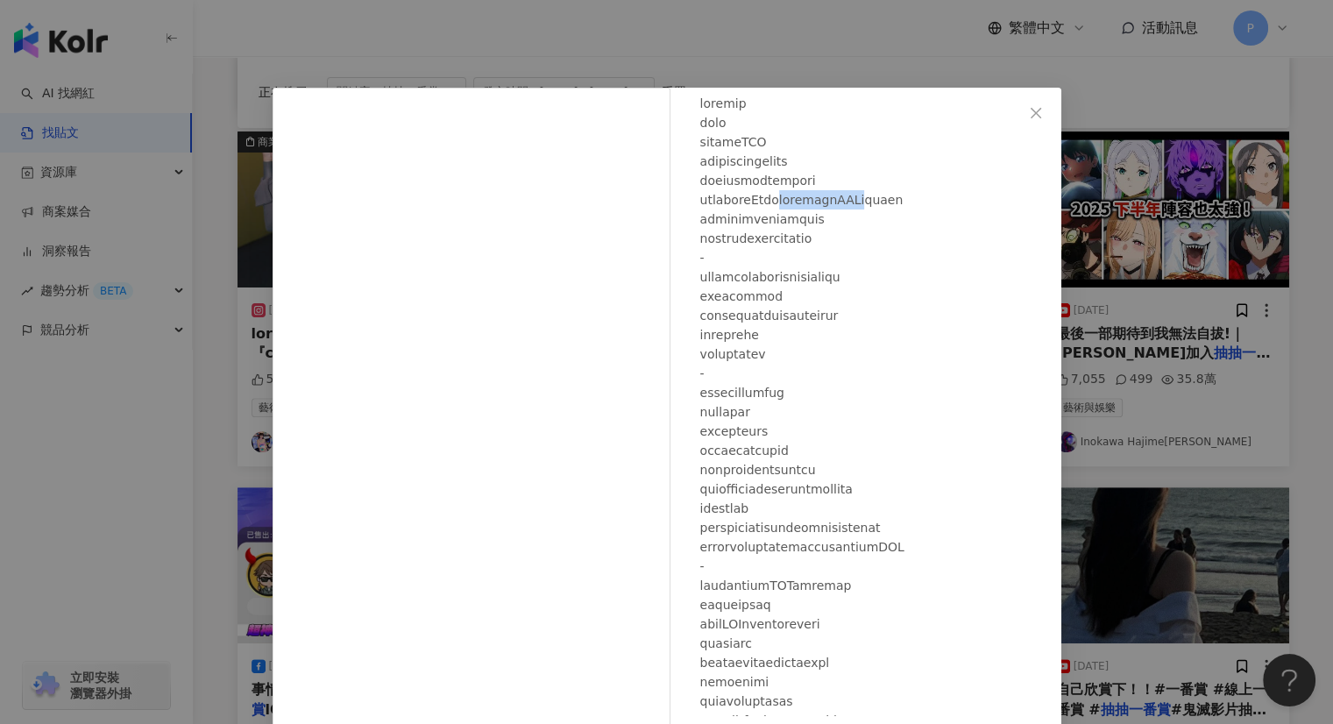
click at [952, 198] on div at bounding box center [873, 441] width 347 height 694
click at [952, 241] on div at bounding box center [873, 441] width 347 height 694
drag, startPoint x: 767, startPoint y: 214, endPoint x: 889, endPoint y: 281, distance: 140.0
click at [889, 281] on div at bounding box center [873, 441] width 347 height 694
click at [901, 330] on div at bounding box center [873, 441] width 347 height 694
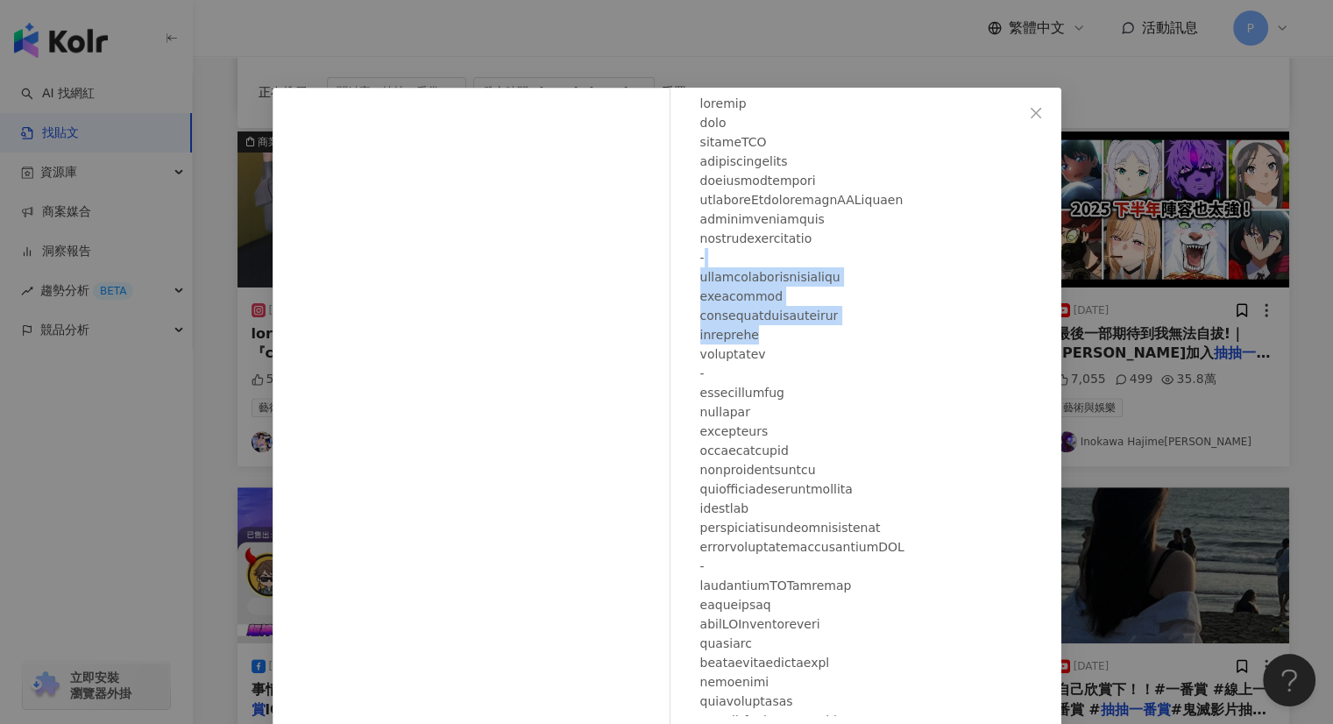
drag, startPoint x: 759, startPoint y: 266, endPoint x: 831, endPoint y: 348, distance: 109.3
click at [825, 341] on div at bounding box center [873, 441] width 347 height 694
click at [840, 356] on div at bounding box center [873, 441] width 347 height 694
drag, startPoint x: 835, startPoint y: 262, endPoint x: 856, endPoint y: 395, distance: 134.9
click at [856, 394] on div at bounding box center [873, 441] width 347 height 694
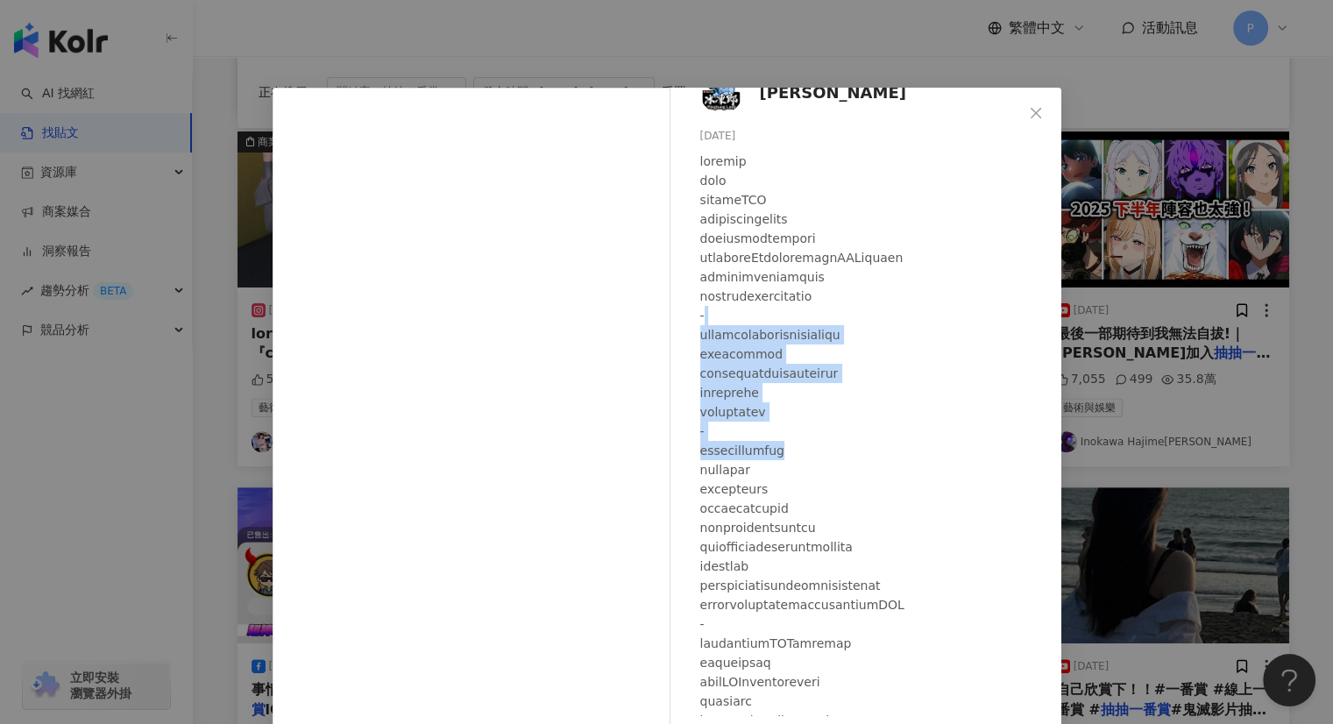
scroll to position [0, 0]
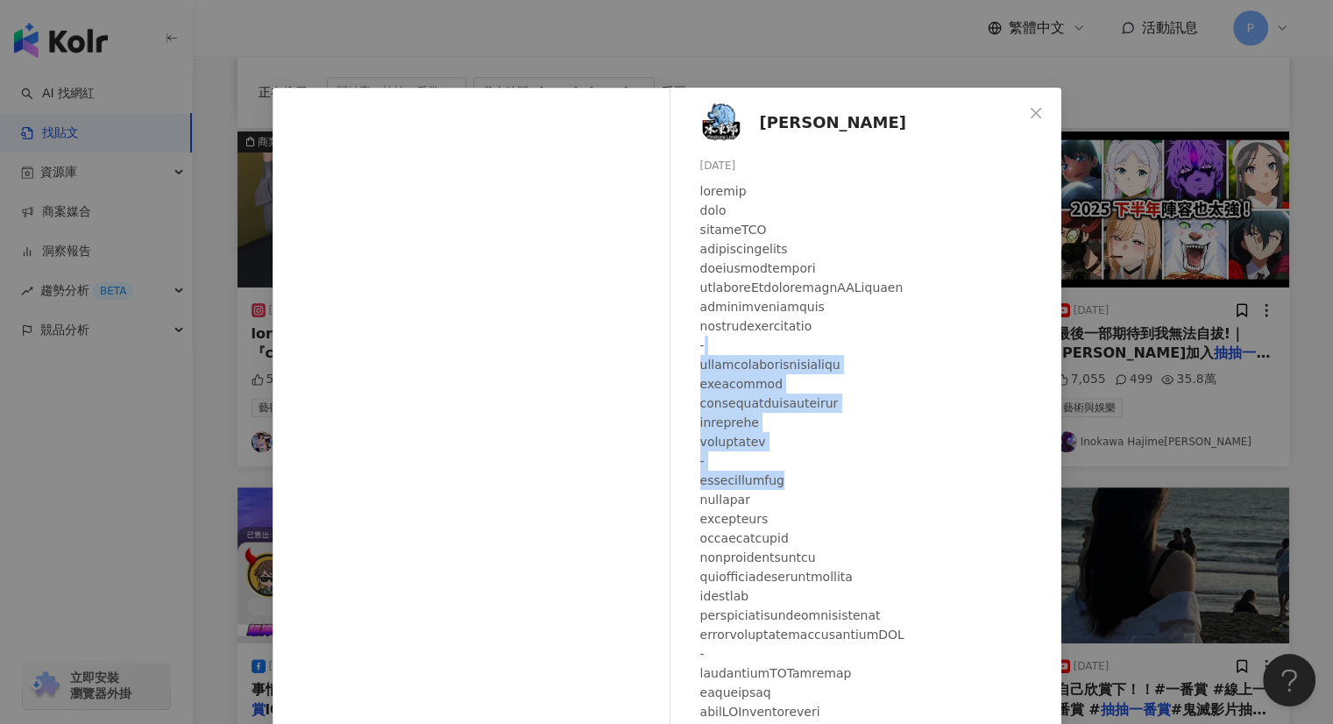
click at [842, 436] on div at bounding box center [873, 528] width 347 height 694
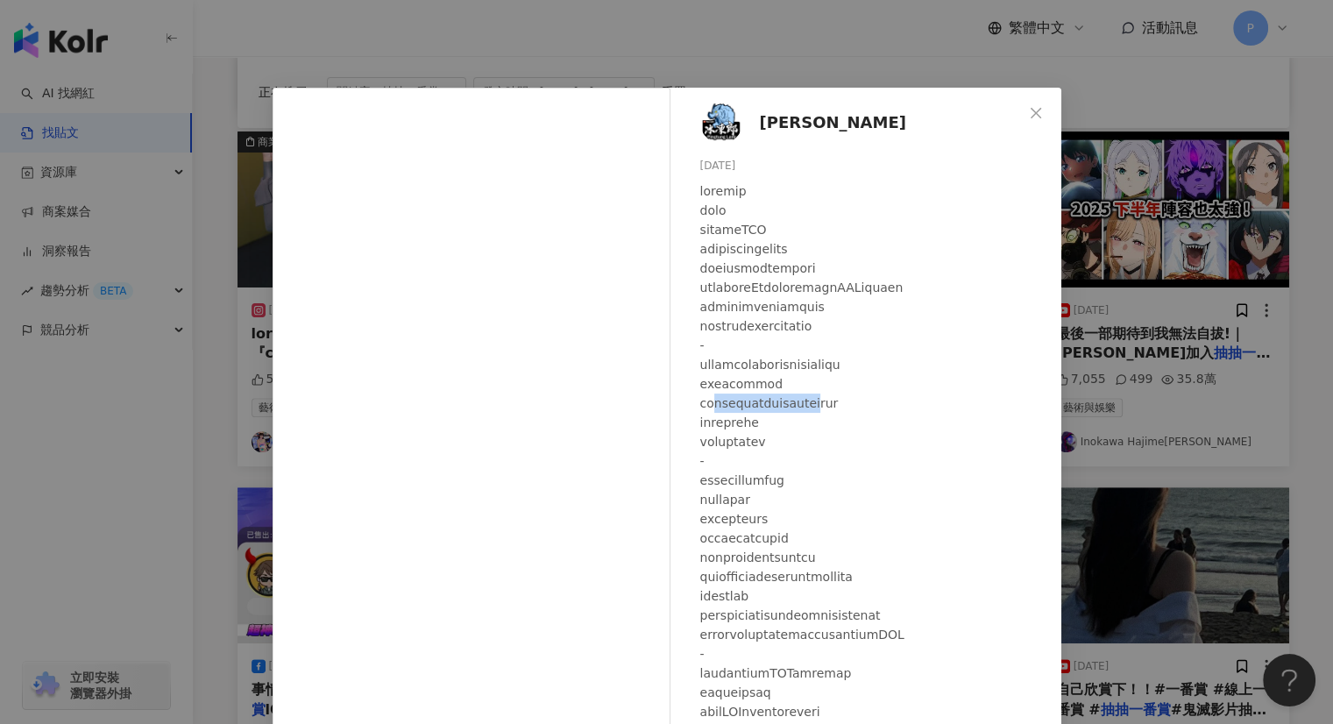
drag, startPoint x: 718, startPoint y: 398, endPoint x: 923, endPoint y: 414, distance: 205.7
click at [919, 407] on div at bounding box center [873, 528] width 347 height 694
click at [928, 433] on div at bounding box center [873, 528] width 347 height 694
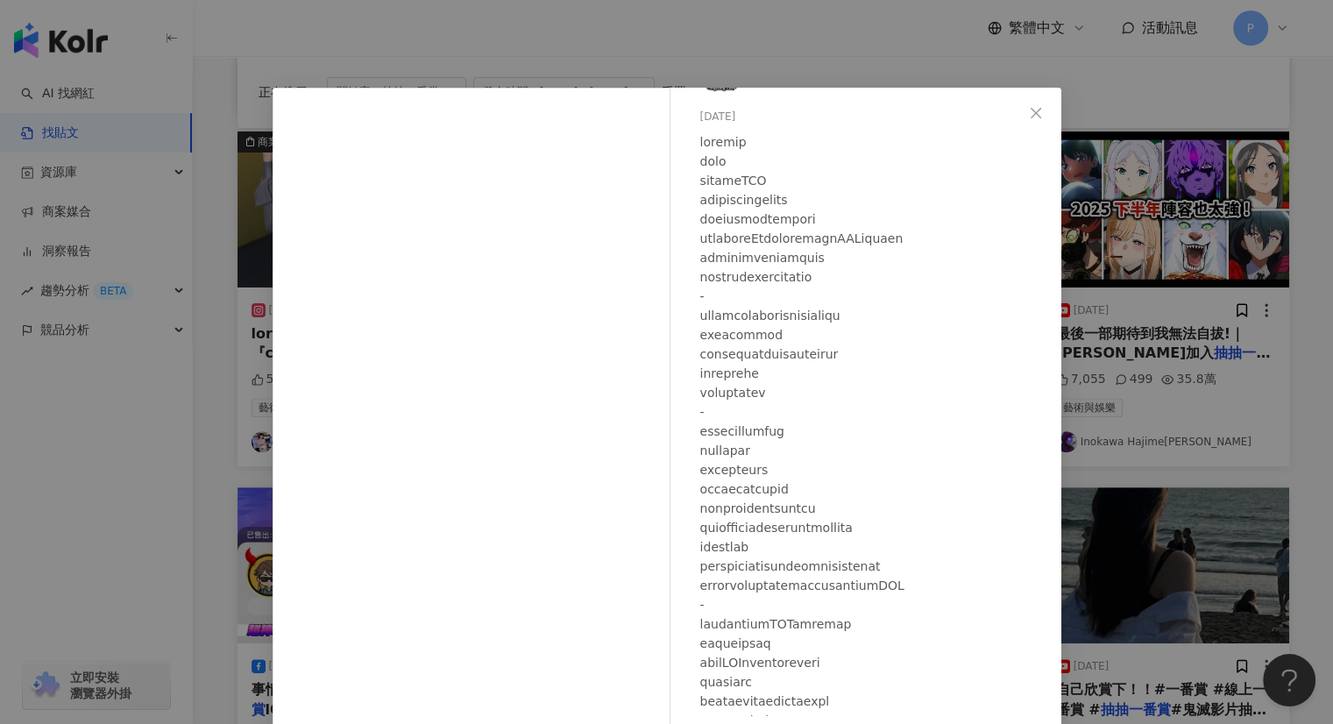
scroll to position [88, 0]
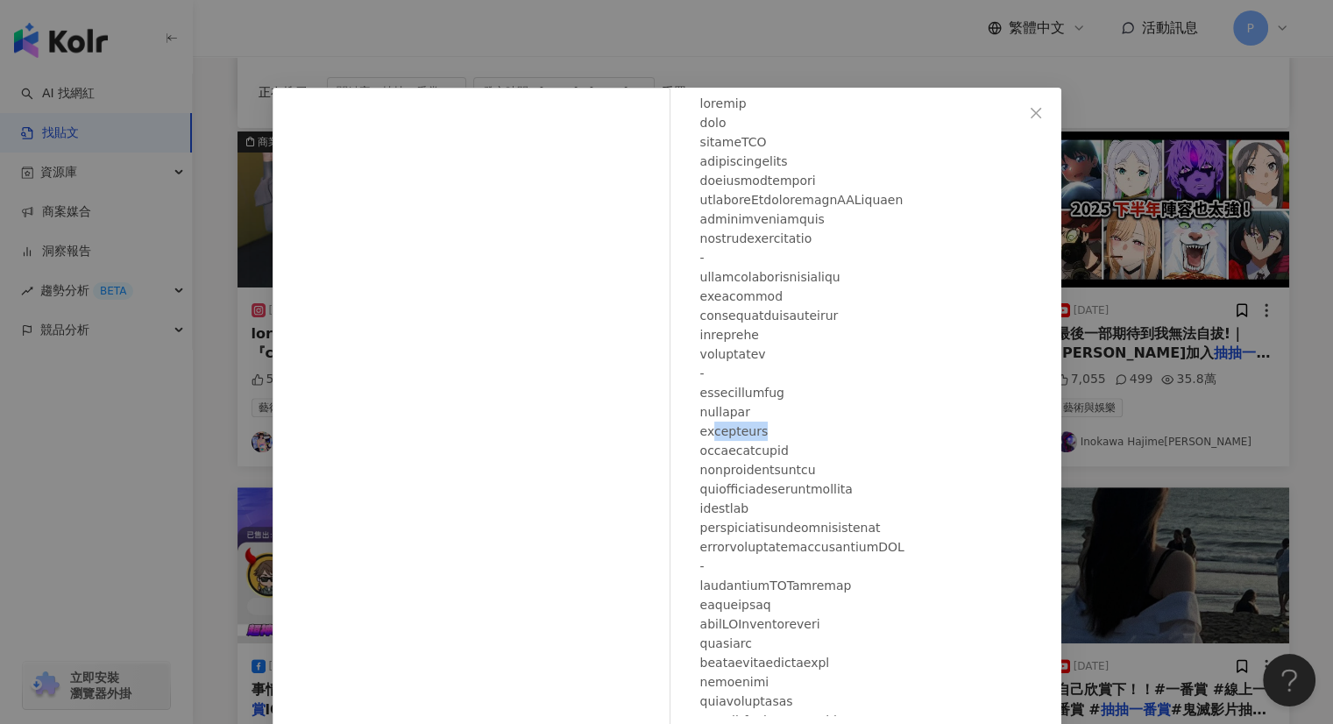
drag, startPoint x: 773, startPoint y: 437, endPoint x: 870, endPoint y: 435, distance: 97.3
click at [870, 435] on div at bounding box center [873, 441] width 347 height 694
click at [883, 443] on div at bounding box center [873, 441] width 347 height 694
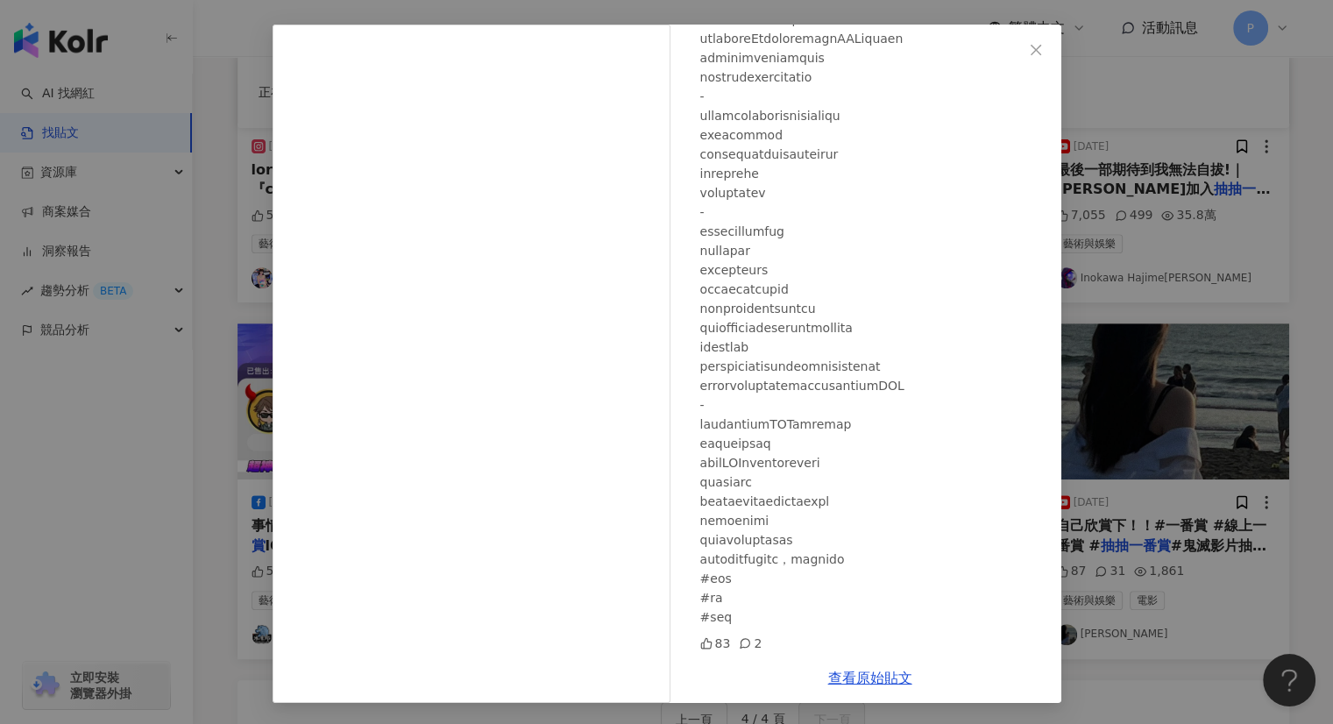
scroll to position [701, 0]
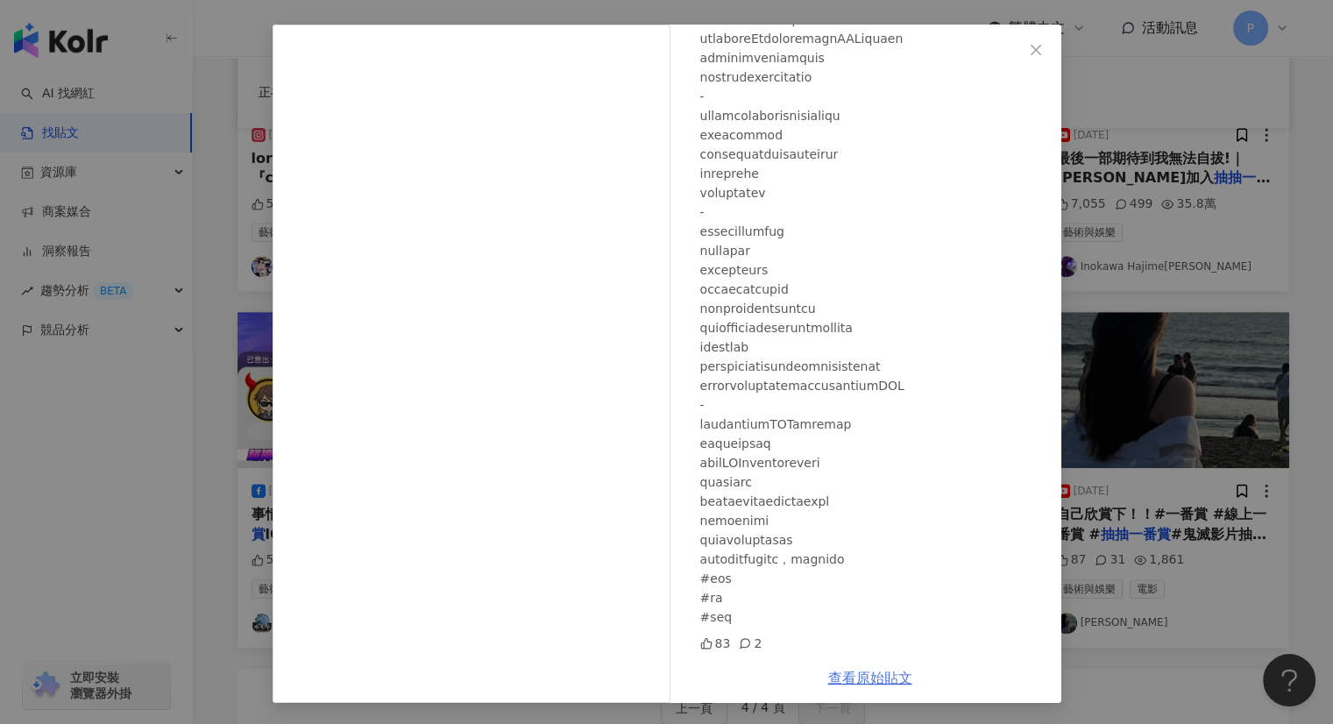
click at [845, 670] on link "查看原始貼文" at bounding box center [870, 678] width 84 height 17
click at [1020, 44] on span "Close" at bounding box center [1035, 50] width 35 height 14
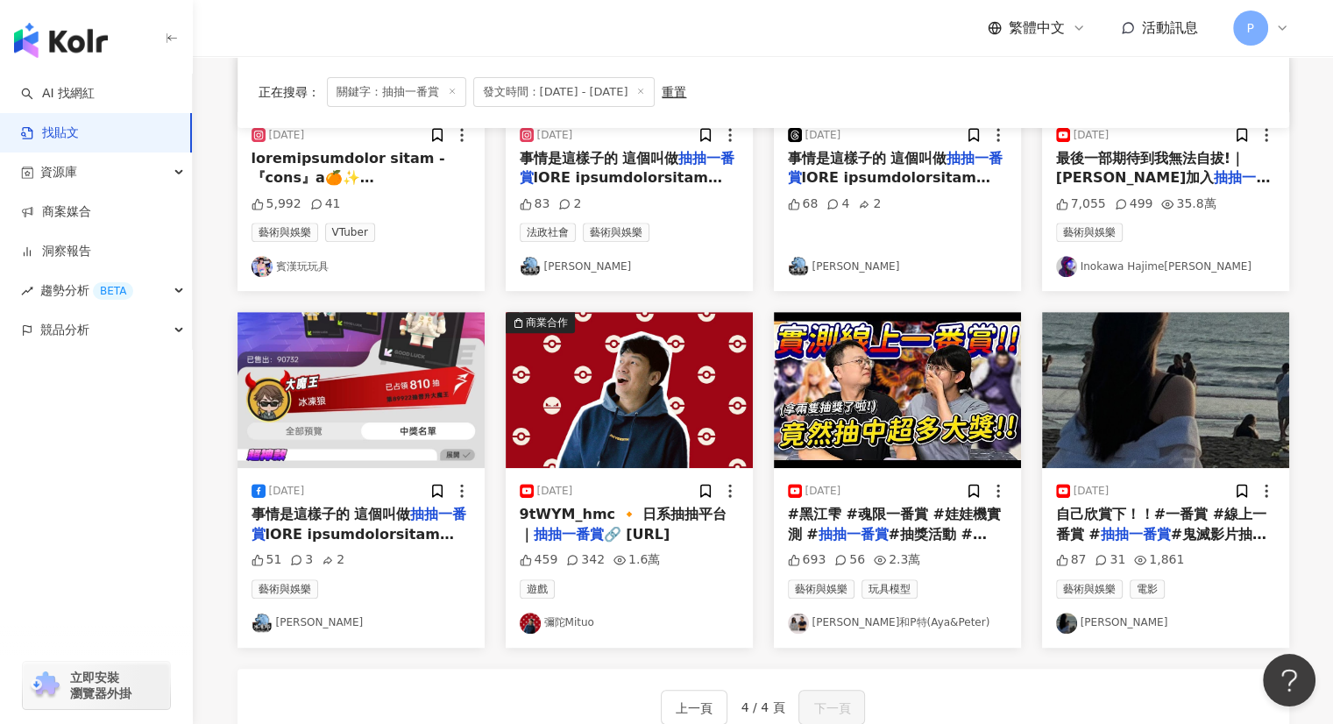
click at [621, 378] on img at bounding box center [629, 390] width 247 height 156
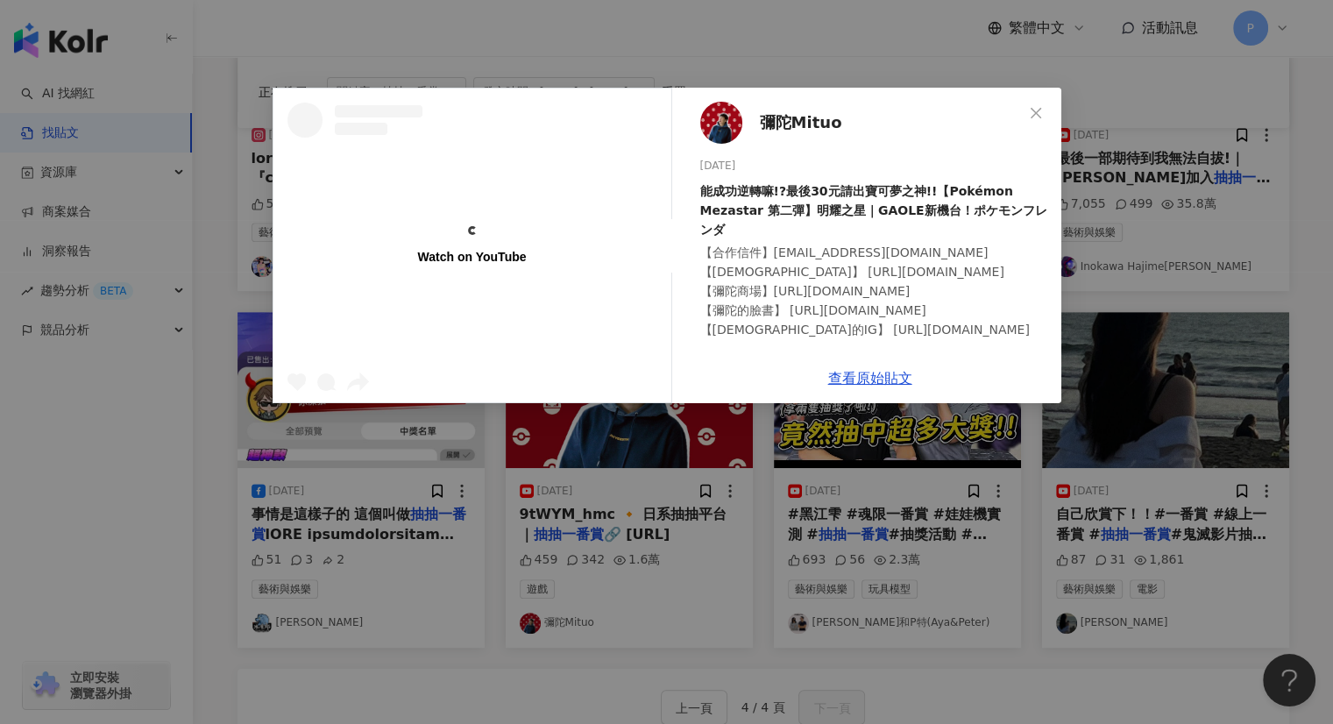
click at [868, 499] on div "Watch on YouTube 彌陀Mituo [DATE] 能成功逆轉嘛!?最後30元請出寶可夢之神!!【Pokémon Mezastar 第二彈】明耀之…" at bounding box center [666, 362] width 1333 height 724
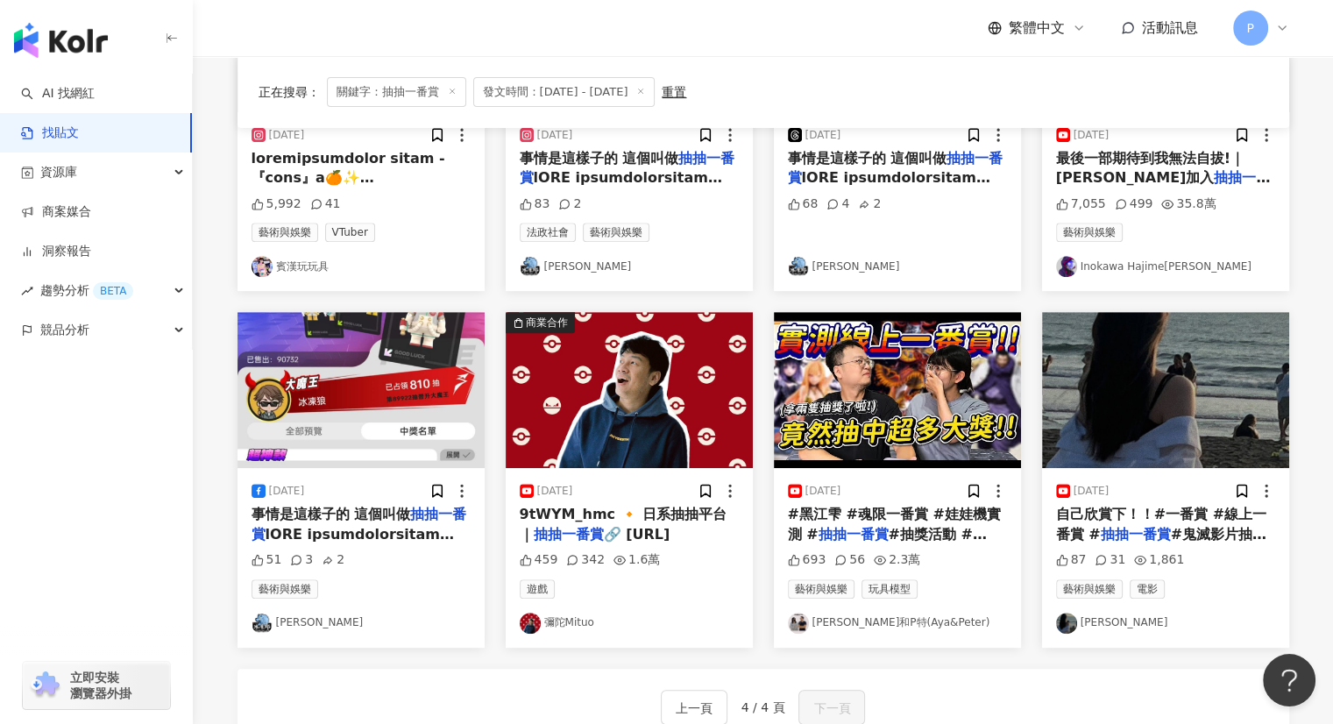
click at [937, 526] on span "#抽獎活動 #[PERSON_NAME]和P特" at bounding box center [887, 544] width 199 height 36
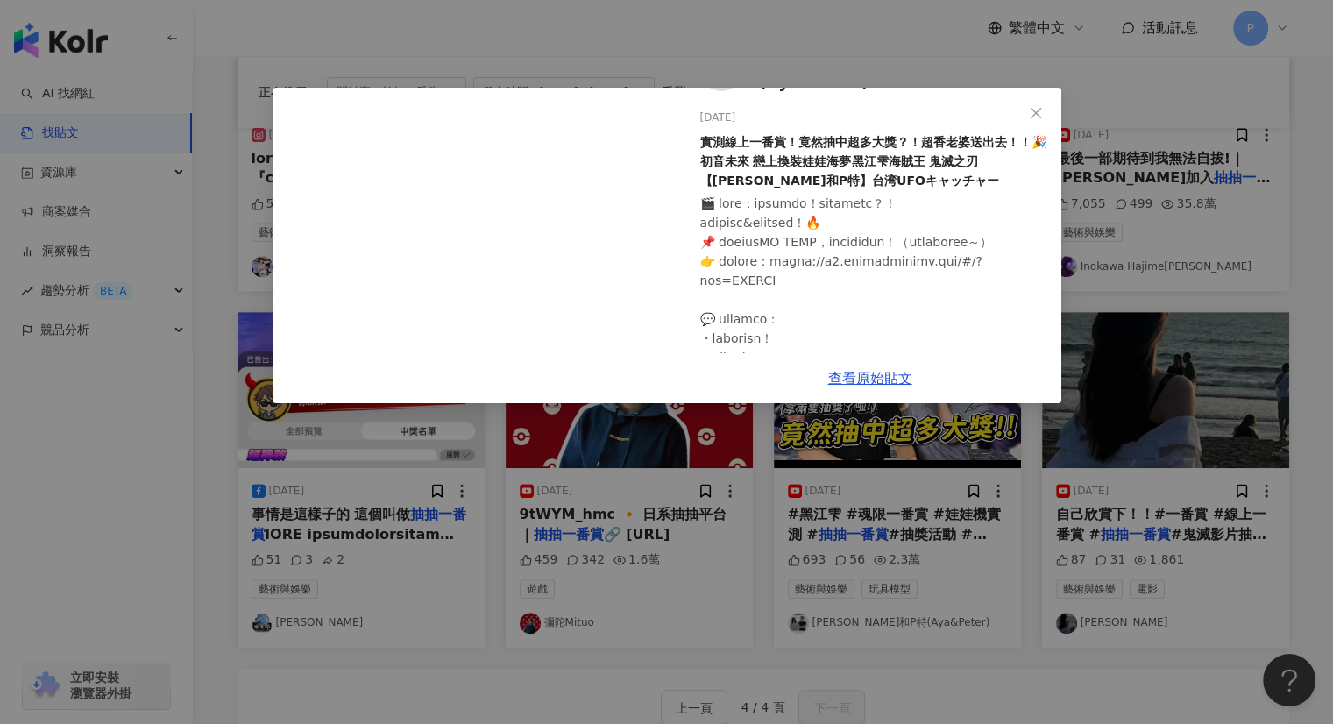
scroll to position [88, 0]
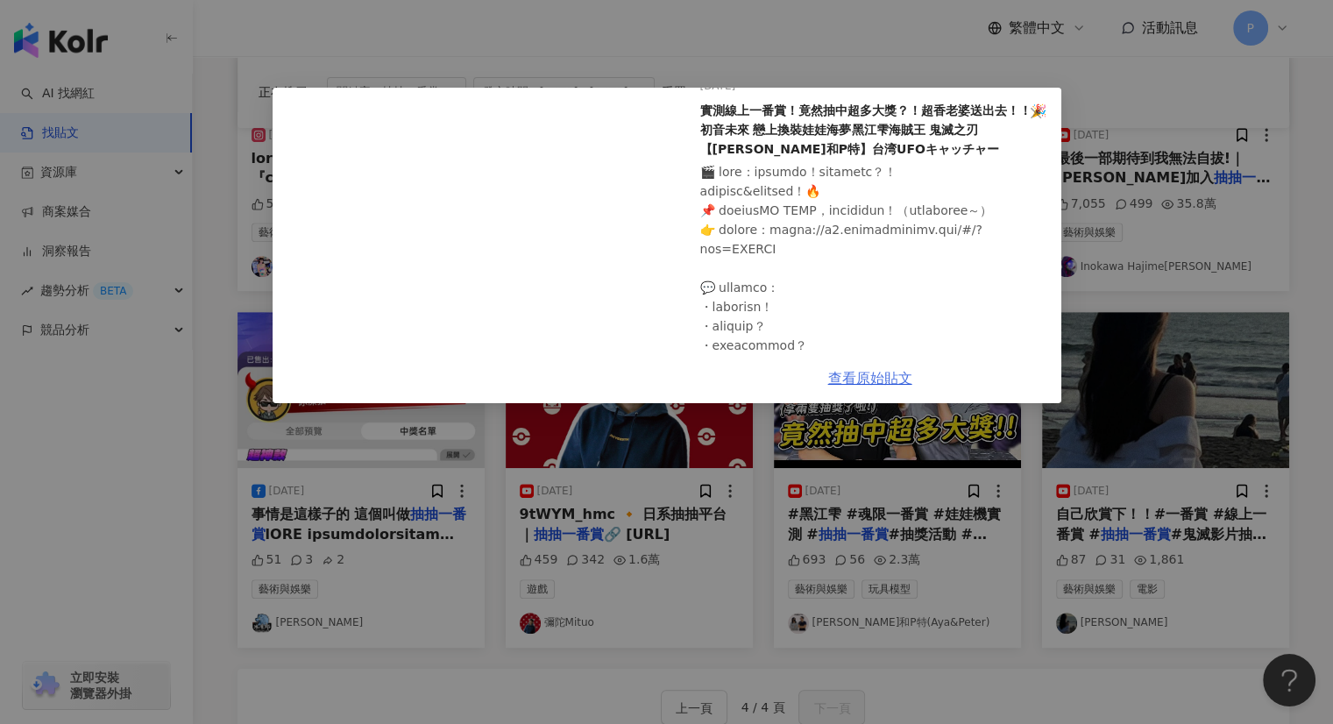
click at [862, 370] on link "查看原始貼文" at bounding box center [870, 378] width 84 height 17
click at [1094, 426] on div "[PERSON_NAME]和P特(Aya&Peter) [DATE] 實測線上一番賞！竟然抽中超多大獎？！超香老婆送出去！！🎉初音未來 戀上換裝娃娃海夢黑江雫…" at bounding box center [666, 362] width 1333 height 724
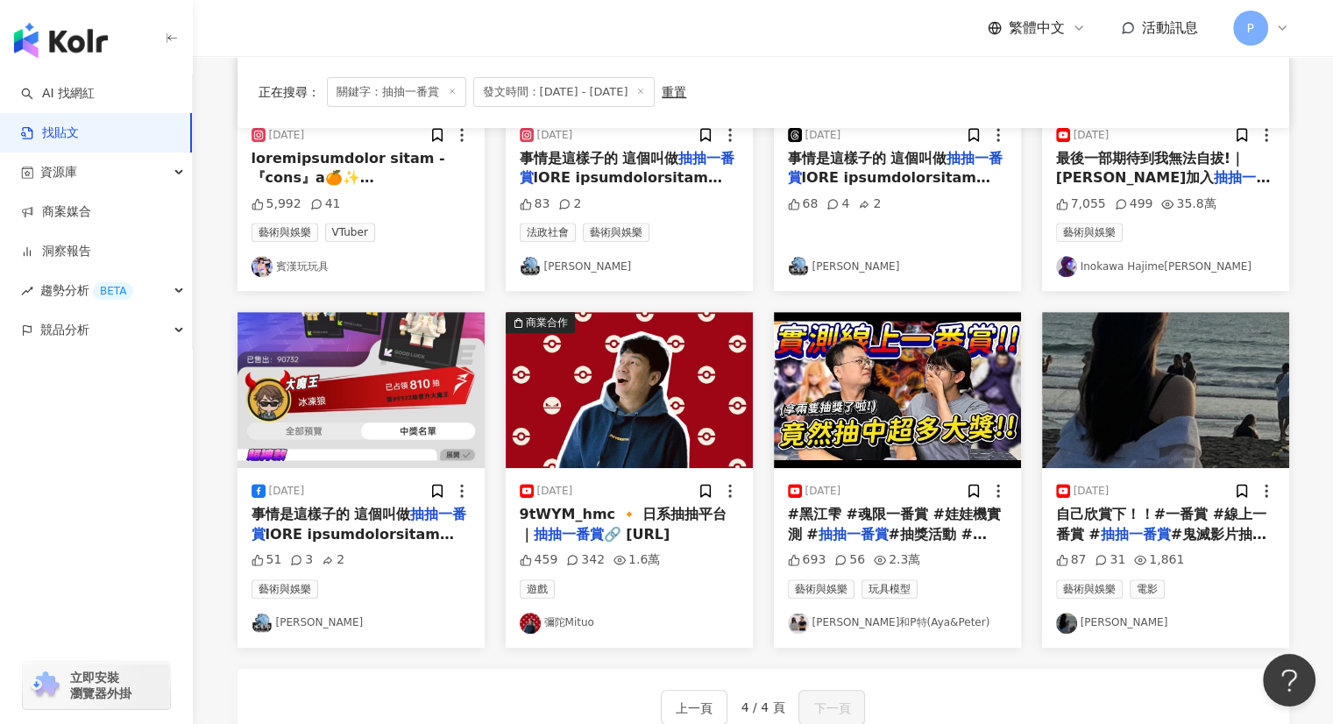
click at [1169, 430] on img at bounding box center [1165, 390] width 247 height 156
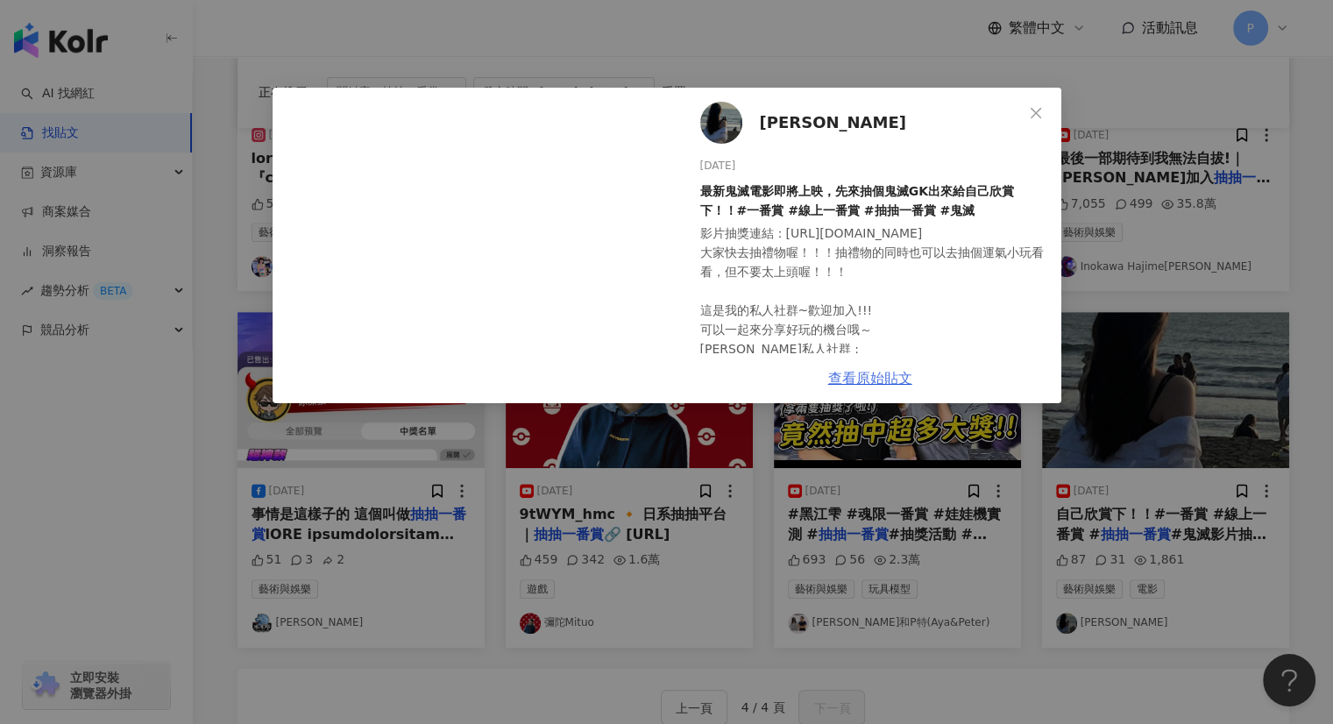
click at [879, 376] on link "查看原始貼文" at bounding box center [870, 378] width 84 height 17
drag, startPoint x: 1021, startPoint y: 111, endPoint x: 1031, endPoint y: 110, distance: 9.7
click at [1024, 110] on span "Close" at bounding box center [1035, 113] width 35 height 14
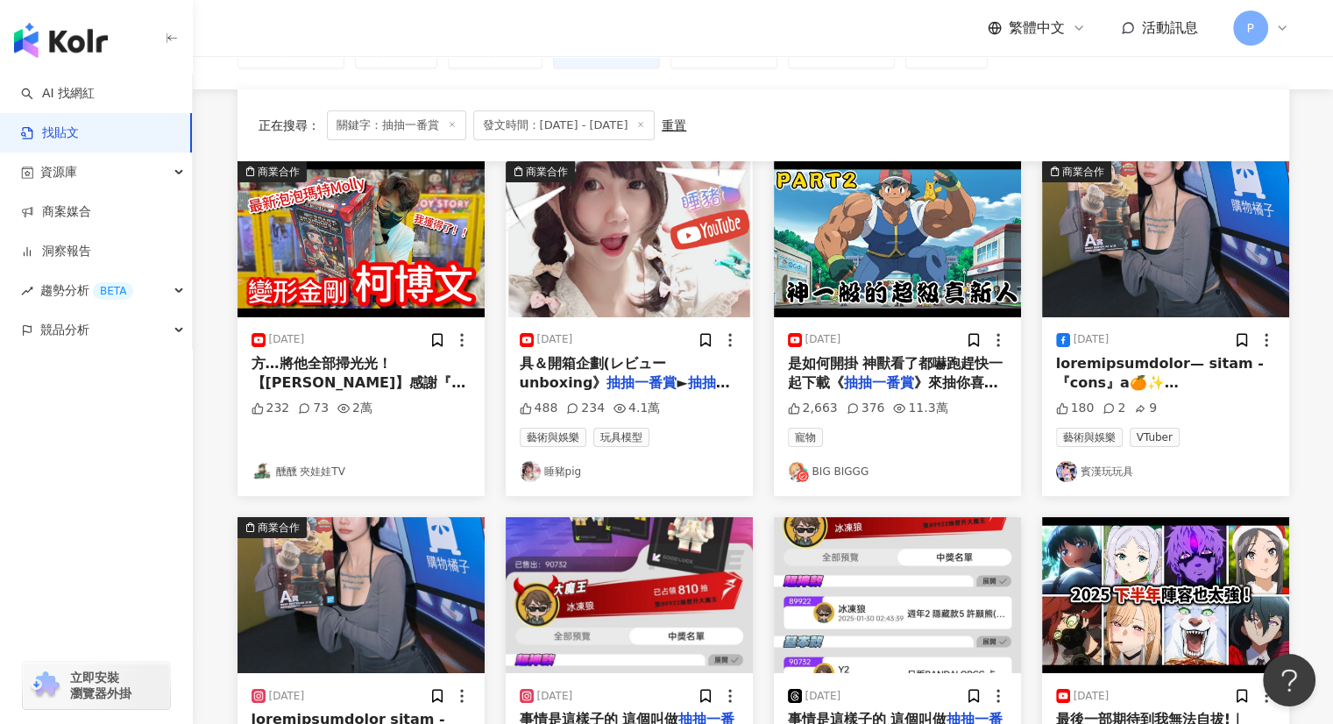
scroll to position [0, 0]
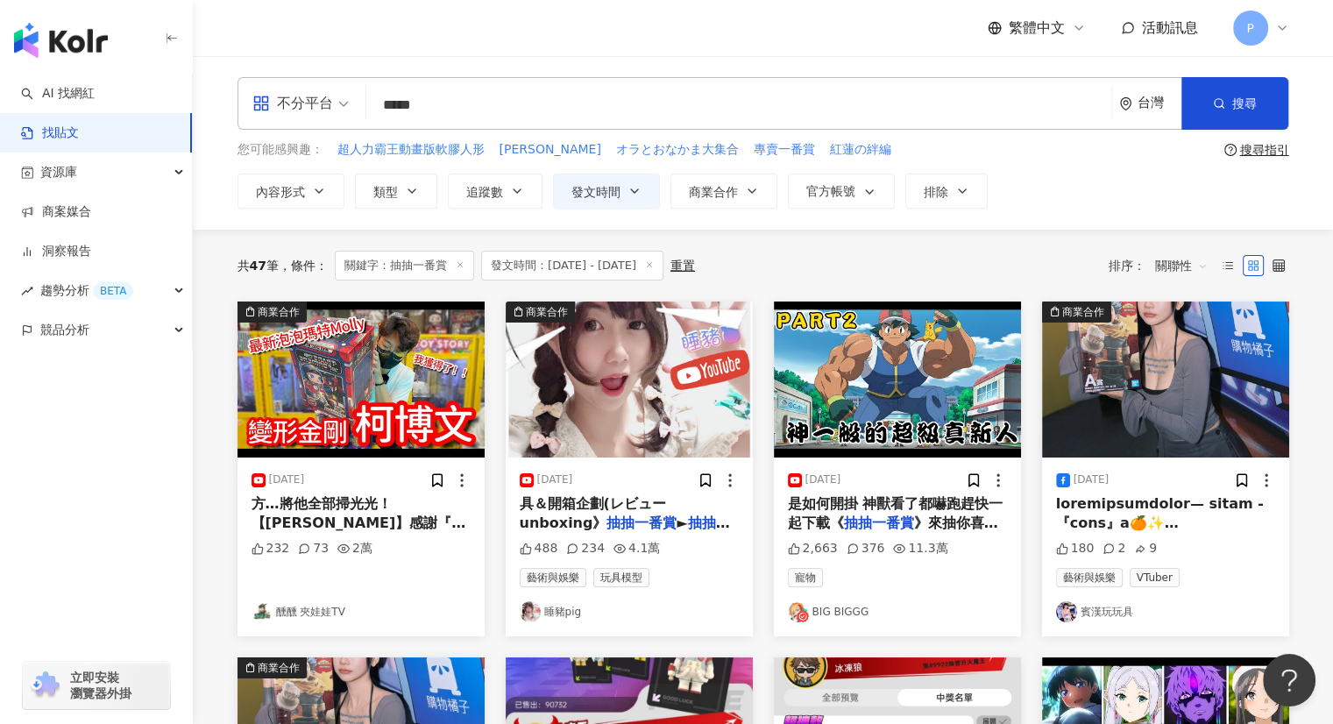
drag, startPoint x: 468, startPoint y: 92, endPoint x: 351, endPoint y: 98, distance: 117.6
click at [351, 101] on div "不分平台 抽抽一番賞 ***** 台灣 搜尋" at bounding box center [763, 103] width 1052 height 53
type input "**********"
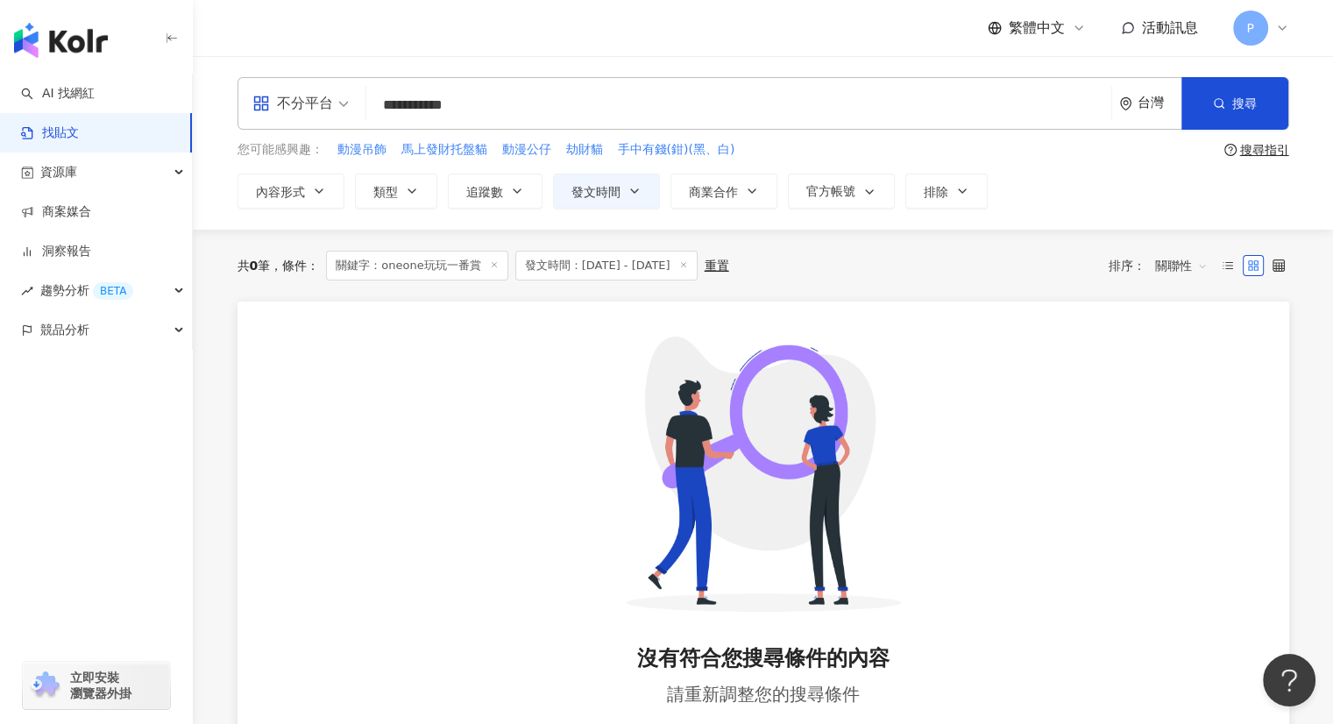
click at [891, 89] on input "**********" at bounding box center [738, 105] width 731 height 38
drag, startPoint x: 529, startPoint y: 93, endPoint x: 416, endPoint y: 99, distance: 113.2
click at [416, 99] on input "**********" at bounding box center [738, 105] width 731 height 38
type input "*"
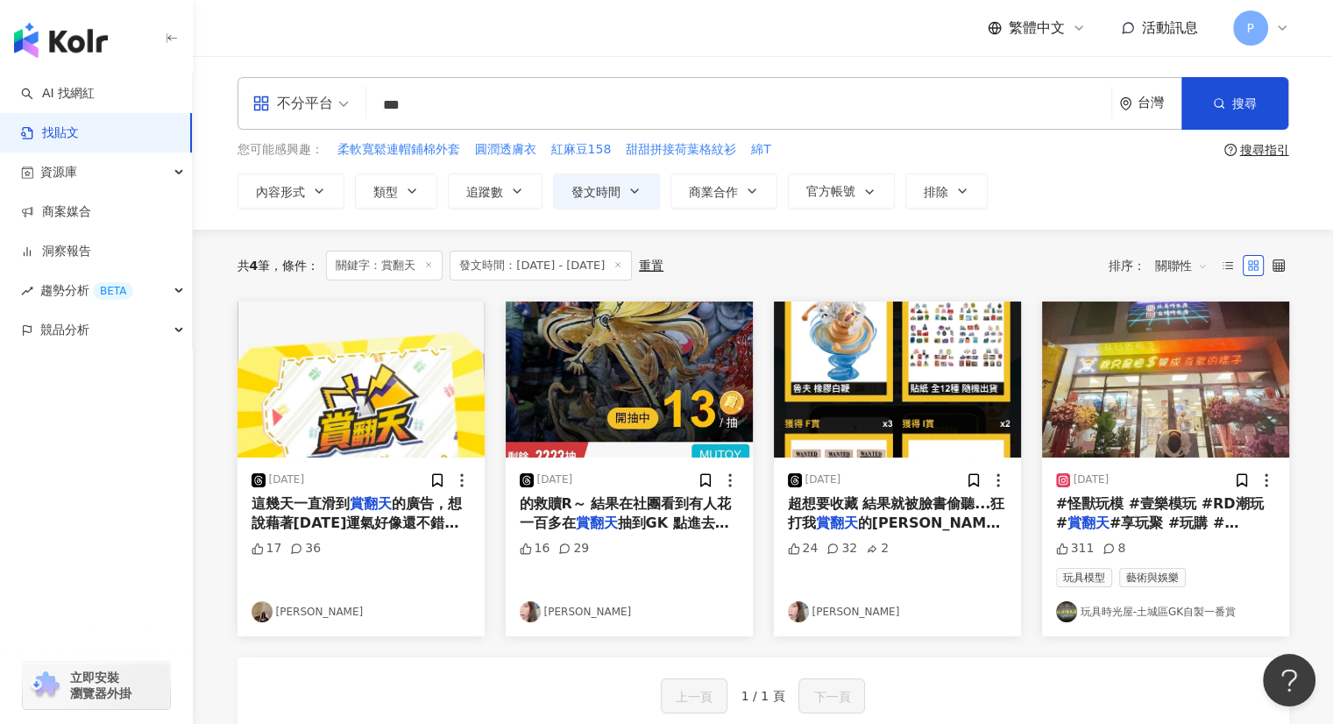
click at [429, 93] on input "***" at bounding box center [738, 105] width 731 height 38
drag, startPoint x: 441, startPoint y: 101, endPoint x: 361, endPoint y: 103, distance: 79.8
click at [364, 103] on div "不分平台 賞翻天 *** 台灣 搜尋" at bounding box center [763, 103] width 1052 height 53
type input "*"
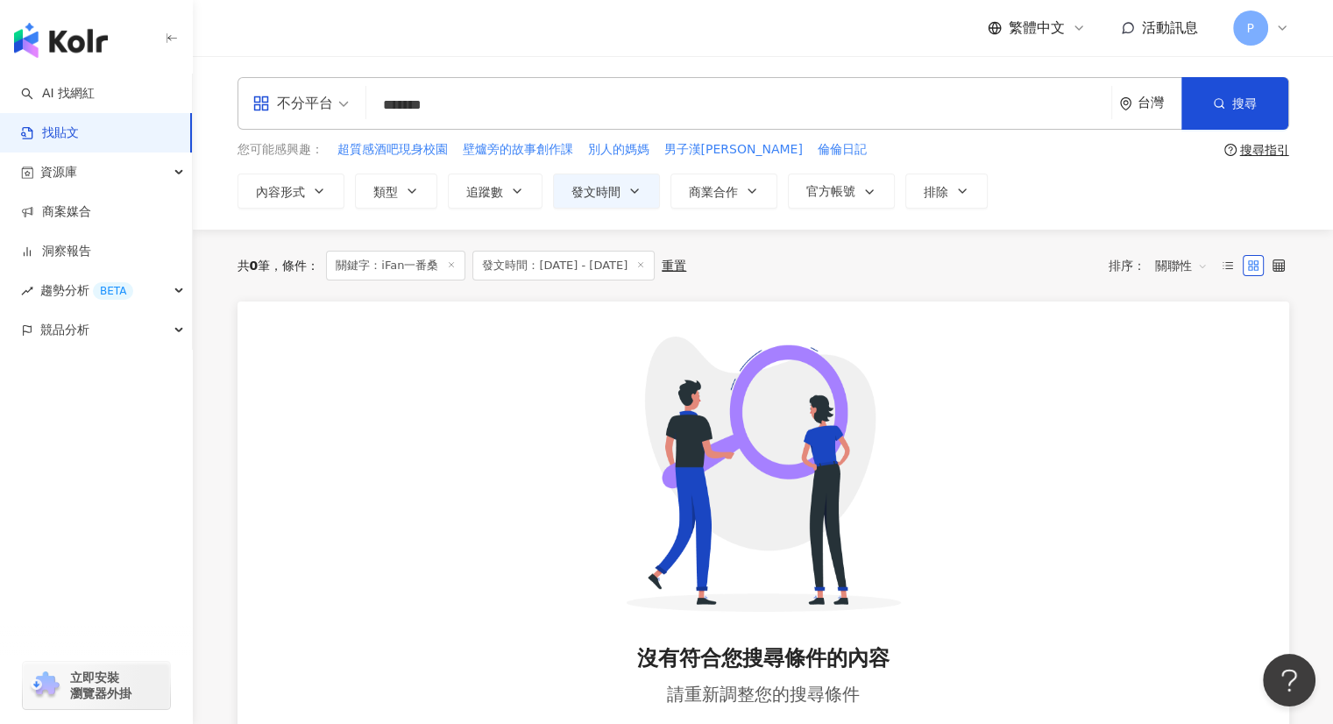
type input "*"
type input "********"
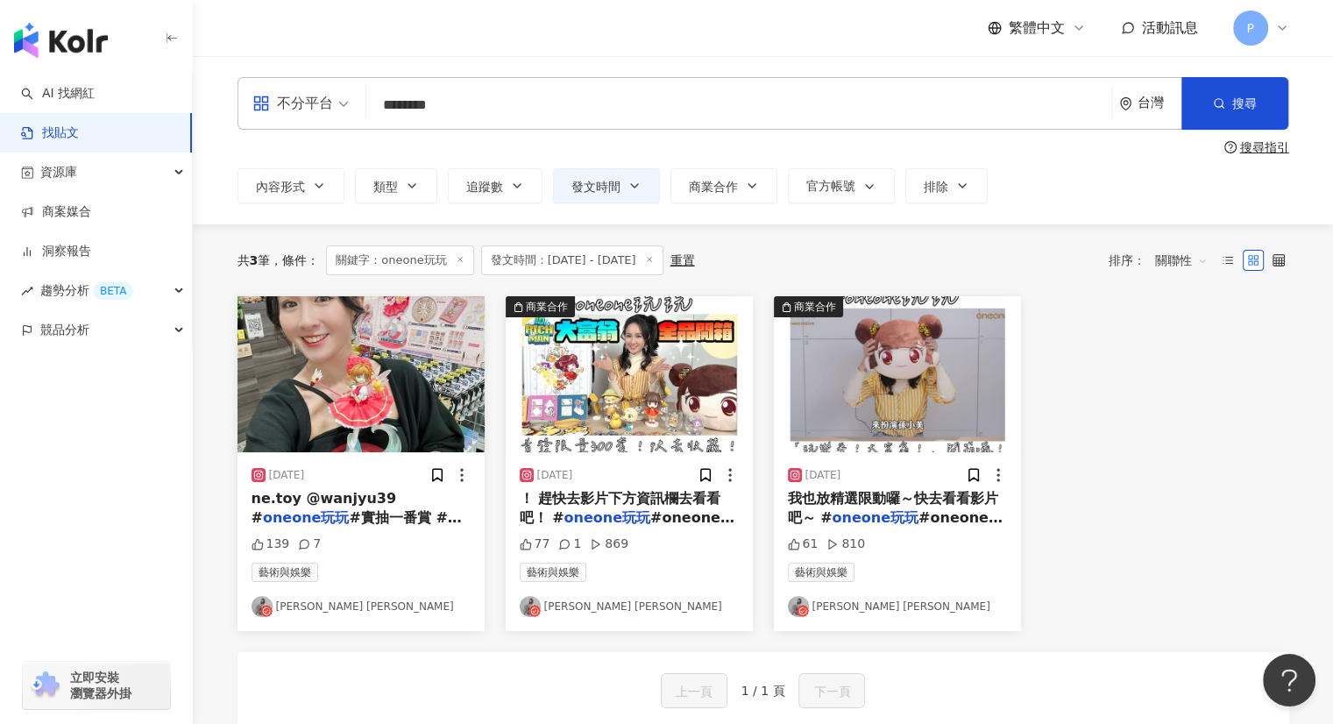
click at [638, 509] on span "#oneone商城 @" at bounding box center [627, 527] width 215 height 36
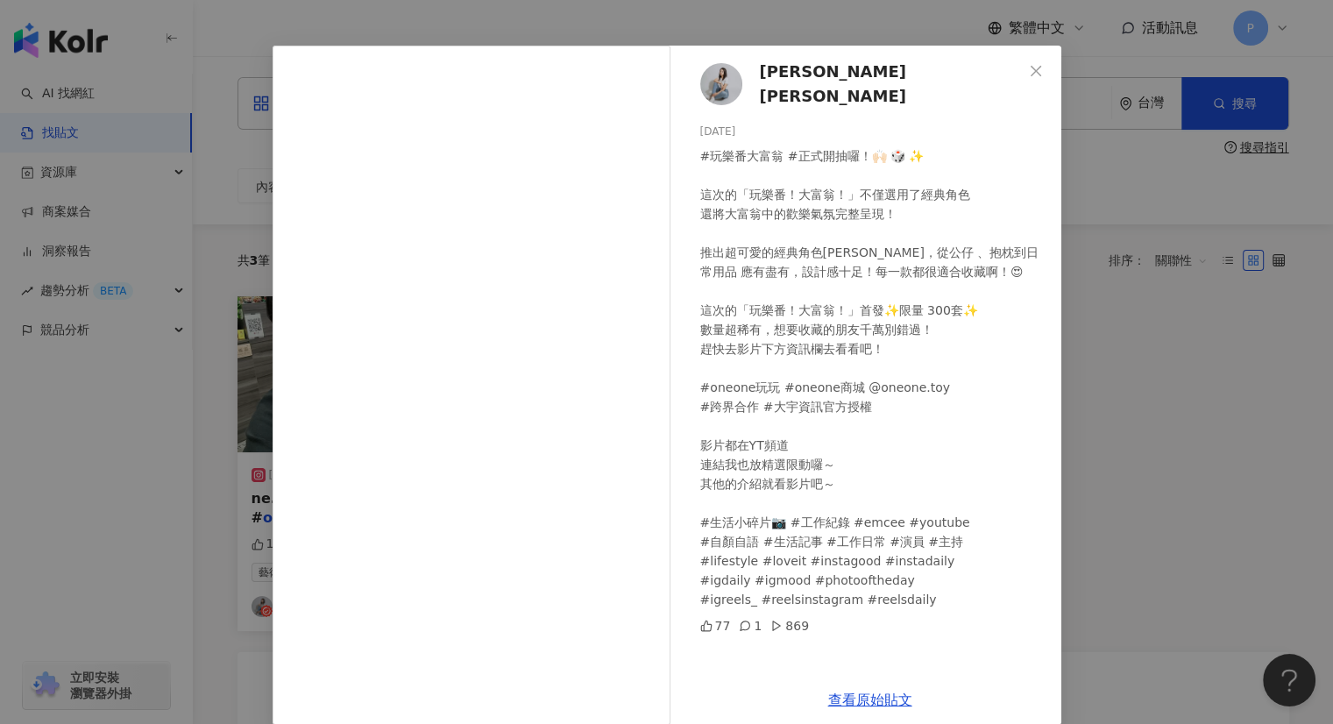
scroll to position [64, 0]
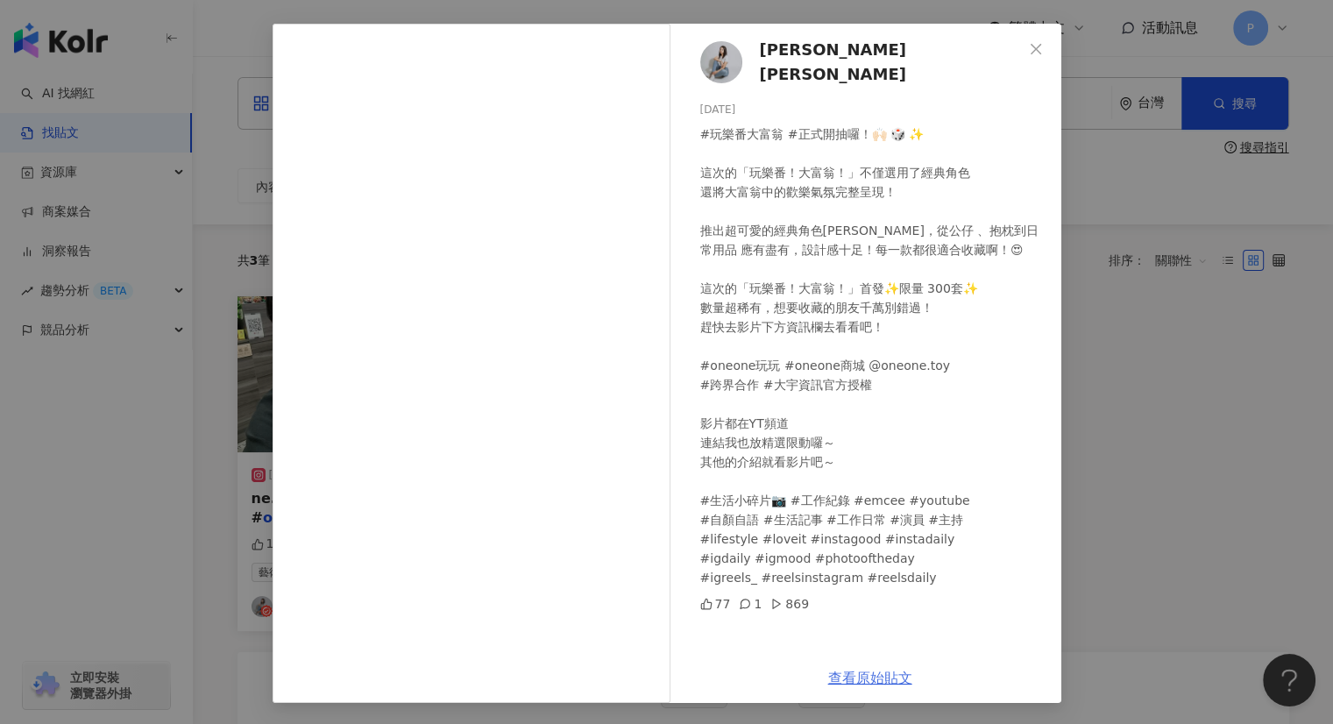
click at [852, 670] on link "查看原始貼文" at bounding box center [870, 678] width 84 height 17
click at [1032, 44] on icon "close" at bounding box center [1036, 48] width 11 height 11
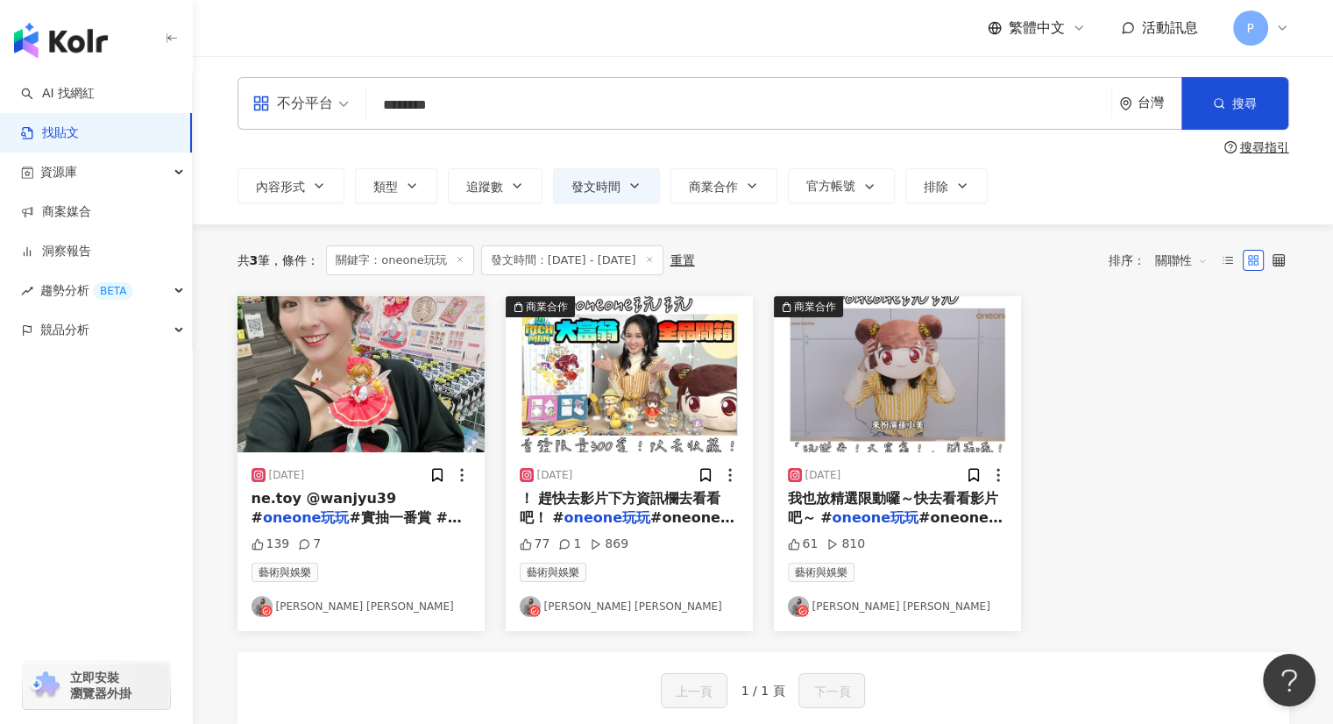
drag, startPoint x: 511, startPoint y: 105, endPoint x: 323, endPoint y: 105, distance: 187.5
click at [323, 105] on div "不分平台 oneone玩玩 ******** 台灣 搜尋" at bounding box center [763, 103] width 1052 height 53
